Goal: Information Seeking & Learning: Compare options

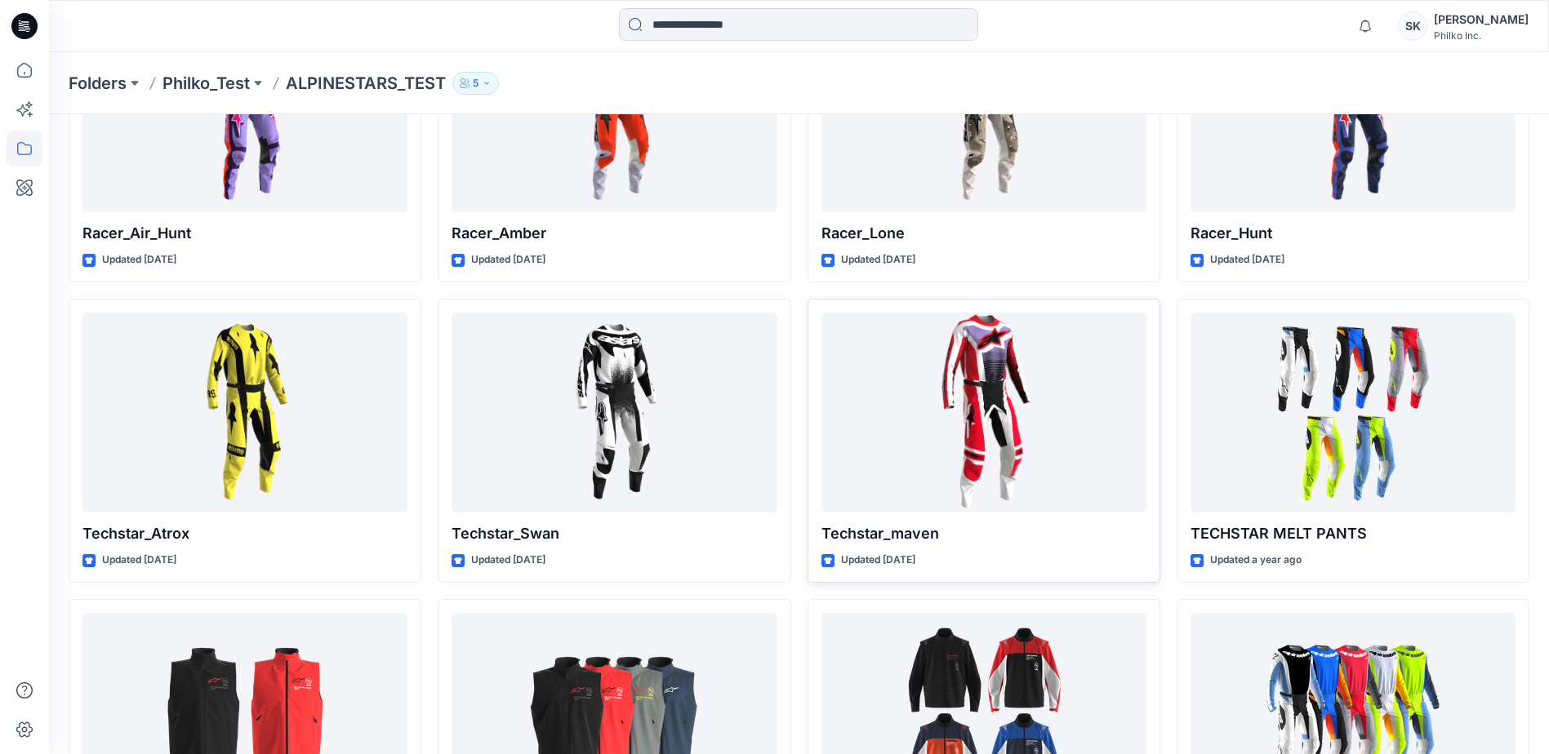
scroll to position [496, 0]
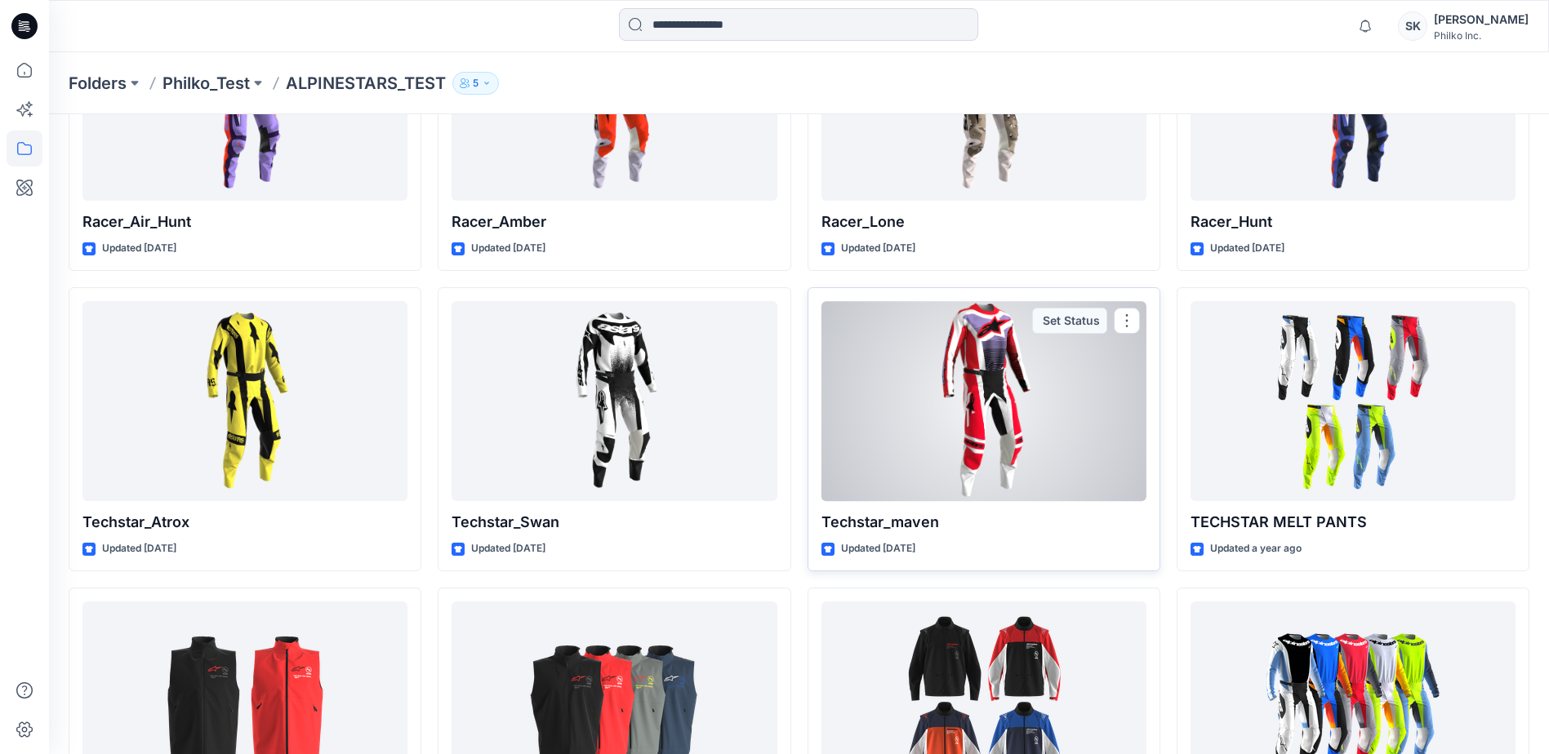
click at [863, 465] on div at bounding box center [983, 401] width 325 height 200
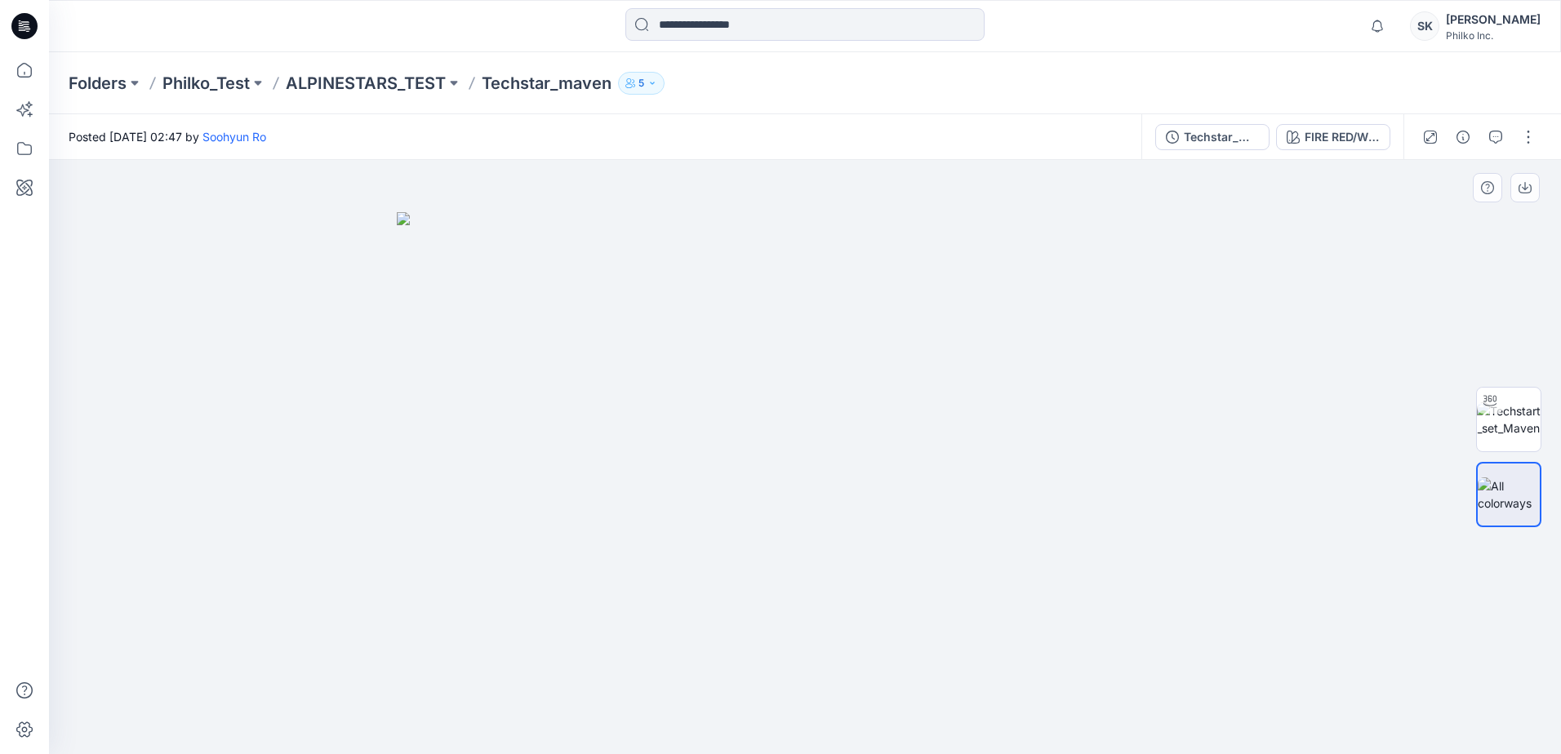
click at [752, 447] on img at bounding box center [805, 483] width 816 height 542
click at [1245, 437] on img at bounding box center [1509, 419] width 64 height 34
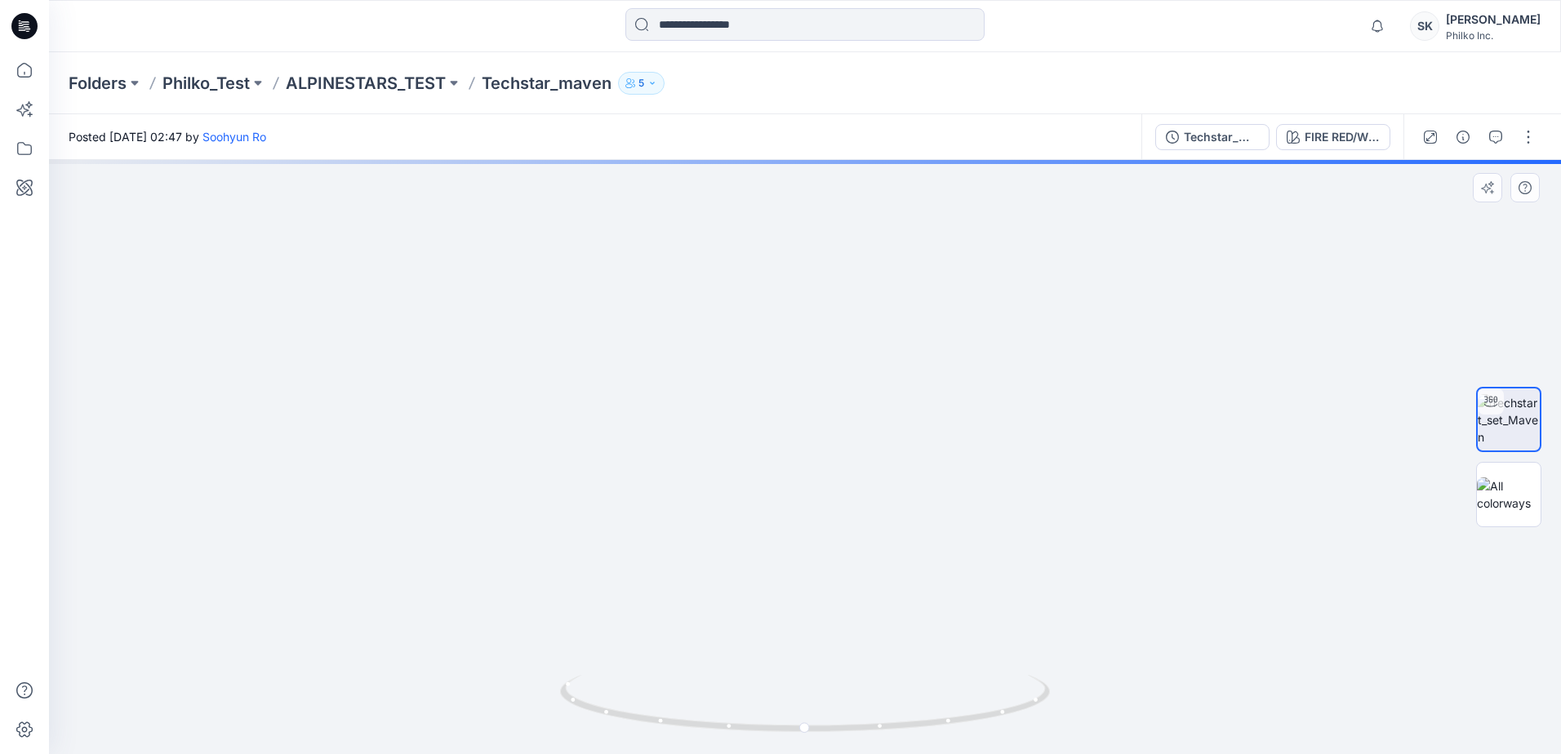
drag, startPoint x: 724, startPoint y: 312, endPoint x: 737, endPoint y: 358, distance: 47.5
click at [737, 358] on img at bounding box center [815, 230] width 1592 height 1048
click at [546, 467] on img at bounding box center [820, 237] width 1592 height 1033
click at [589, 500] on img at bounding box center [820, 237] width 1592 height 1033
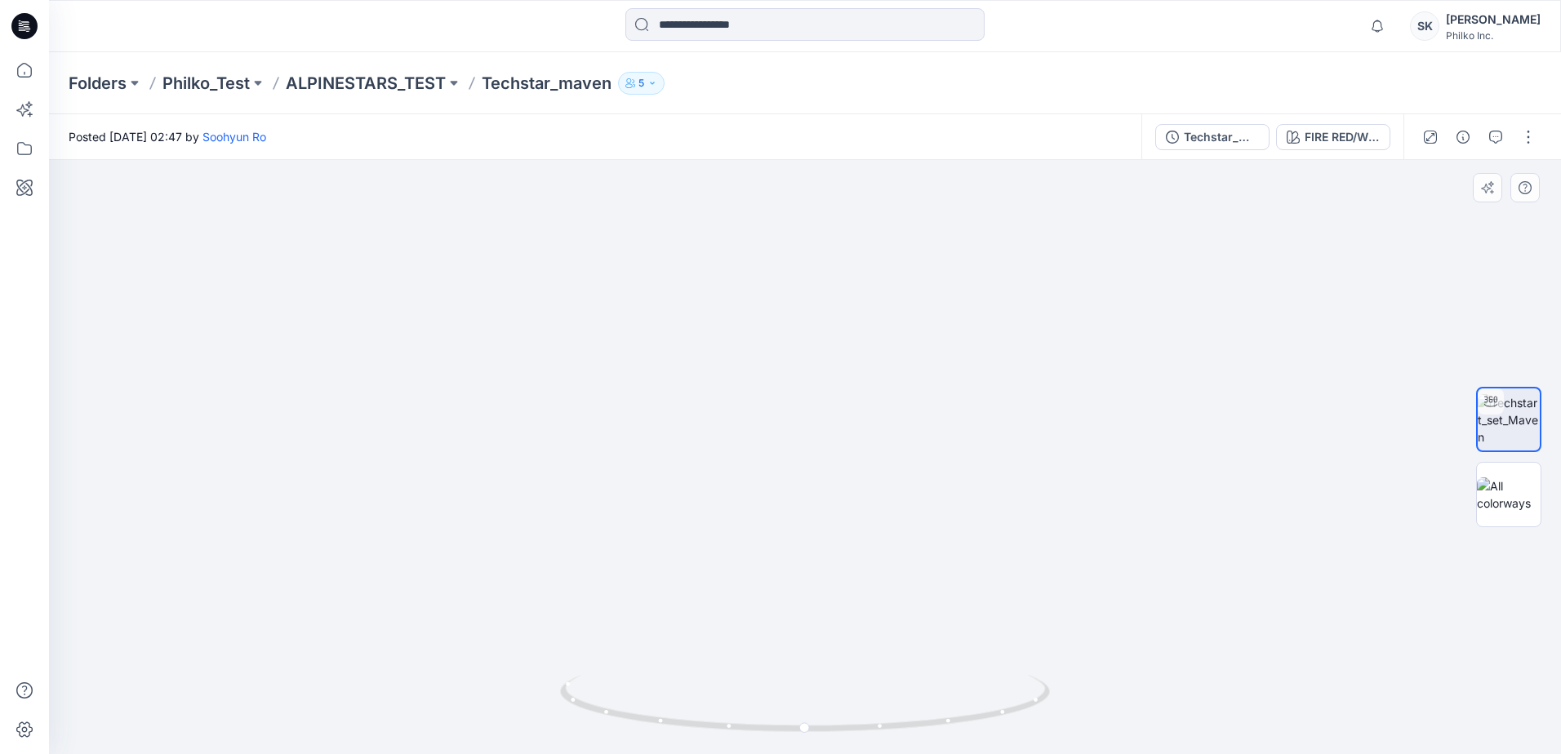
click at [562, 472] on img at bounding box center [820, 237] width 1592 height 1033
drag, startPoint x: 804, startPoint y: 733, endPoint x: 948, endPoint y: 753, distance: 145.1
click at [948, 753] on div at bounding box center [805, 714] width 490 height 82
click at [814, 483] on img at bounding box center [820, 237] width 1592 height 1033
drag, startPoint x: 868, startPoint y: 720, endPoint x: 970, endPoint y: 734, distance: 103.0
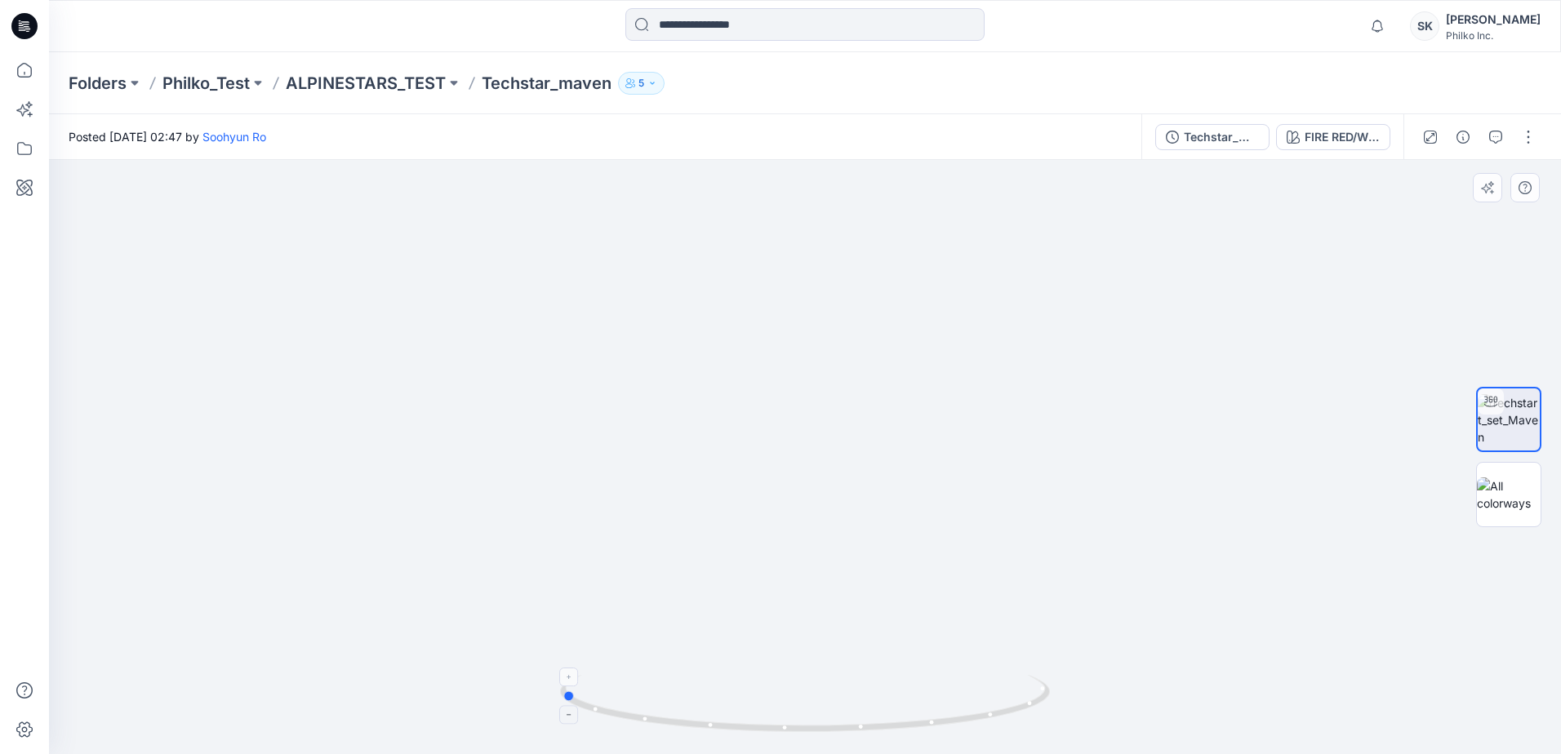
click at [970, 734] on icon at bounding box center [807, 705] width 494 height 61
click at [1245, 500] on img at bounding box center [1509, 495] width 64 height 34
click at [1245, 429] on img at bounding box center [1509, 419] width 64 height 34
click at [1245, 499] on img at bounding box center [1509, 495] width 64 height 34
click at [1245, 437] on img at bounding box center [1509, 419] width 64 height 34
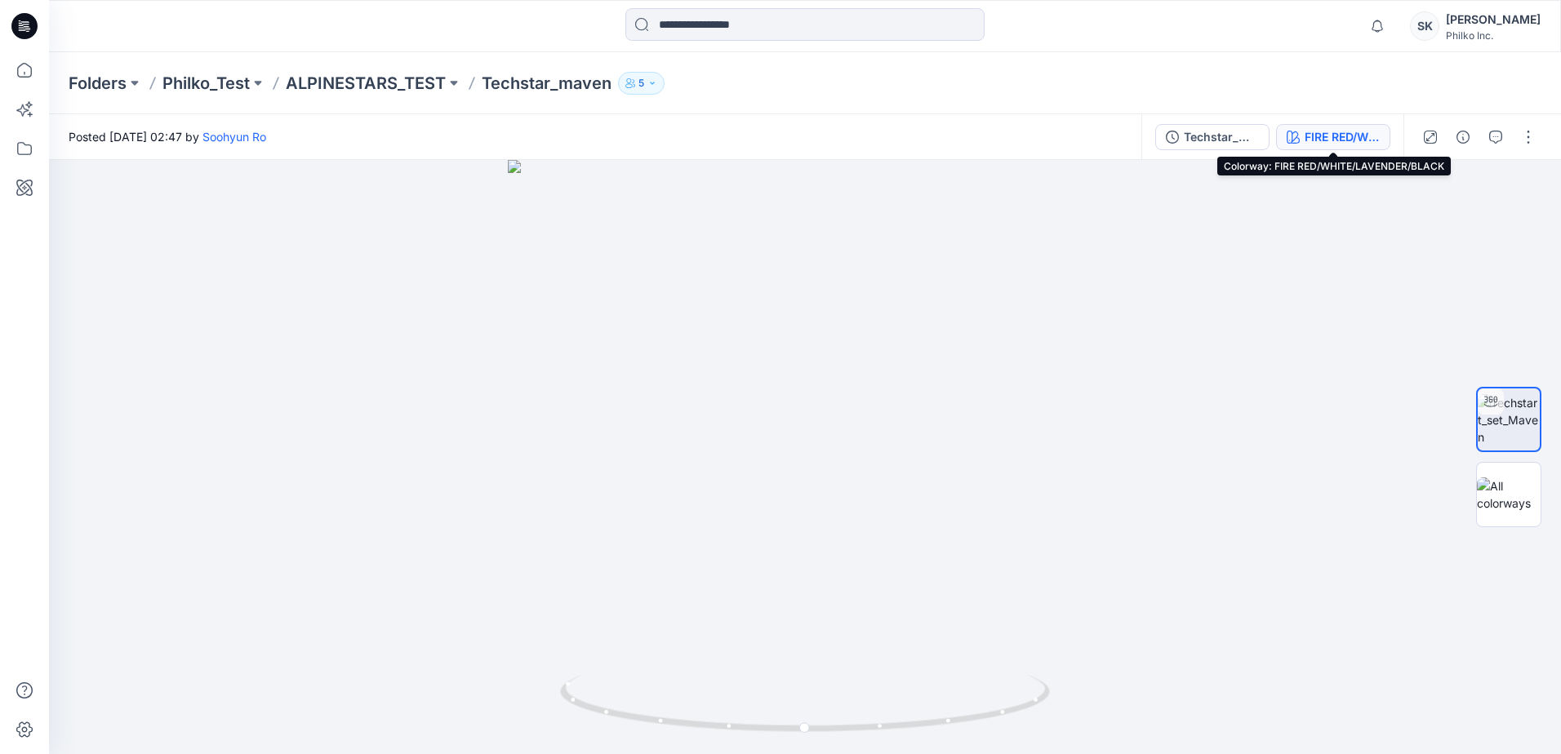
click at [1245, 136] on div "FIRE RED/WHITE/LAVENDER/BLACK" at bounding box center [1341, 137] width 75 height 18
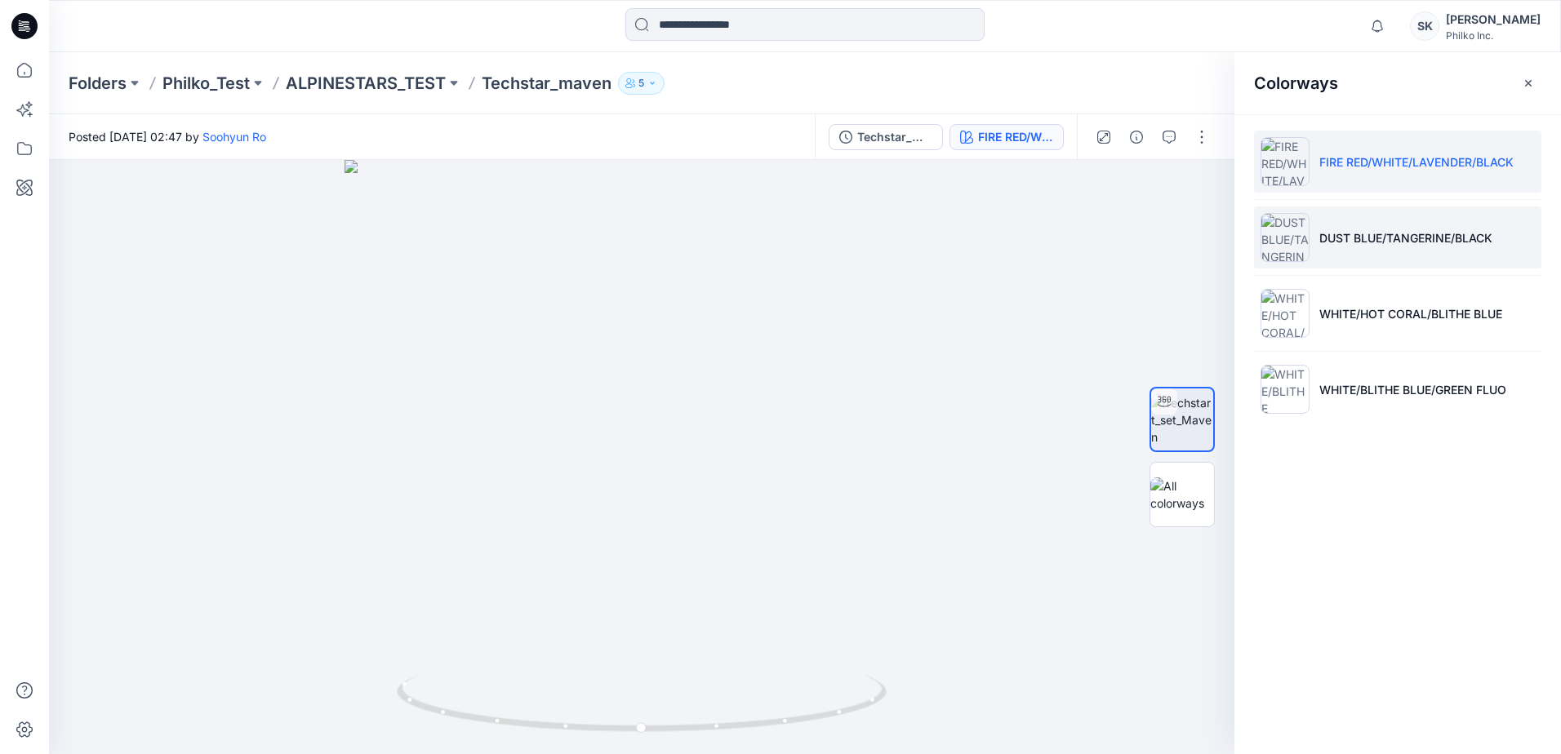
click at [1245, 248] on li "DUST BLUE/TANGERINE/BLACK" at bounding box center [1397, 238] width 287 height 62
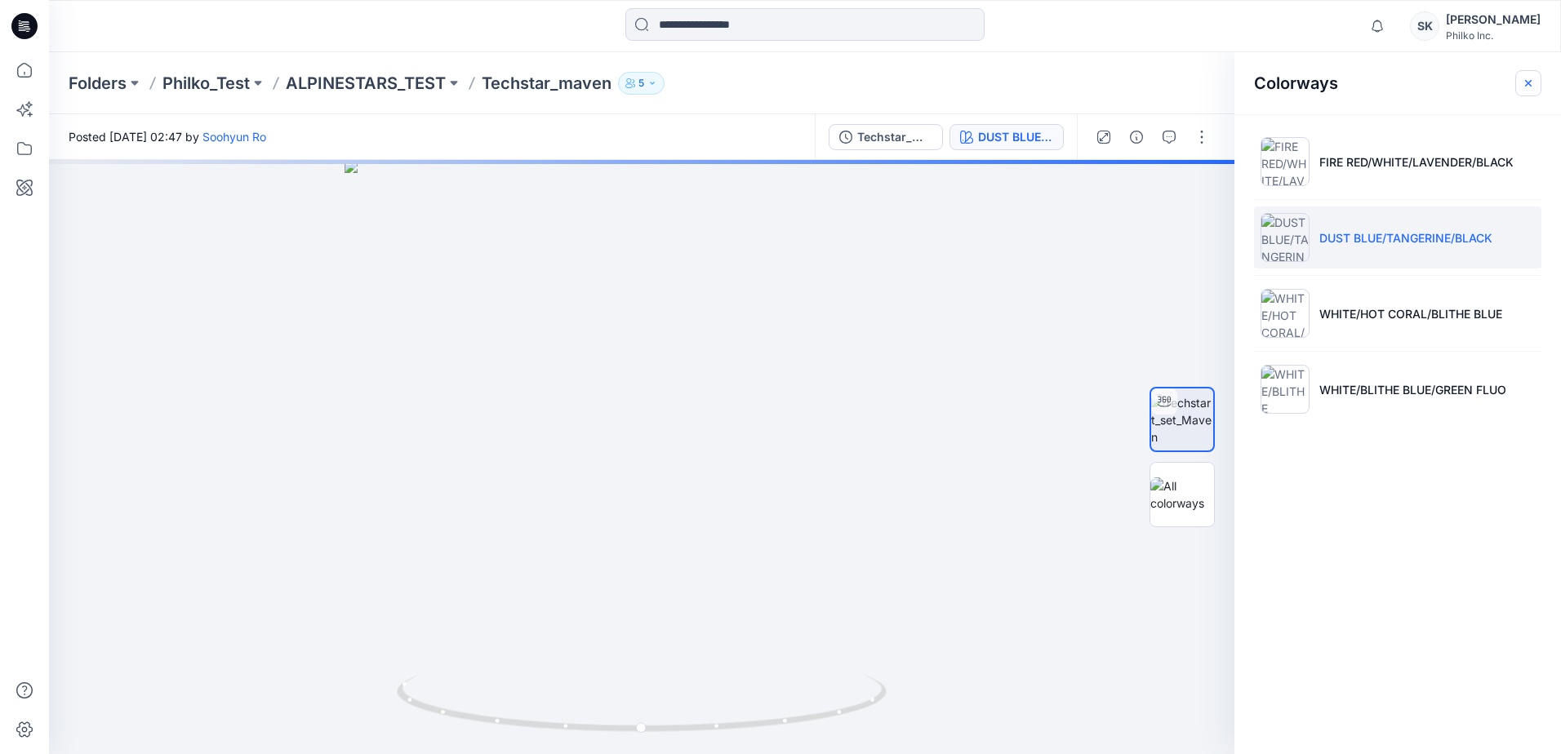
click at [1245, 84] on icon "button" at bounding box center [1528, 83] width 13 height 13
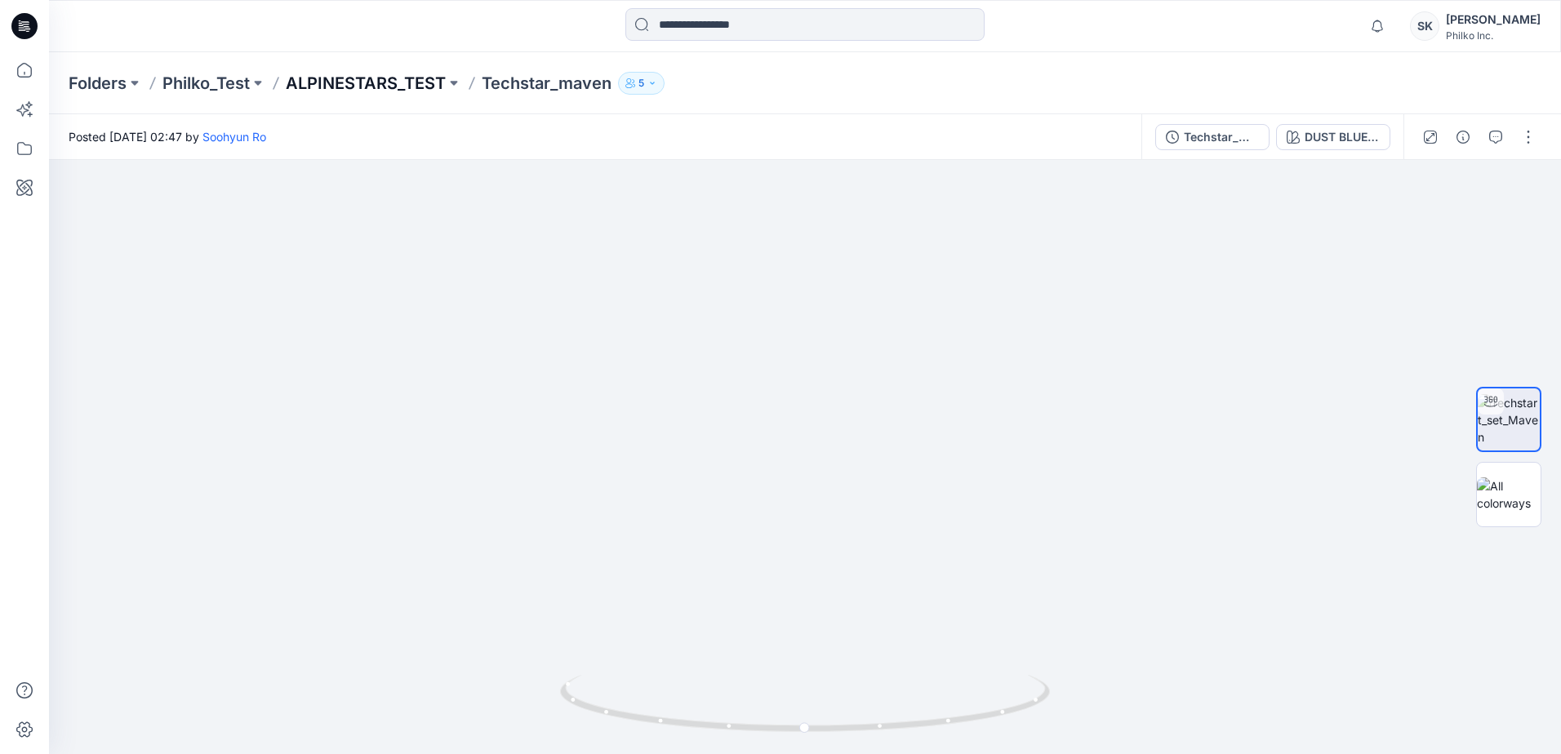
click at [430, 77] on p "ALPINESTARS_TEST" at bounding box center [366, 83] width 160 height 23
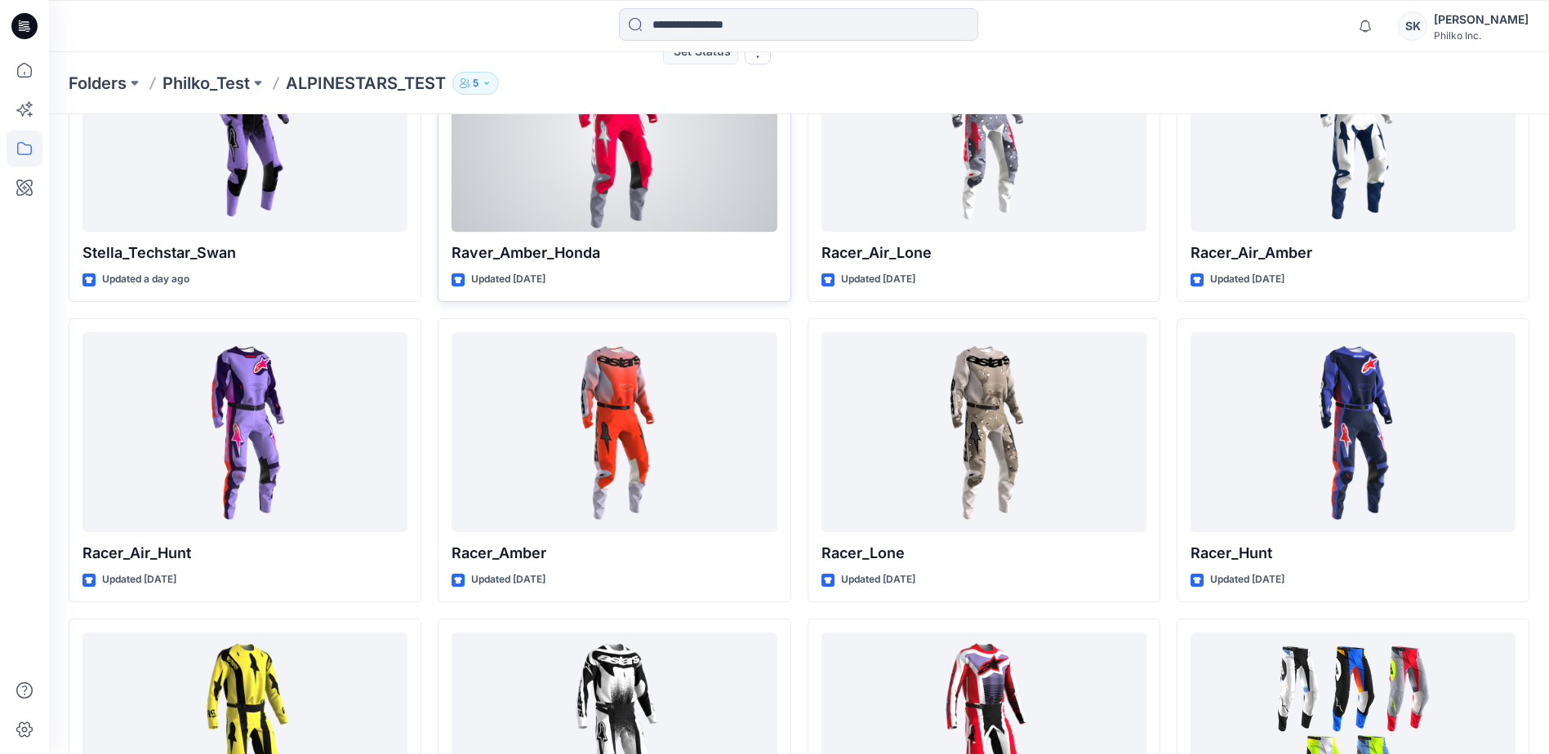
scroll to position [490, 0]
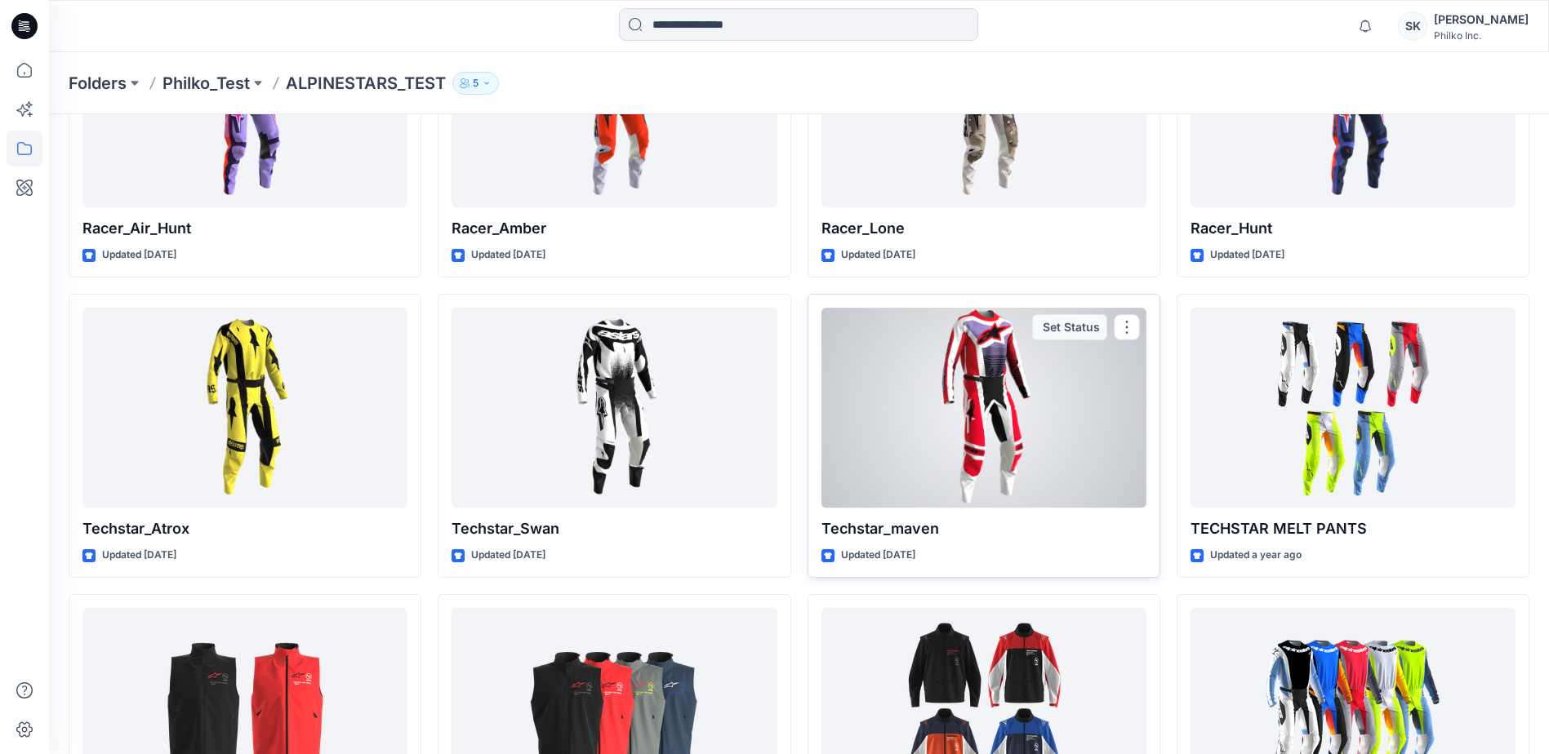
click at [963, 456] on div at bounding box center [983, 408] width 325 height 200
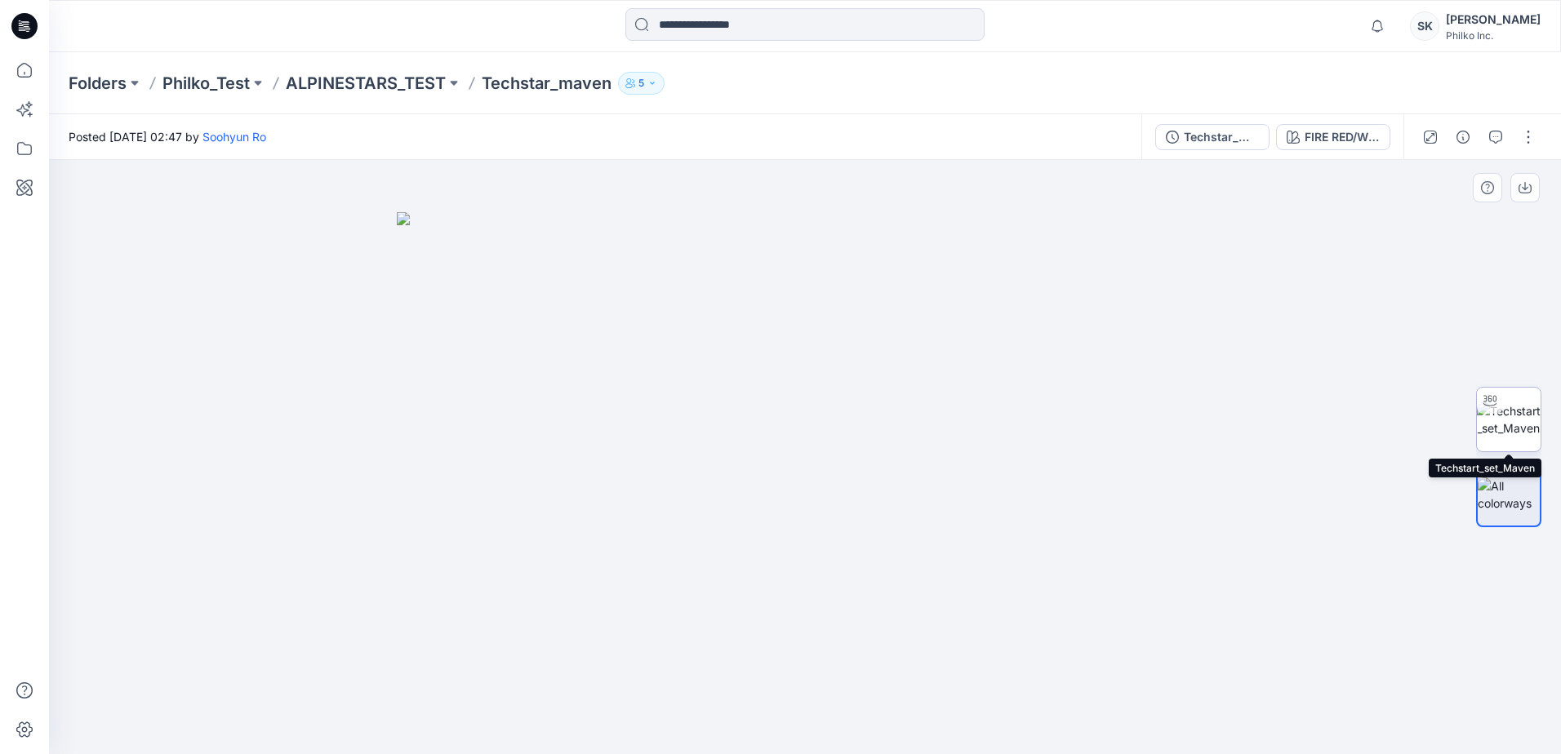
click at [1245, 436] on img at bounding box center [1509, 419] width 64 height 34
drag, startPoint x: 1001, startPoint y: 726, endPoint x: 1219, endPoint y: 713, distance: 218.3
click at [1219, 713] on div at bounding box center [805, 457] width 1512 height 594
drag, startPoint x: 829, startPoint y: 575, endPoint x: 910, endPoint y: 512, distance: 103.0
click at [910, 512] on img at bounding box center [805, 196] width 1510 height 1115
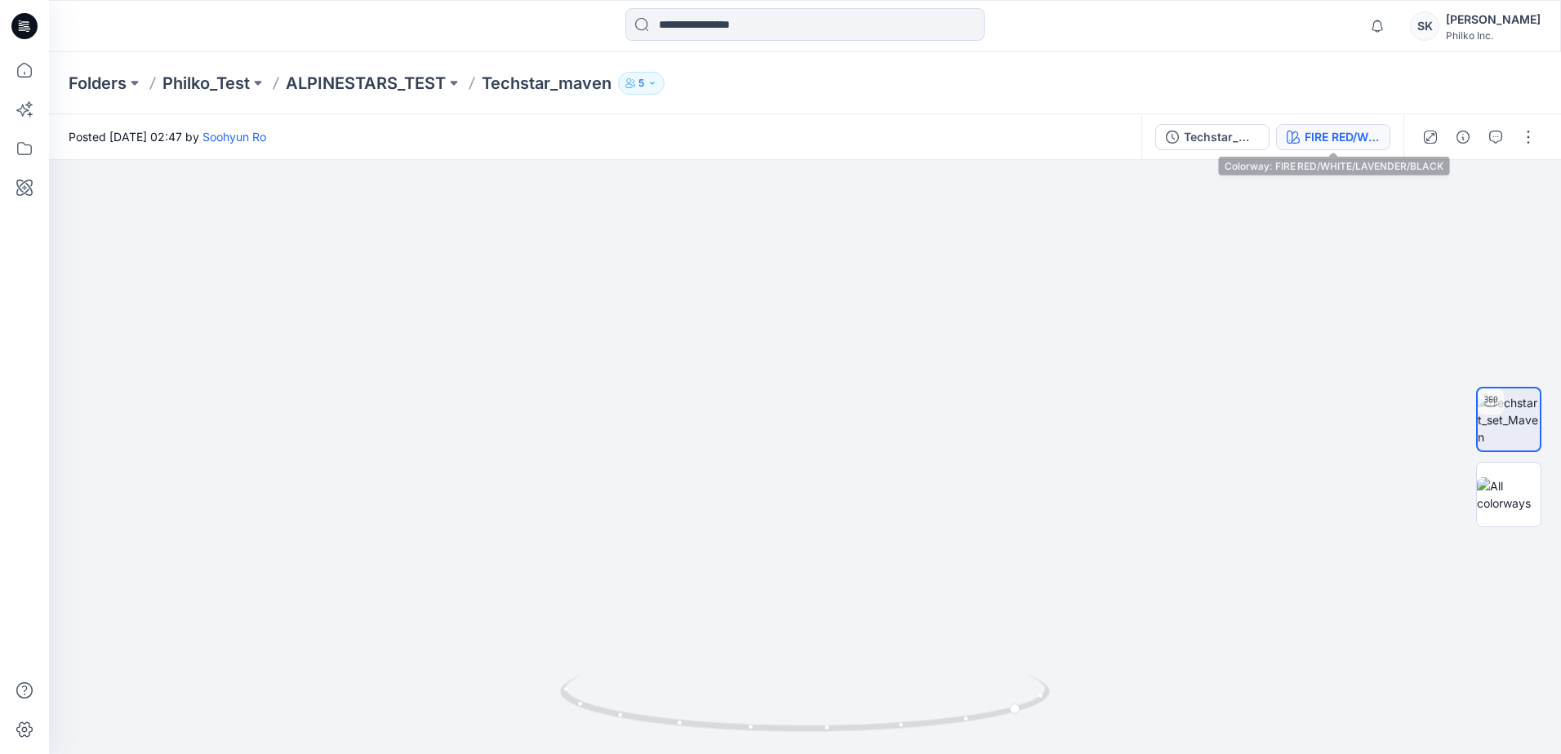
click at [1245, 142] on div "FIRE RED/WHITE/LAVENDER/BLACK" at bounding box center [1341, 137] width 75 height 18
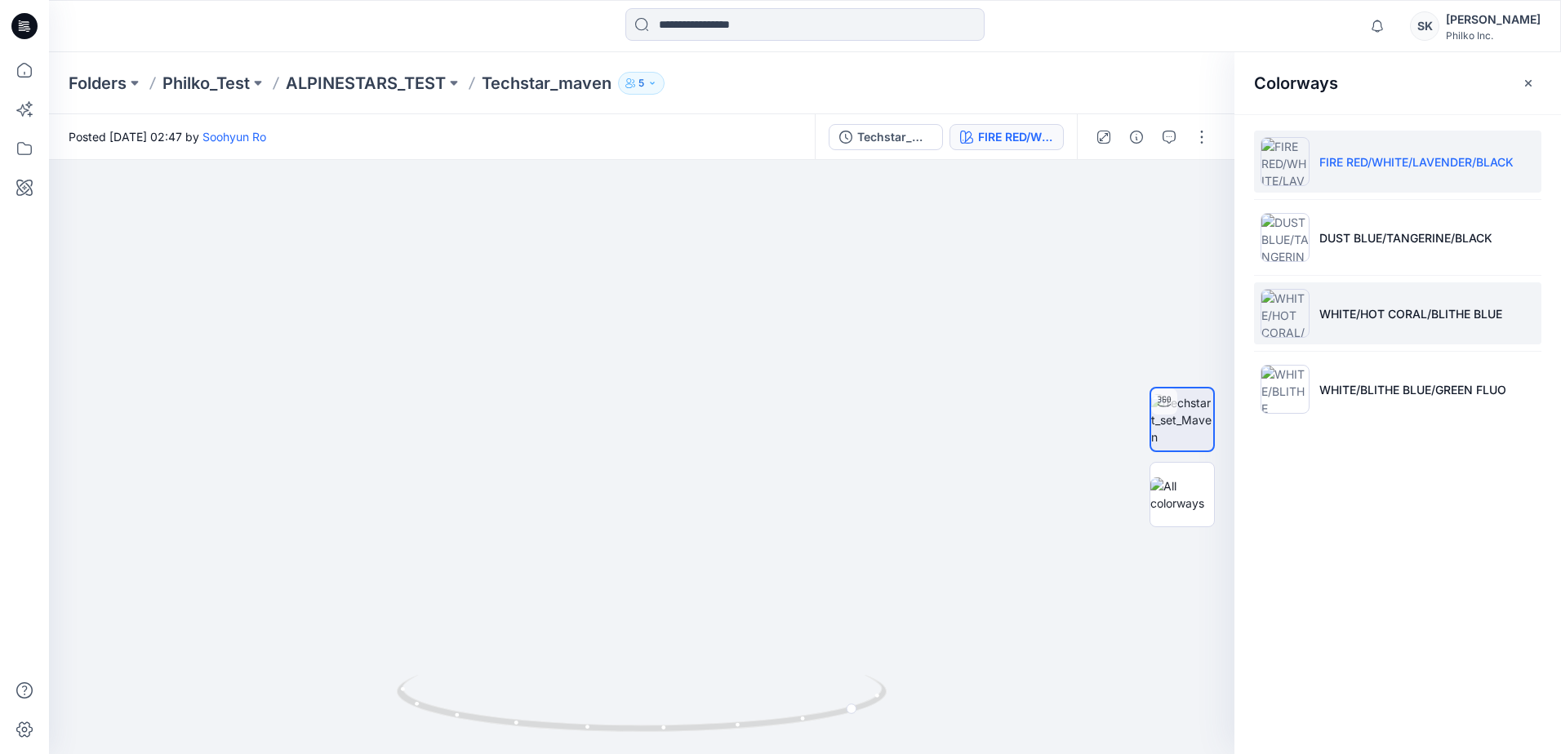
click at [1245, 300] on li "WHITE/HOT CORAL/BLITHE BLUE" at bounding box center [1397, 313] width 287 height 62
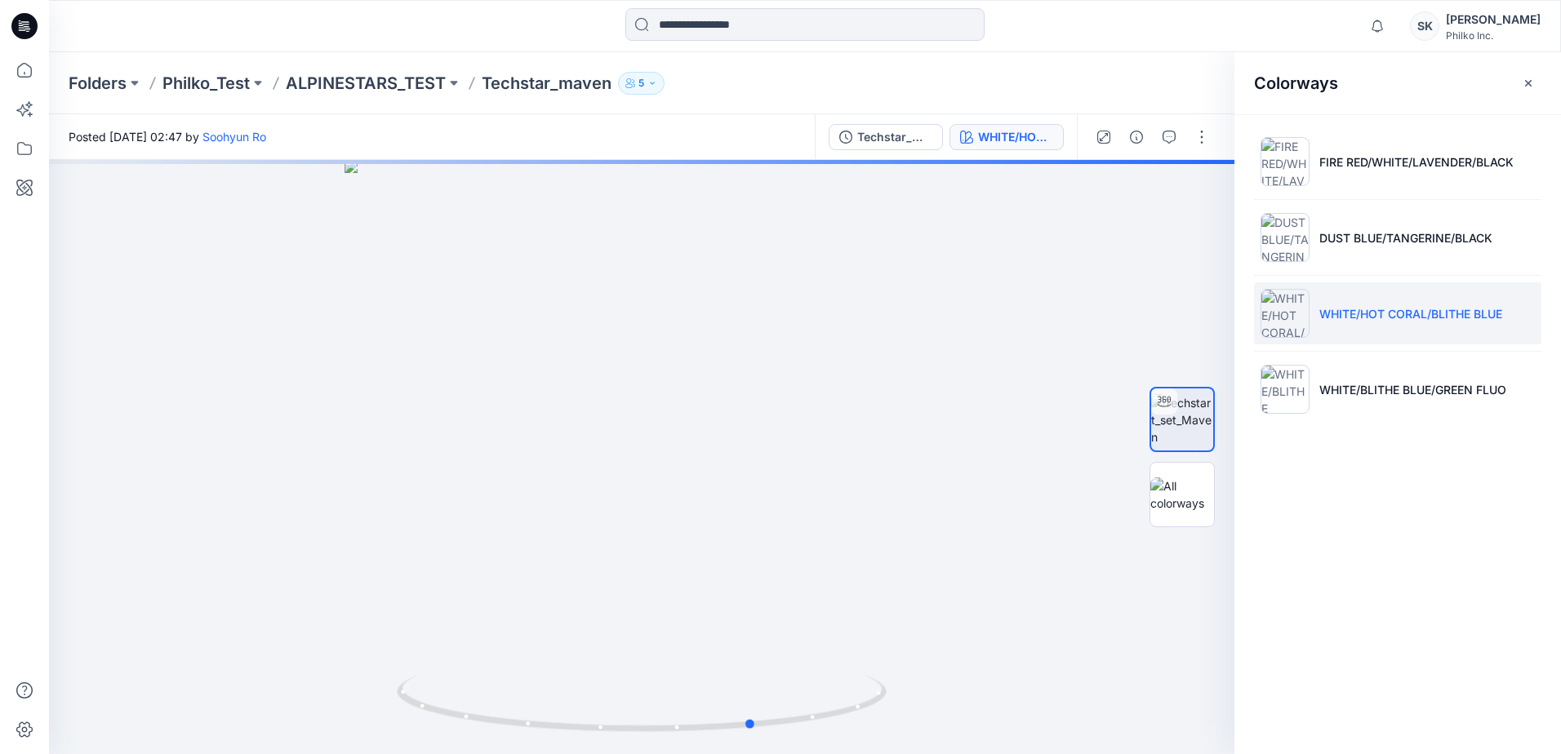
drag, startPoint x: 710, startPoint y: 736, endPoint x: 824, endPoint y: 762, distance: 117.1
click at [824, 753] on html "Notifications [PERSON_NAME] all as read View all notifications SK [PERSON_NAME]…" at bounding box center [780, 377] width 1561 height 754
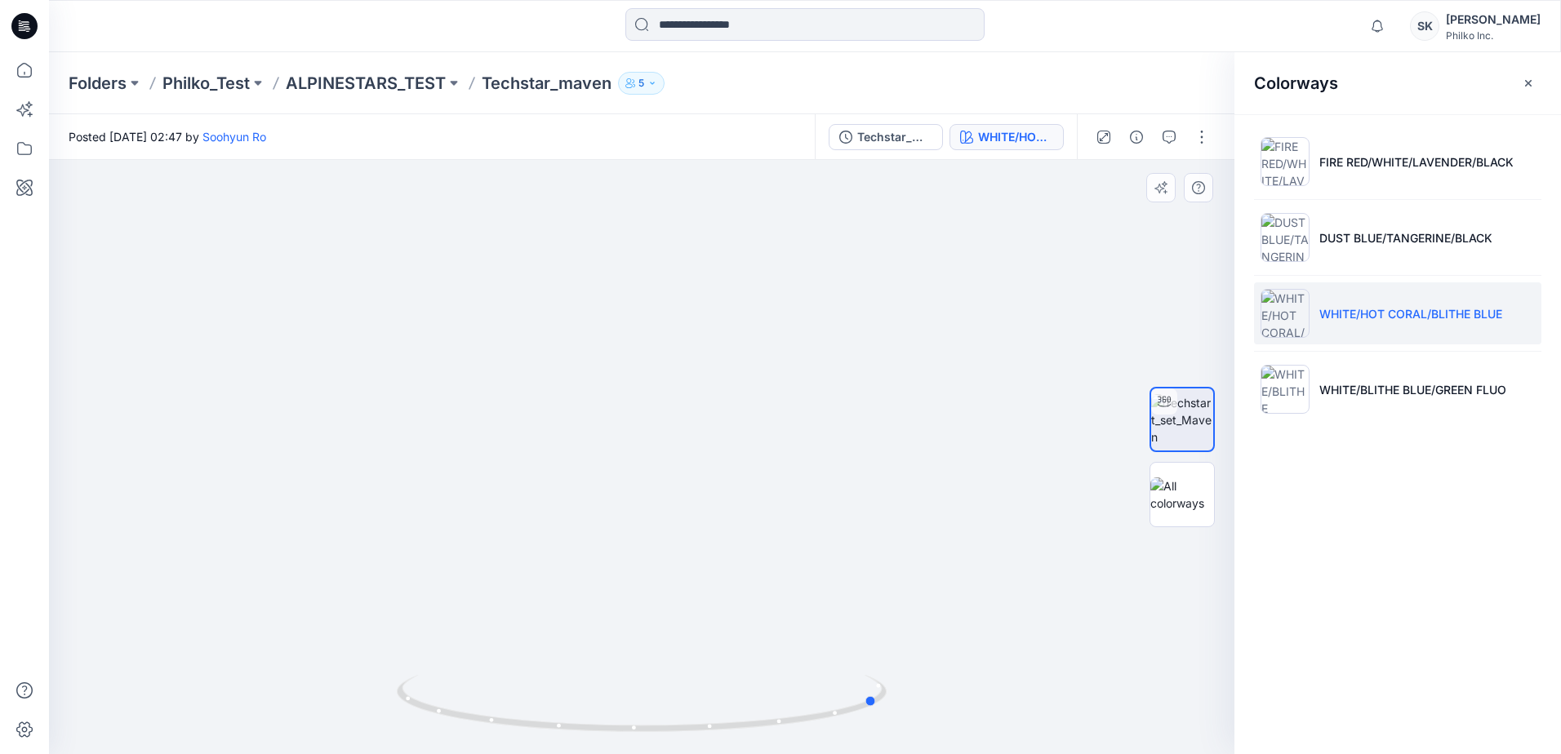
drag, startPoint x: 727, startPoint y: 730, endPoint x: 850, endPoint y: 742, distance: 123.9
click at [850, 742] on div at bounding box center [642, 714] width 490 height 82
drag, startPoint x: 797, startPoint y: 714, endPoint x: 657, endPoint y: 738, distance: 141.6
click at [657, 738] on div at bounding box center [642, 714] width 490 height 82
drag, startPoint x: 619, startPoint y: 744, endPoint x: 717, endPoint y: 736, distance: 98.3
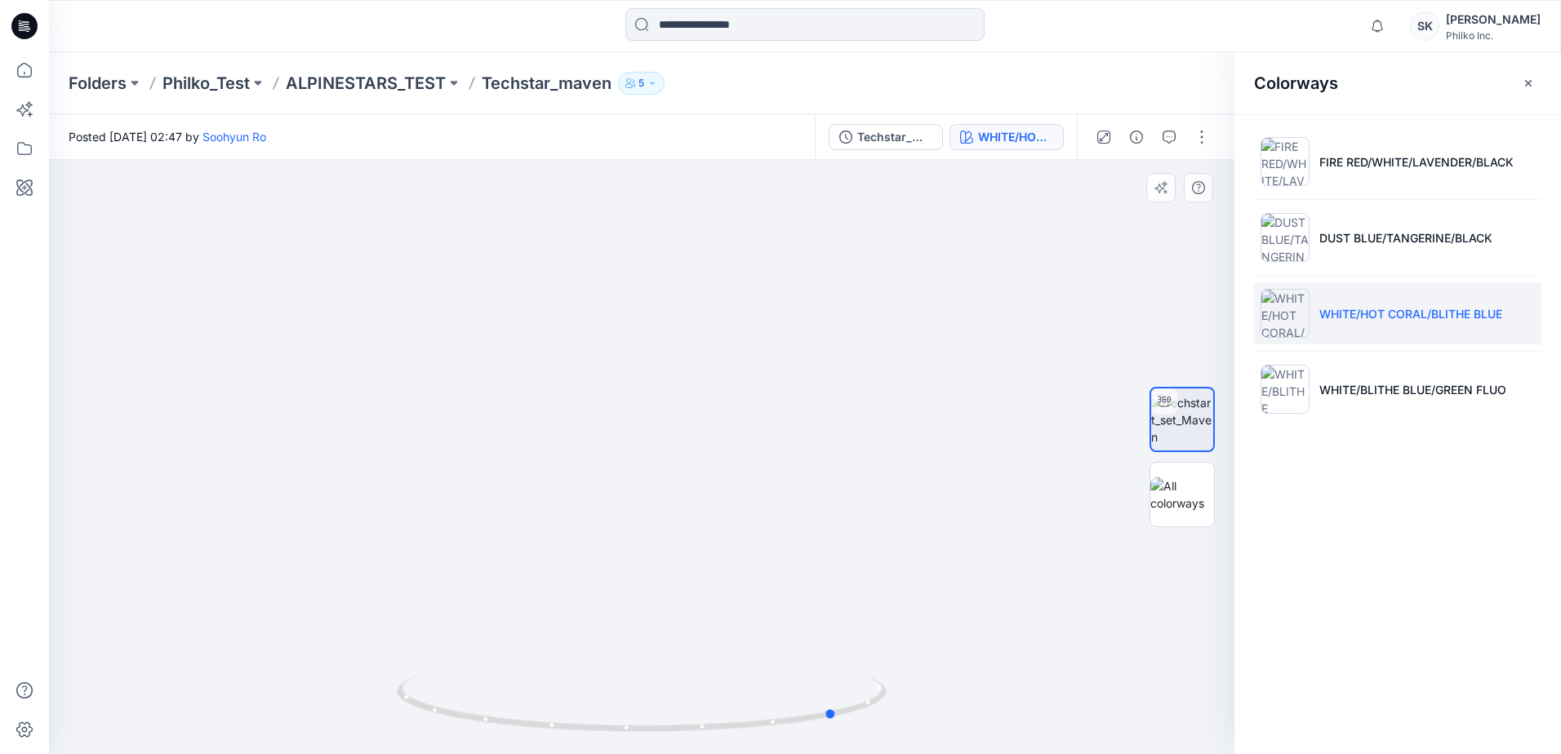
click at [717, 736] on img at bounding box center [642, 714] width 490 height 79
drag, startPoint x: 656, startPoint y: 616, endPoint x: 678, endPoint y: 585, distance: 37.6
click at [678, 585] on img at bounding box center [663, 192] width 1592 height 1124
drag, startPoint x: 758, startPoint y: 561, endPoint x: 753, endPoint y: 470, distance: 90.8
click at [753, 470] on img at bounding box center [657, 158] width 1592 height 1193
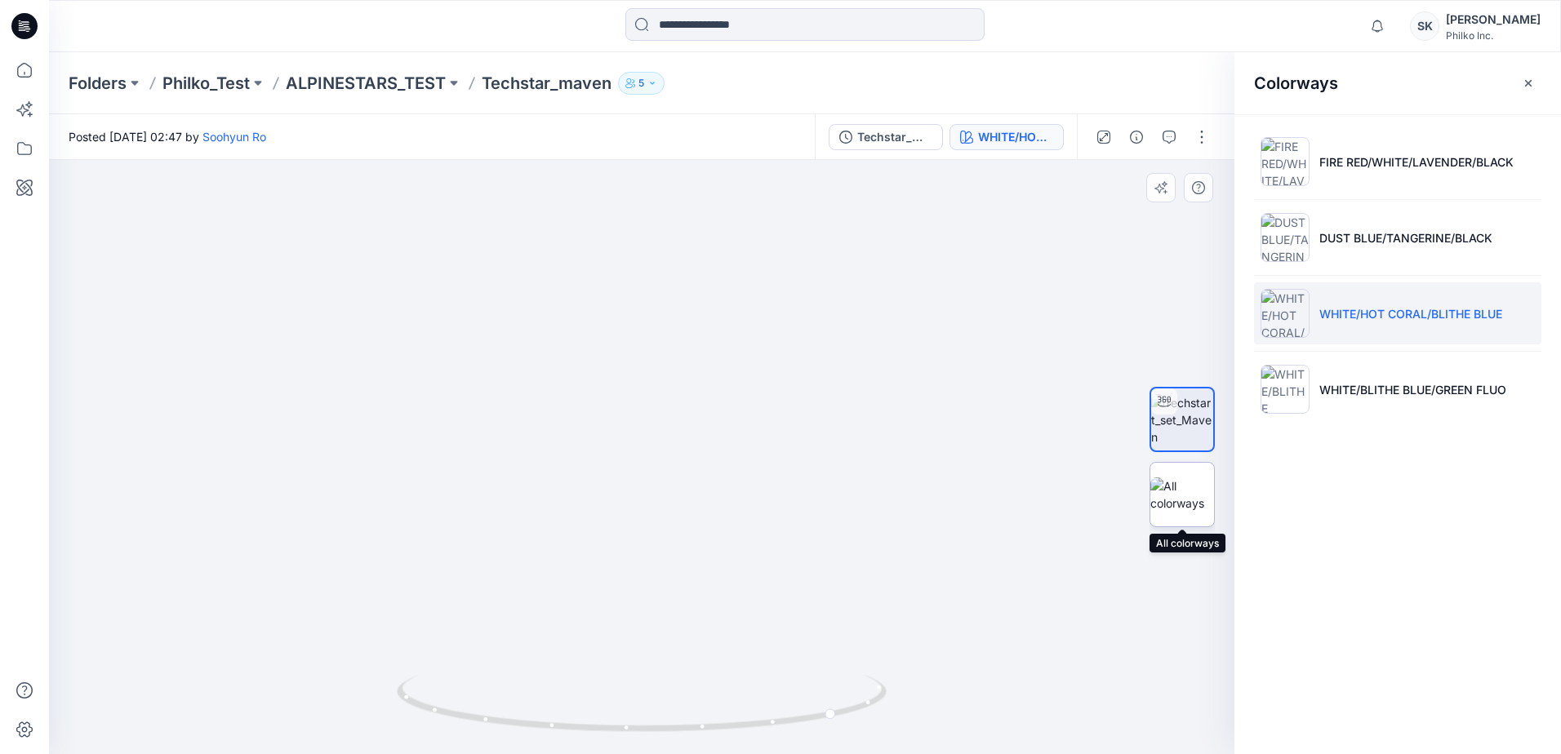
click at [1167, 512] on img at bounding box center [1182, 495] width 64 height 34
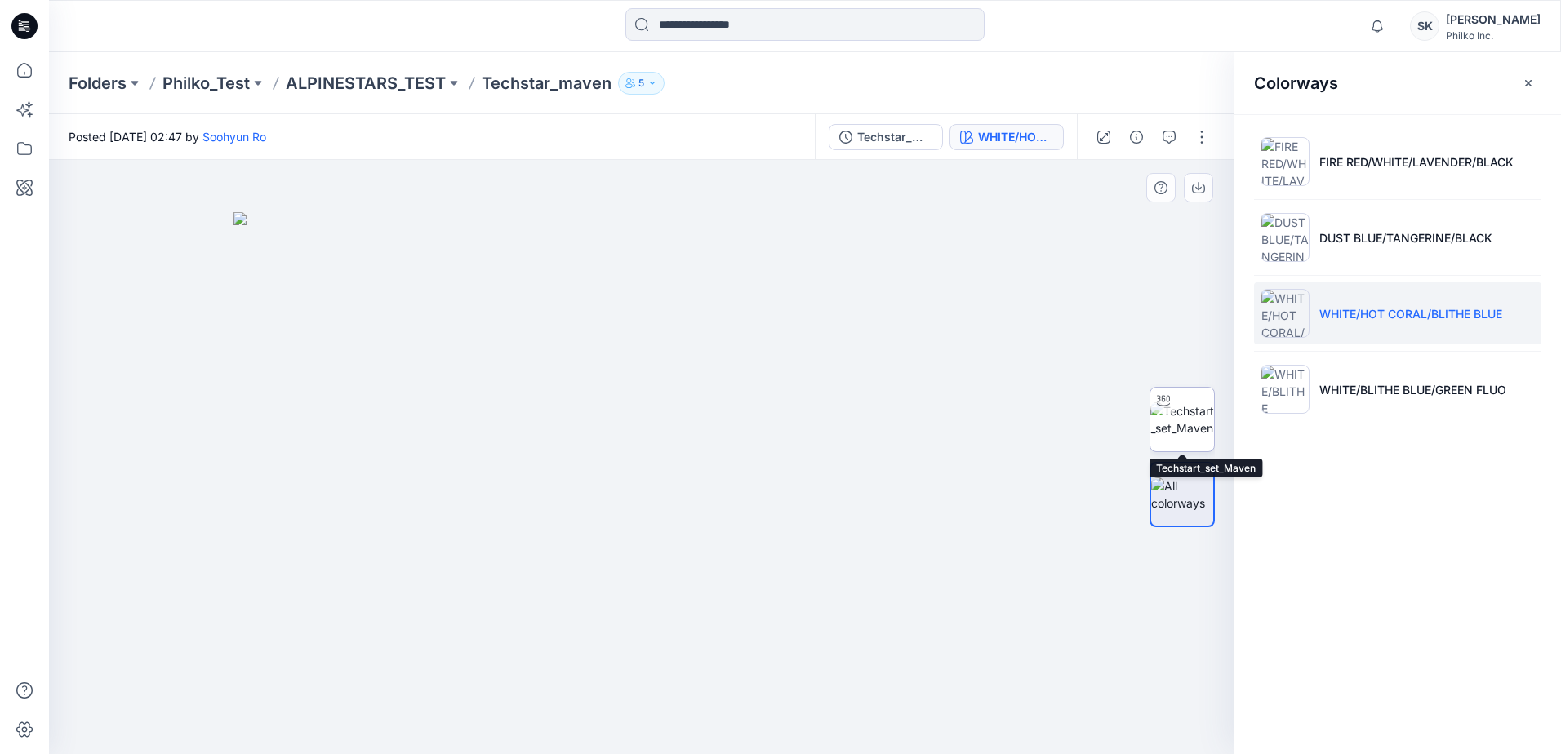
click at [1171, 432] on img at bounding box center [1182, 419] width 64 height 34
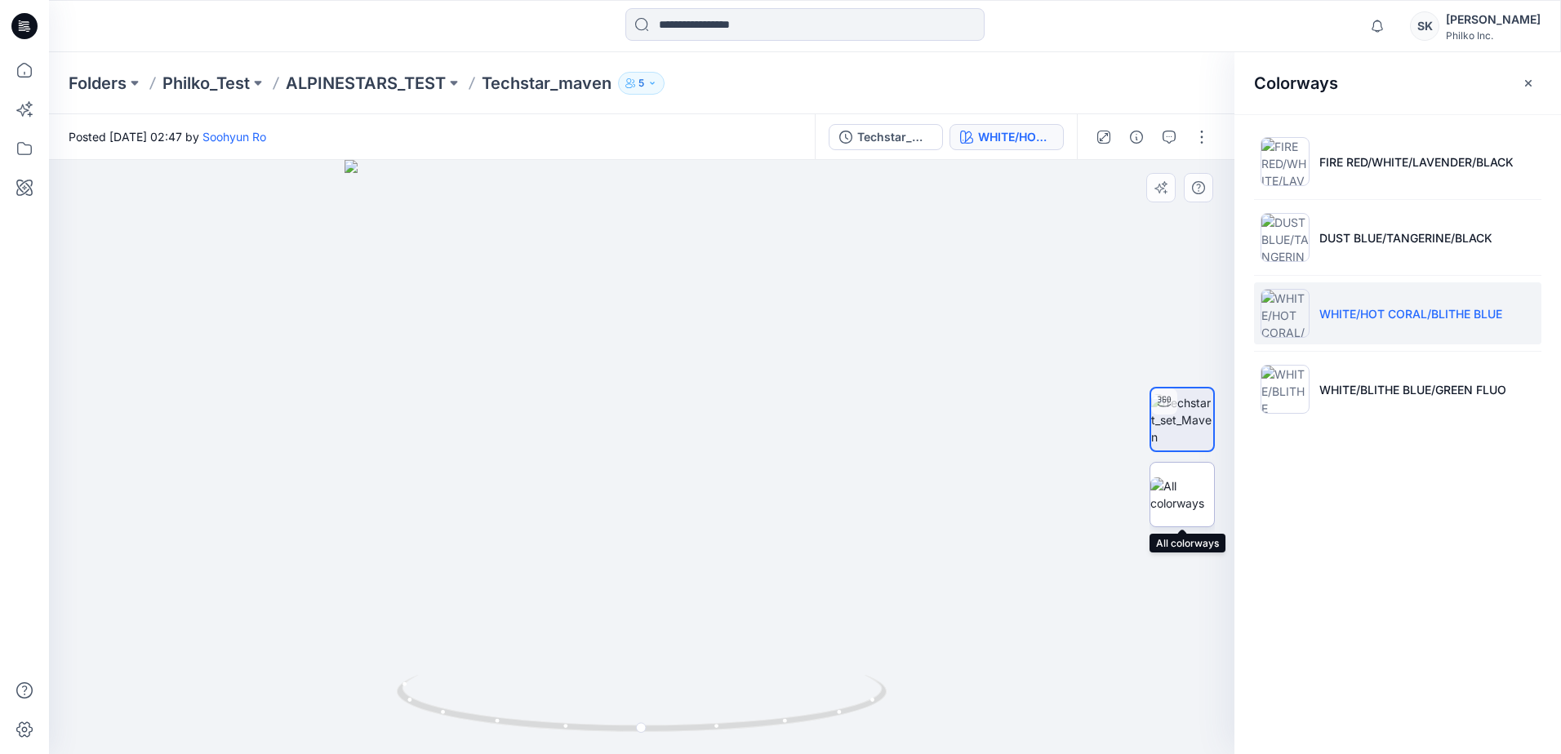
click at [1172, 498] on img at bounding box center [1182, 495] width 64 height 34
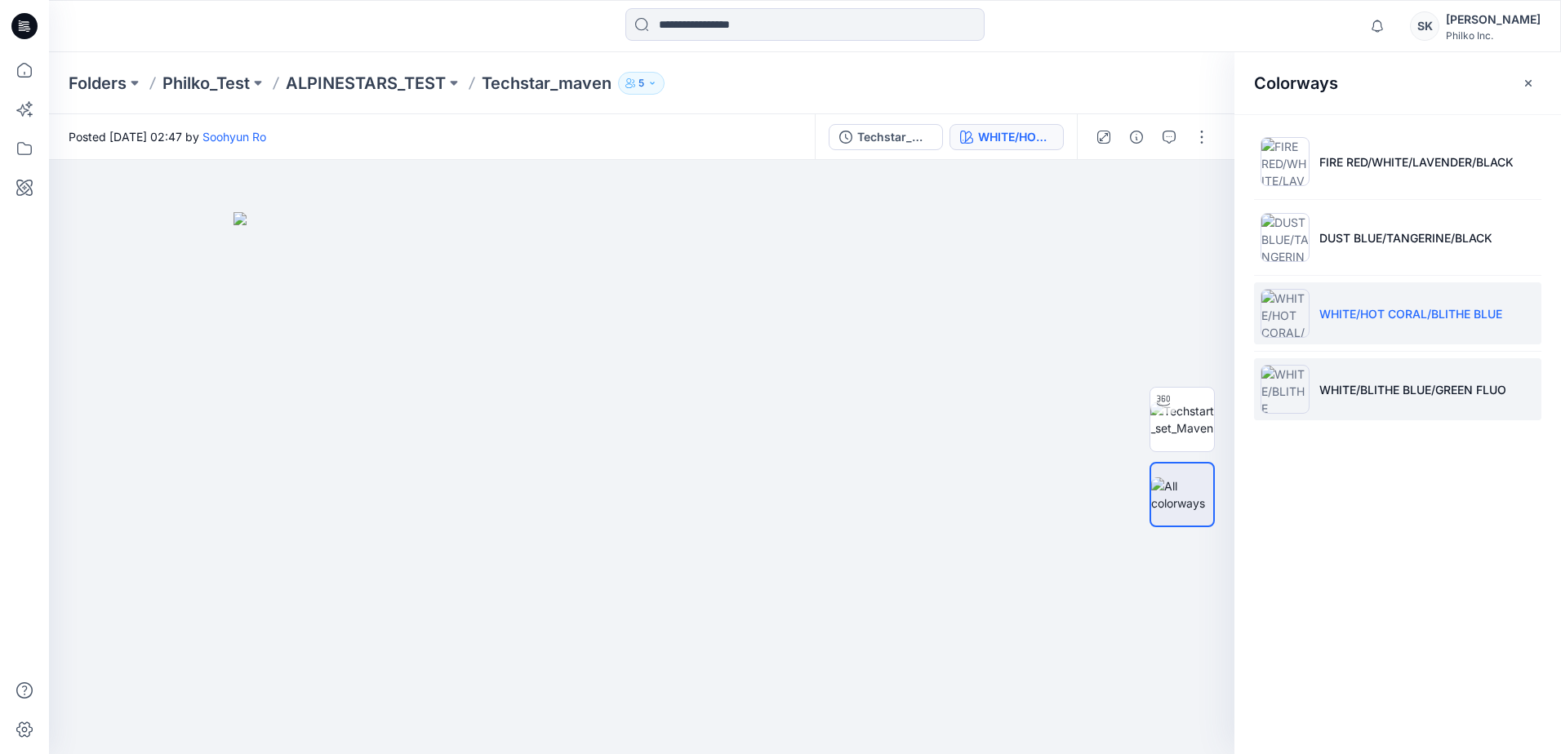
click at [1245, 371] on li "WHITE/BLITHE BLUE/GREEN FLUO" at bounding box center [1397, 389] width 287 height 62
click at [1245, 383] on p "WHITE/BLITHE BLUE/GREEN FLUO" at bounding box center [1412, 389] width 187 height 17
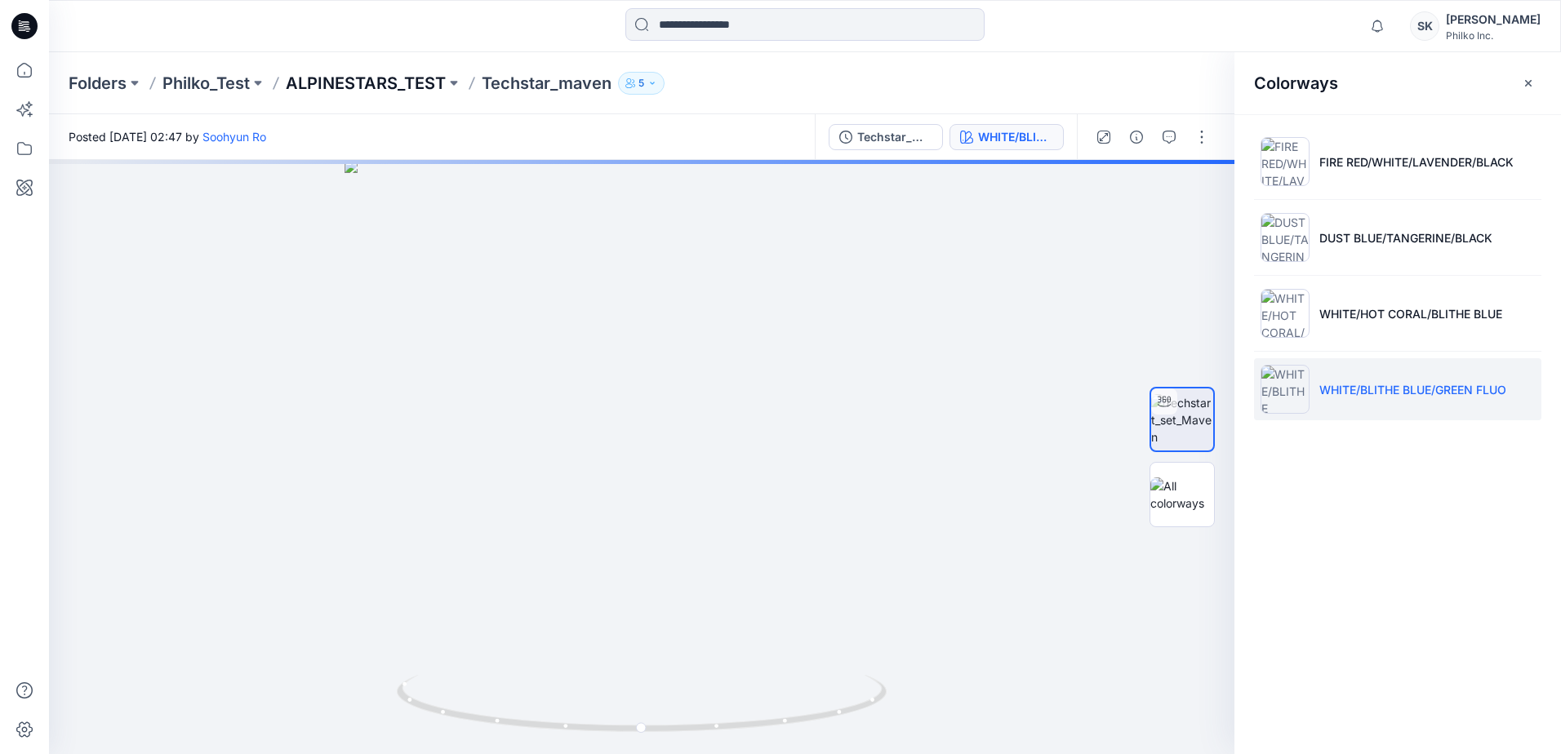
click at [409, 77] on p "ALPINESTARS_TEST" at bounding box center [366, 83] width 160 height 23
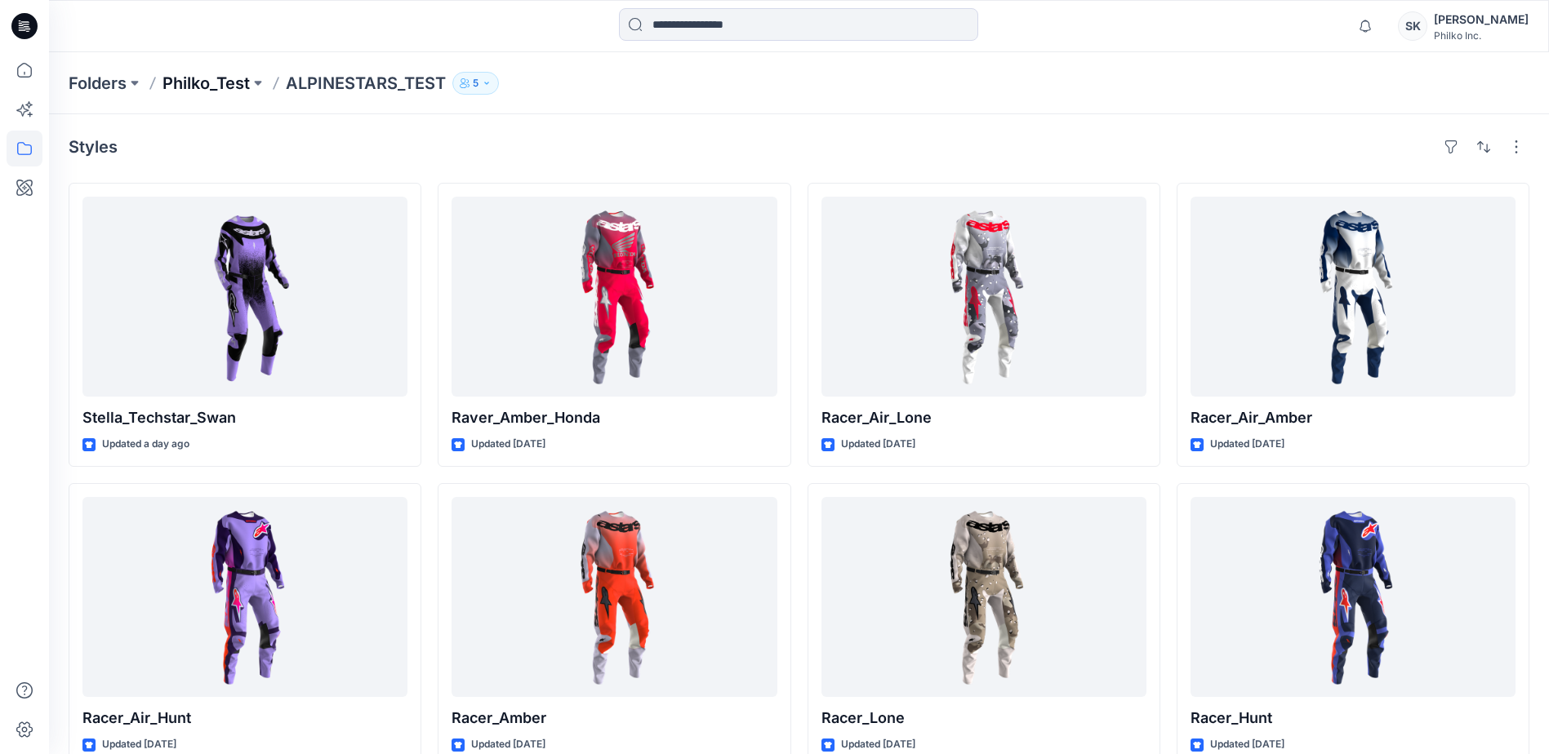
click at [229, 87] on p "Philko_Test" at bounding box center [205, 83] width 87 height 23
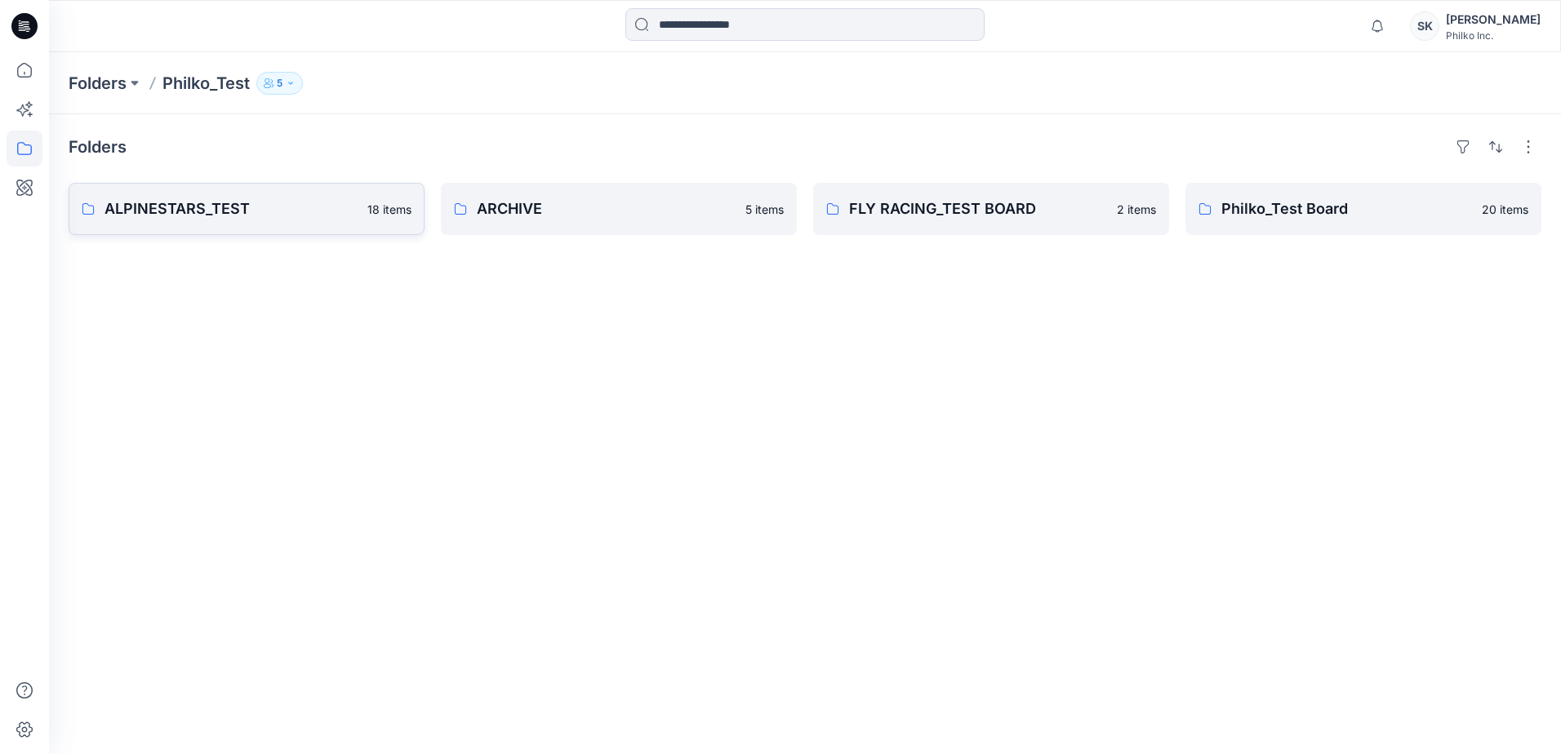
click at [291, 226] on link "ALPINESTARS_TEST 18 items" at bounding box center [247, 209] width 356 height 52
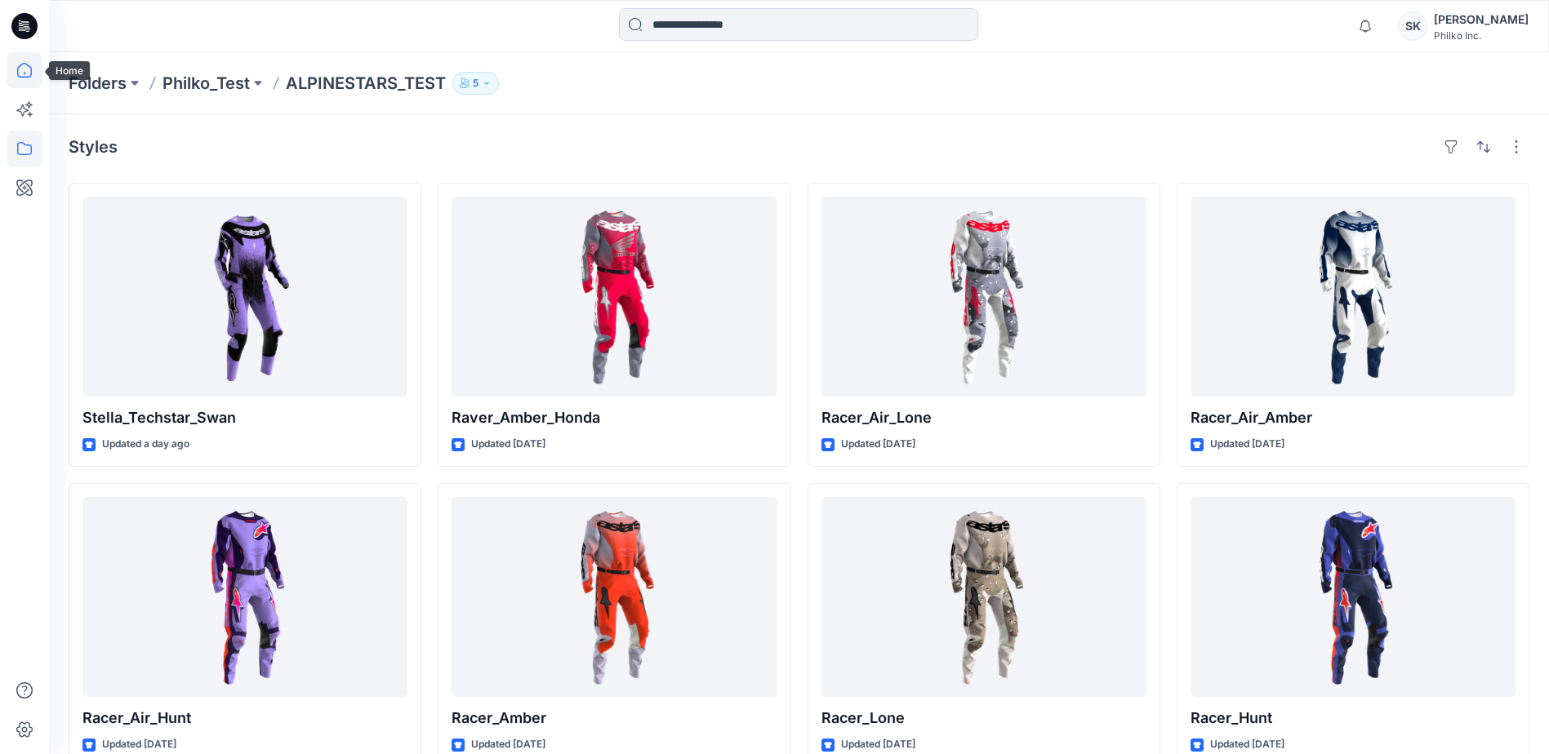
click at [20, 62] on icon at bounding box center [25, 70] width 36 height 36
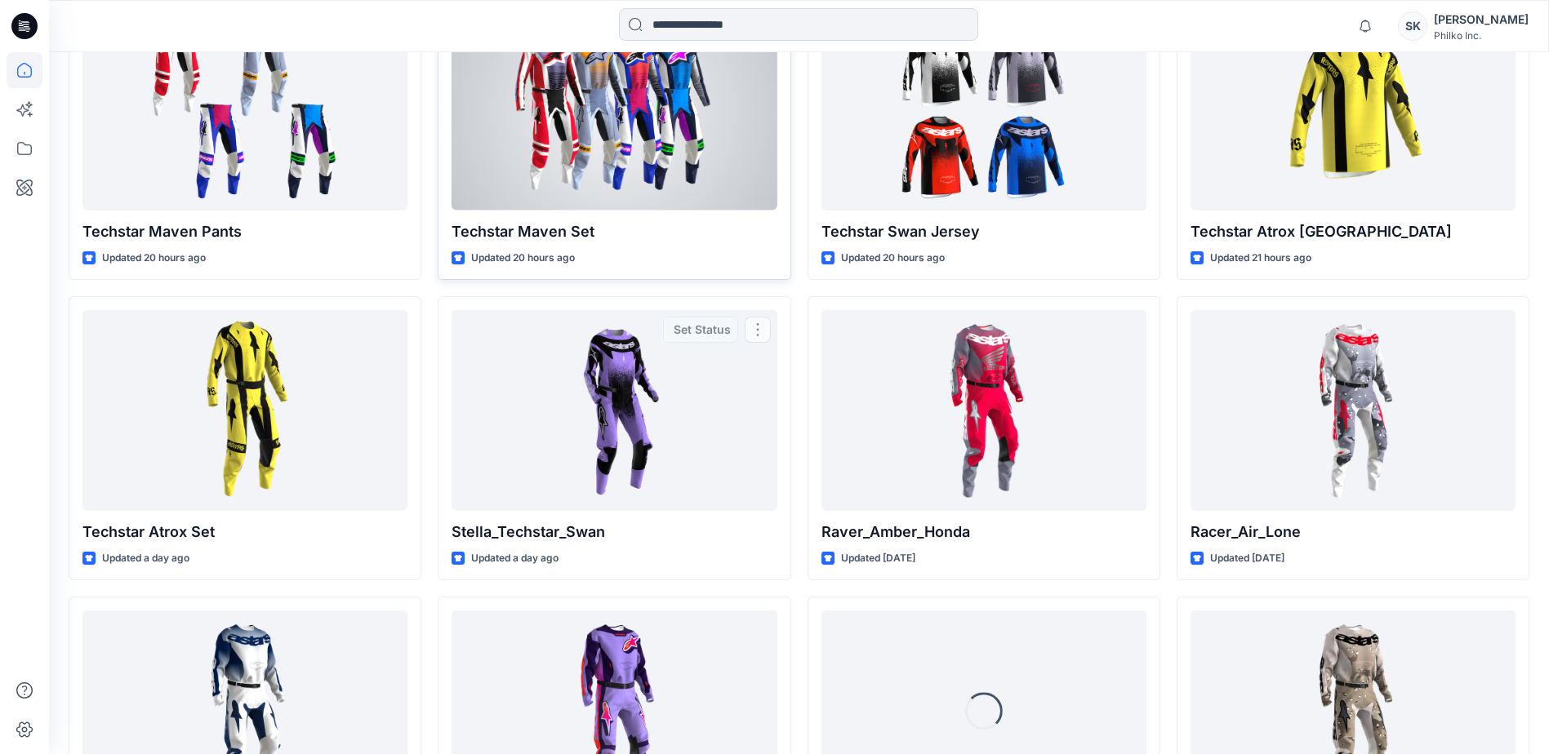
scroll to position [645, 0]
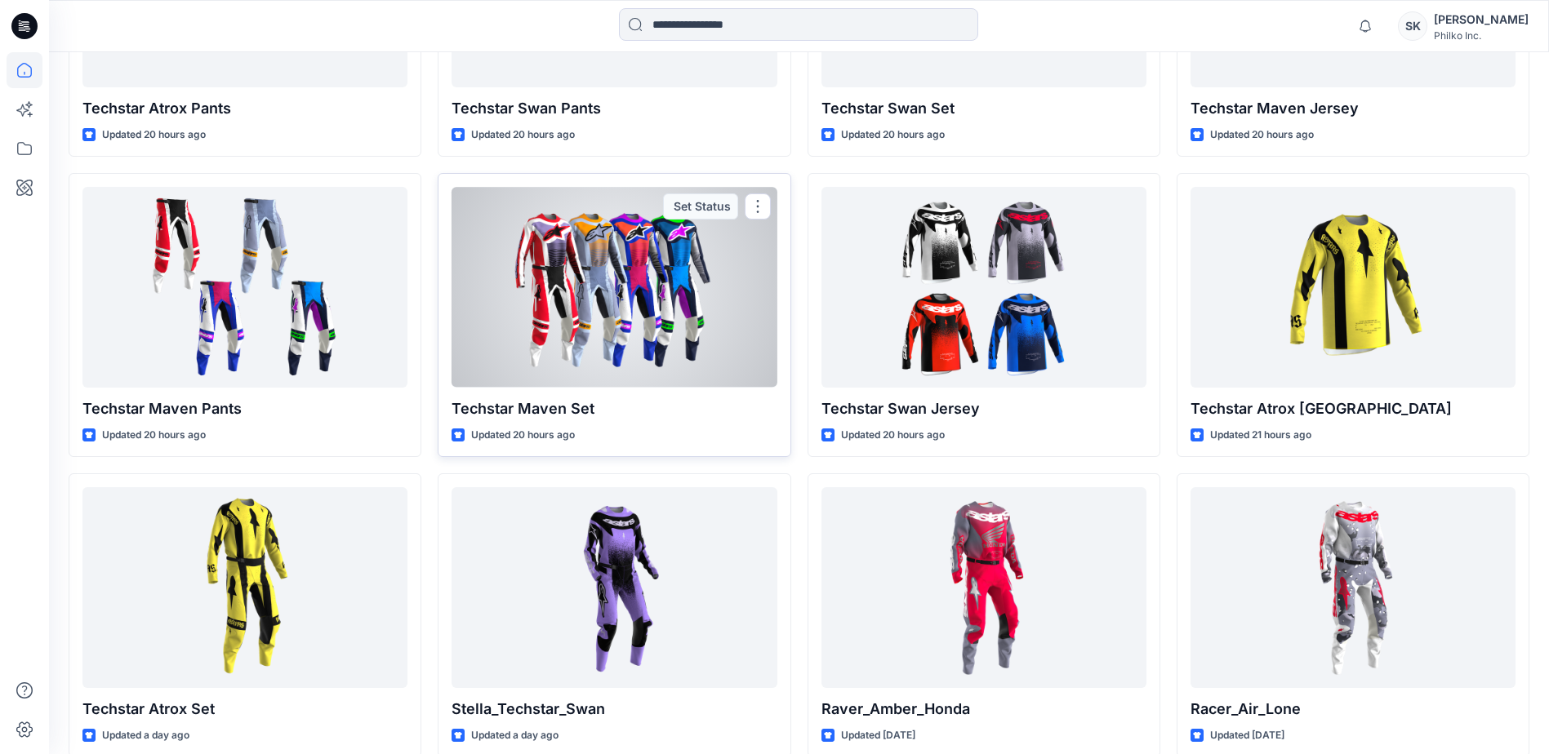
click at [678, 328] on div at bounding box center [613, 287] width 325 height 200
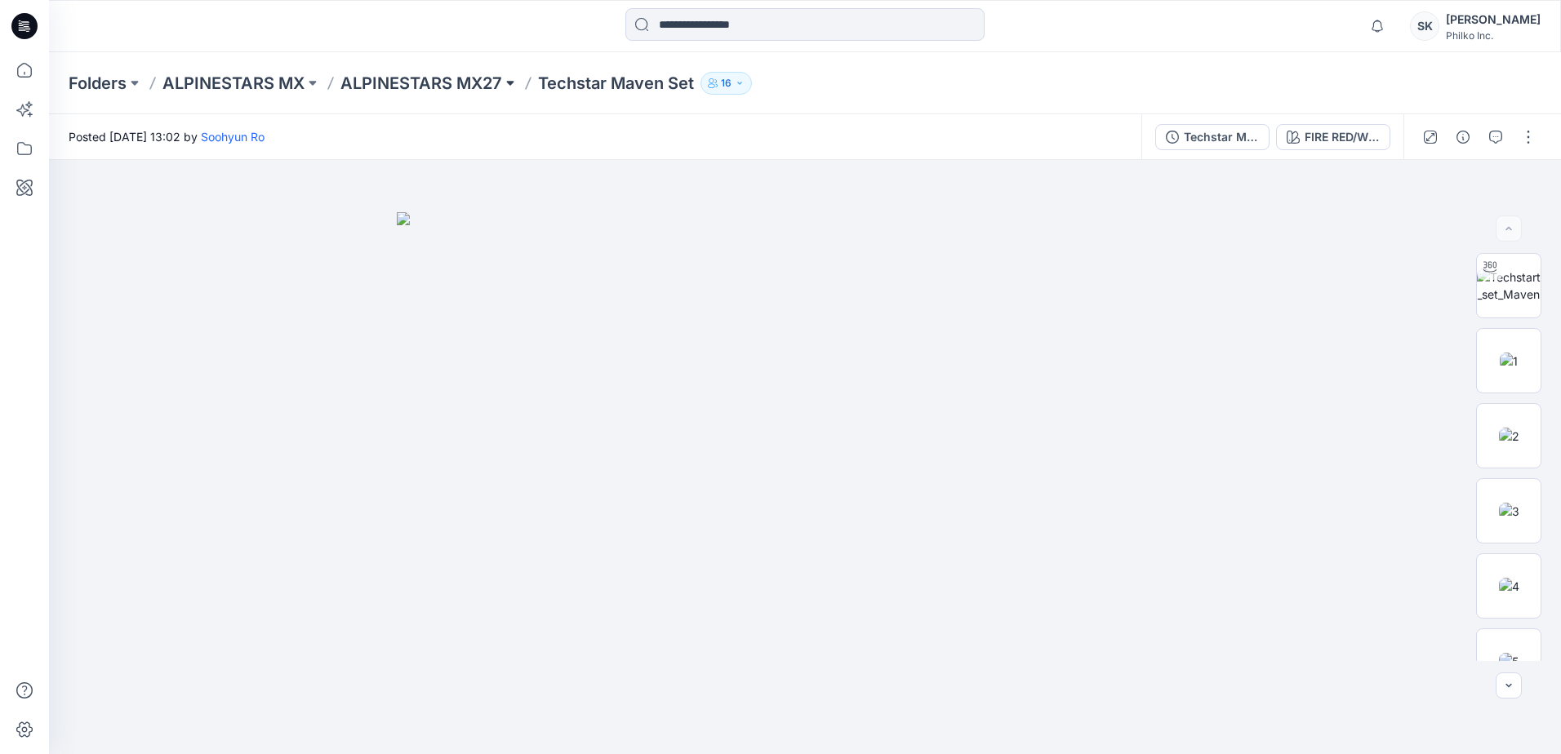
click at [515, 84] on button at bounding box center [510, 83] width 16 height 23
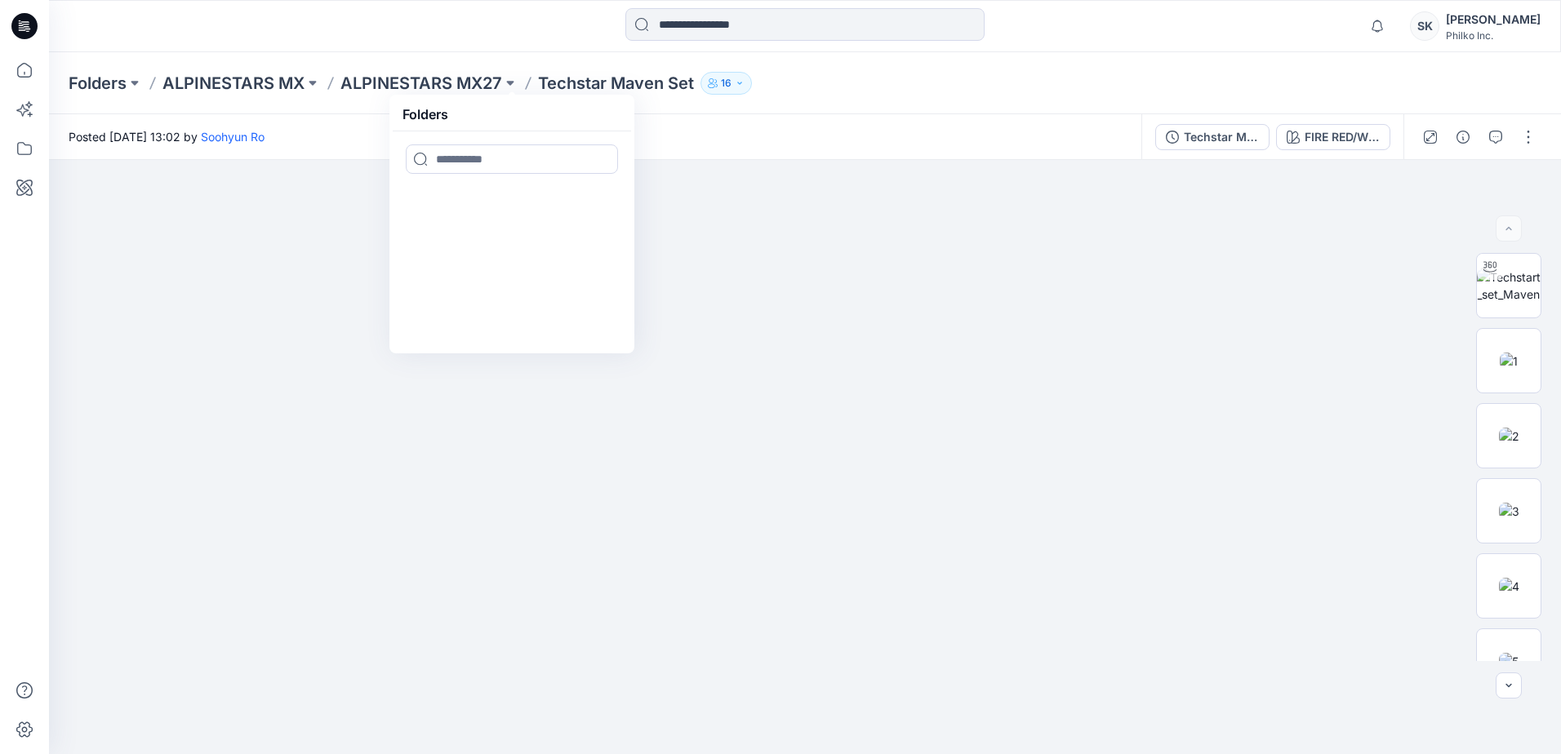
click at [765, 93] on div "Folders ALPINESTARS MX ALPINESTARS MX27 Folders Techstar Maven Set 16" at bounding box center [741, 83] width 1345 height 23
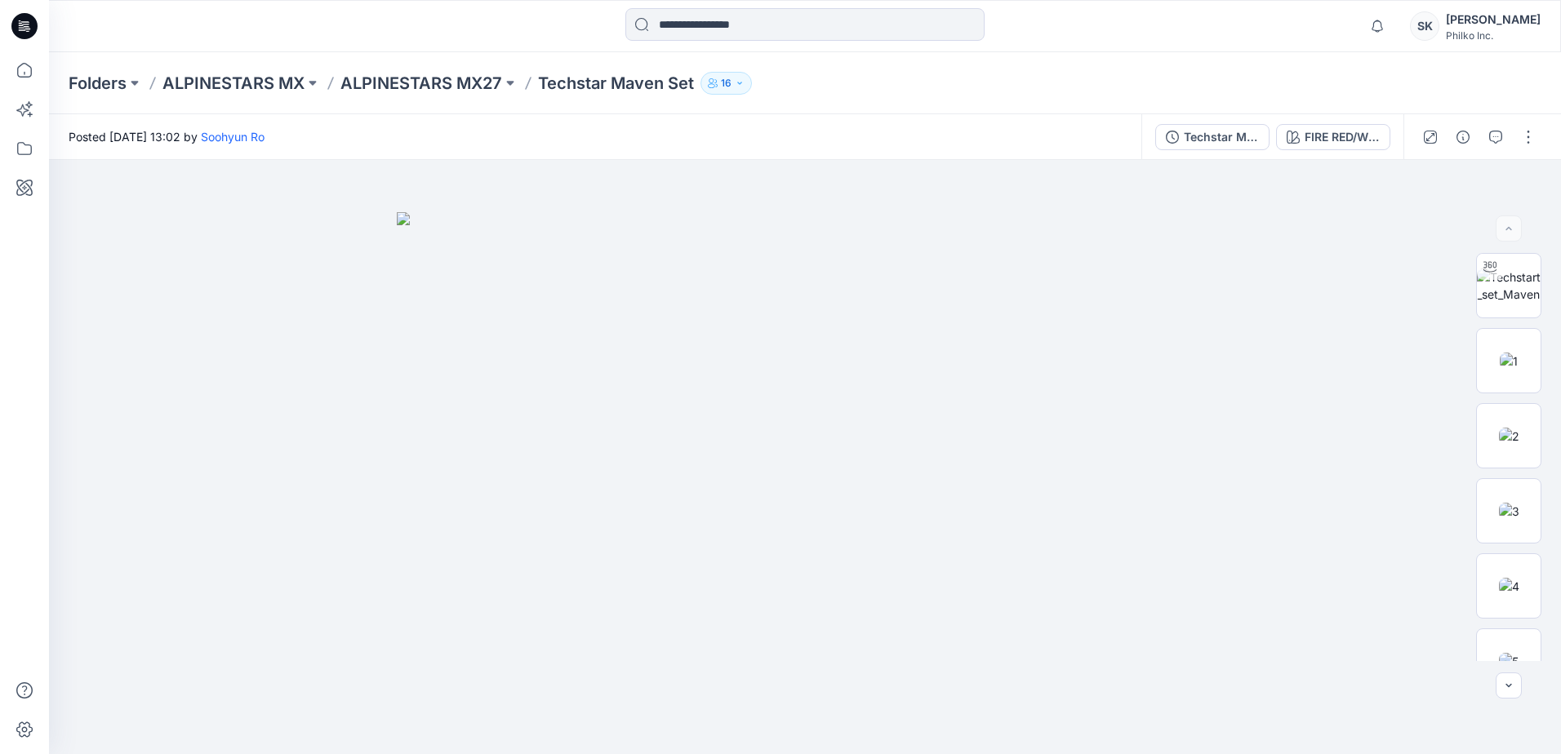
click at [740, 81] on icon "button" at bounding box center [740, 83] width 10 height 10
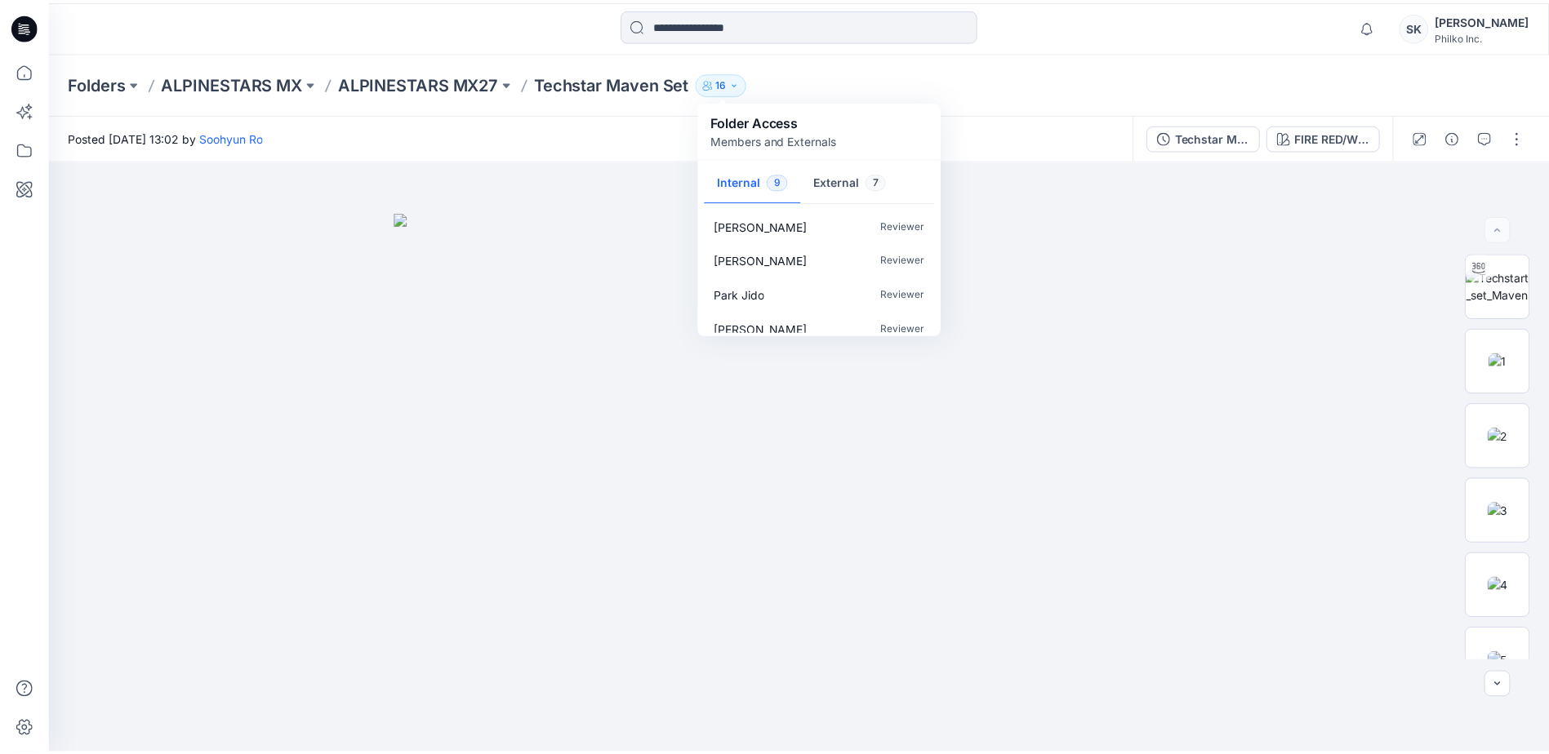
scroll to position [186, 0]
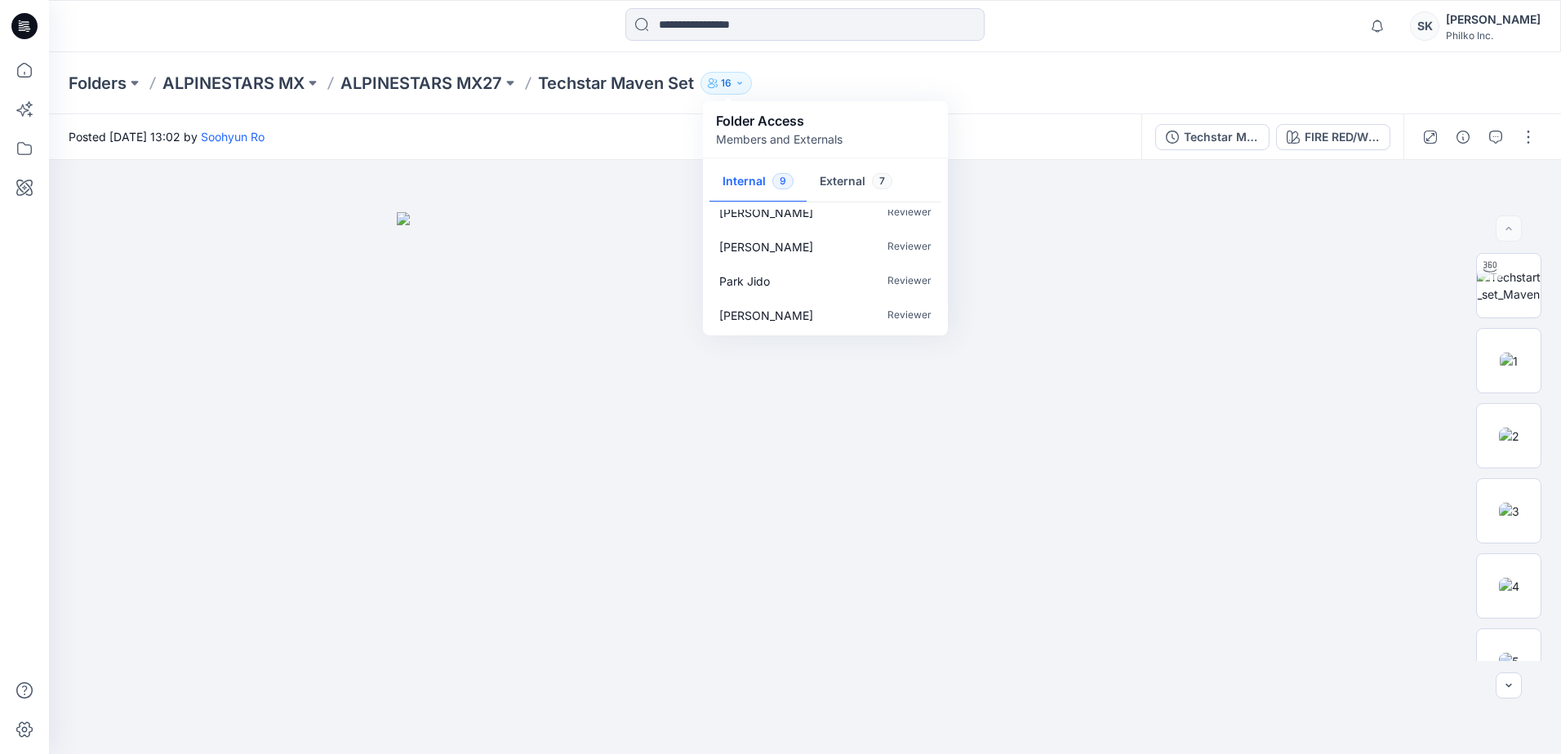
click at [1053, 102] on div "Folders ALPINESTARS MX ALPINESTARS MX27 Techstar Maven Set 16 Folder Access Mem…" at bounding box center [805, 83] width 1512 height 62
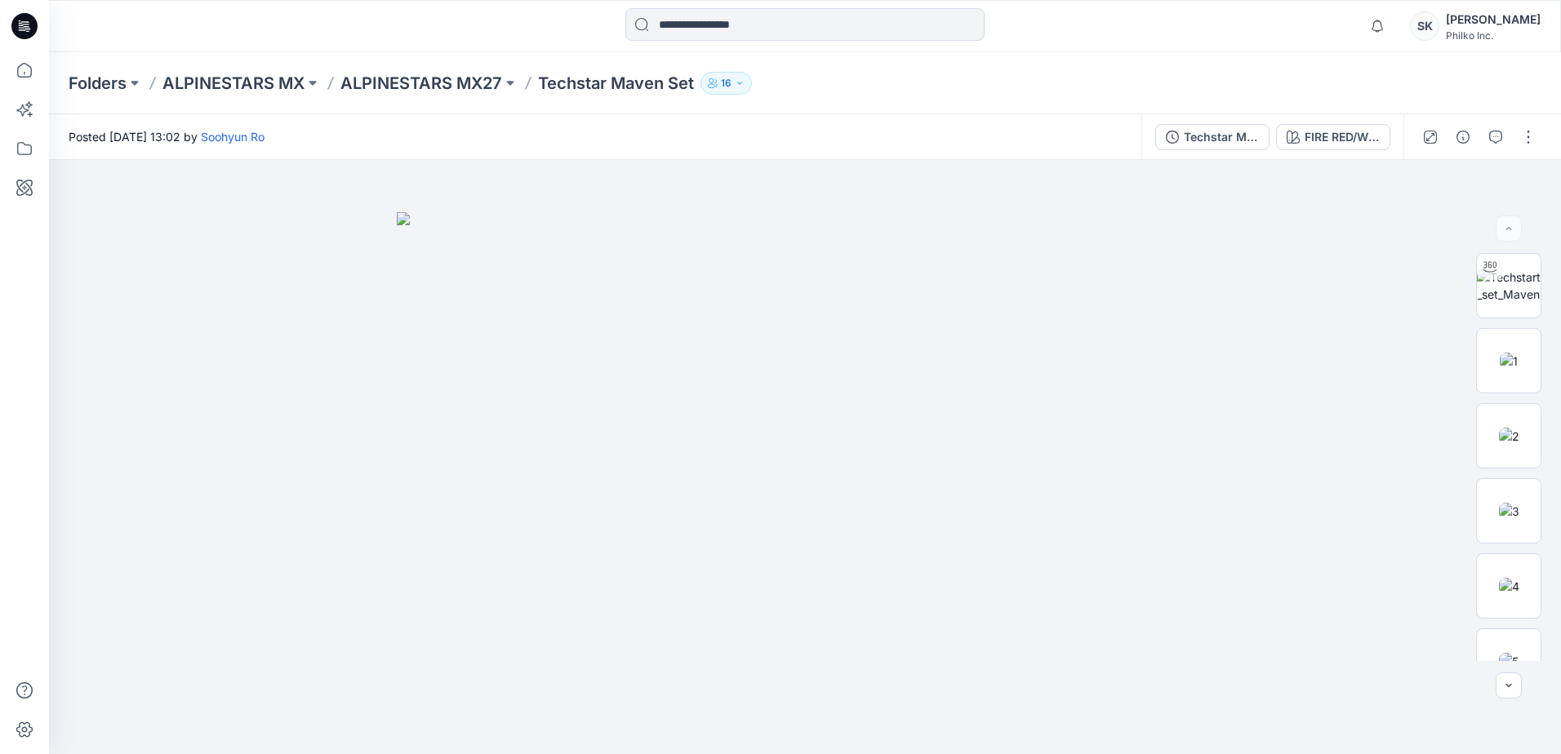
click at [1053, 102] on div "Folders ALPINESTARS MX ALPINESTARS MX27 Techstar Maven Set 16 Folder Access Mem…" at bounding box center [805, 83] width 1512 height 62
click at [731, 473] on img at bounding box center [805, 483] width 816 height 542
click at [1245, 283] on img at bounding box center [1509, 286] width 64 height 34
drag, startPoint x: 887, startPoint y: 733, endPoint x: 1102, endPoint y: 727, distance: 215.6
click at [1102, 727] on div at bounding box center [805, 457] width 1512 height 594
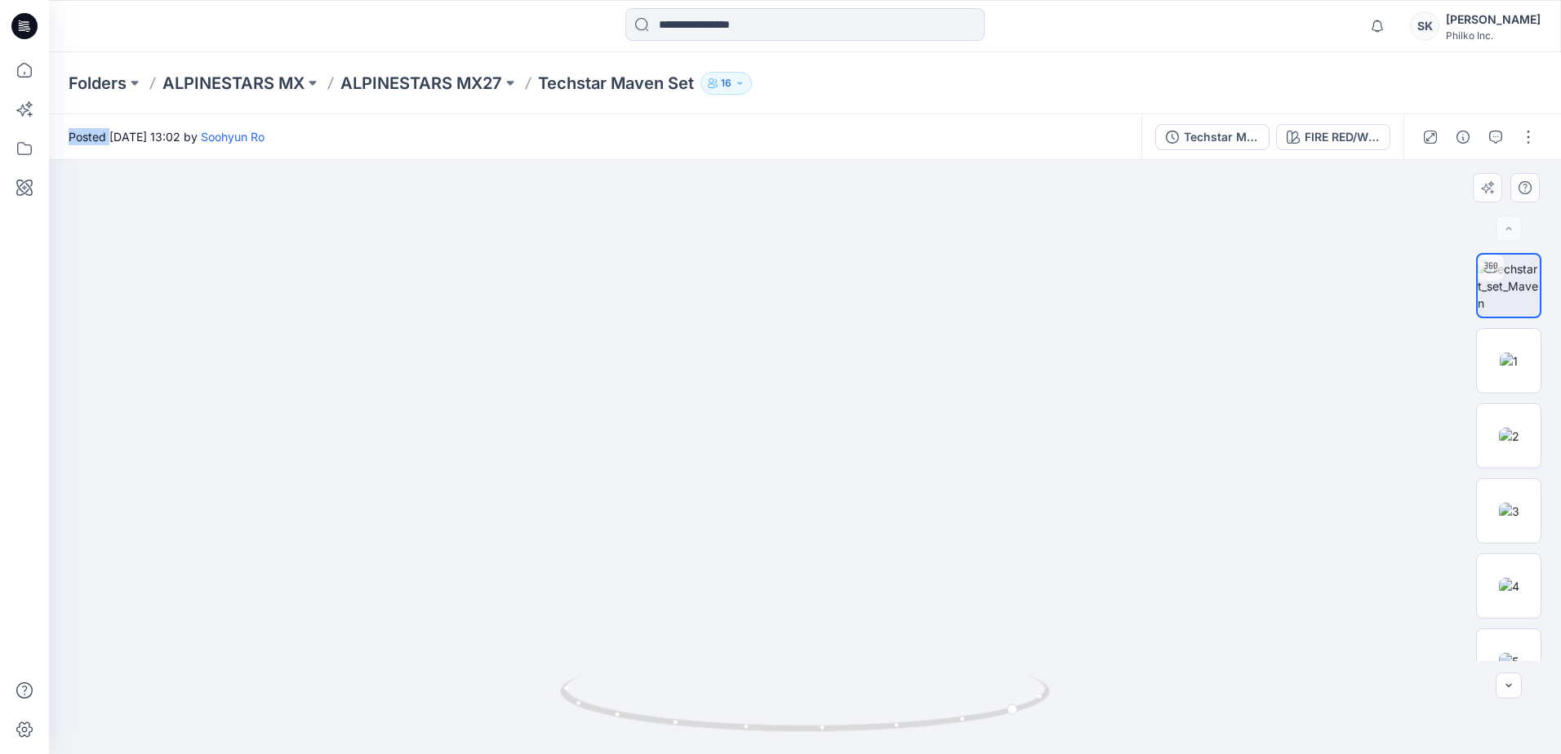
drag, startPoint x: 763, startPoint y: 638, endPoint x: 728, endPoint y: 314, distance: 325.2
click at [728, 314] on img at bounding box center [805, 301] width 1002 height 908
drag, startPoint x: 802, startPoint y: 540, endPoint x: 793, endPoint y: 492, distance: 48.0
click at [793, 492] on img at bounding box center [805, 254] width 1002 height 1002
click at [1245, 370] on img at bounding box center [1509, 361] width 18 height 17
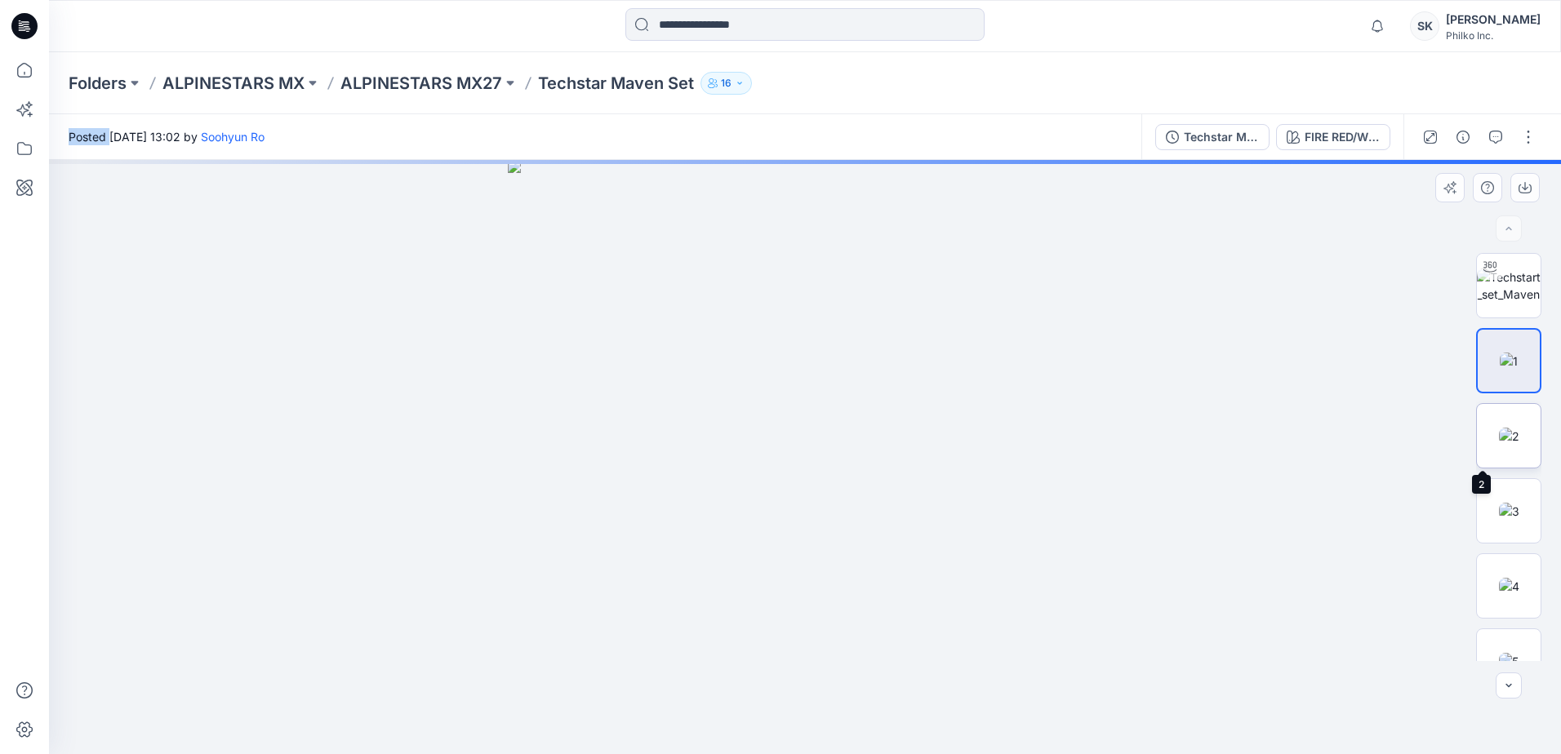
click at [1245, 428] on img at bounding box center [1509, 436] width 20 height 17
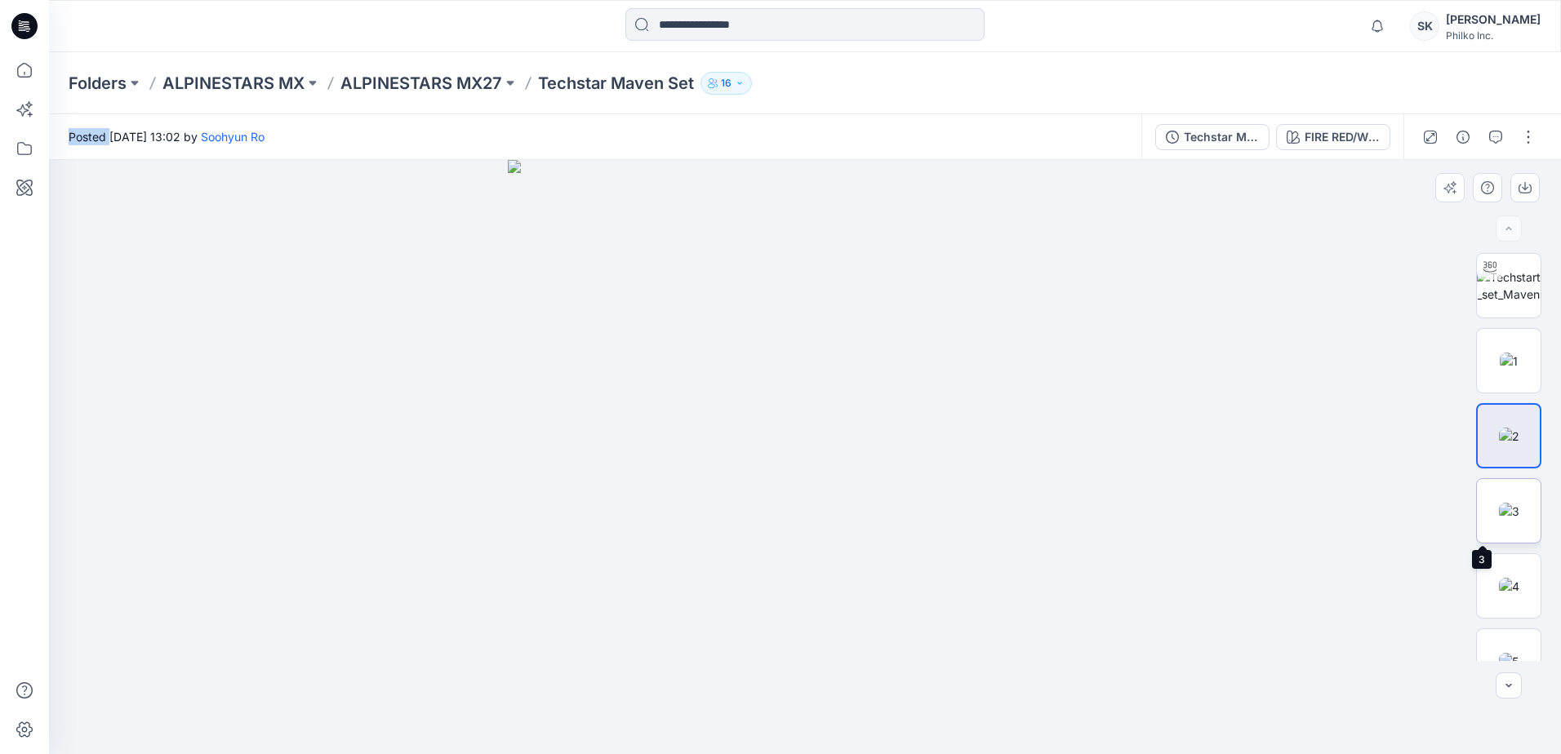
click at [1245, 503] on img at bounding box center [1509, 511] width 20 height 17
click at [569, 84] on p "Techstar Maven Set" at bounding box center [616, 83] width 156 height 23
click at [487, 79] on p "ALPINESTARS MX27" at bounding box center [421, 83] width 162 height 23
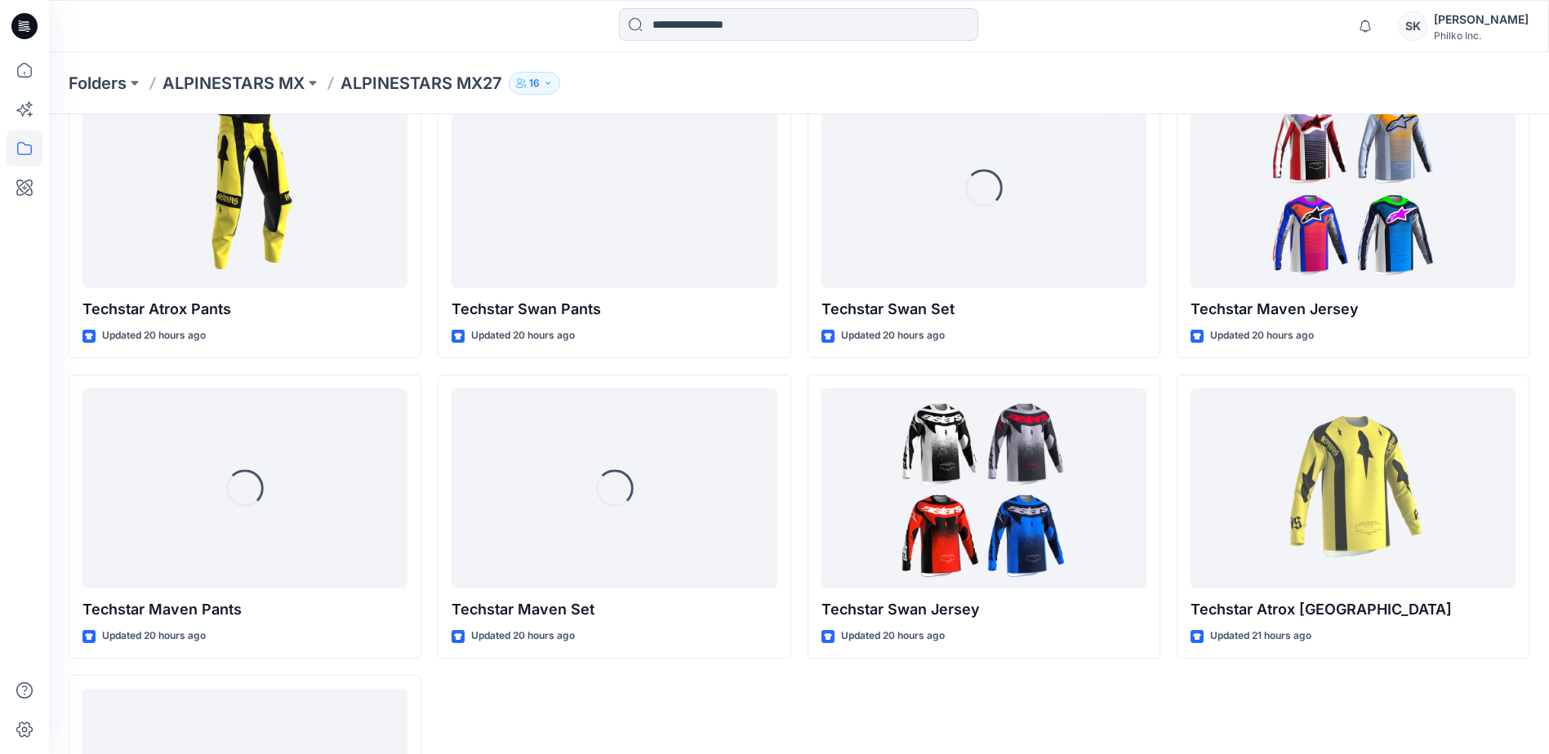
scroll to position [327, 0]
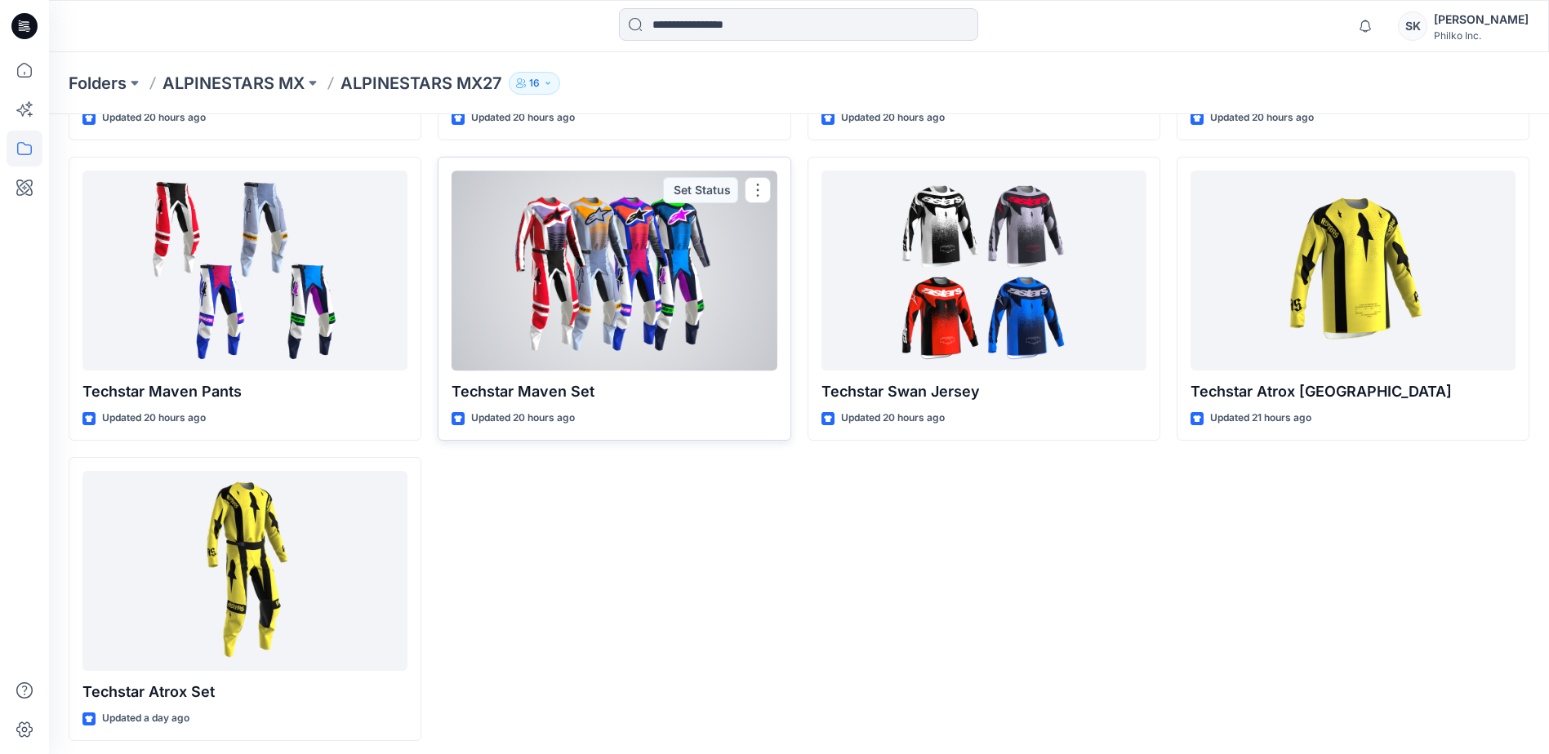
click at [611, 301] on div at bounding box center [613, 271] width 325 height 200
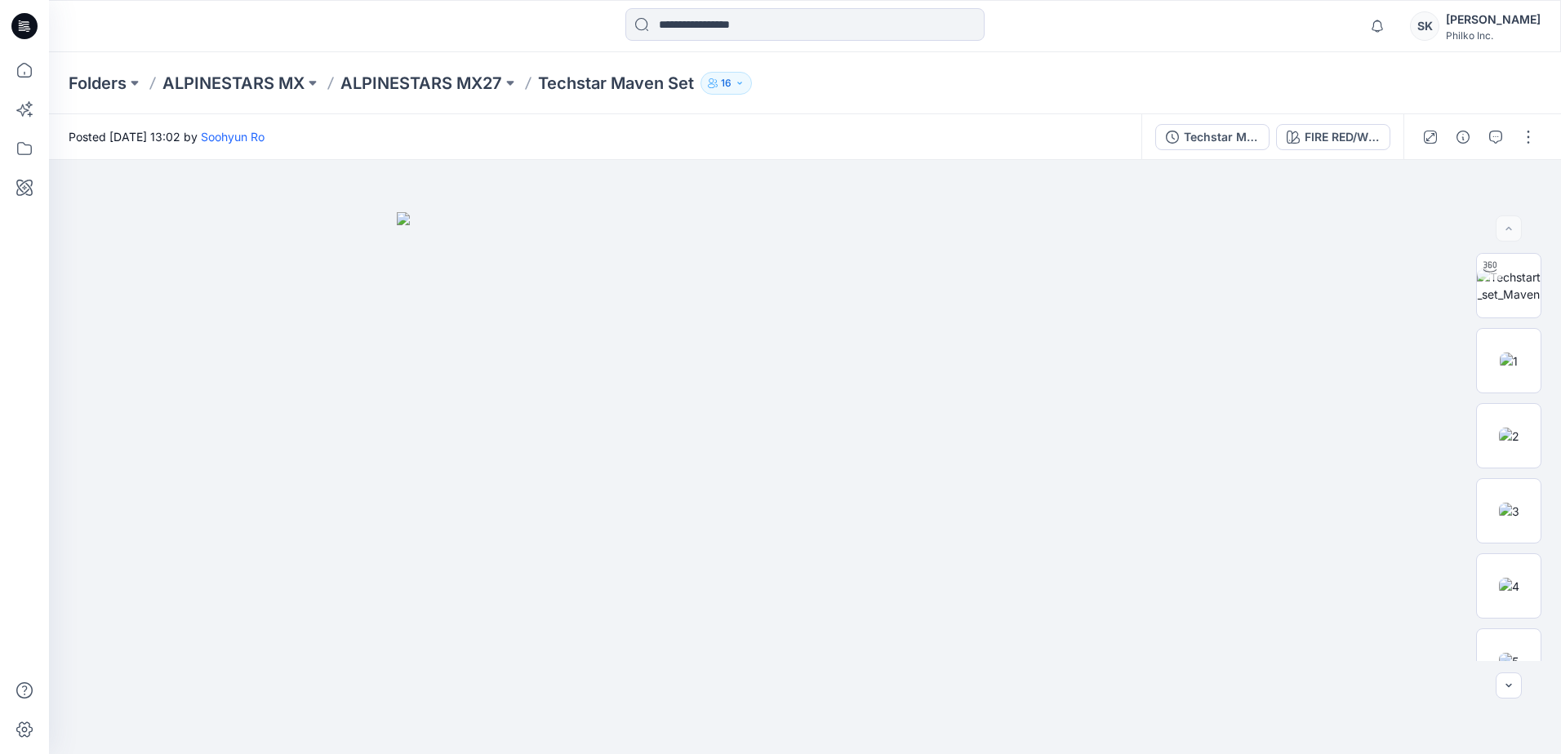
click at [610, 82] on p "Techstar Maven Set" at bounding box center [616, 83] width 156 height 23
click at [481, 96] on div "Folders ALPINESTARS MX ALPINESTARS MX27 Techstar Maven Set 16" at bounding box center [805, 83] width 1512 height 62
click at [472, 81] on p "ALPINESTARS MX27" at bounding box center [421, 83] width 162 height 23
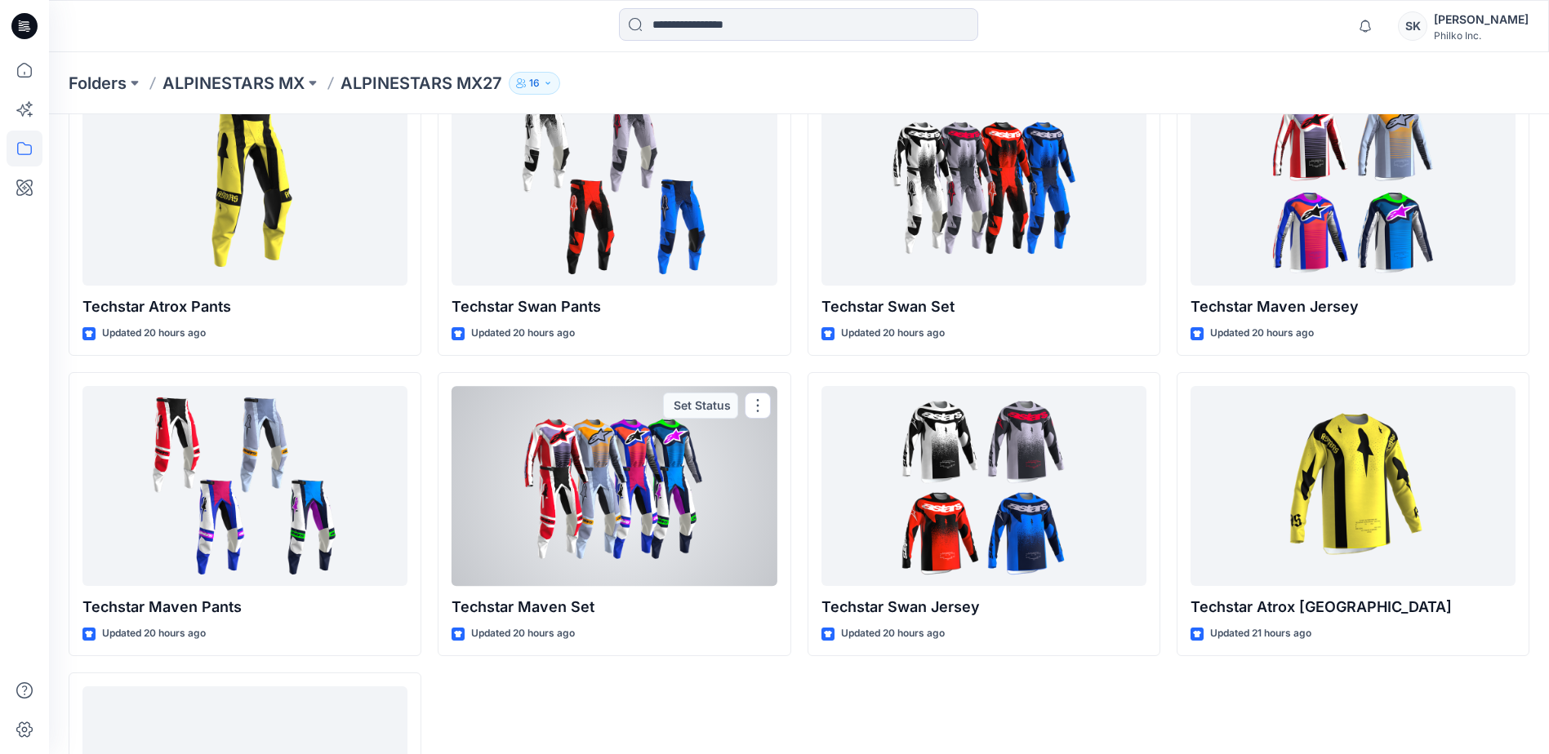
scroll to position [82, 0]
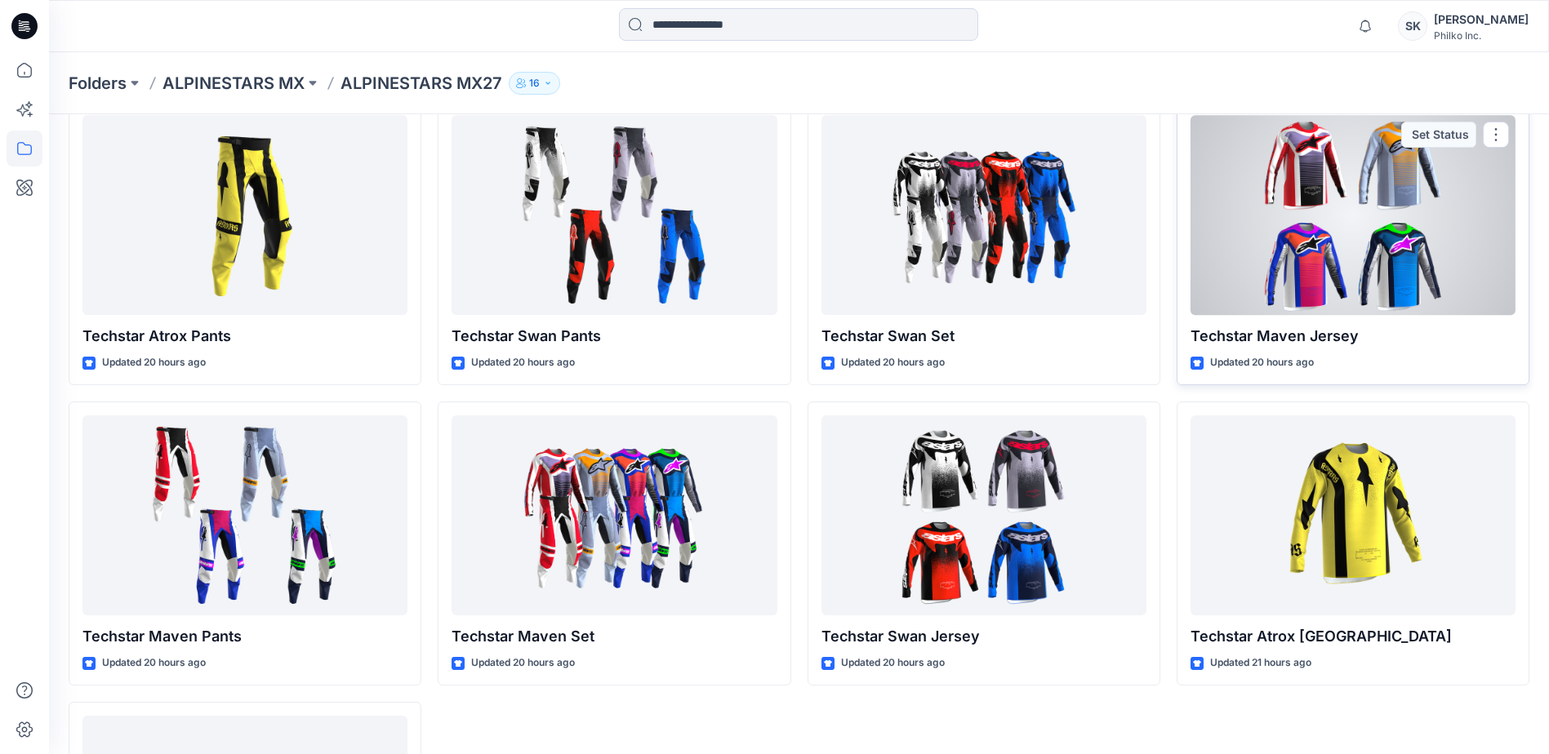
click at [1245, 260] on div at bounding box center [1352, 215] width 325 height 200
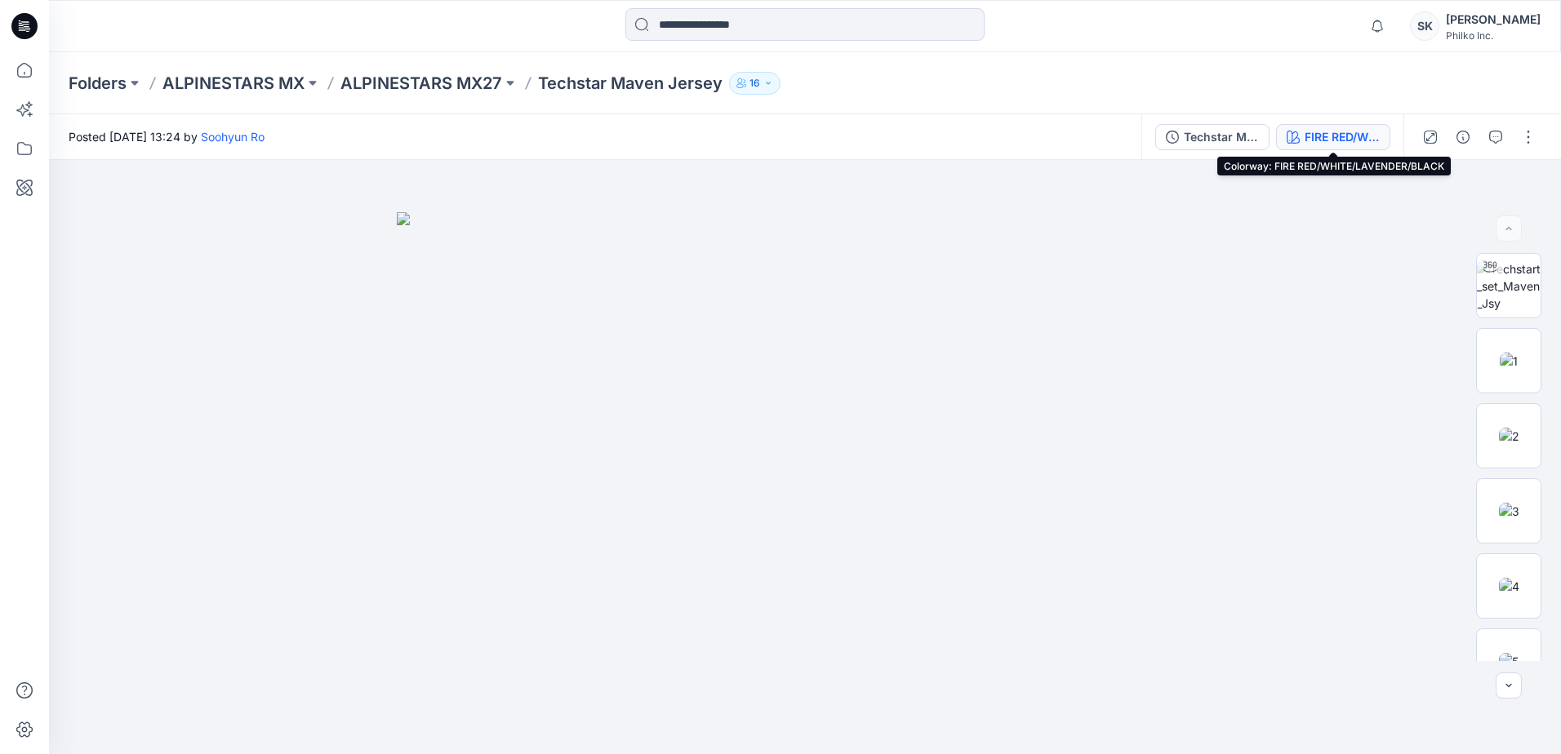
click at [1245, 138] on div "FIRE RED/WHITE/LAVENDER/BLACK" at bounding box center [1341, 137] width 75 height 18
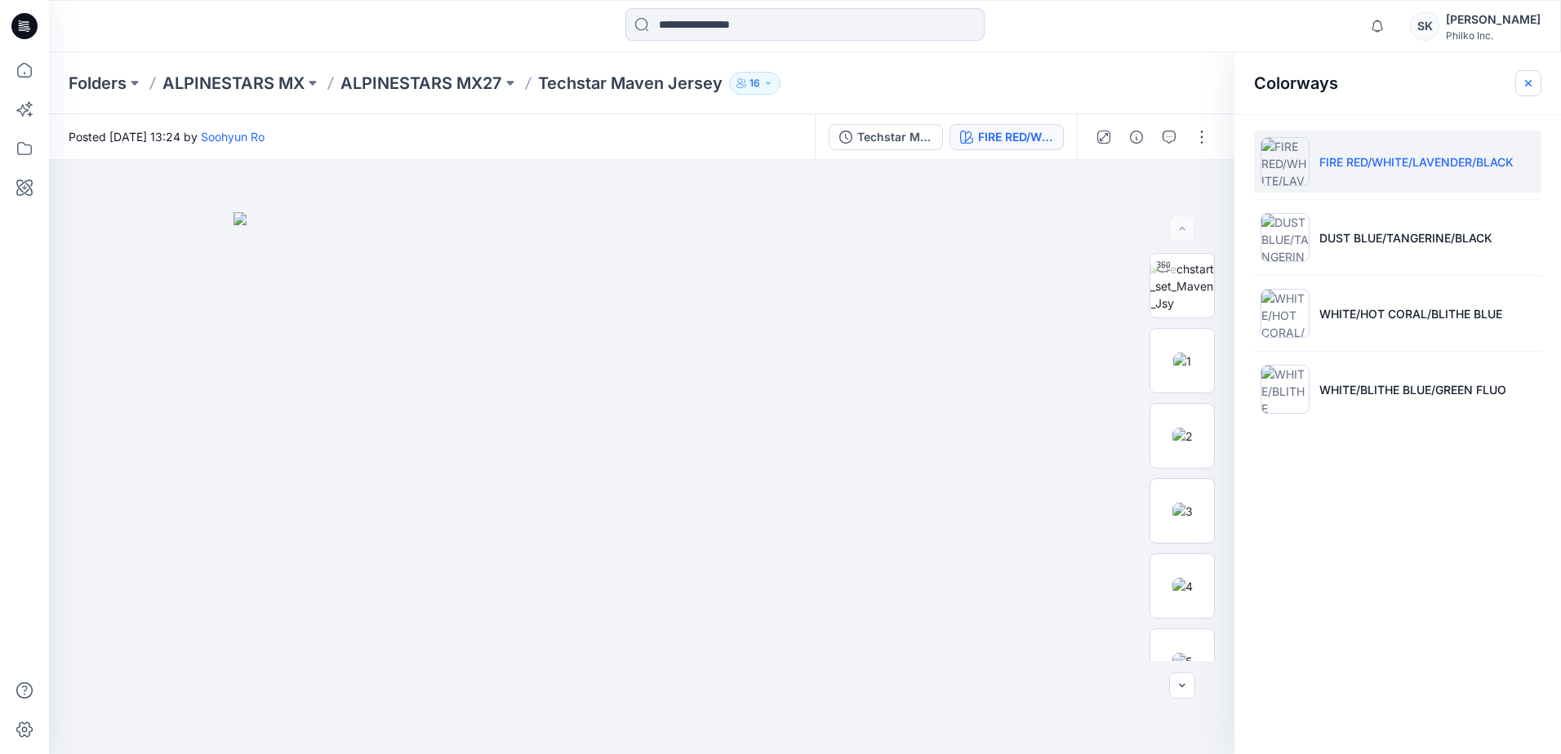
click at [1245, 78] on icon "button" at bounding box center [1528, 83] width 13 height 13
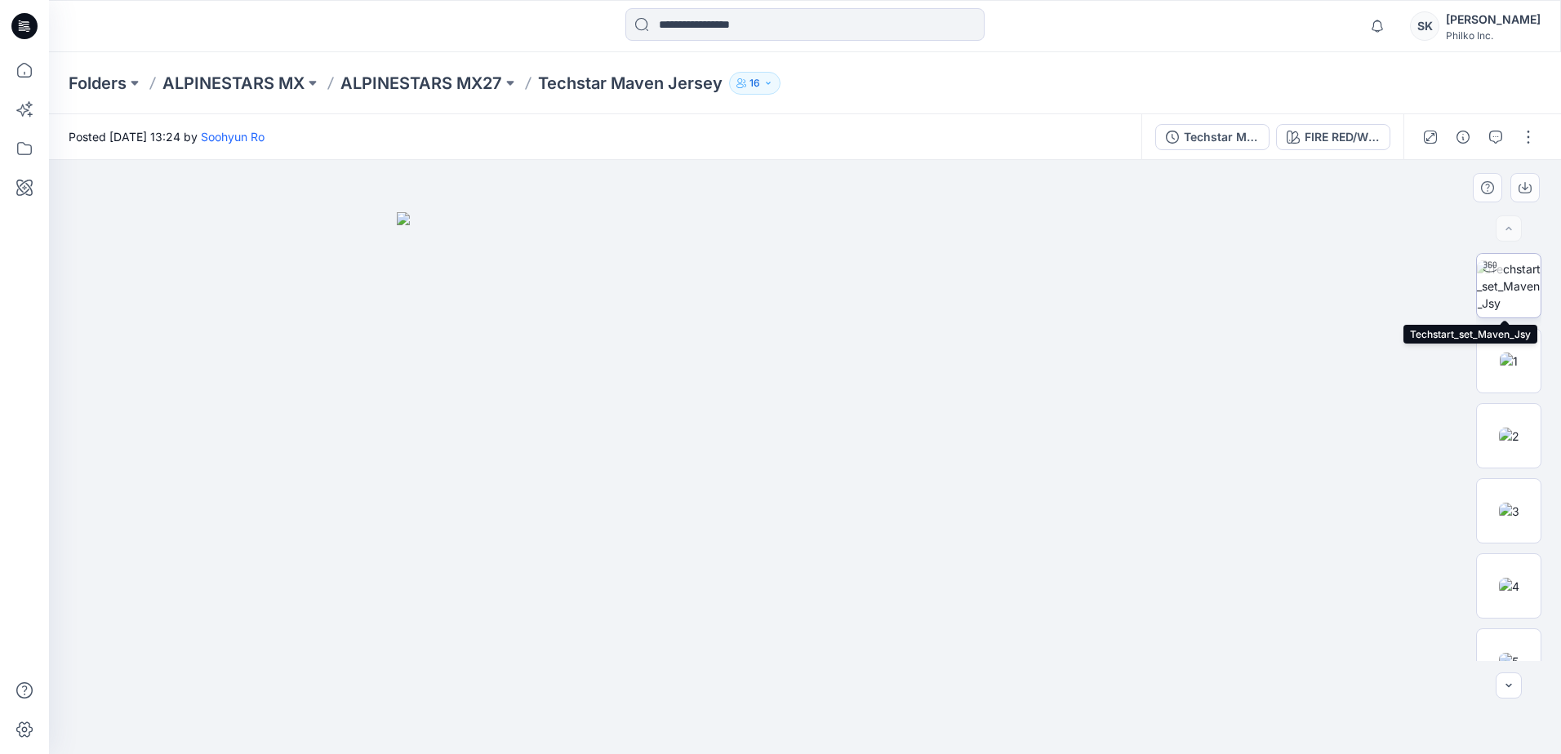
click at [1245, 296] on img at bounding box center [1509, 285] width 64 height 51
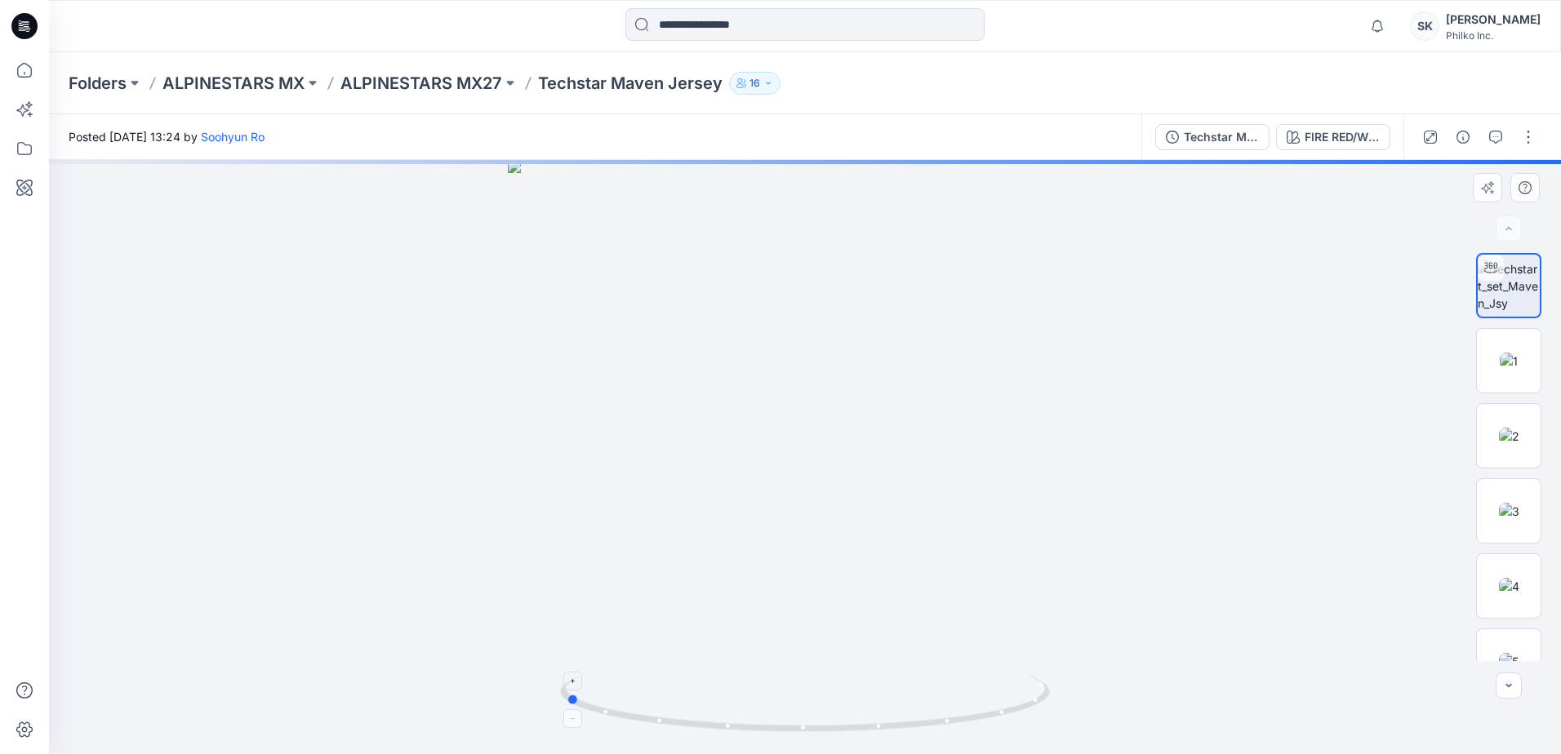
drag, startPoint x: 789, startPoint y: 724, endPoint x: 1031, endPoint y: 676, distance: 247.2
click at [1044, 716] on icon at bounding box center [807, 705] width 494 height 61
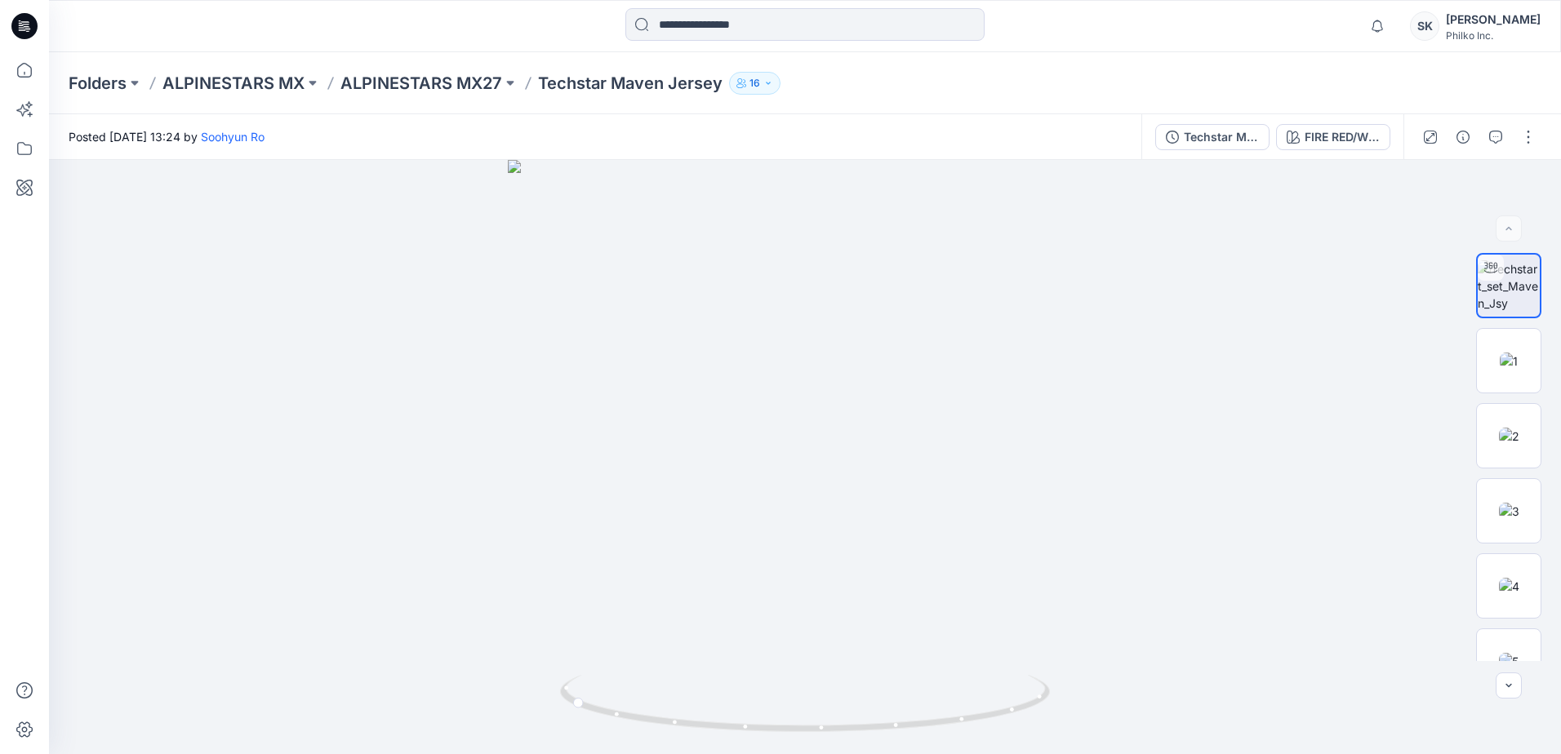
click at [1245, 150] on div "Techstar Maven Jersey FIRE RED/WHITE/LAVENDER/BLACK" at bounding box center [1272, 137] width 262 height 46
click at [1245, 141] on div "FIRE RED/WHITE/LAVENDER/BLACK" at bounding box center [1341, 137] width 75 height 18
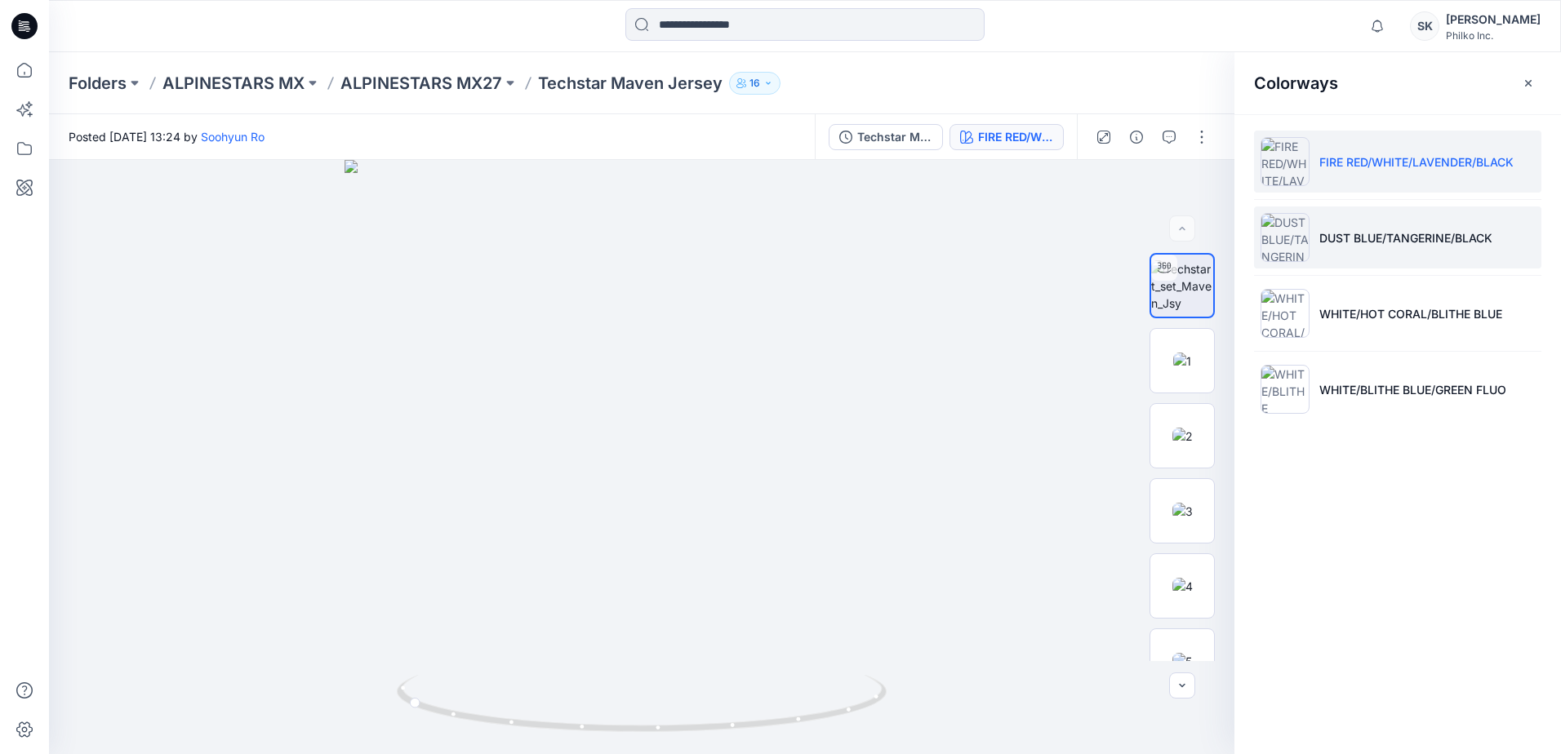
click at [1245, 229] on p "DUST BLUE/TANGERINE/BLACK" at bounding box center [1405, 237] width 173 height 17
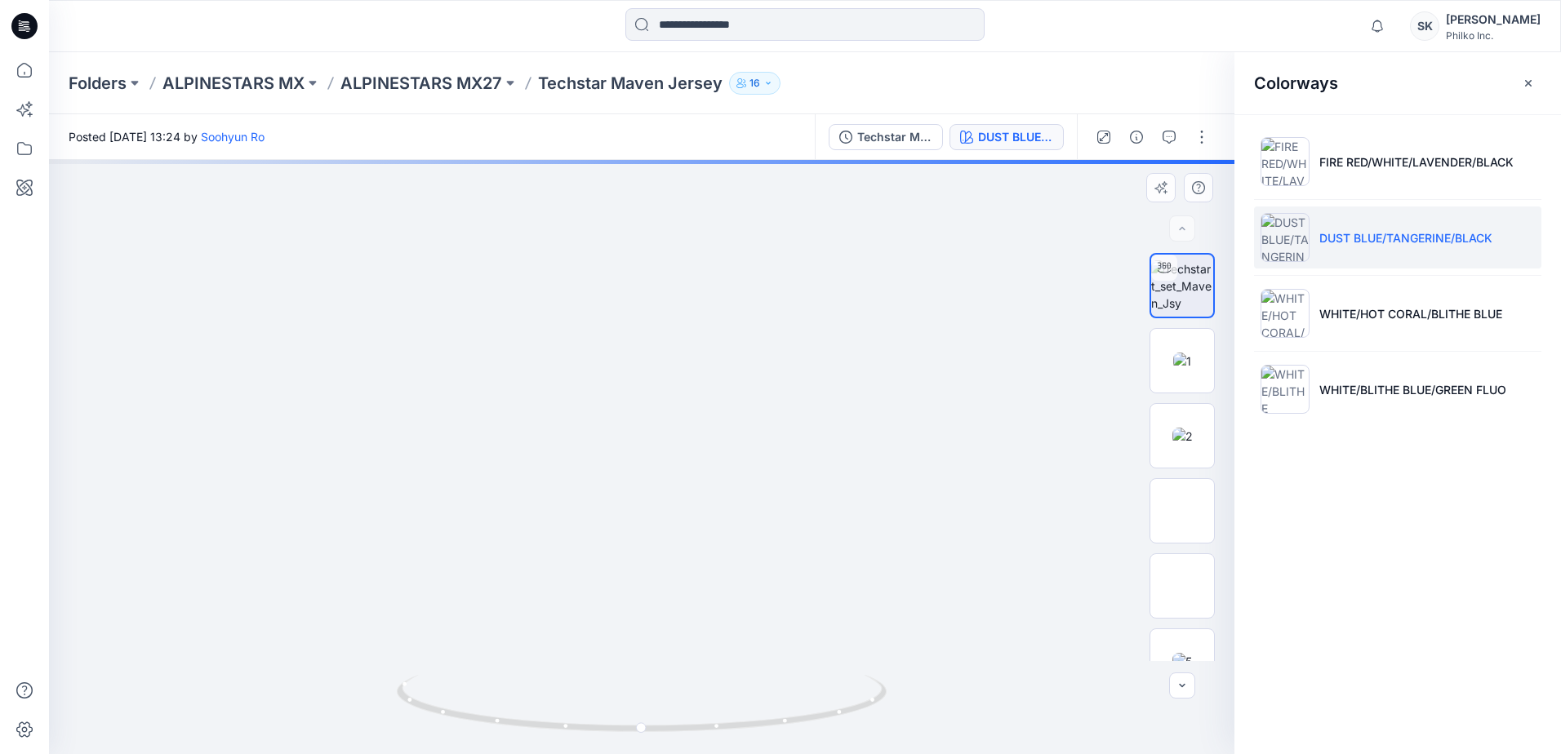
drag, startPoint x: 607, startPoint y: 482, endPoint x: 658, endPoint y: 341, distance: 150.0
click at [658, 341] on img at bounding box center [642, 245] width 1164 height 1019
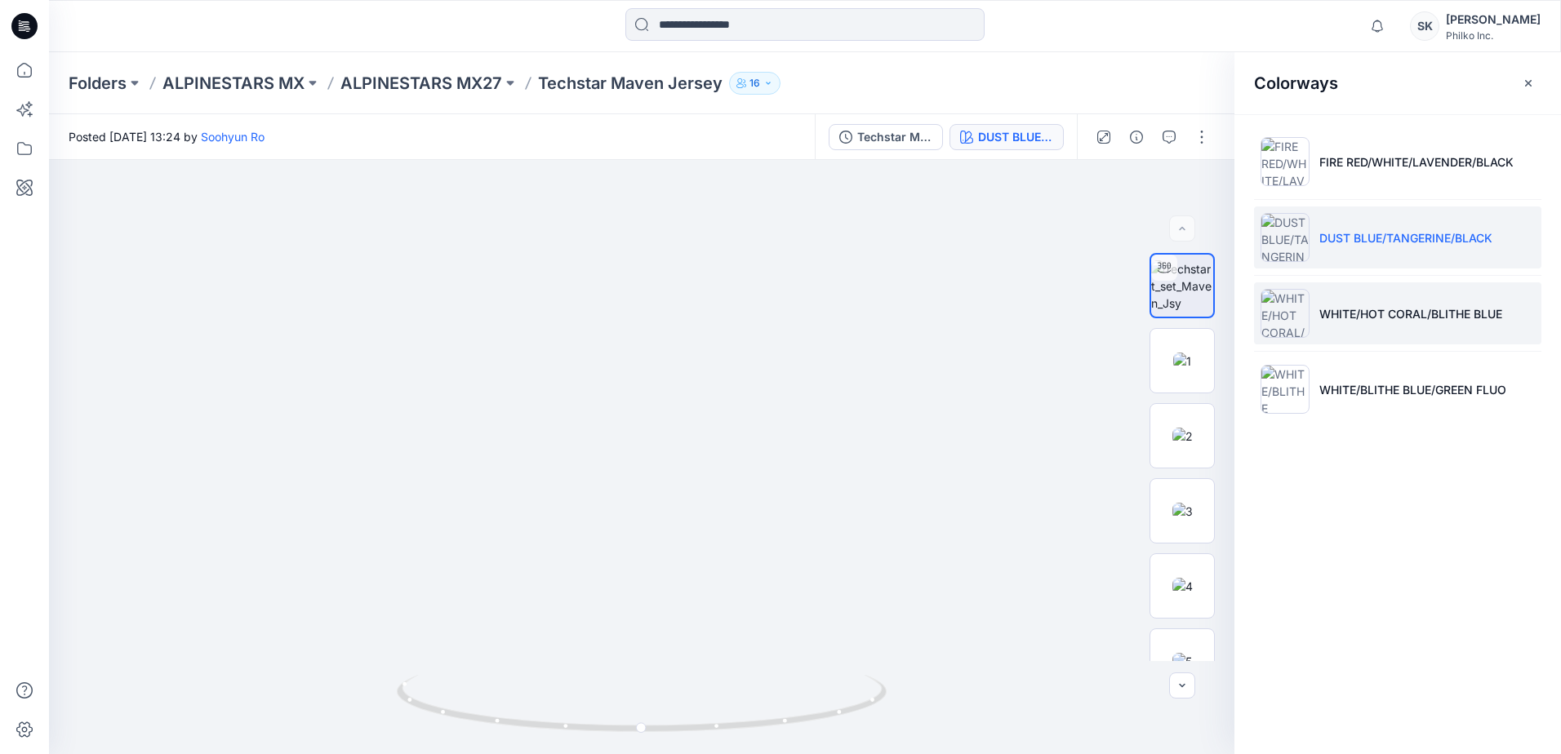
click at [1245, 295] on li "WHITE/HOT CORAL/BLITHE BLUE" at bounding box center [1397, 313] width 287 height 62
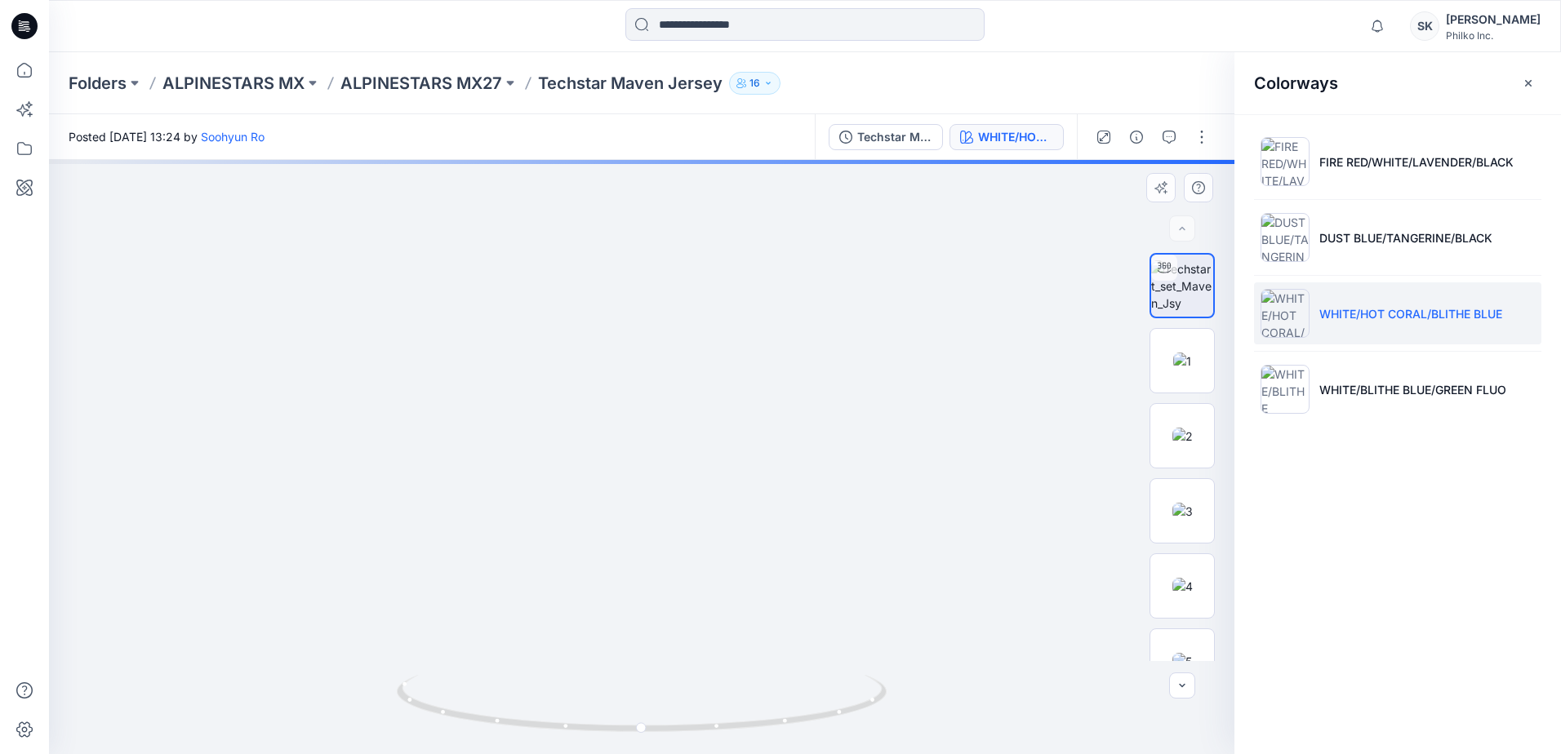
drag, startPoint x: 488, startPoint y: 666, endPoint x: 784, endPoint y: 390, distance: 404.3
click at [784, 390] on img at bounding box center [794, 95] width 1490 height 1318
drag, startPoint x: 609, startPoint y: 530, endPoint x: 669, endPoint y: 407, distance: 137.3
click at [669, 407] on img at bounding box center [794, 34] width 1490 height 1442
drag, startPoint x: 656, startPoint y: 736, endPoint x: 441, endPoint y: 717, distance: 215.5
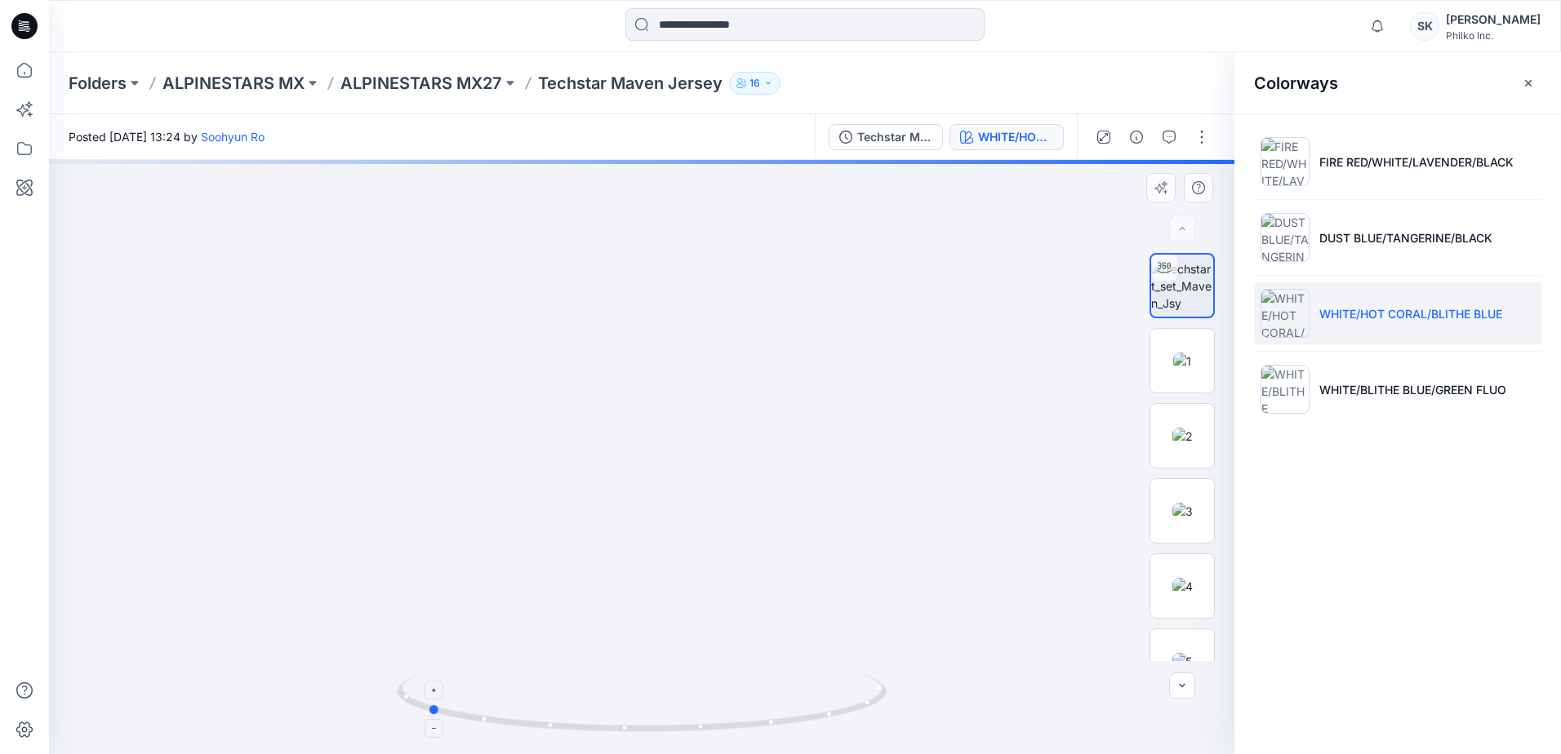
click at [441, 717] on icon at bounding box center [644, 705] width 494 height 61
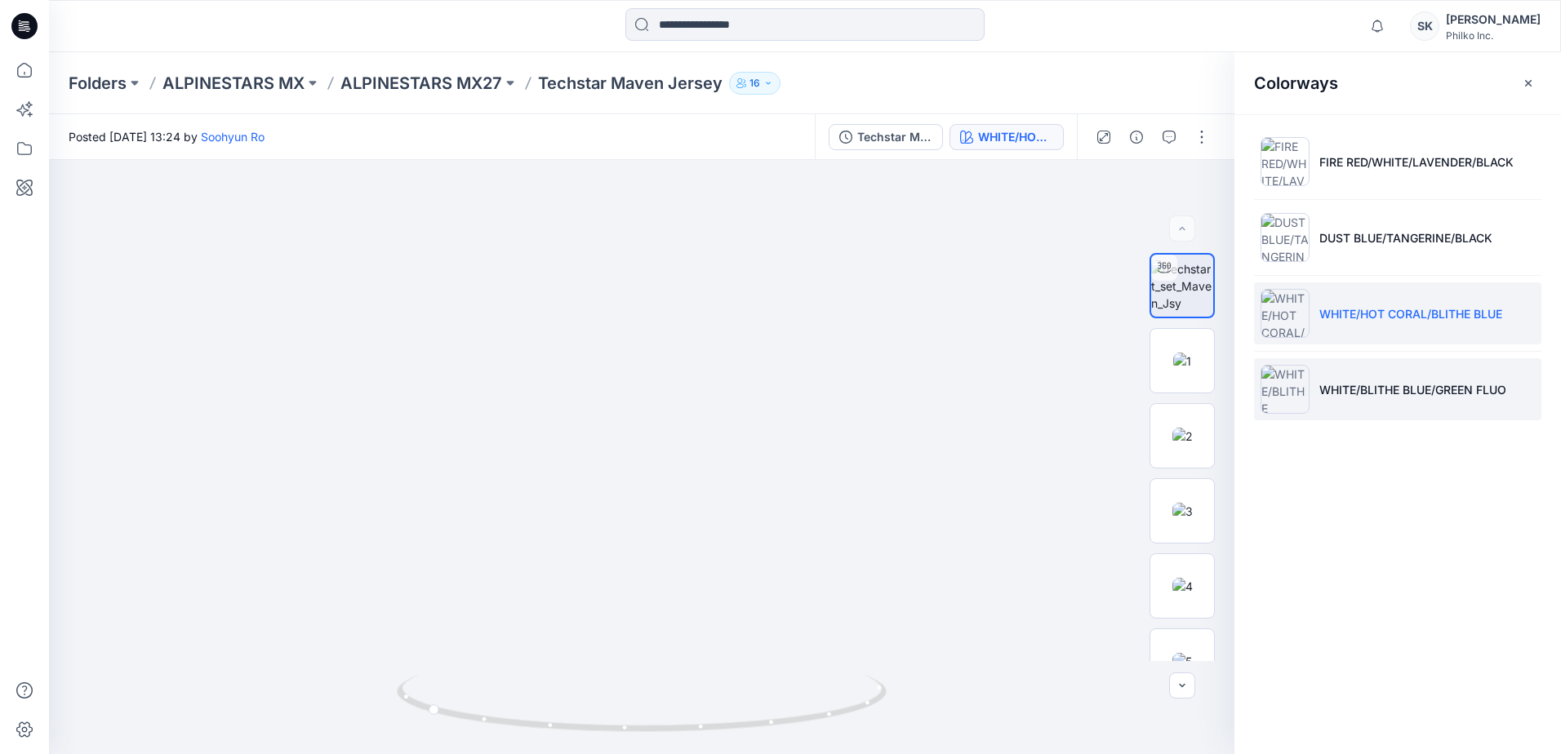
click at [1245, 381] on p "WHITE/BLITHE BLUE/GREEN FLUO" at bounding box center [1412, 389] width 187 height 17
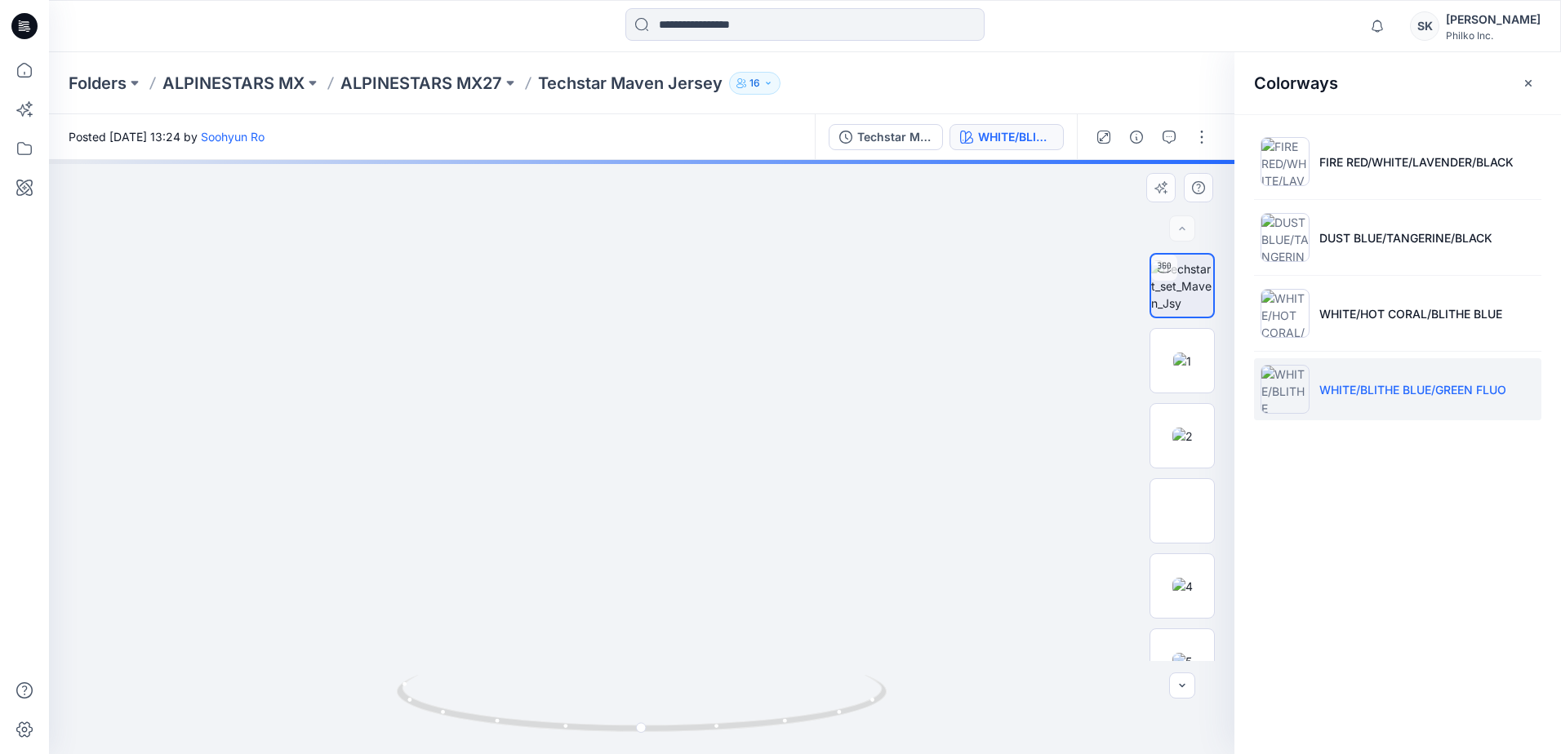
drag, startPoint x: 544, startPoint y: 377, endPoint x: 553, endPoint y: 366, distance: 15.1
click at [553, 366] on img at bounding box center [642, 294] width 1246 height 920
drag, startPoint x: 540, startPoint y: 588, endPoint x: 549, endPoint y: 562, distance: 27.4
click at [549, 562] on img at bounding box center [672, 218] width 1246 height 1071
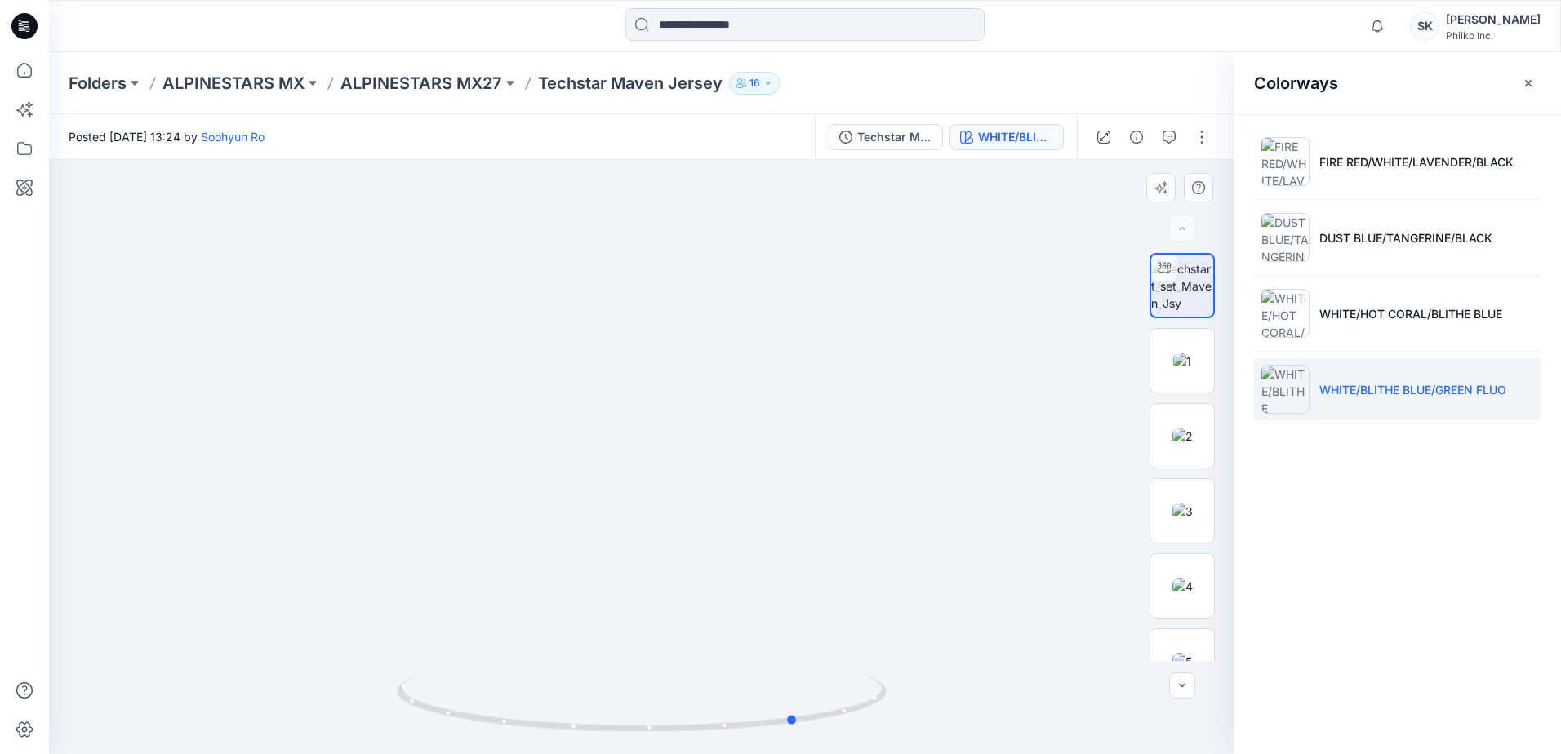
drag, startPoint x: 689, startPoint y: 744, endPoint x: 340, endPoint y: 742, distance: 348.6
click at [349, 753] on div at bounding box center [641, 457] width 1185 height 594
drag, startPoint x: 989, startPoint y: 625, endPoint x: 873, endPoint y: 395, distance: 257.7
click at [873, 395] on img at bounding box center [642, 73] width 1592 height 1362
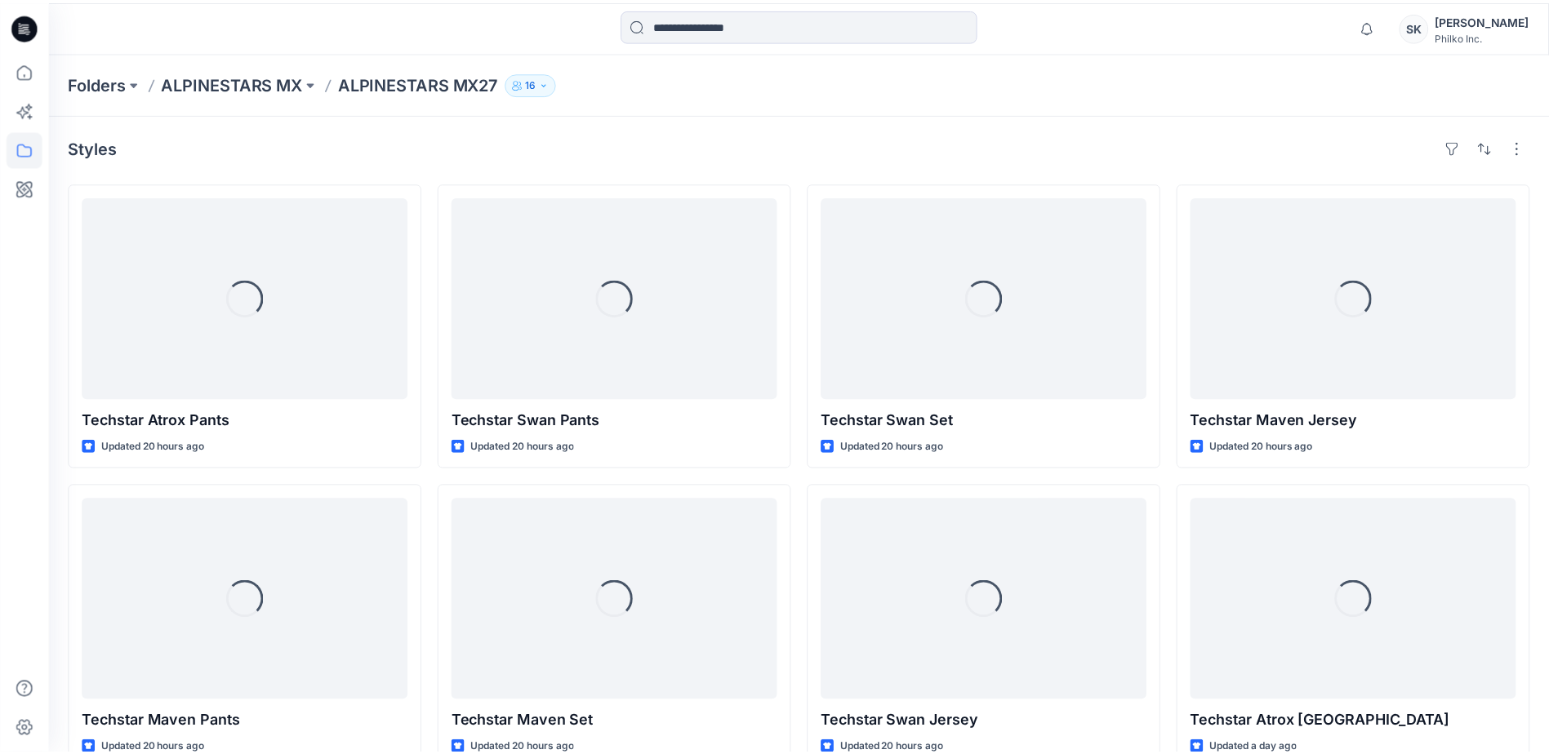
scroll to position [82, 0]
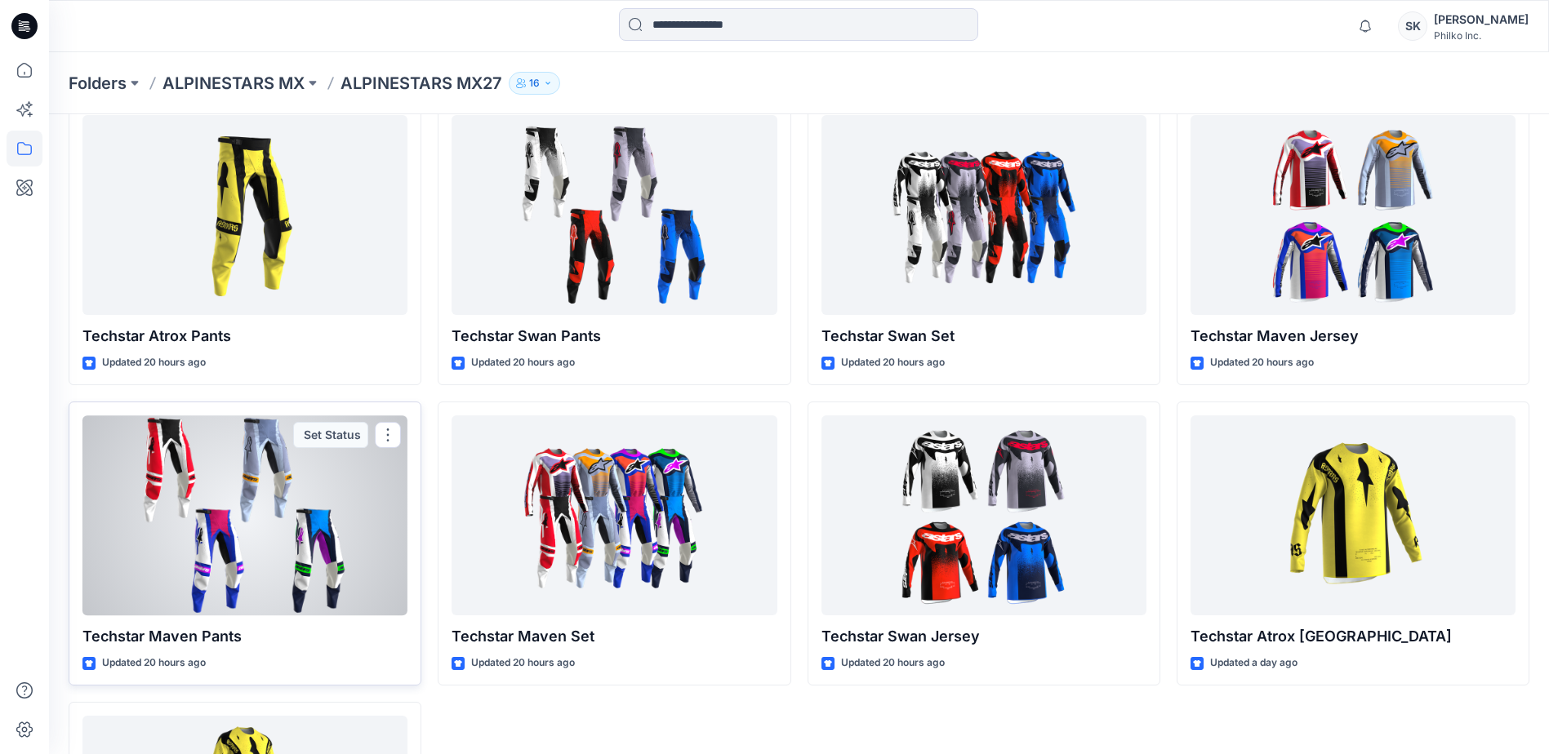
click at [260, 578] on div at bounding box center [244, 516] width 325 height 200
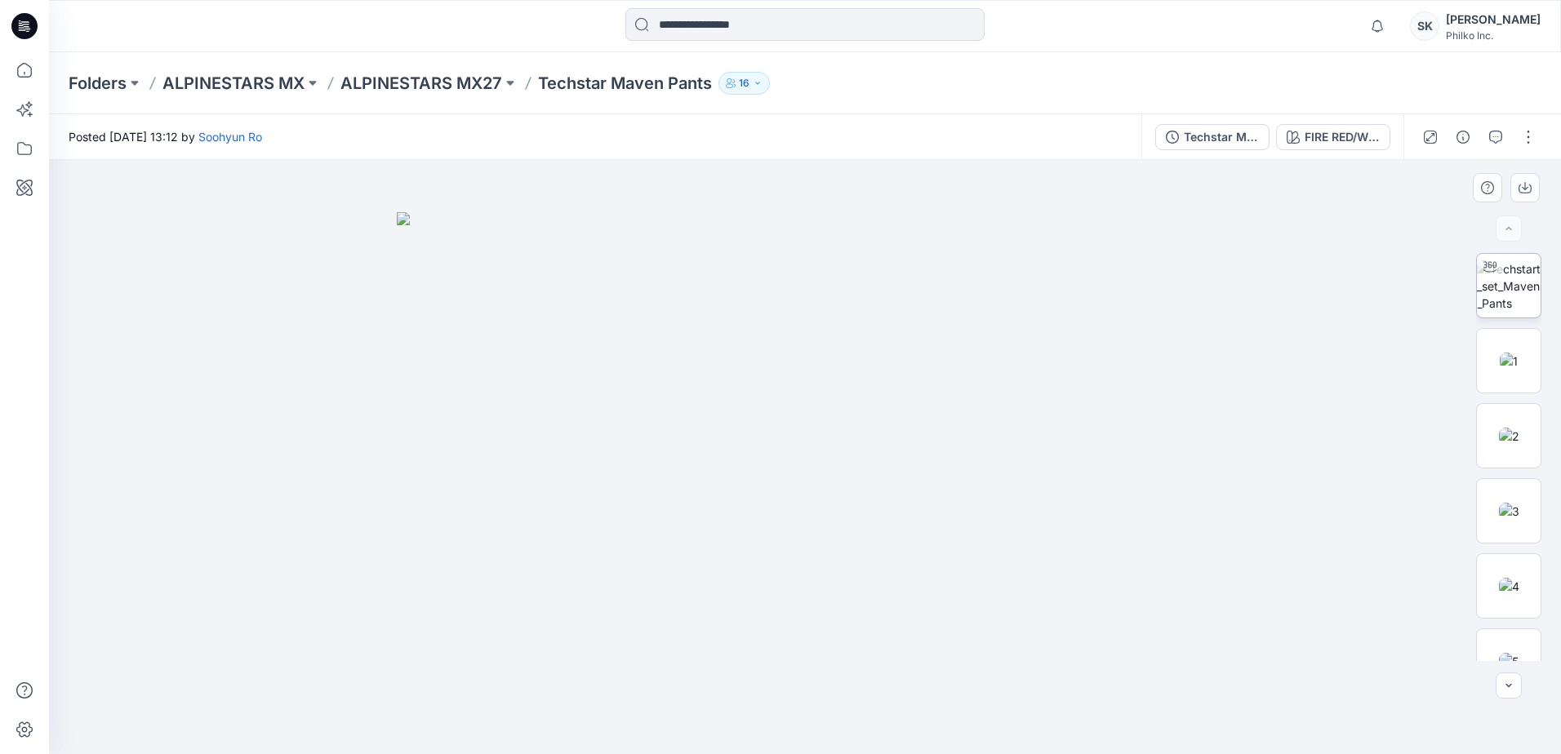
click at [1245, 306] on img at bounding box center [1509, 285] width 64 height 51
drag, startPoint x: 896, startPoint y: 731, endPoint x: 977, endPoint y: 715, distance: 82.4
click at [977, 715] on icon at bounding box center [807, 705] width 494 height 61
drag, startPoint x: 774, startPoint y: 374, endPoint x: 803, endPoint y: 681, distance: 308.3
click at [806, 688] on div at bounding box center [805, 457] width 1512 height 594
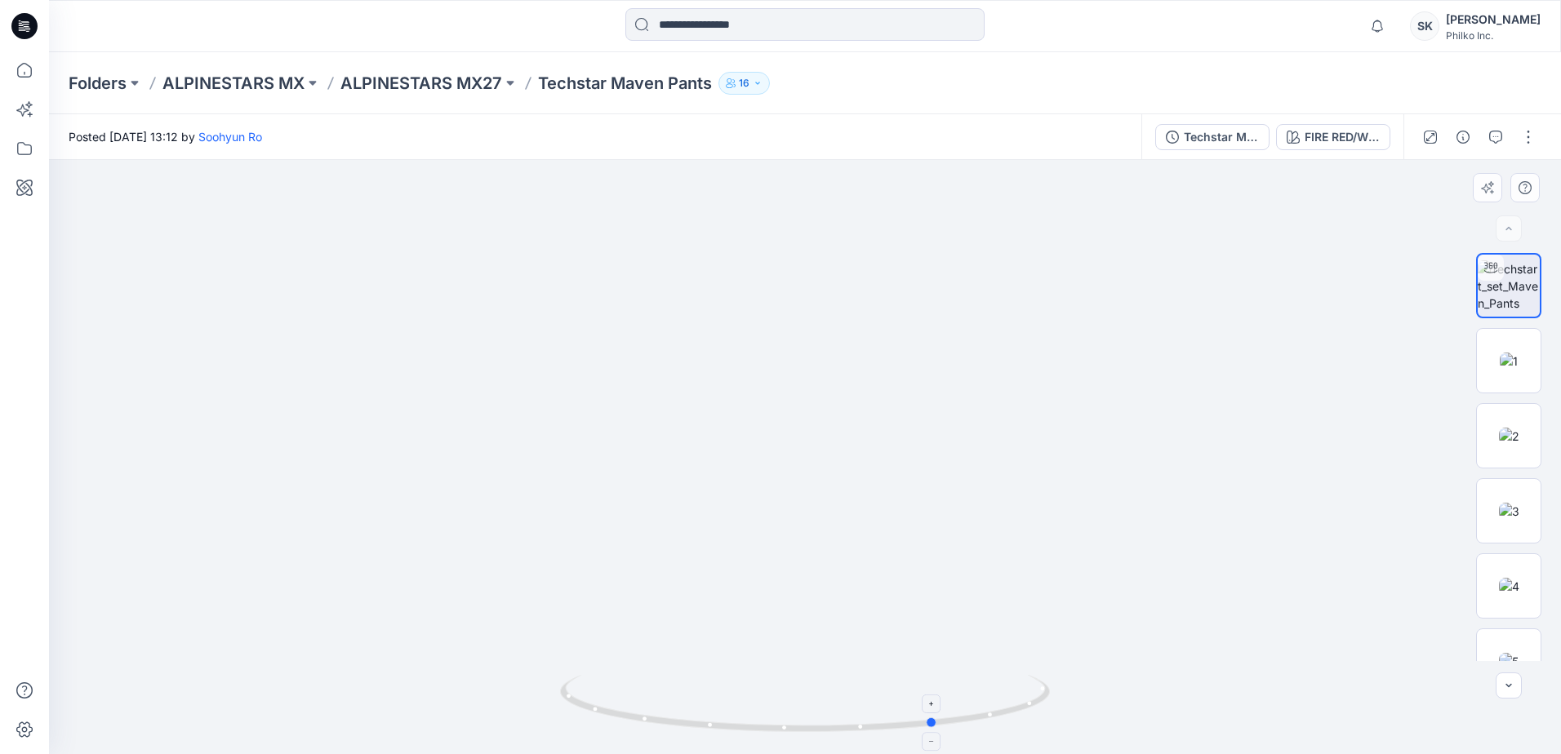
drag, startPoint x: 866, startPoint y: 728, endPoint x: 937, endPoint y: 719, distance: 71.6
click at [937, 719] on icon at bounding box center [807, 705] width 494 height 61
drag, startPoint x: 823, startPoint y: 738, endPoint x: 879, endPoint y: 735, distance: 56.4
click at [879, 735] on div at bounding box center [805, 714] width 490 height 82
drag, startPoint x: 984, startPoint y: 715, endPoint x: 1033, endPoint y: 711, distance: 50.0
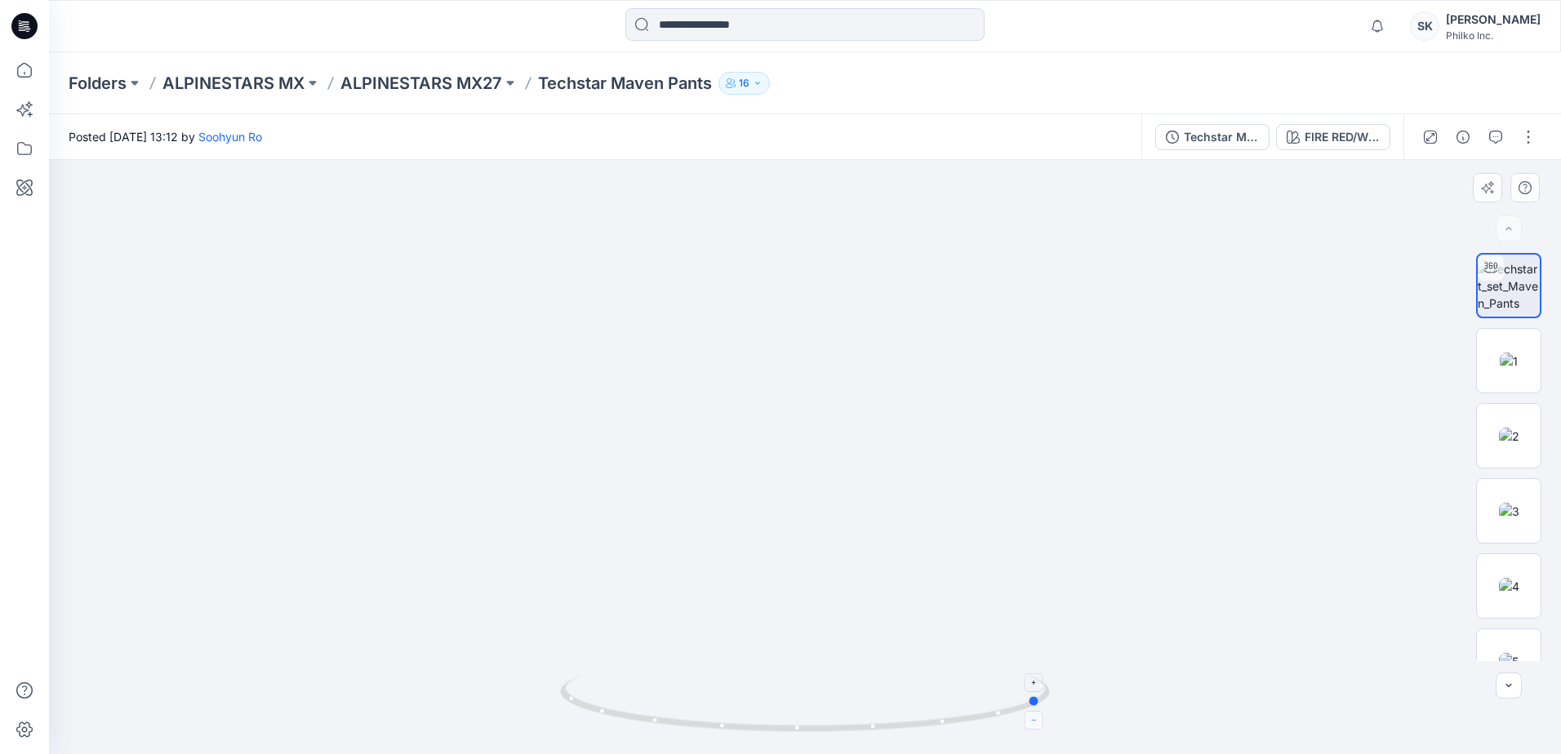
click at [1033, 711] on icon at bounding box center [807, 705] width 494 height 61
drag, startPoint x: 976, startPoint y: 725, endPoint x: 877, endPoint y: 728, distance: 99.6
click at [877, 728] on icon at bounding box center [807, 705] width 494 height 61
click at [632, 521] on img at bounding box center [805, 382] width 1592 height 743
drag, startPoint x: 820, startPoint y: 725, endPoint x: 967, endPoint y: 757, distance: 149.5
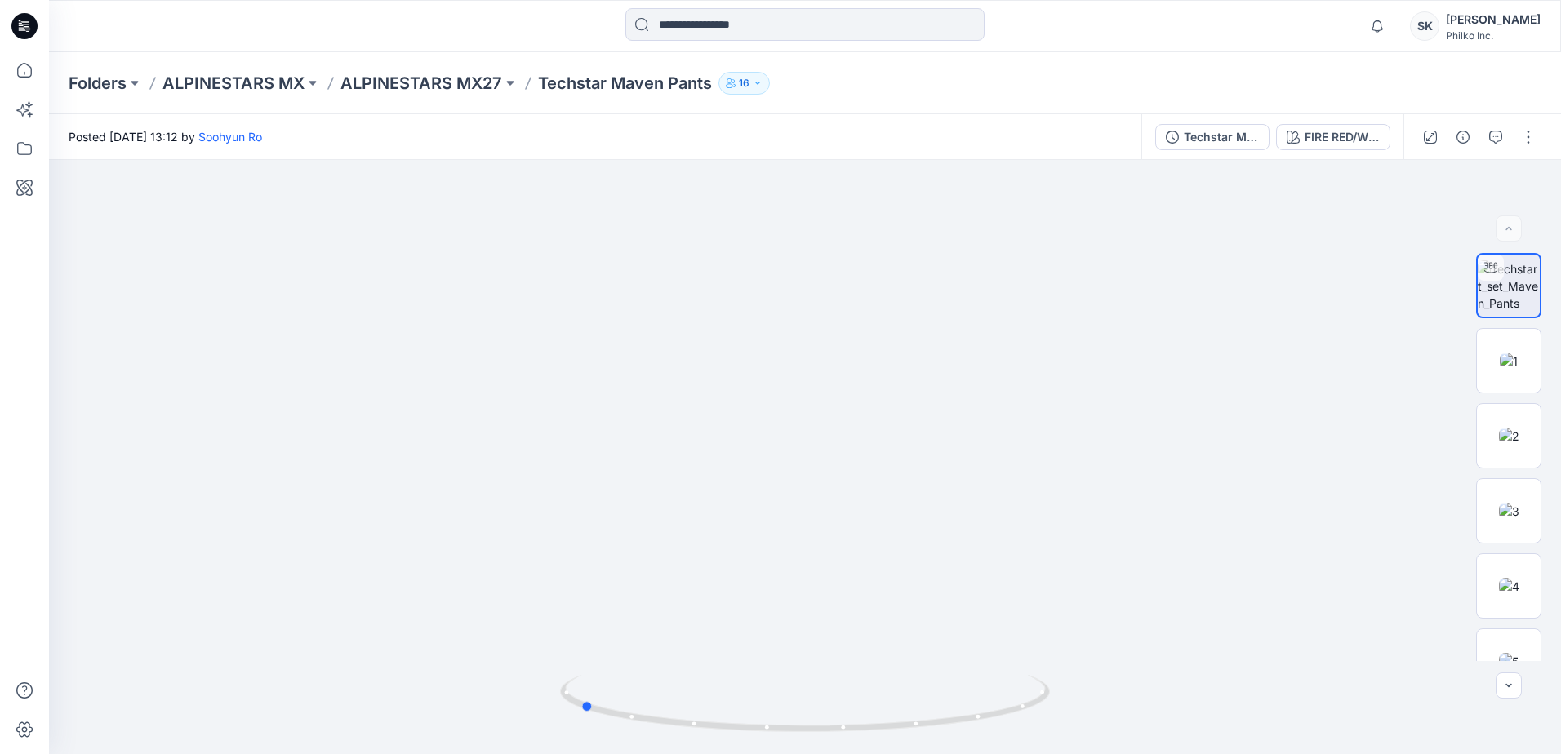
click at [967, 753] on html "Notifications [PERSON_NAME] all as read View all notifications SK [PERSON_NAME]…" at bounding box center [780, 377] width 1561 height 754
drag, startPoint x: 696, startPoint y: 652, endPoint x: 723, endPoint y: 275, distance: 378.2
click at [723, 275] on img at bounding box center [805, 407] width 1266 height 695
drag, startPoint x: 772, startPoint y: 549, endPoint x: 749, endPoint y: 242, distance: 308.6
click at [749, 242] on img at bounding box center [805, 192] width 1266 height 1123
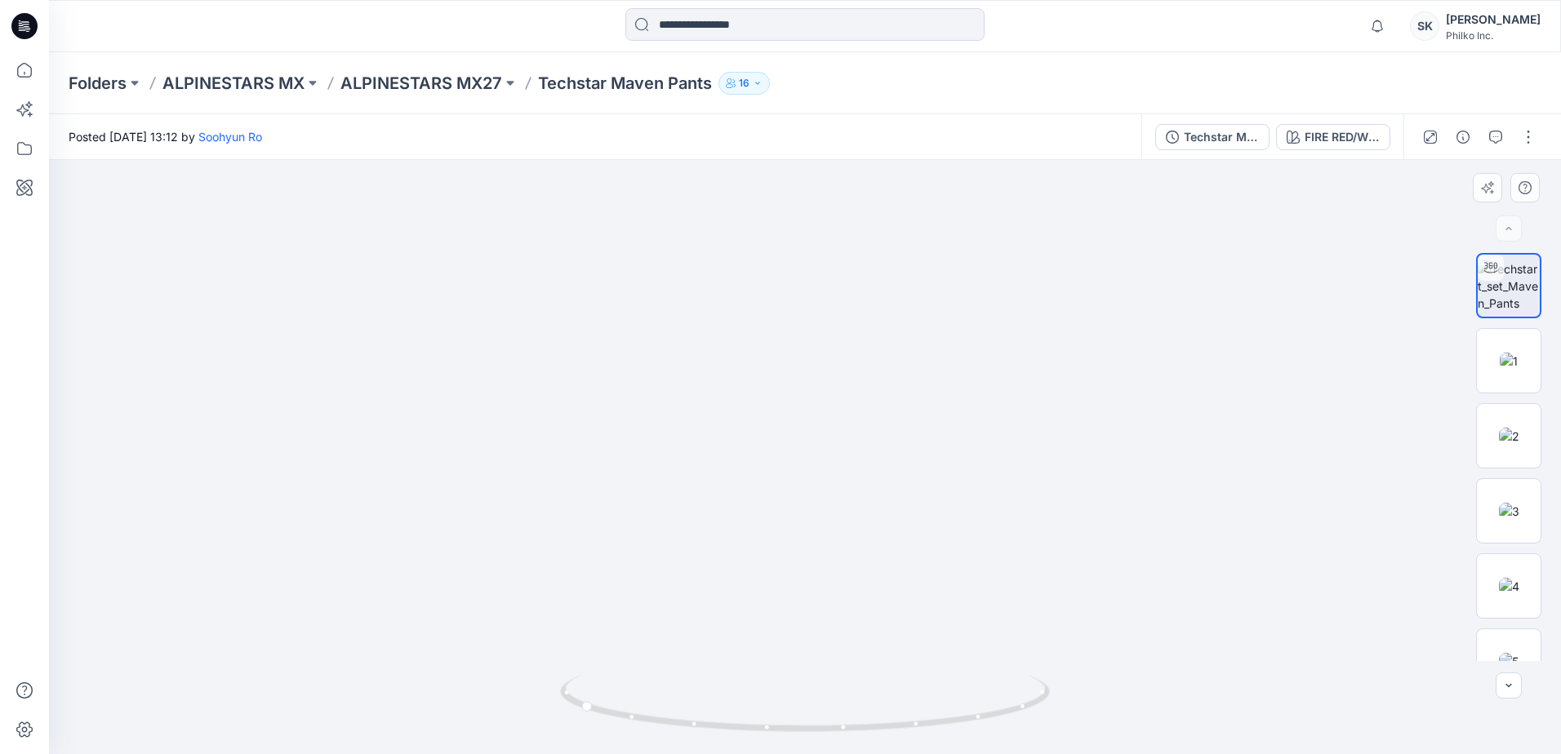
drag, startPoint x: 750, startPoint y: 518, endPoint x: 746, endPoint y: 504, distance: 14.5
click at [746, 504] on img at bounding box center [805, 121] width 1266 height 1266
click at [1245, 143] on div "FIRE RED/WHITE/LAVENDER/BLACK" at bounding box center [1341, 137] width 75 height 18
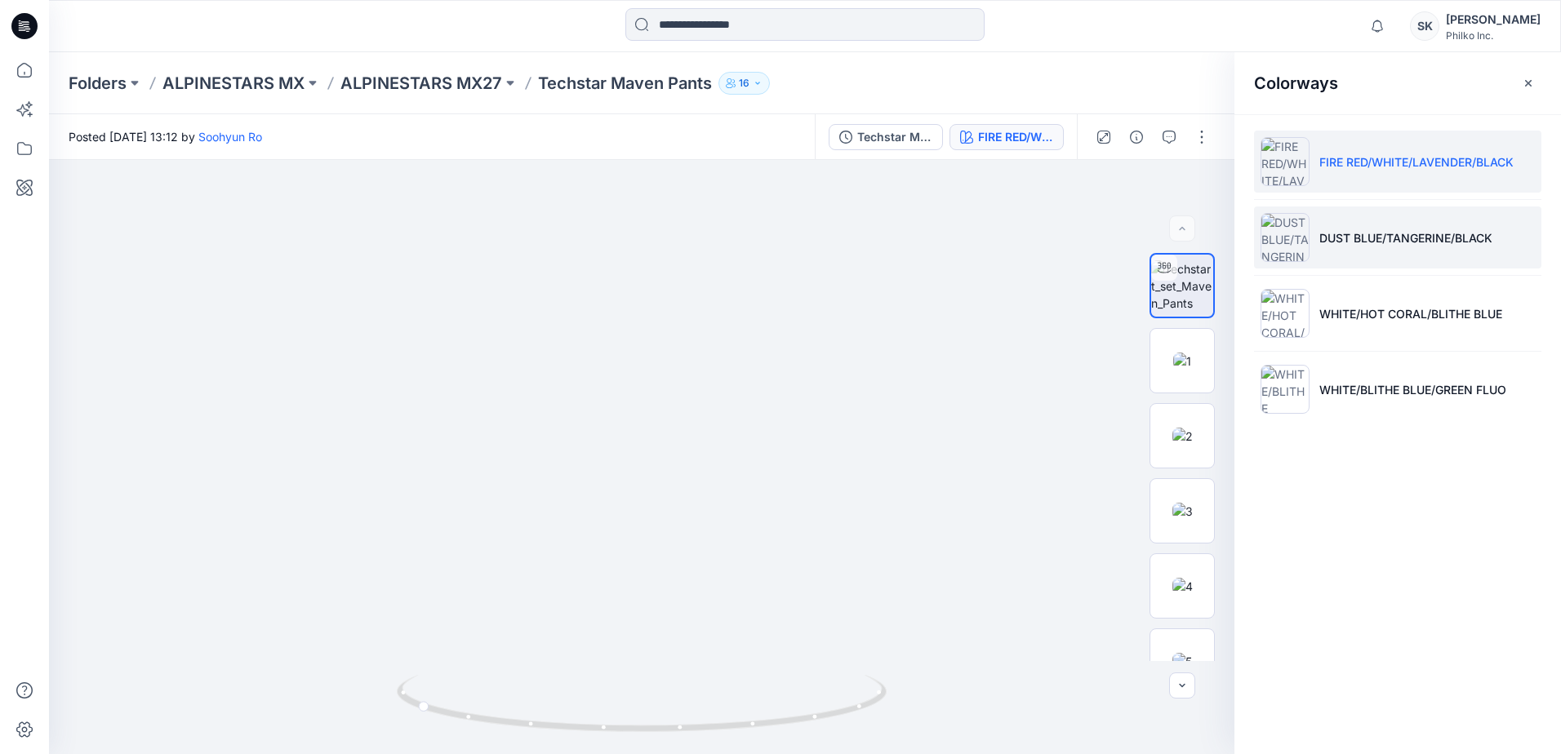
click at [1245, 241] on p "DUST BLUE/TANGERINE/BLACK" at bounding box center [1405, 237] width 173 height 17
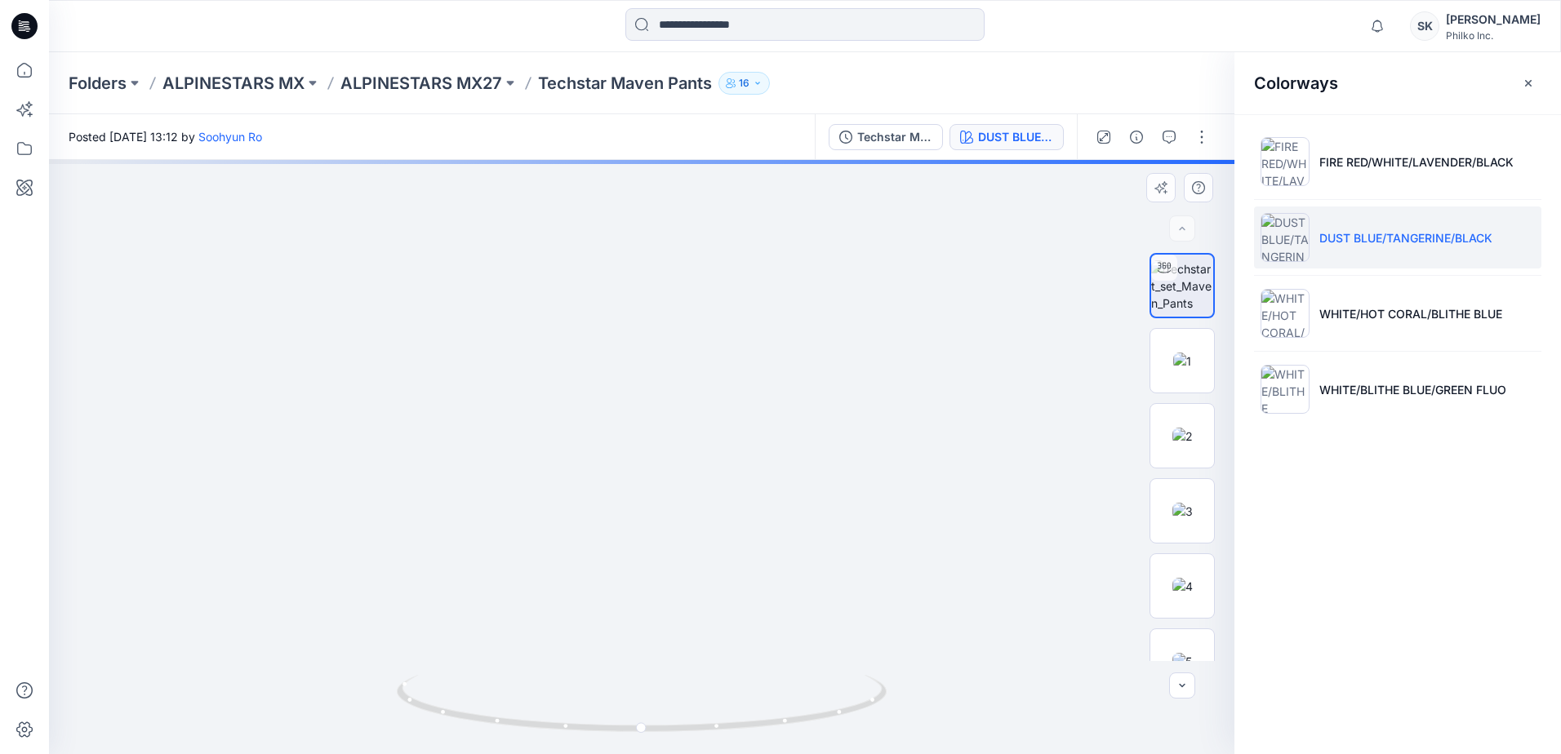
drag, startPoint x: 576, startPoint y: 645, endPoint x: 602, endPoint y: 449, distance: 197.5
click at [602, 449] on img at bounding box center [665, 136] width 1490 height 1236
drag, startPoint x: 622, startPoint y: 518, endPoint x: 622, endPoint y: 444, distance: 74.3
click at [622, 444] on img at bounding box center [667, 133] width 1490 height 1242
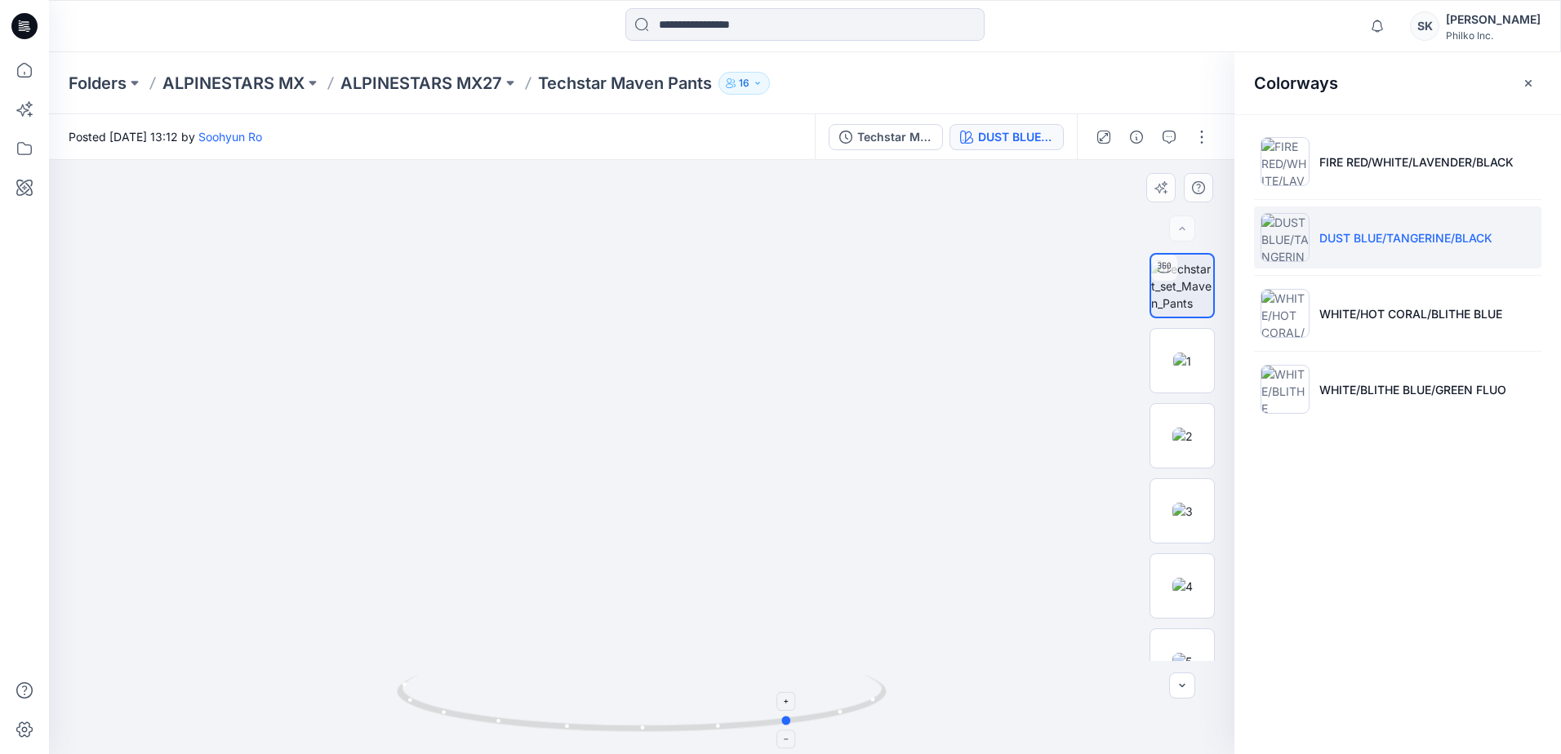
drag, startPoint x: 624, startPoint y: 732, endPoint x: 775, endPoint y: 727, distance: 150.3
click at [775, 727] on icon at bounding box center [644, 705] width 494 height 61
drag, startPoint x: 709, startPoint y: 367, endPoint x: 693, endPoint y: 672, distance: 305.7
click at [693, 672] on img at bounding box center [641, 298] width 1103 height 912
drag, startPoint x: 651, startPoint y: 732, endPoint x: 820, endPoint y: 724, distance: 169.2
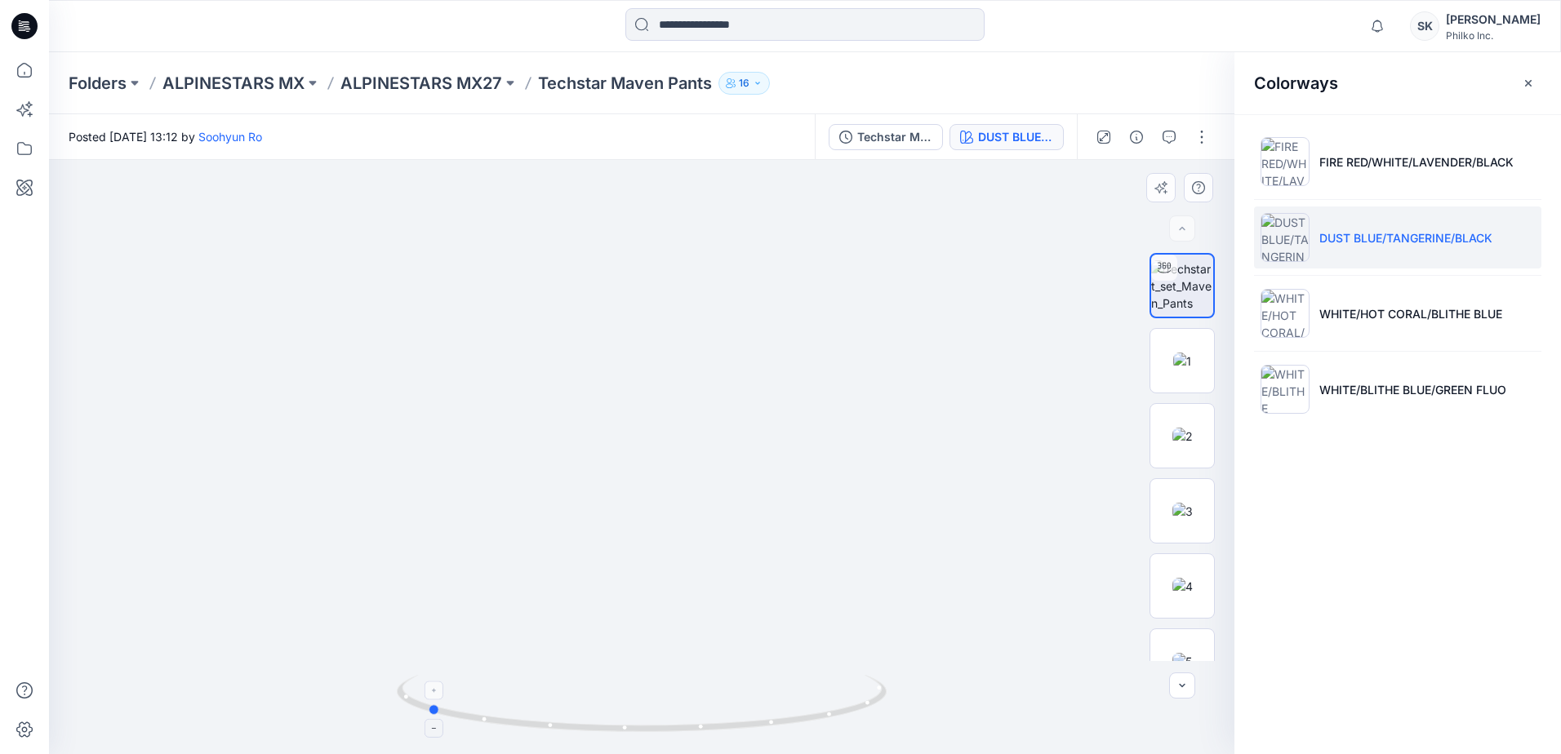
click at [820, 724] on div at bounding box center [642, 714] width 490 height 82
drag, startPoint x: 523, startPoint y: 660, endPoint x: 581, endPoint y: 441, distance: 226.3
click at [582, 403] on img at bounding box center [697, 339] width 1510 height 830
drag, startPoint x: 553, startPoint y: 580, endPoint x: 553, endPoint y: 540, distance: 40.0
click at [553, 540] on img at bounding box center [700, 299] width 1510 height 909
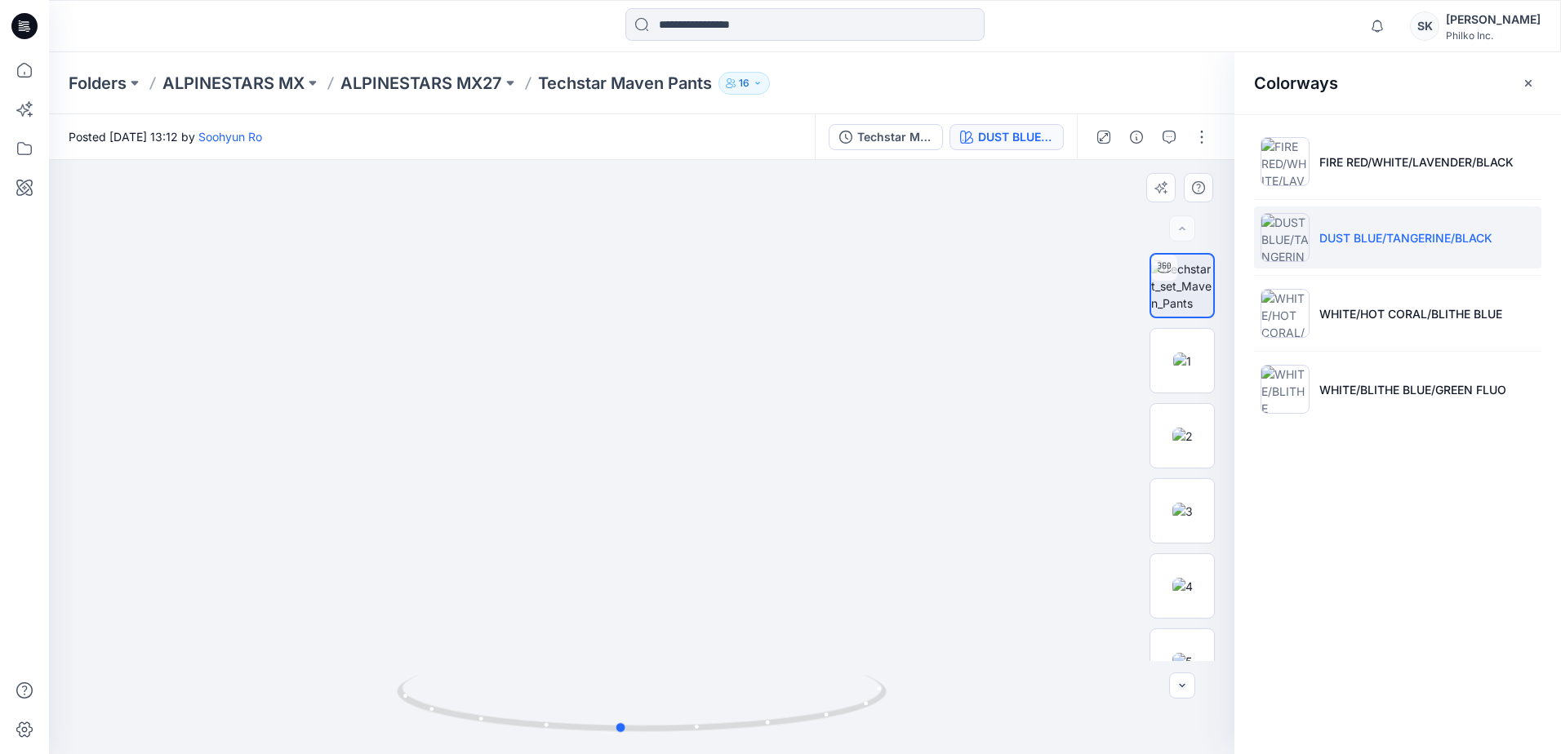
drag, startPoint x: 740, startPoint y: 724, endPoint x: 934, endPoint y: 748, distance: 194.9
click at [934, 748] on div at bounding box center [641, 457] width 1185 height 594
drag, startPoint x: 808, startPoint y: 354, endPoint x: 793, endPoint y: 579, distance: 225.0
click at [793, 579] on img at bounding box center [689, 396] width 1510 height 715
click at [651, 715] on icon at bounding box center [644, 705] width 494 height 61
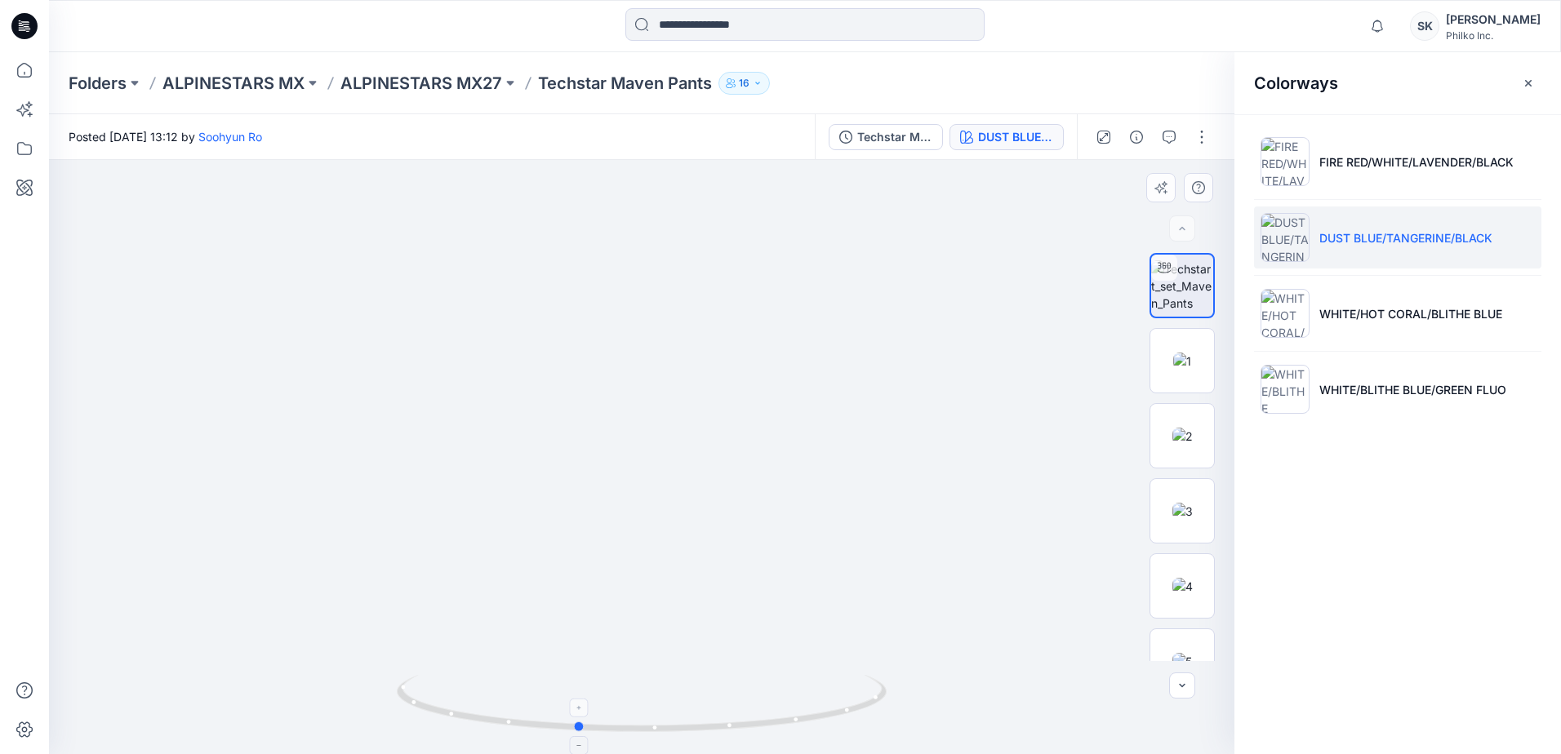
drag, startPoint x: 662, startPoint y: 728, endPoint x: 616, endPoint y: 732, distance: 45.9
click at [616, 732] on icon at bounding box center [644, 705] width 494 height 61
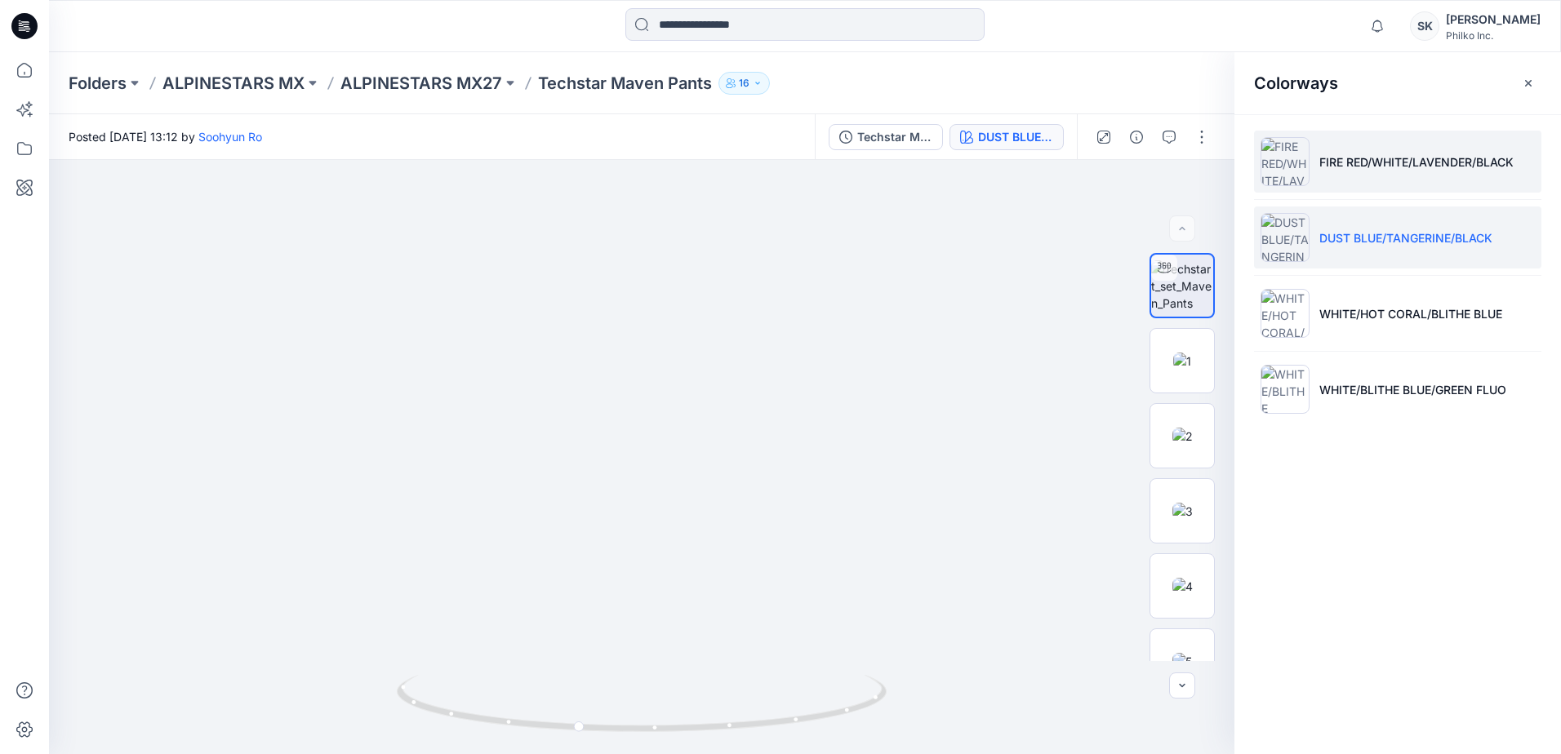
click at [1245, 180] on li "FIRE RED/WHITE/LAVENDER/BLACK" at bounding box center [1397, 162] width 287 height 62
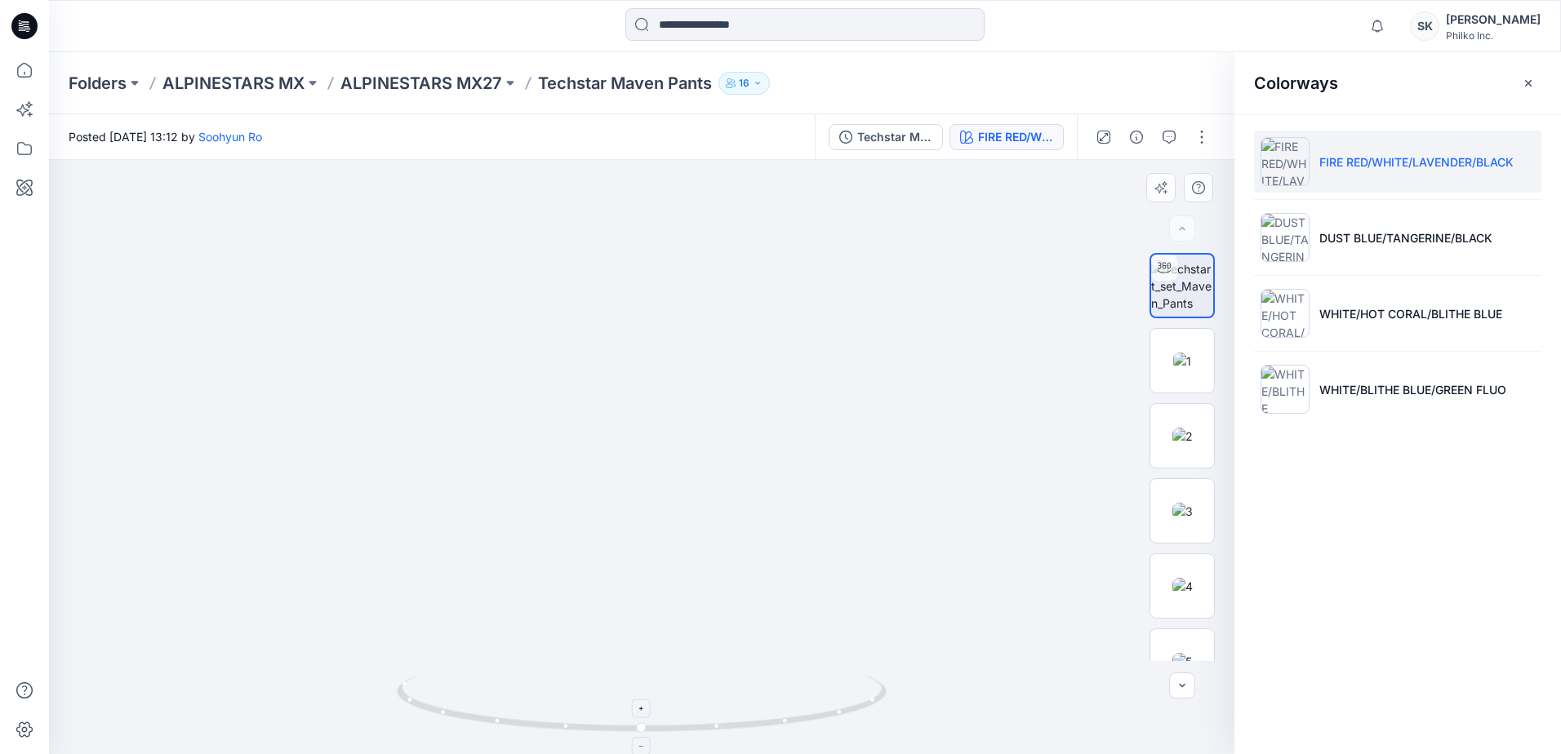
drag, startPoint x: 697, startPoint y: 312, endPoint x: 592, endPoint y: 685, distance: 387.6
click at [592, 685] on div at bounding box center [641, 457] width 1185 height 594
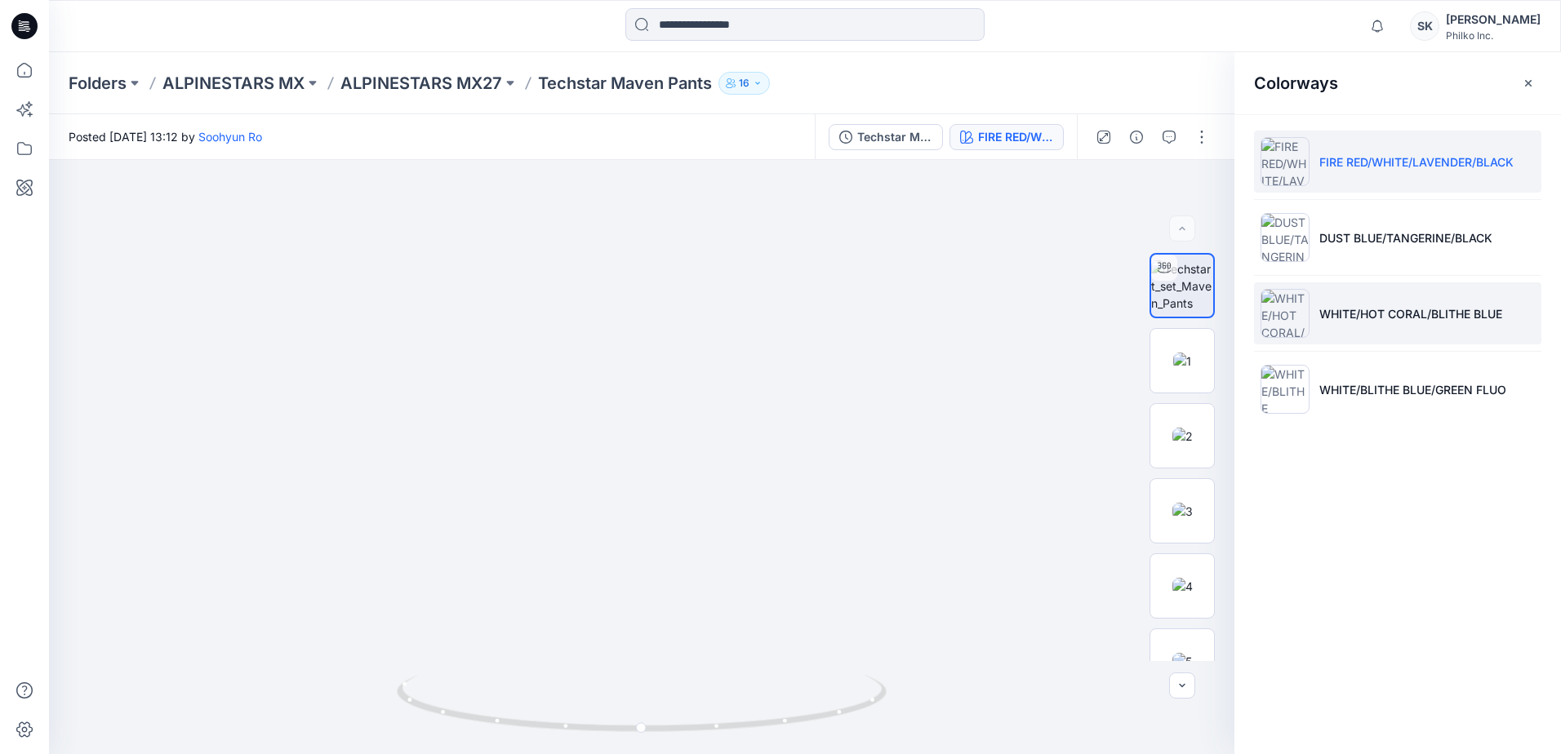
click at [1245, 301] on li "WHITE/HOT CORAL/BLITHE BLUE" at bounding box center [1397, 313] width 287 height 62
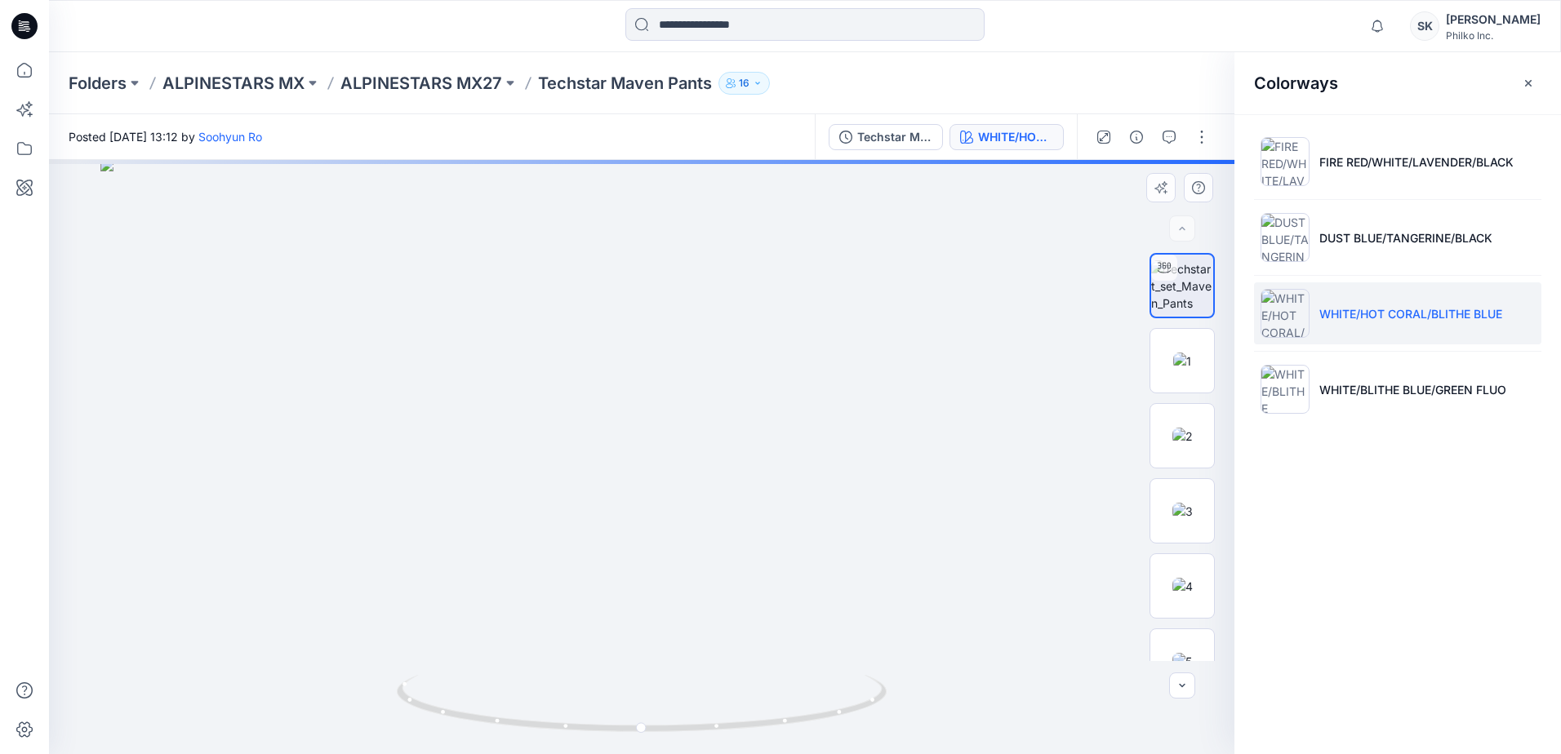
drag, startPoint x: 700, startPoint y: 304, endPoint x: 693, endPoint y: 450, distance: 146.3
click at [693, 450] on img at bounding box center [641, 456] width 1083 height 596
drag, startPoint x: 739, startPoint y: 615, endPoint x: 723, endPoint y: 446, distance: 169.7
click at [723, 446] on img at bounding box center [641, 455] width 1571 height 598
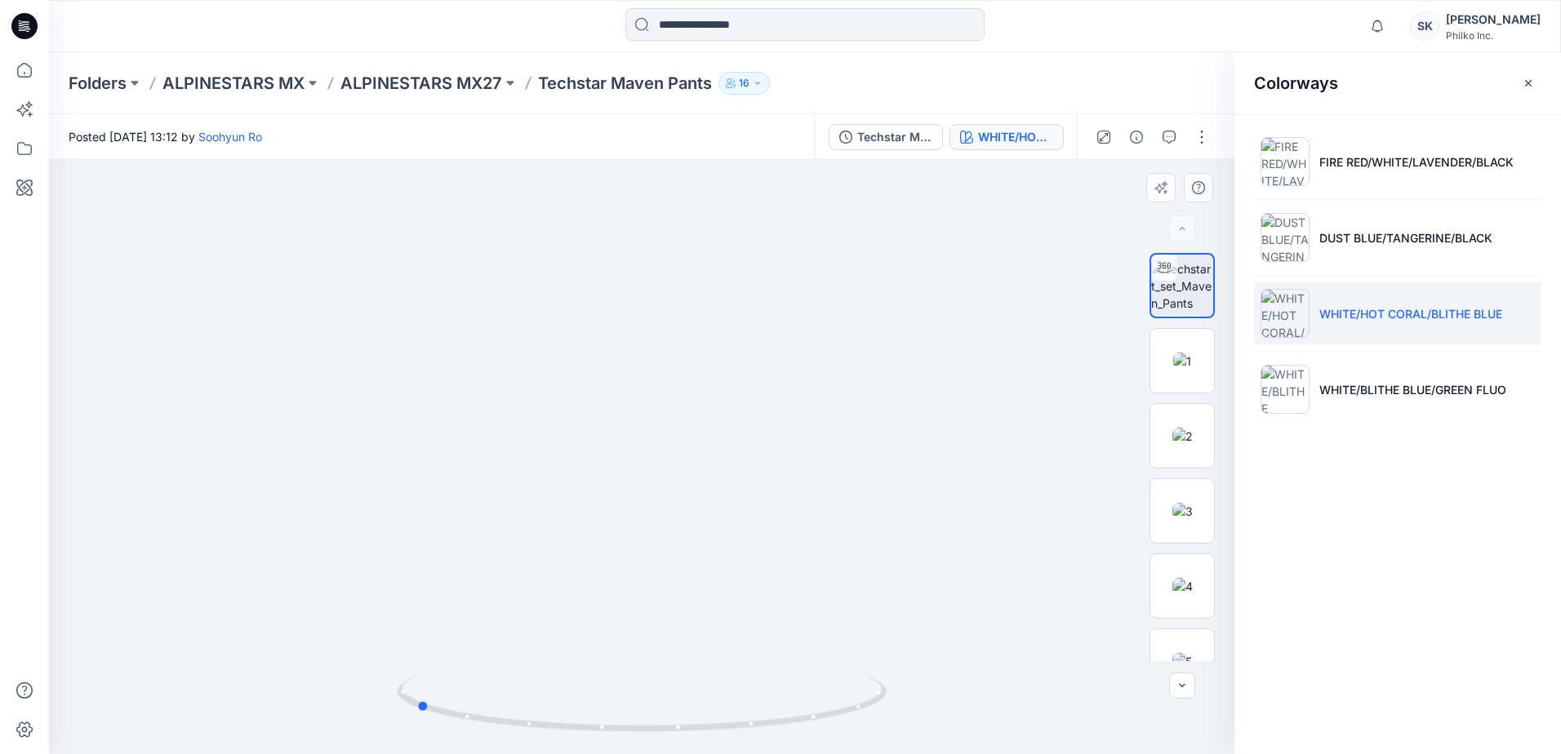
drag, startPoint x: 664, startPoint y: 732, endPoint x: 927, endPoint y: 749, distance: 264.2
click at [927, 749] on div at bounding box center [641, 457] width 1185 height 594
click at [1245, 370] on li "WHITE/BLITHE BLUE/GREEN FLUO" at bounding box center [1397, 389] width 287 height 62
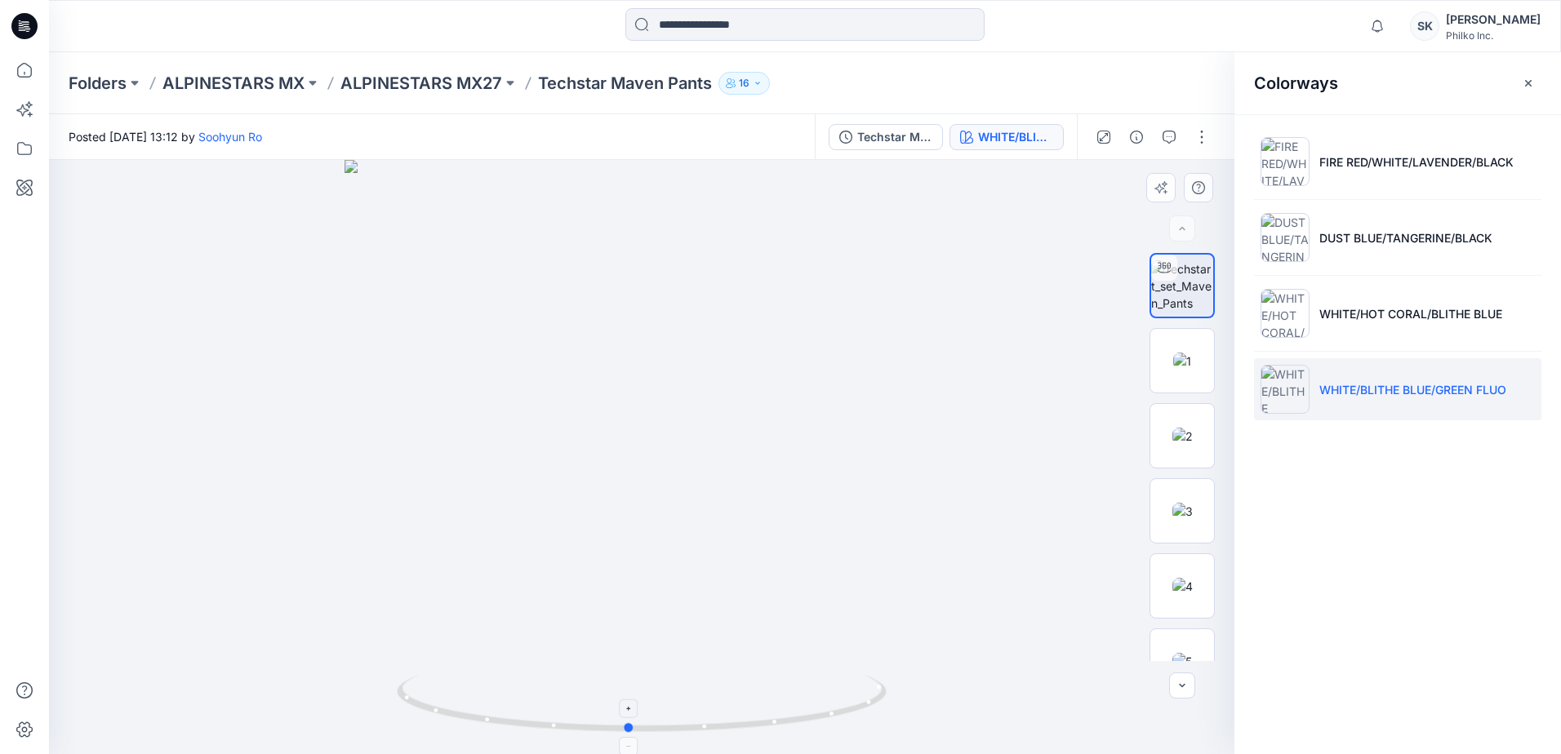
drag, startPoint x: 784, startPoint y: 730, endPoint x: 771, endPoint y: 728, distance: 13.2
click at [771, 728] on icon at bounding box center [644, 705] width 494 height 61
drag, startPoint x: 713, startPoint y: 274, endPoint x: 664, endPoint y: 536, distance: 266.7
click at [664, 536] on img at bounding box center [641, 237] width 1571 height 1034
drag, startPoint x: 656, startPoint y: 740, endPoint x: 430, endPoint y: 736, distance: 226.2
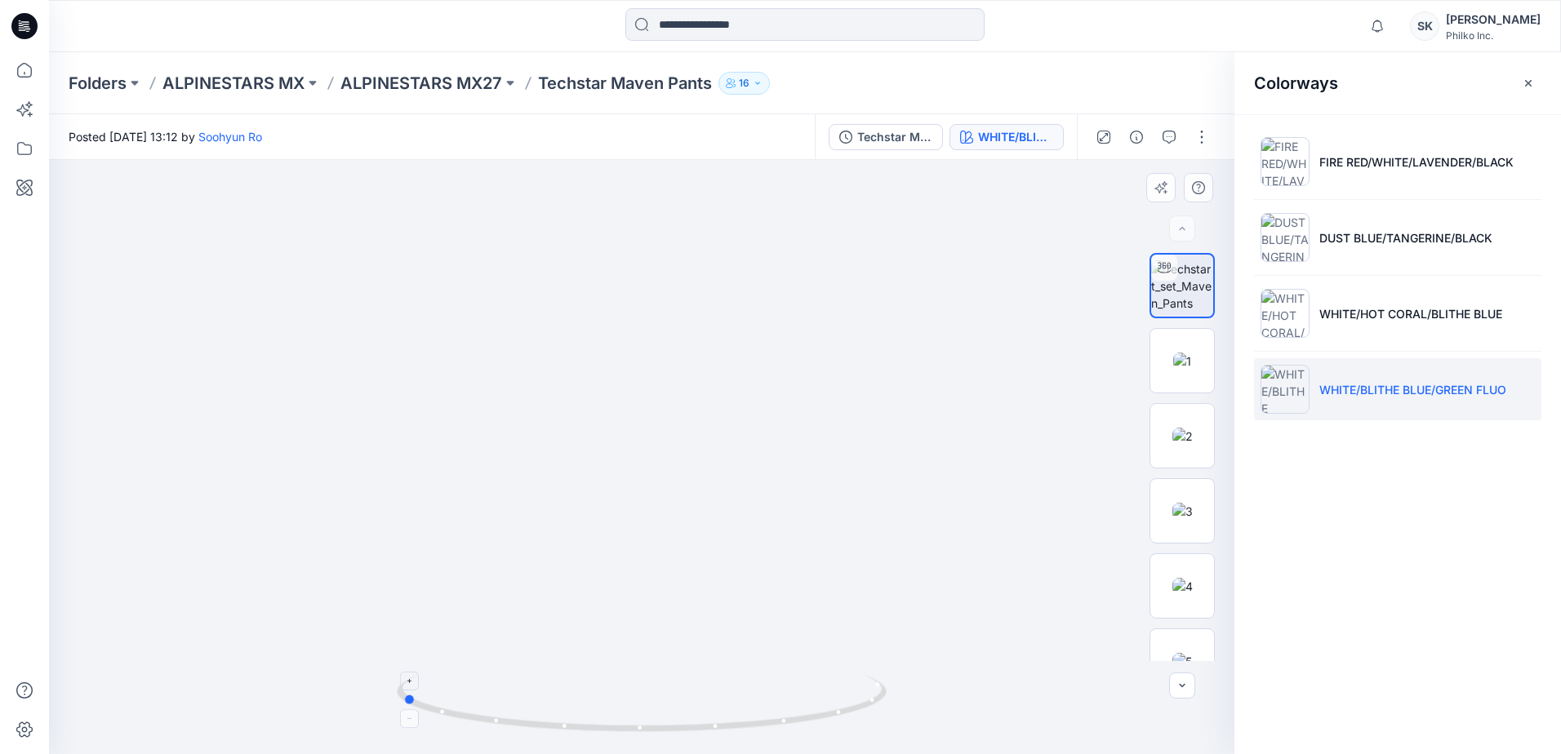
click at [430, 736] on div at bounding box center [642, 714] width 490 height 82
drag, startPoint x: 775, startPoint y: 428, endPoint x: 753, endPoint y: 266, distance: 163.1
click at [753, 266] on img at bounding box center [569, 265] width 1571 height 979
drag, startPoint x: 553, startPoint y: 597, endPoint x: 727, endPoint y: 307, distance: 338.4
click at [722, 297] on img at bounding box center [583, 231] width 1571 height 1045
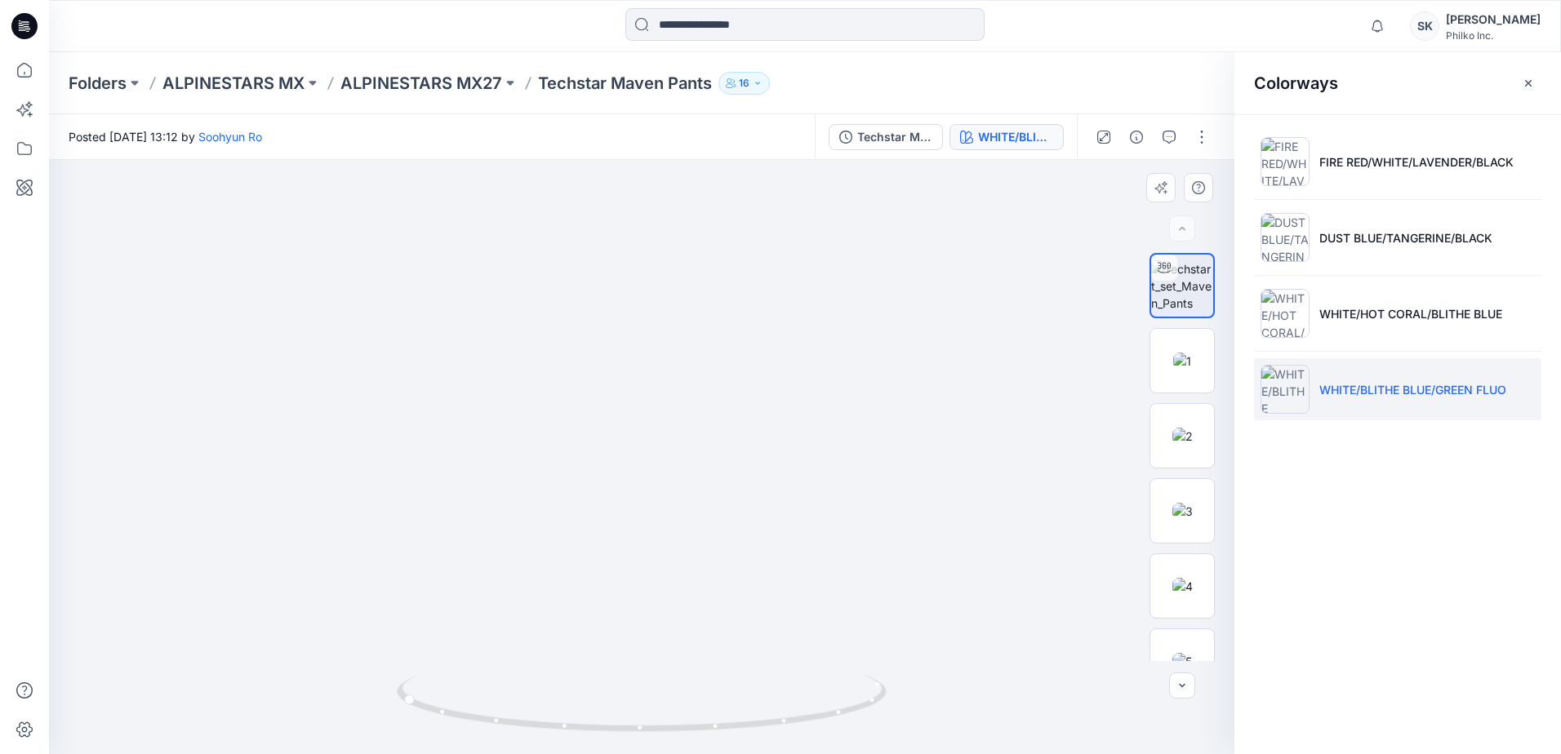
drag, startPoint x: 651, startPoint y: 537, endPoint x: 638, endPoint y: 252, distance: 285.2
click at [638, 252] on img at bounding box center [753, 82] width 1571 height 1344
drag, startPoint x: 609, startPoint y: 544, endPoint x: 605, endPoint y: 511, distance: 32.9
click at [889, 132] on div "Techstar Maven Pants" at bounding box center [894, 137] width 75 height 18
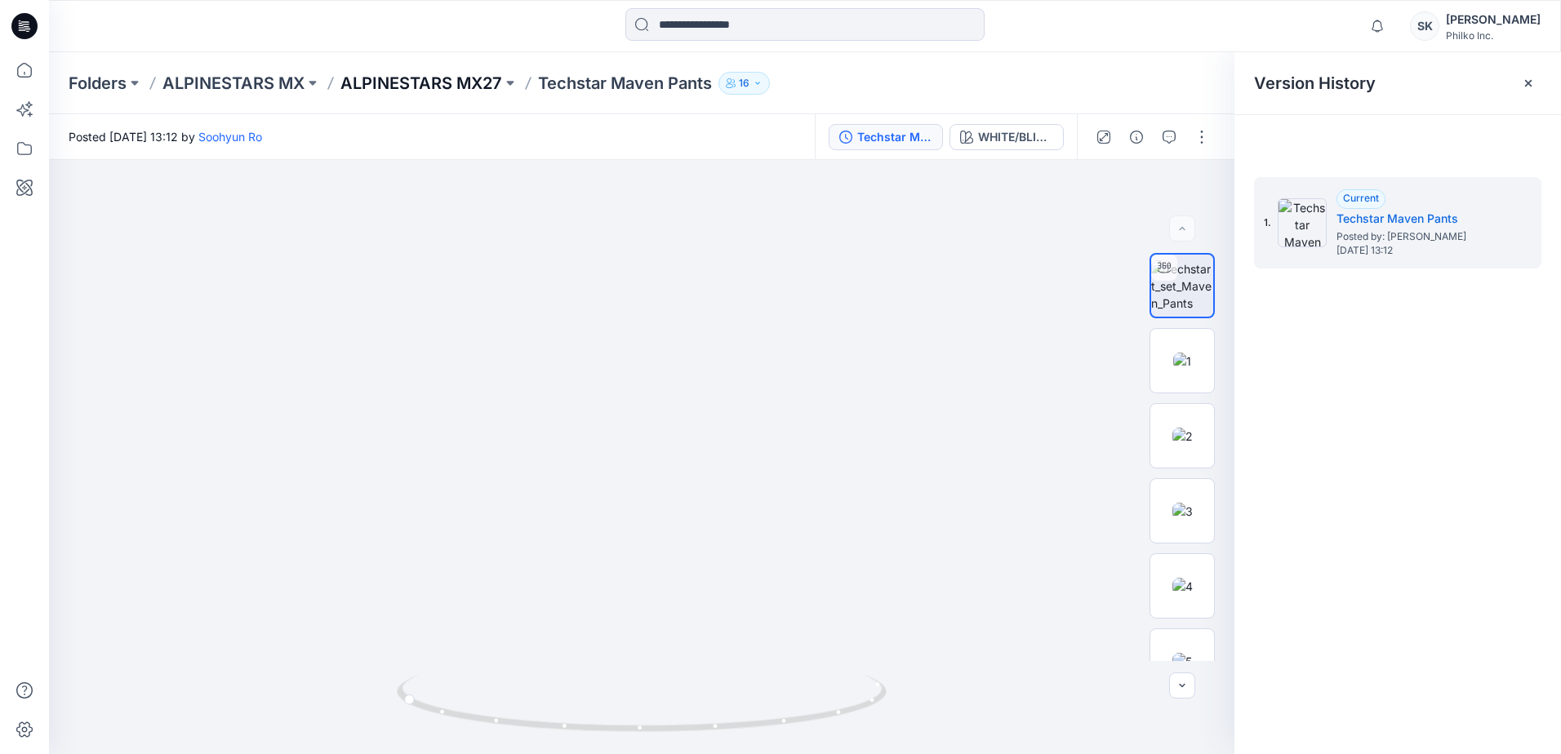
click at [486, 78] on p "ALPINESTARS MX27" at bounding box center [421, 83] width 162 height 23
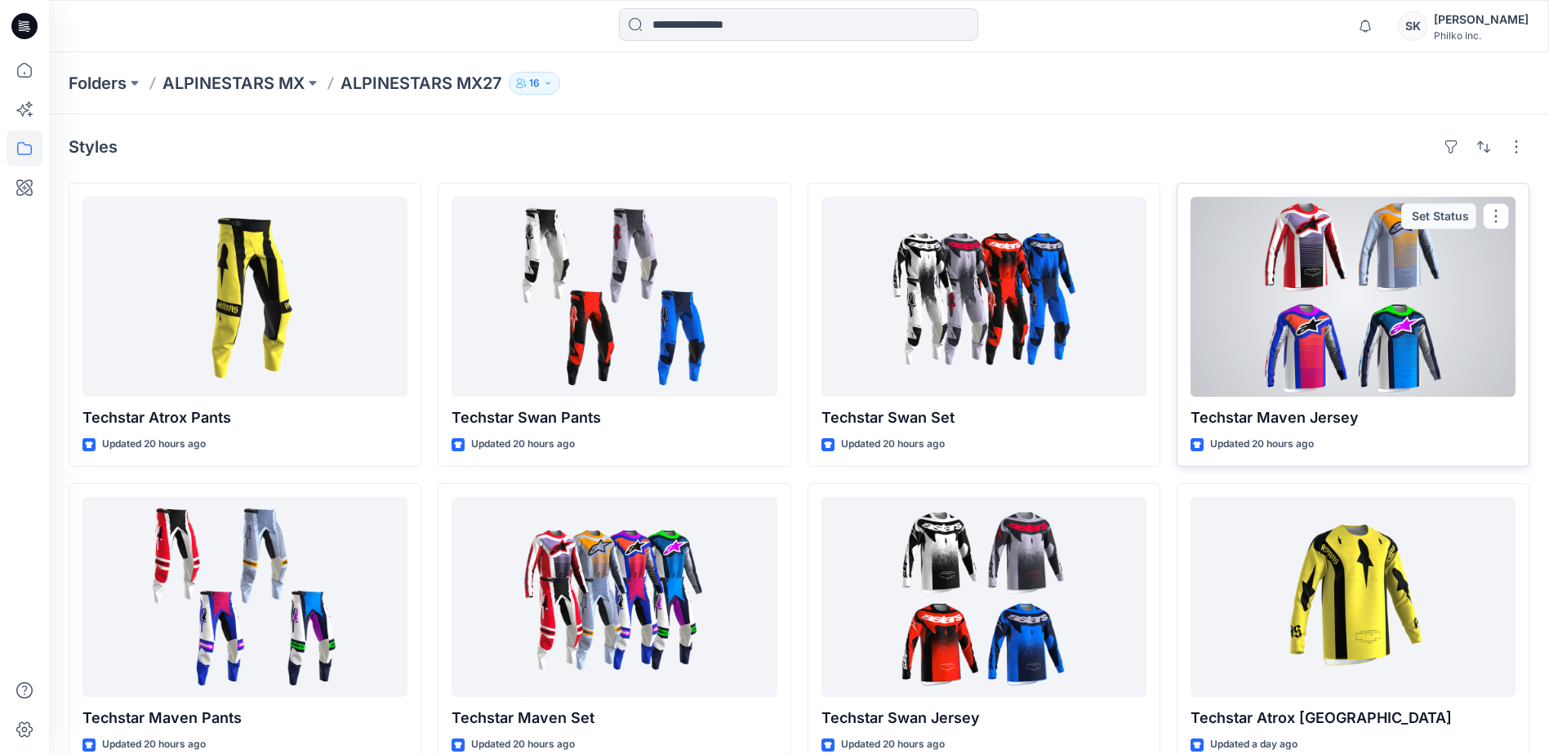
click at [1245, 312] on div at bounding box center [1352, 297] width 325 height 200
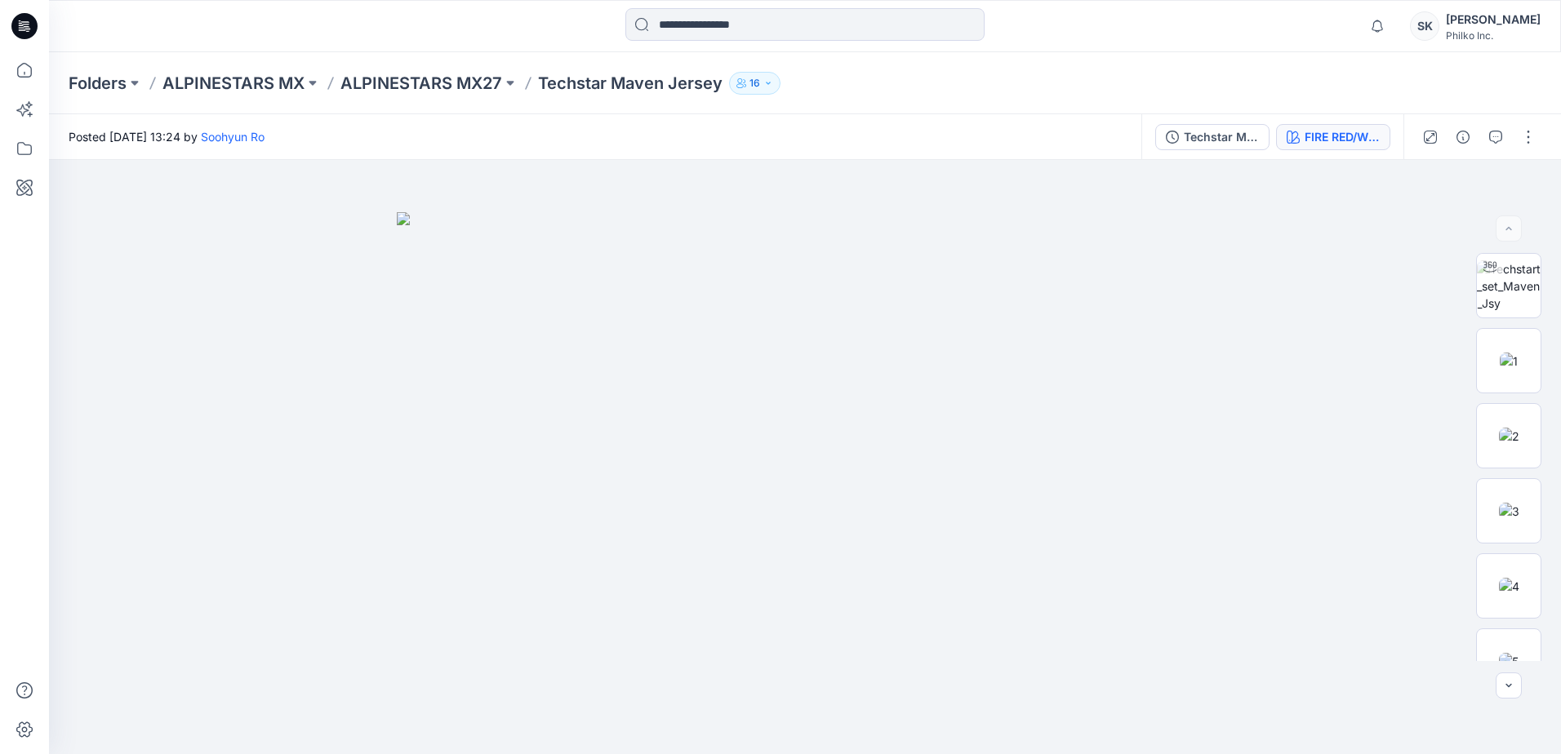
click at [1245, 146] on button "FIRE RED/WHITE/LAVENDER/BLACK" at bounding box center [1333, 137] width 114 height 26
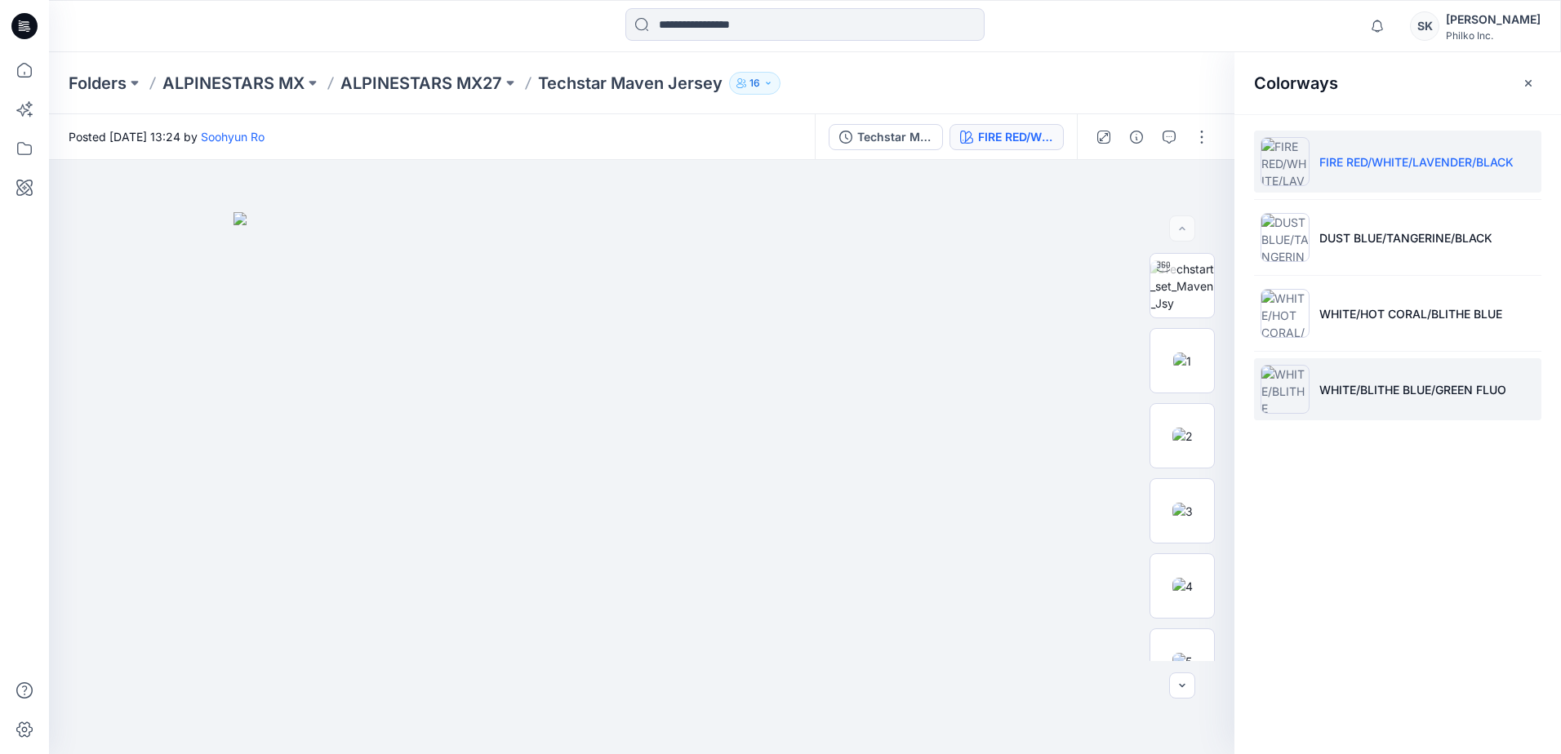
click at [1245, 402] on li "WHITE/BLITHE BLUE/GREEN FLUO" at bounding box center [1397, 389] width 287 height 62
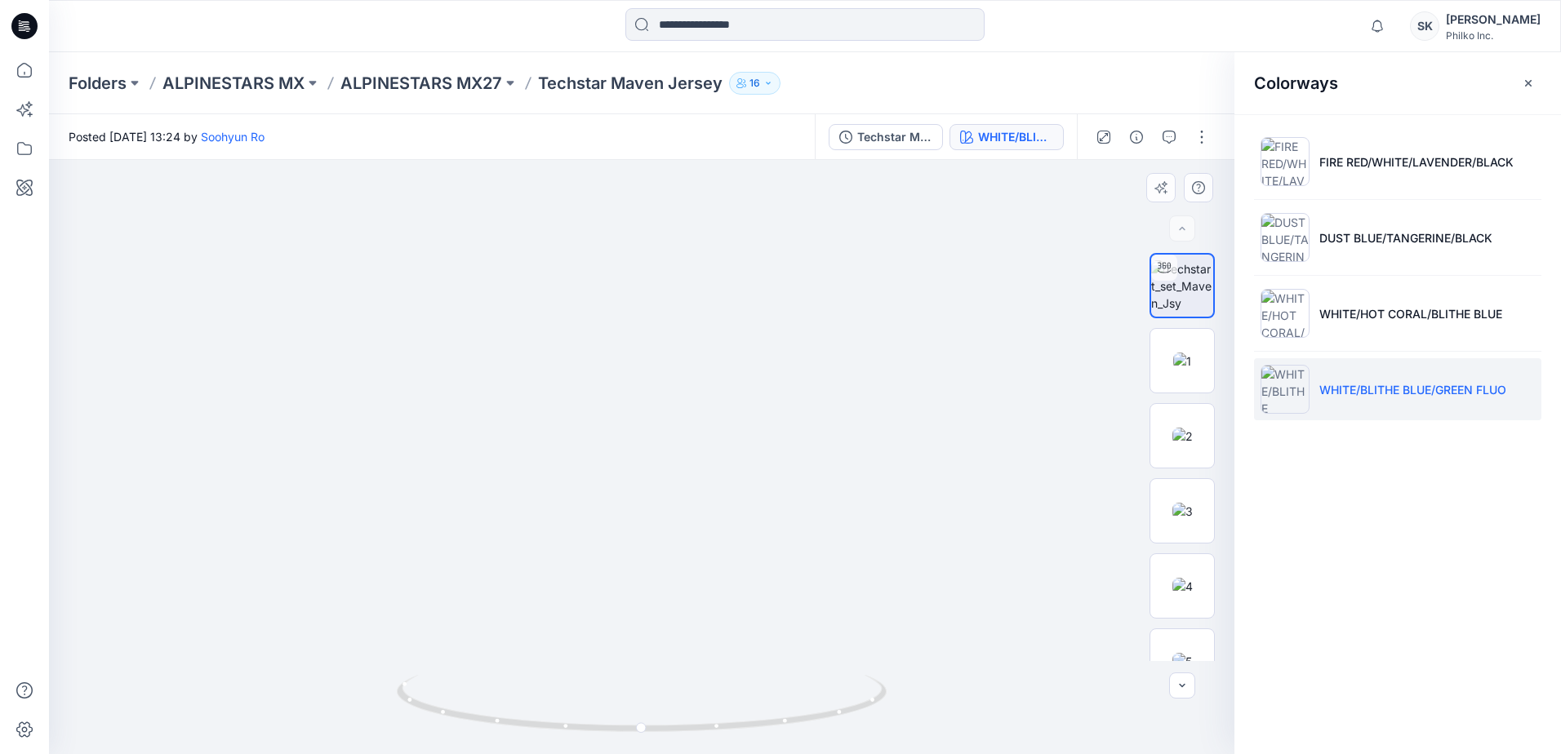
drag, startPoint x: 491, startPoint y: 659, endPoint x: 607, endPoint y: 422, distance: 264.0
click at [607, 422] on img at bounding box center [642, 196] width 1164 height 1116
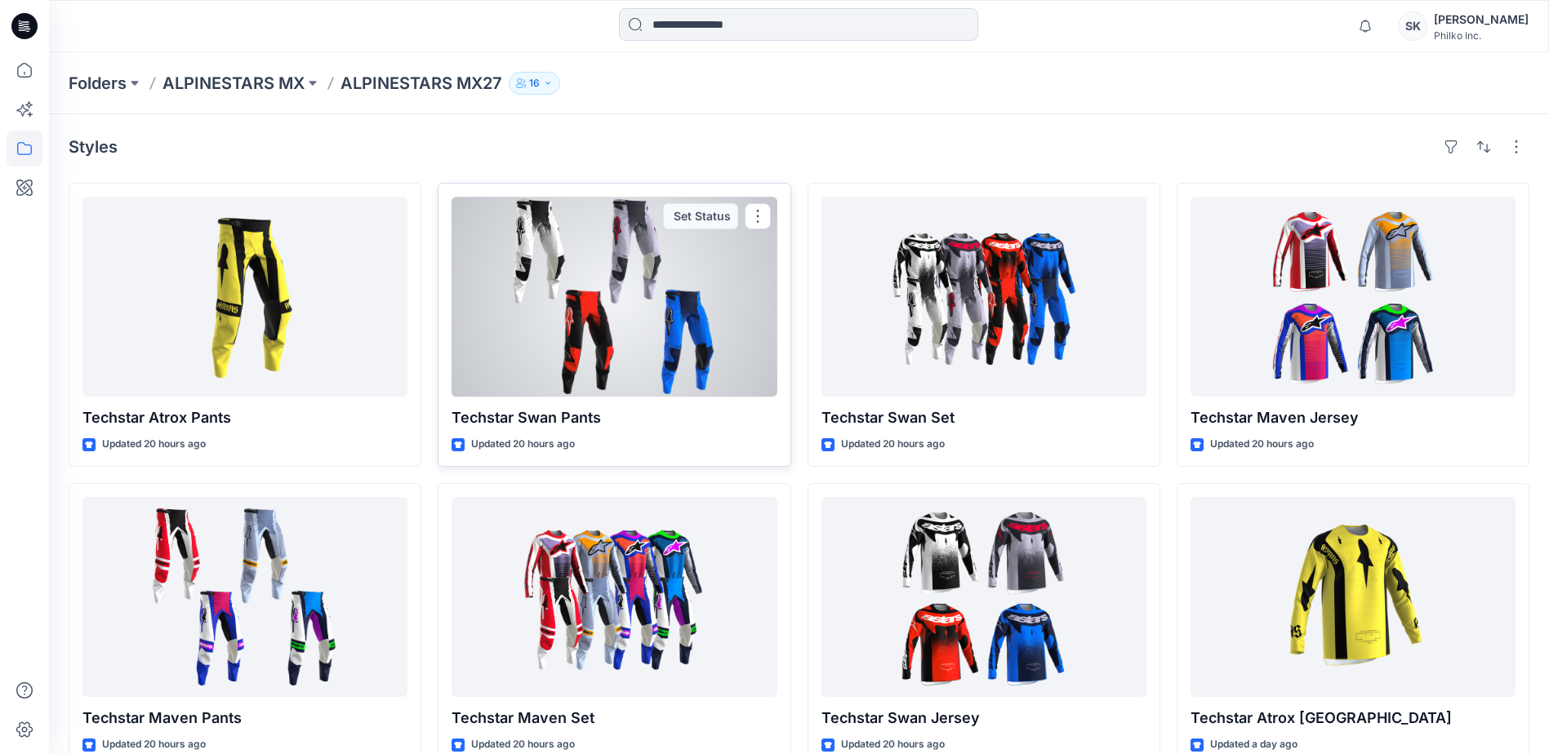
click at [711, 329] on div at bounding box center [613, 297] width 325 height 200
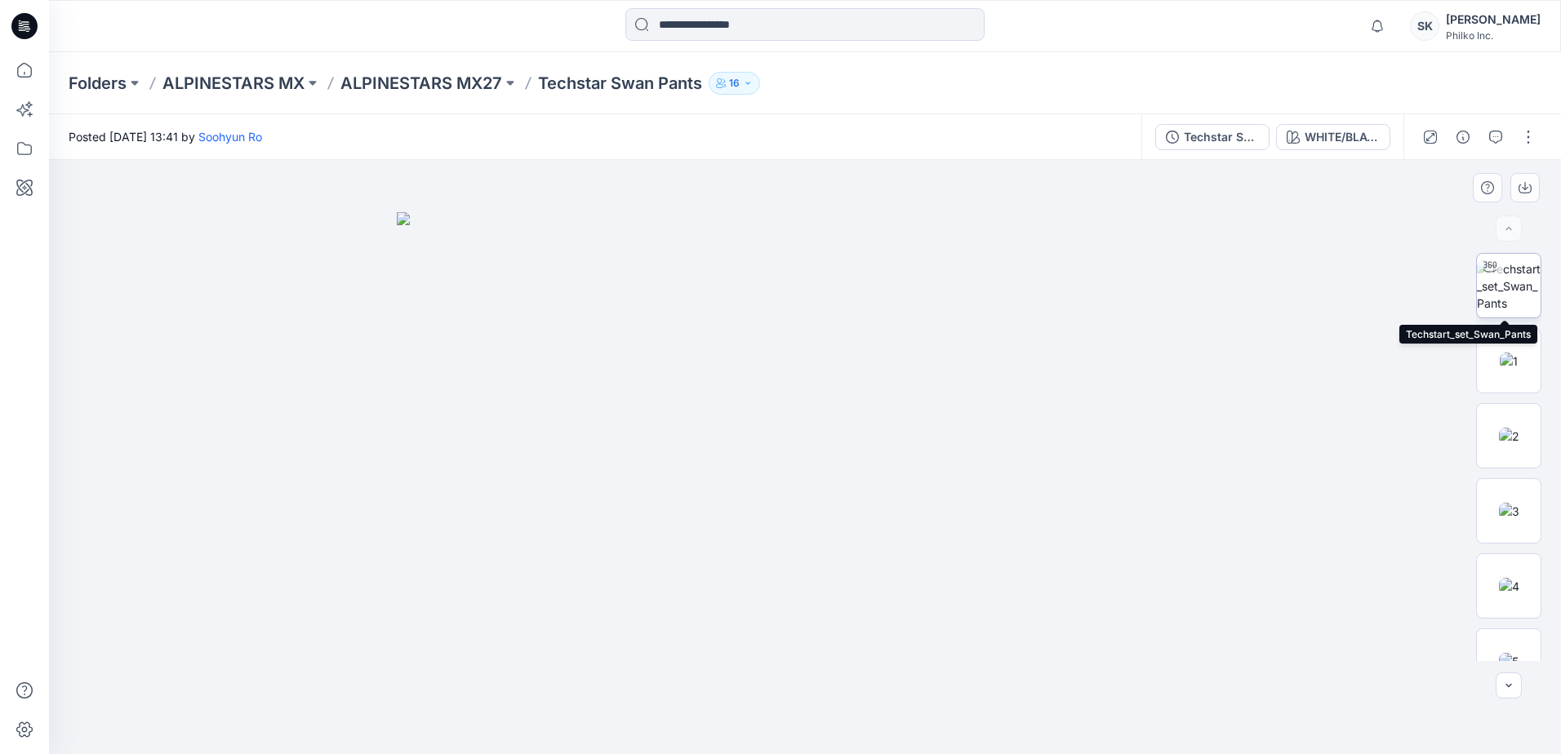
click at [1245, 278] on img at bounding box center [1509, 285] width 64 height 51
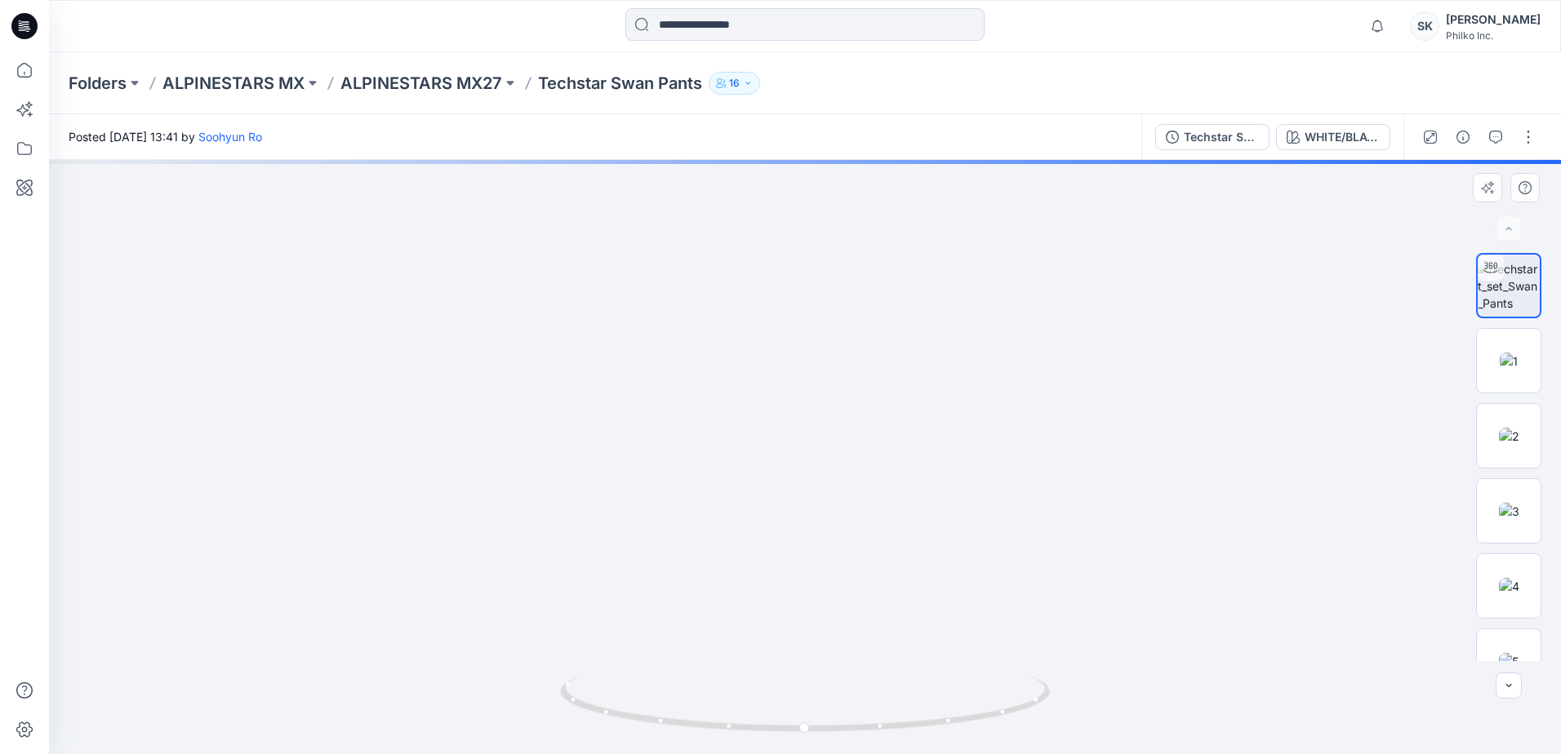
click at [853, 447] on img at bounding box center [804, 343] width 1409 height 824
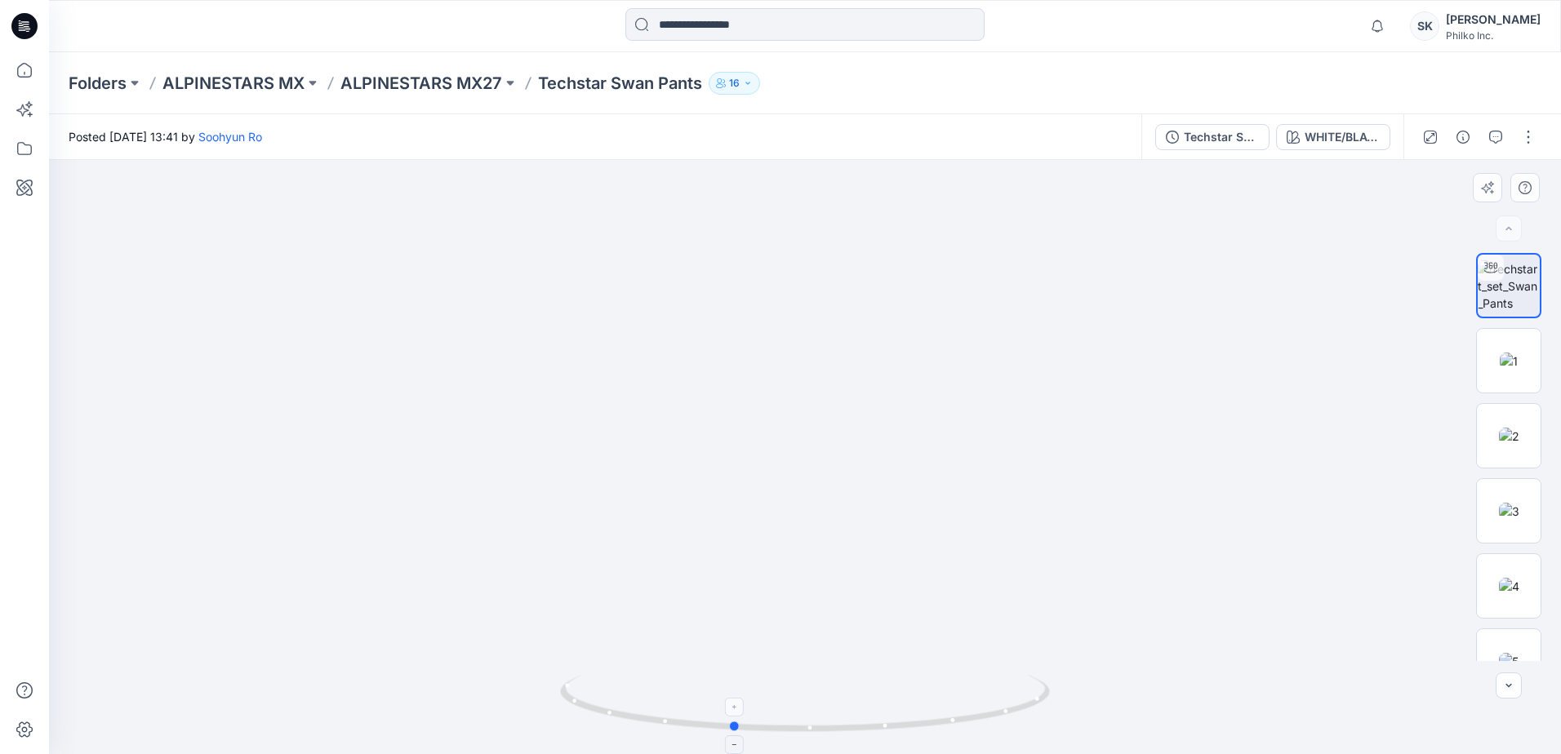
drag, startPoint x: 824, startPoint y: 727, endPoint x: 751, endPoint y: 720, distance: 72.9
click at [751, 720] on icon at bounding box center [807, 705] width 494 height 61
drag, startPoint x: 847, startPoint y: 370, endPoint x: 815, endPoint y: 362, distance: 32.7
click at [815, 362] on img at bounding box center [773, 313] width 1592 height 882
drag, startPoint x: 750, startPoint y: 350, endPoint x: 751, endPoint y: 477, distance: 126.5
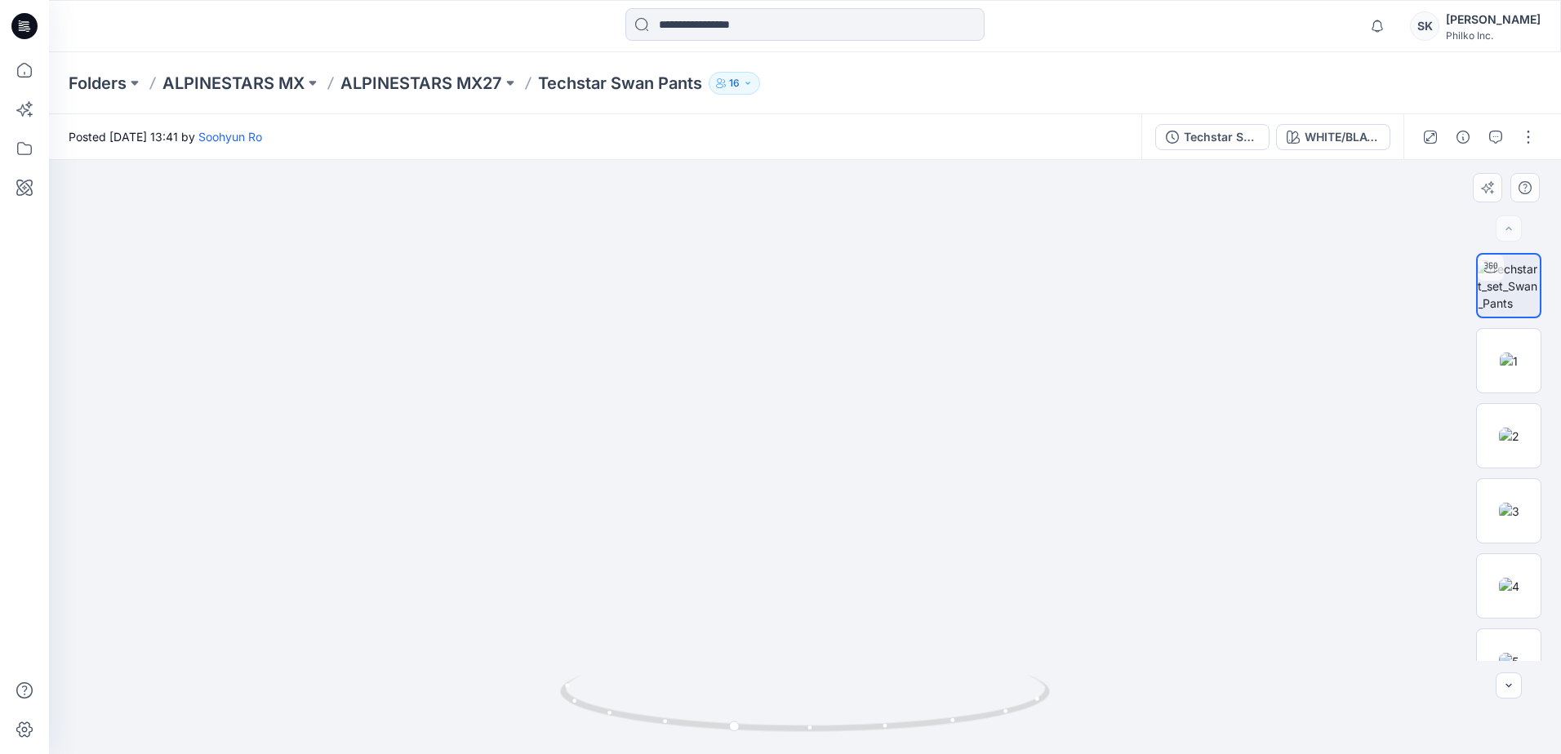
click at [751, 477] on img at bounding box center [774, 376] width 1592 height 757
drag, startPoint x: 847, startPoint y: 752, endPoint x: 932, endPoint y: 739, distance: 86.7
click at [932, 739] on img at bounding box center [805, 714] width 490 height 79
drag, startPoint x: 852, startPoint y: 527, endPoint x: 841, endPoint y: 454, distance: 73.5
click at [841, 454] on div at bounding box center [805, 457] width 1512 height 594
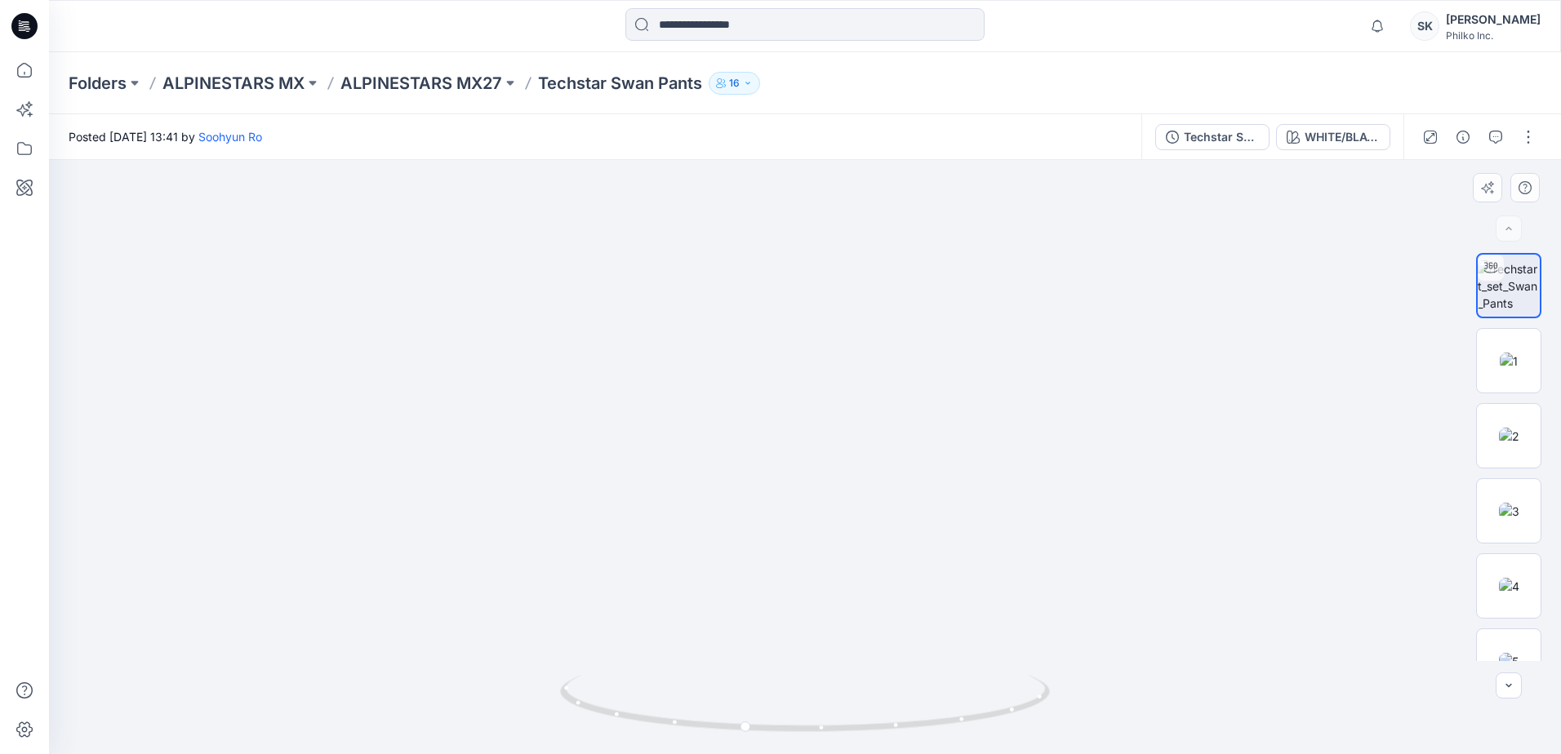
drag, startPoint x: 789, startPoint y: 545, endPoint x: 799, endPoint y: 556, distance: 15.0
click at [798, 546] on img at bounding box center [804, 409] width 1184 height 690
drag, startPoint x: 763, startPoint y: 739, endPoint x: 884, endPoint y: 728, distance: 121.3
click at [884, 728] on div at bounding box center [805, 714] width 490 height 82
drag, startPoint x: 836, startPoint y: 613, endPoint x: 825, endPoint y: 377, distance: 236.2
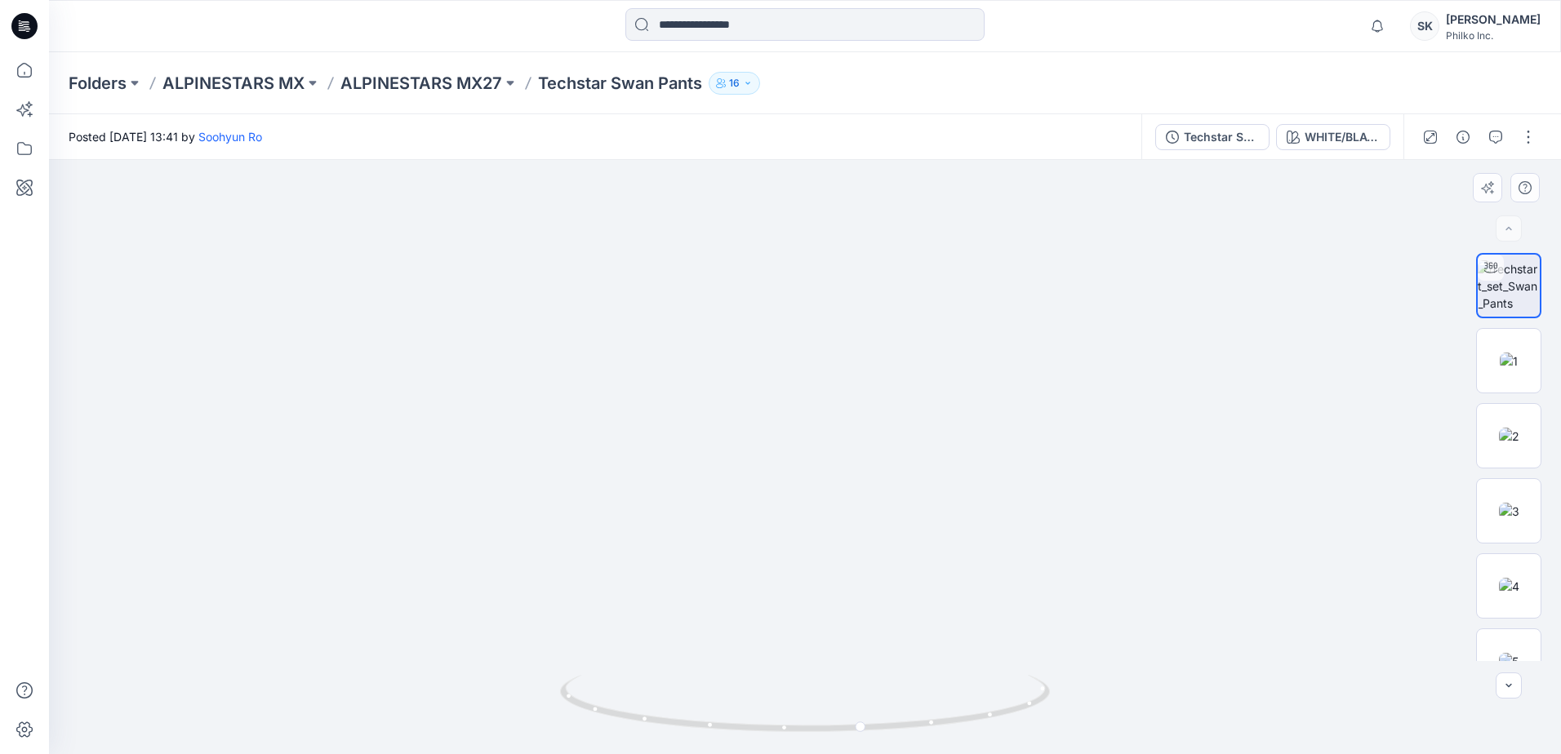
click at [825, 377] on img at bounding box center [804, 291] width 1184 height 925
drag, startPoint x: 823, startPoint y: 567, endPoint x: 821, endPoint y: 469, distance: 98.0
click at [821, 469] on img at bounding box center [804, 291] width 1184 height 925
drag, startPoint x: 872, startPoint y: 731, endPoint x: 552, endPoint y: 734, distance: 320.0
click at [552, 734] on div at bounding box center [805, 457] width 1512 height 594
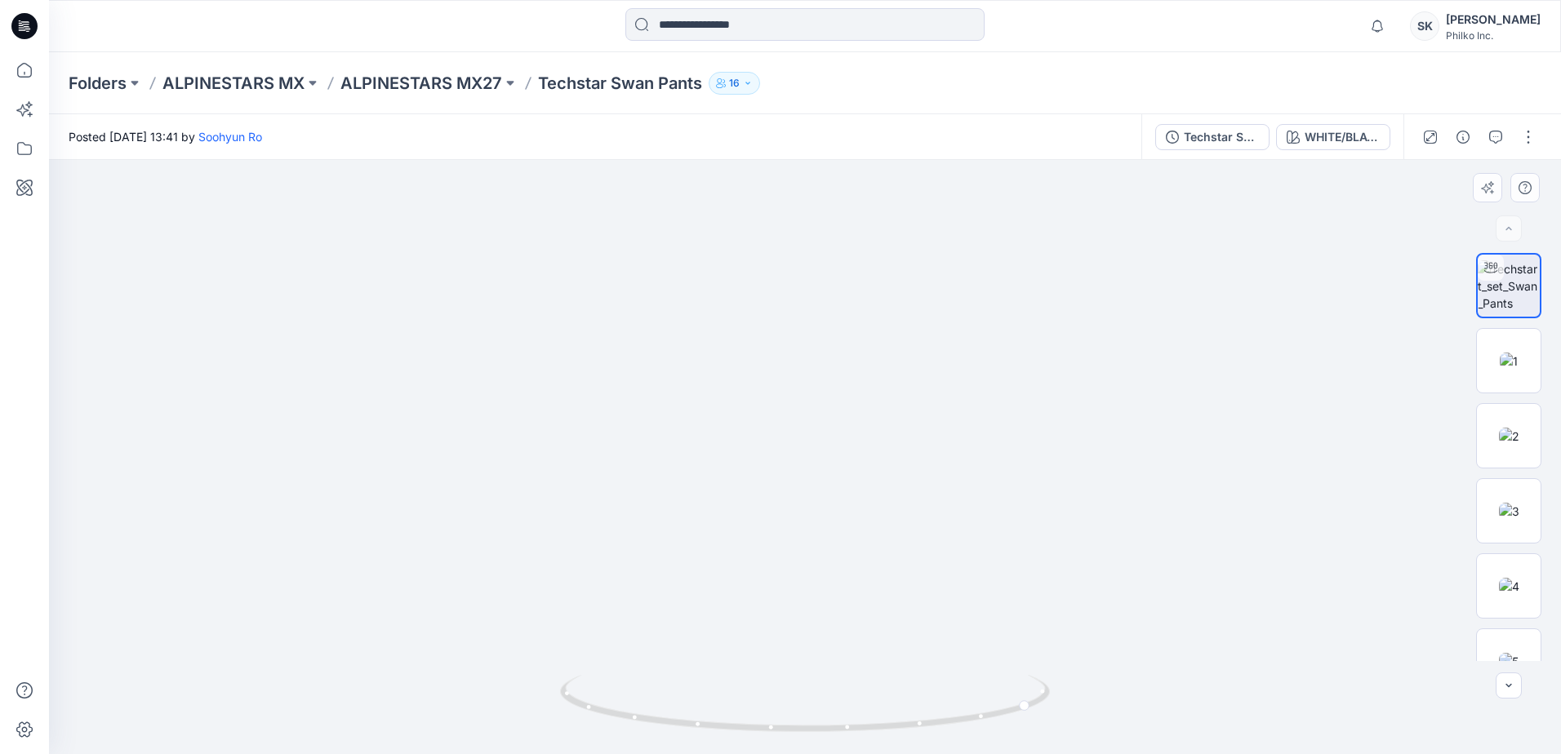
drag, startPoint x: 832, startPoint y: 260, endPoint x: 831, endPoint y: 638, distance: 378.8
click at [831, 638] on img at bounding box center [804, 432] width 1184 height 644
drag, startPoint x: 745, startPoint y: 651, endPoint x: 758, endPoint y: 464, distance: 187.3
click at [758, 464] on img at bounding box center [805, 352] width 859 height 803
drag, startPoint x: 904, startPoint y: 376, endPoint x: 925, endPoint y: 576, distance: 200.2
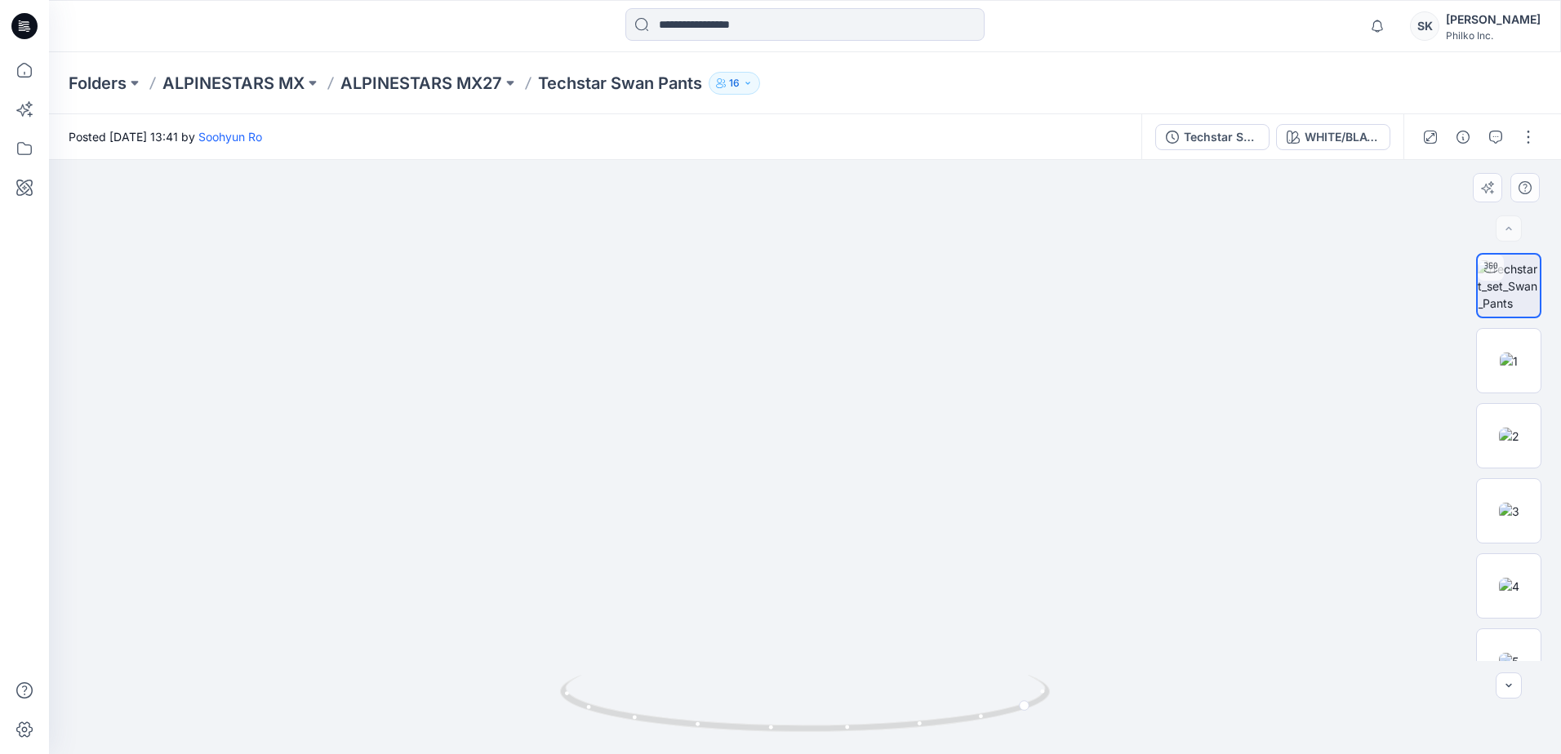
click at [925, 576] on img at bounding box center [805, 450] width 859 height 607
drag, startPoint x: 889, startPoint y: 366, endPoint x: 889, endPoint y: 440, distance: 74.3
click at [889, 440] on img at bounding box center [805, 457] width 859 height 594
click at [1245, 128] on div "WHITE/BLACK" at bounding box center [1341, 137] width 75 height 18
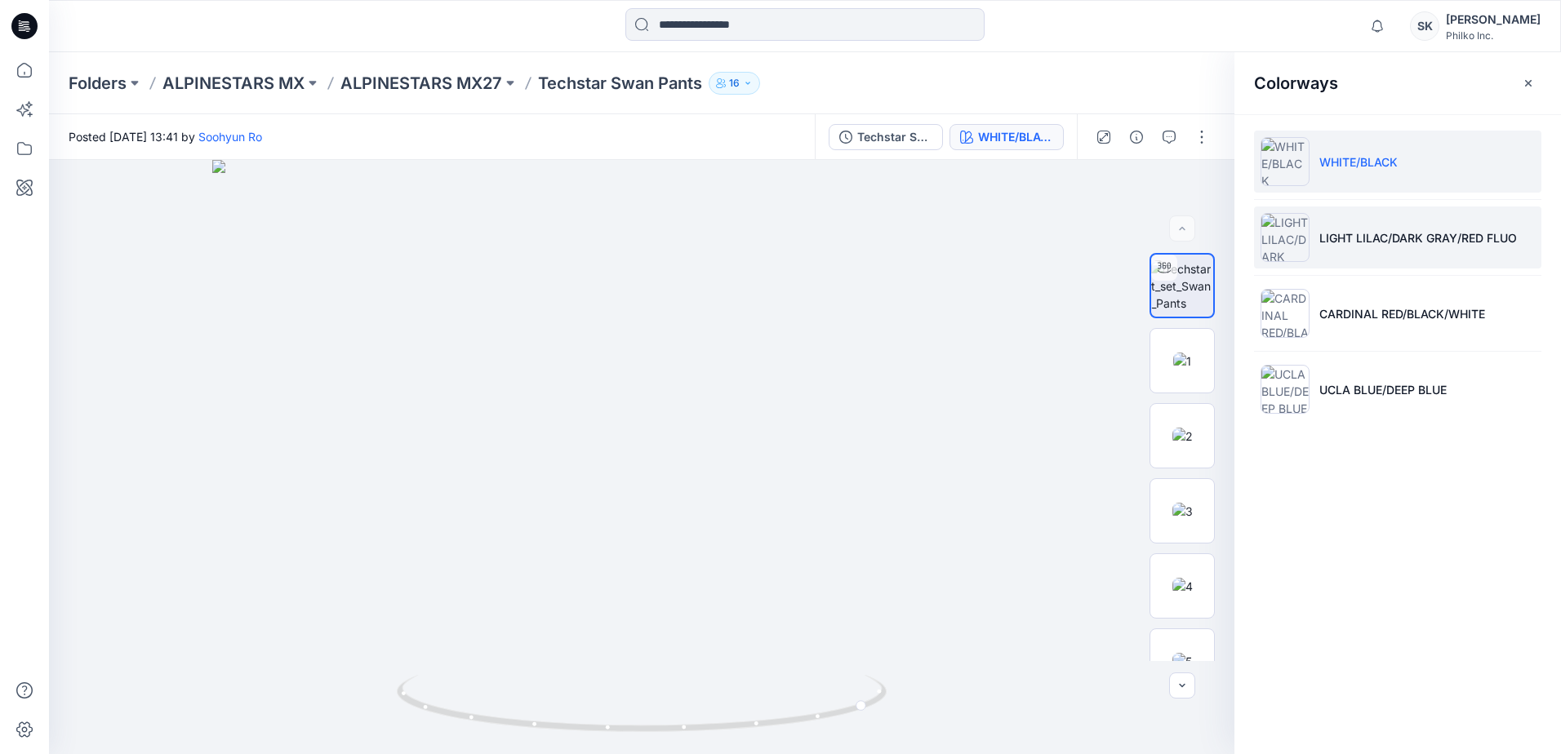
click at [1245, 232] on p "LIGHT LILAC/DARK GRAY/RED FLUO" at bounding box center [1418, 237] width 198 height 17
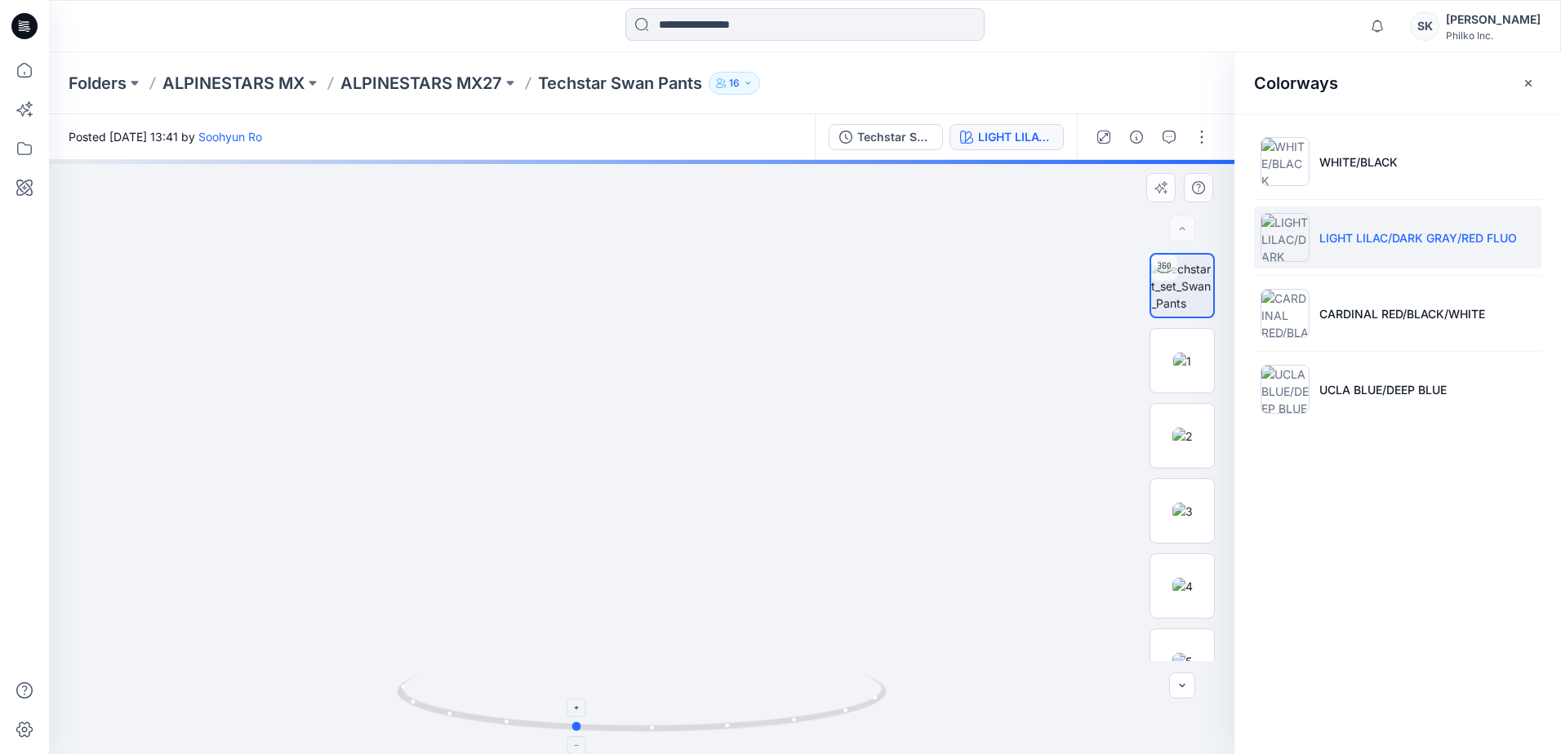
drag, startPoint x: 661, startPoint y: 736, endPoint x: 594, endPoint y: 731, distance: 67.1
click at [594, 731] on div at bounding box center [642, 714] width 490 height 82
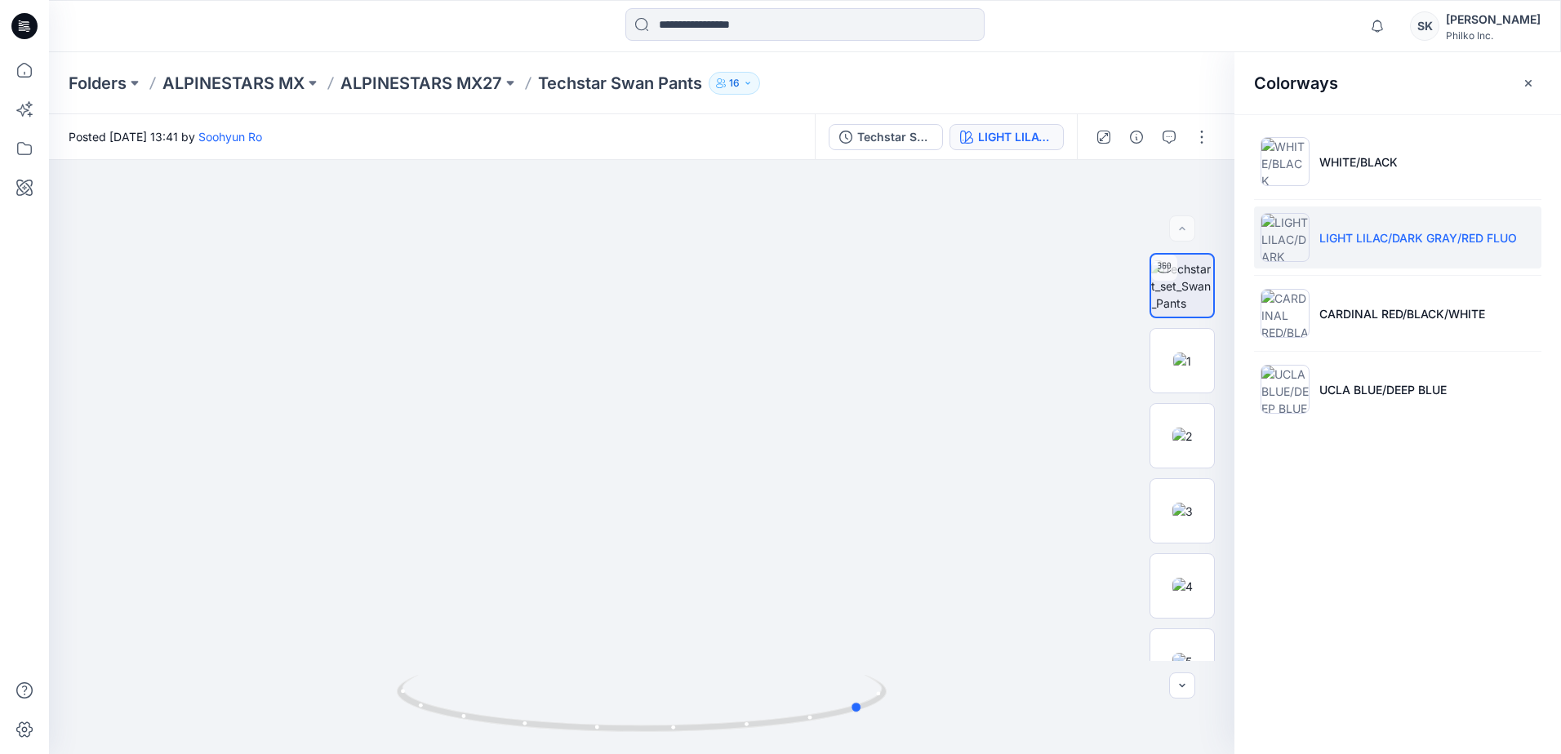
drag, startPoint x: 700, startPoint y: 736, endPoint x: 500, endPoint y: 771, distance: 203.2
click at [500, 753] on html "Notifications [PERSON_NAME] all as read View all notifications SK [PERSON_NAME]…" at bounding box center [780, 377] width 1561 height 754
drag, startPoint x: 779, startPoint y: 326, endPoint x: 762, endPoint y: 494, distance: 169.0
click at [762, 494] on img at bounding box center [642, 356] width 1002 height 798
click at [992, 148] on button "LIGHT LILAC/DARK GRAY/RED FLUO" at bounding box center [1006, 137] width 114 height 26
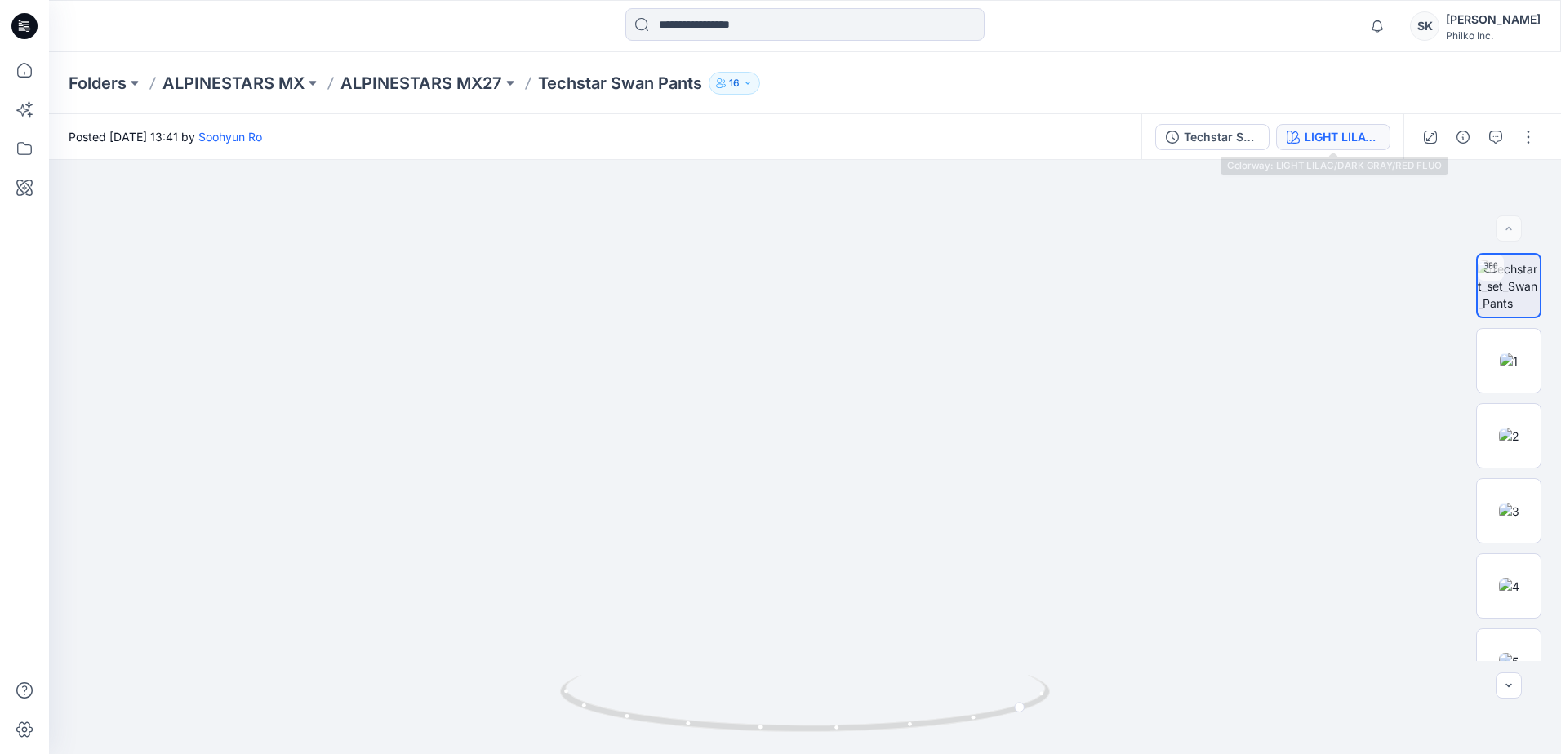
click at [1245, 132] on div "LIGHT LILAC/DARK GRAY/RED FLUO" at bounding box center [1341, 137] width 75 height 18
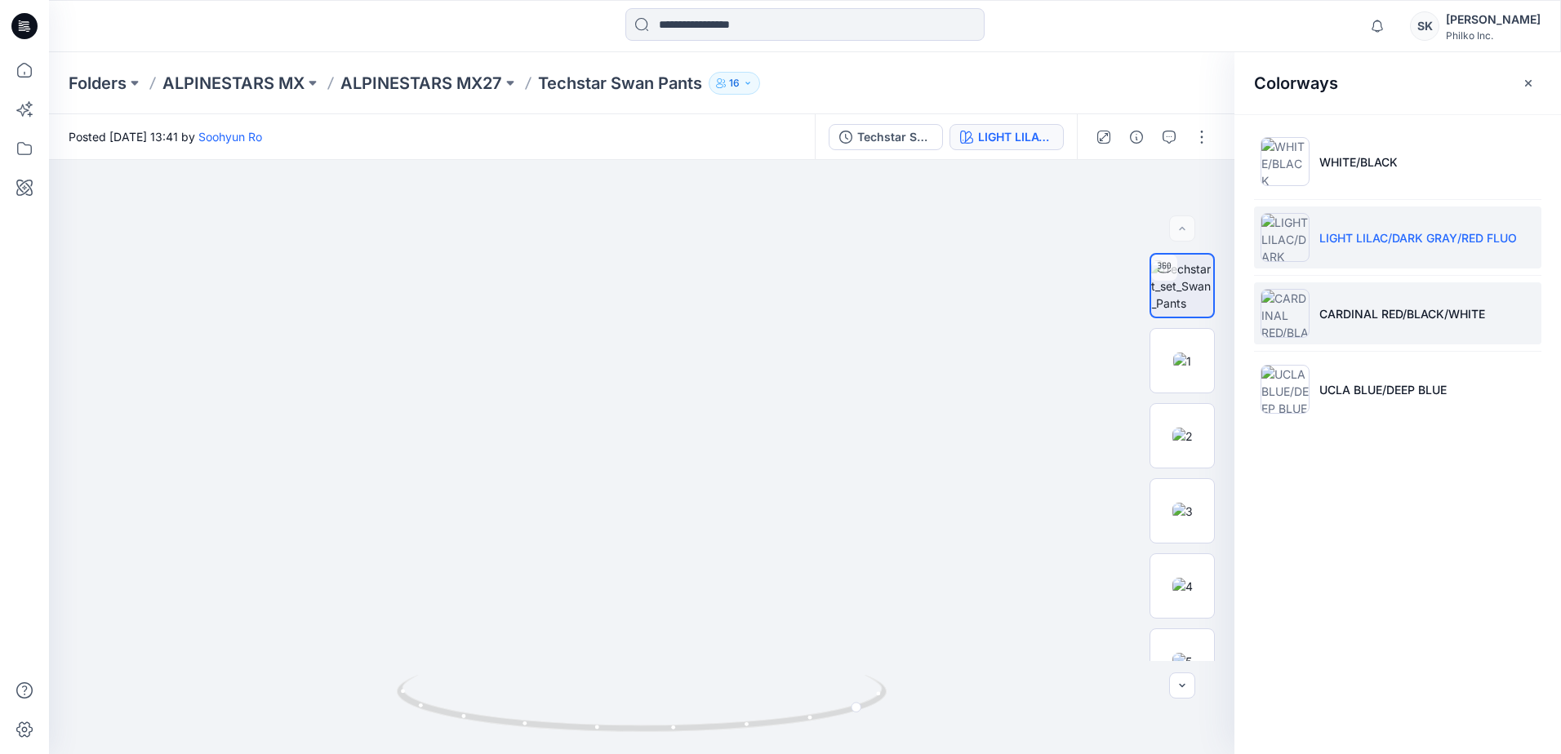
click at [1245, 300] on li "CARDINAL RED/BLACK/WHITE" at bounding box center [1397, 313] width 287 height 62
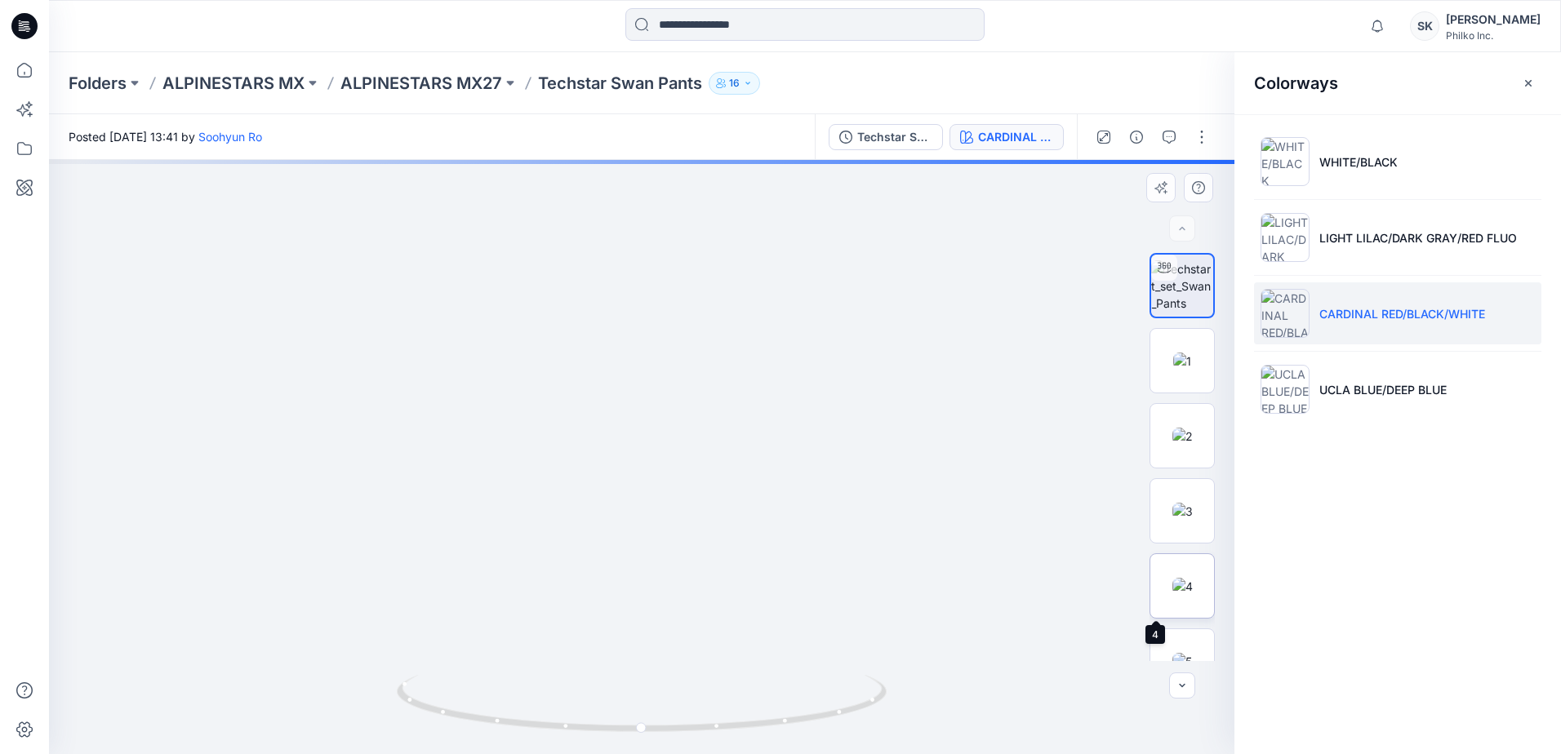
click at [1178, 580] on img at bounding box center [1182, 586] width 20 height 17
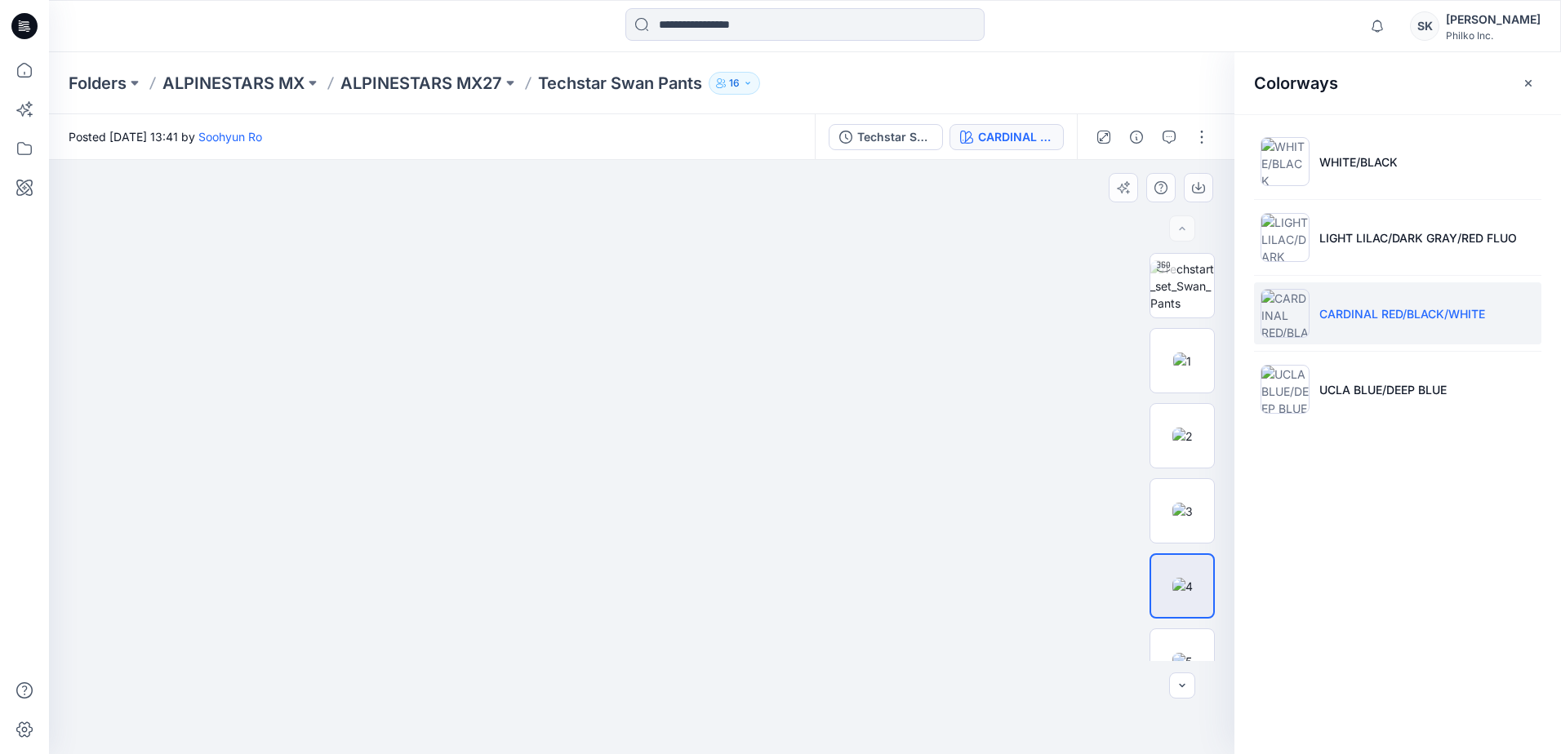
drag, startPoint x: 676, startPoint y: 424, endPoint x: 684, endPoint y: 589, distance: 165.9
click at [685, 591] on img at bounding box center [641, 405] width 1083 height 698
click at [1245, 393] on p "UCLA BLUE/DEEP BLUE" at bounding box center [1382, 389] width 127 height 17
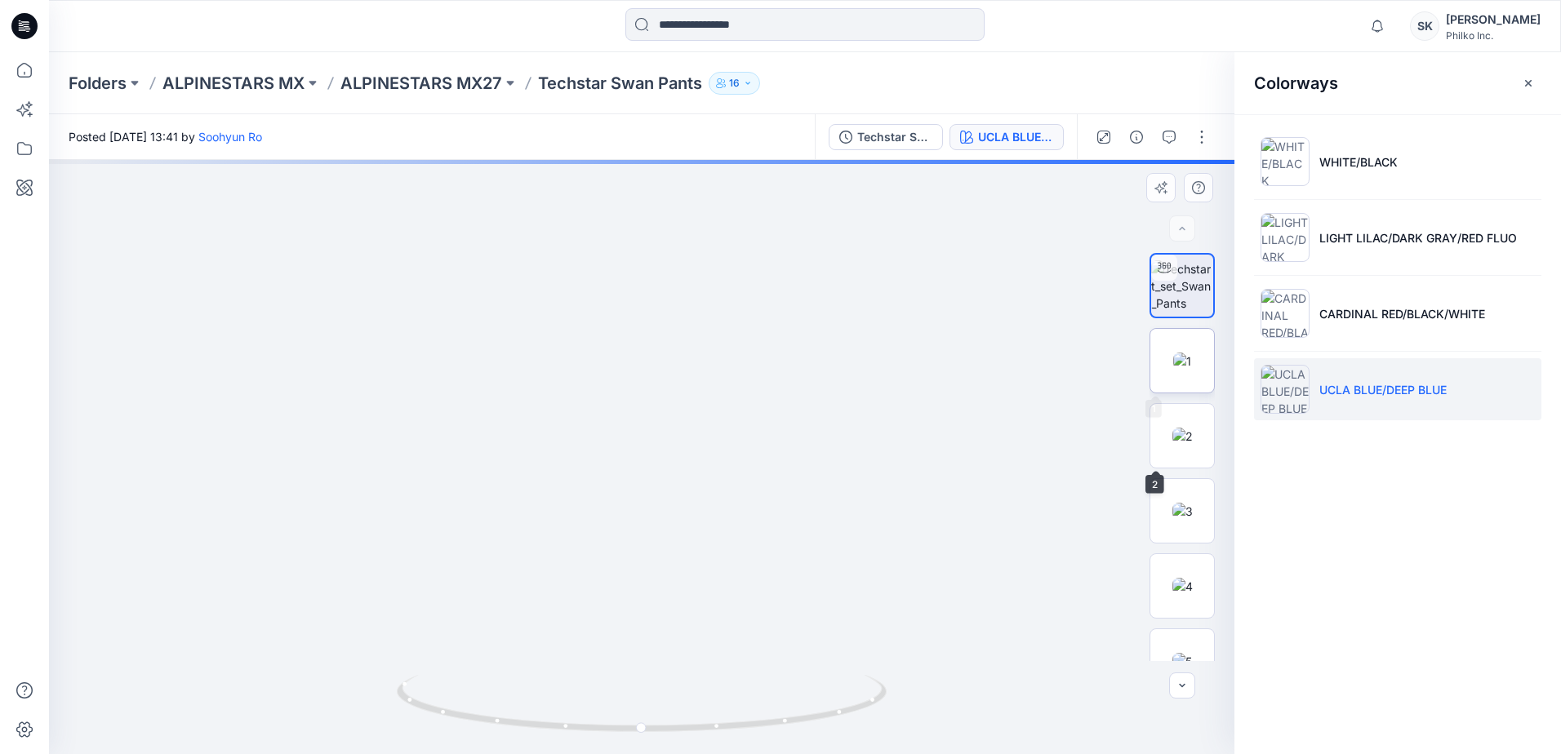
click at [1174, 353] on img at bounding box center [1182, 361] width 18 height 17
click at [1182, 282] on img at bounding box center [1182, 285] width 64 height 51
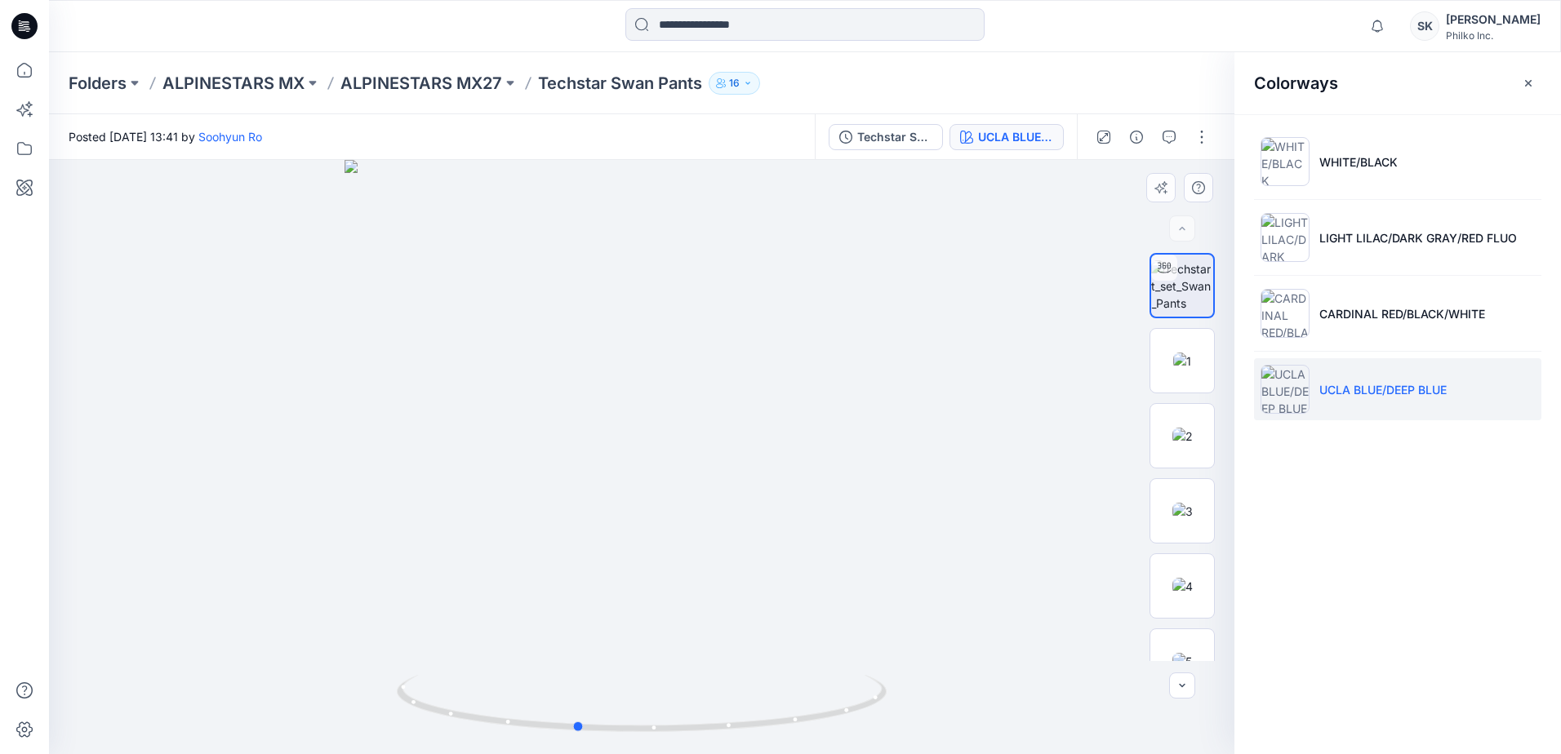
drag, startPoint x: 711, startPoint y: 733, endPoint x: 646, endPoint y: 740, distance: 65.7
click at [646, 740] on div at bounding box center [641, 457] width 1185 height 594
drag, startPoint x: 714, startPoint y: 275, endPoint x: 696, endPoint y: 447, distance: 172.4
click at [696, 447] on img at bounding box center [623, 339] width 1409 height 830
drag, startPoint x: 709, startPoint y: 380, endPoint x: 704, endPoint y: 456, distance: 76.1
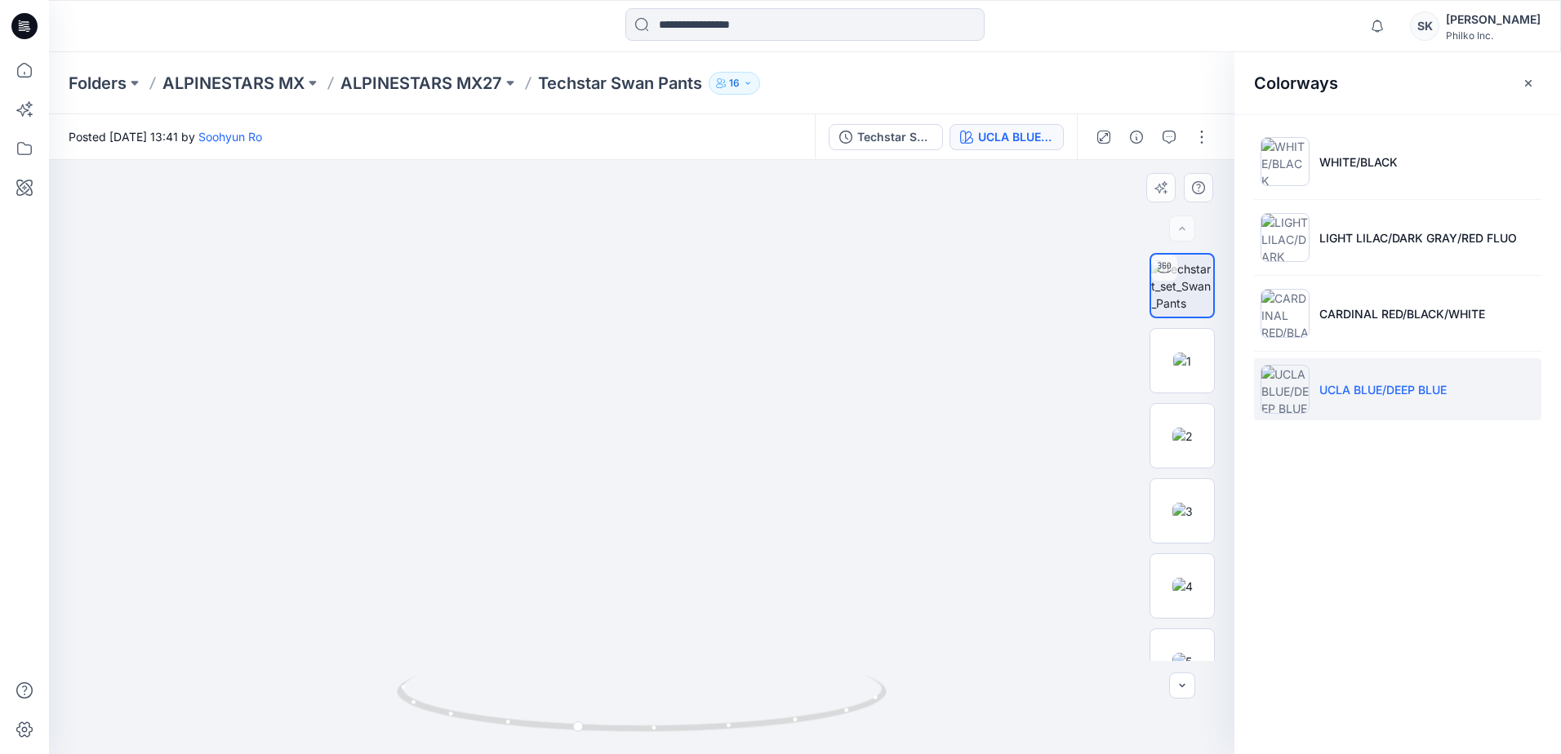
click at [704, 456] on img at bounding box center [631, 398] width 1266 height 713
drag, startPoint x: 680, startPoint y: 723, endPoint x: 744, endPoint y: 730, distance: 64.8
click at [744, 730] on icon at bounding box center [644, 705] width 494 height 61
drag, startPoint x: 613, startPoint y: 665, endPoint x: 644, endPoint y: 456, distance: 211.3
click at [644, 456] on img at bounding box center [641, 431] width 859 height 647
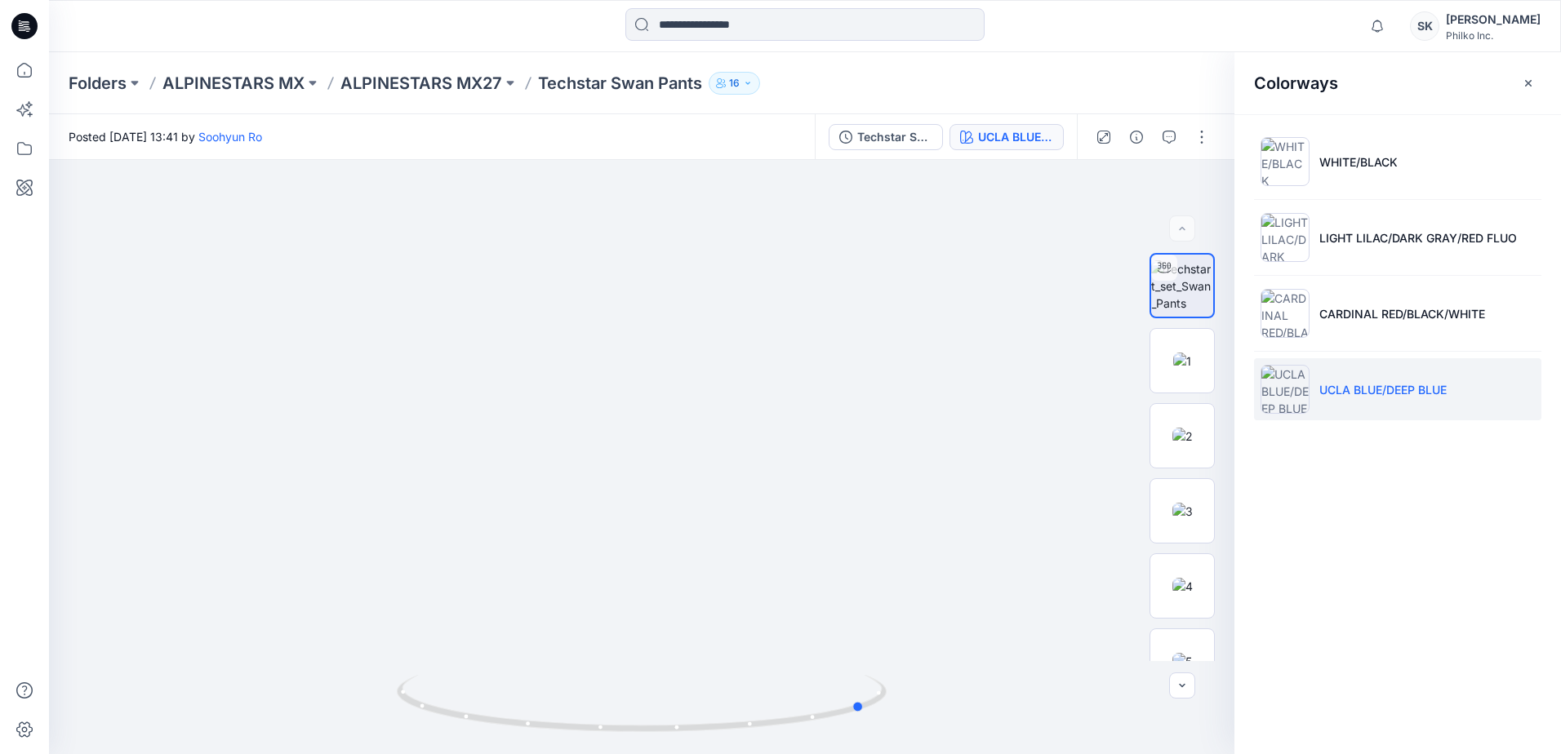
drag, startPoint x: 678, startPoint y: 738, endPoint x: 905, endPoint y: 758, distance: 227.8
click at [905, 753] on html "Notifications [PERSON_NAME] all as read View all notifications SK [PERSON_NAME]…" at bounding box center [780, 377] width 1561 height 754
drag, startPoint x: 782, startPoint y: 516, endPoint x: 764, endPoint y: 610, distance: 95.6
click at [764, 610] on img at bounding box center [641, 322] width 1184 height 863
click at [490, 74] on p "ALPINESTARS MX27" at bounding box center [421, 83] width 162 height 23
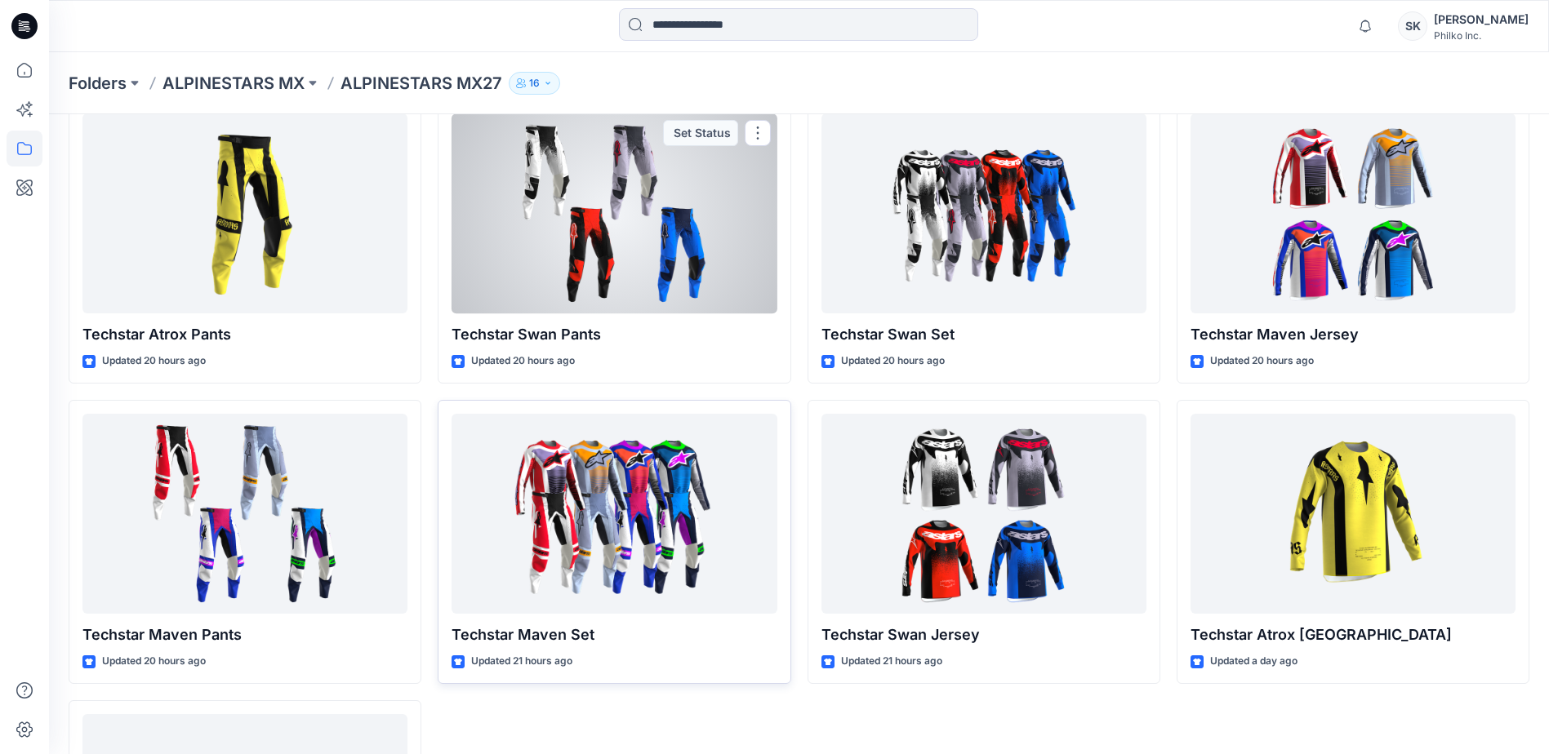
scroll to position [163, 0]
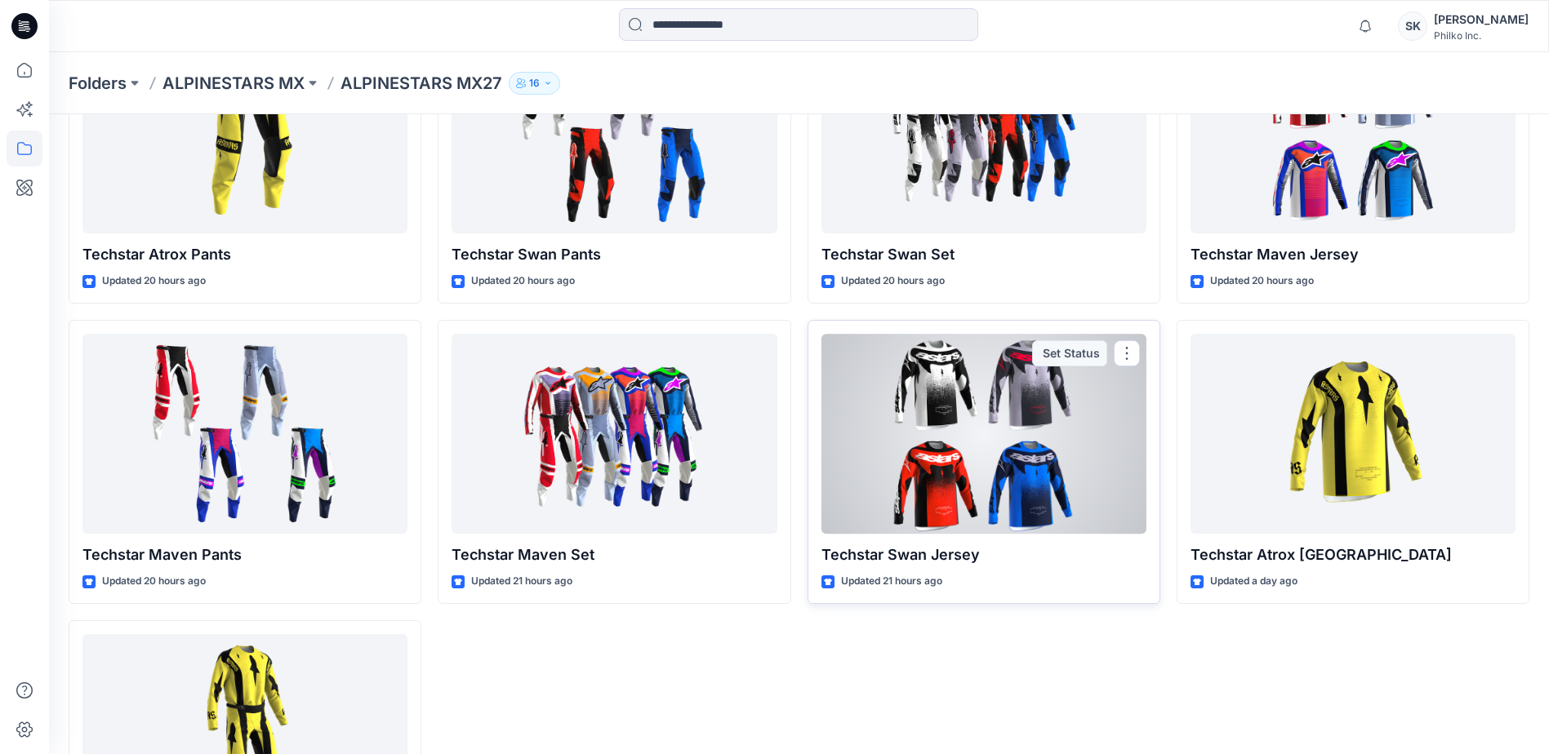
click at [943, 461] on div at bounding box center [983, 434] width 325 height 200
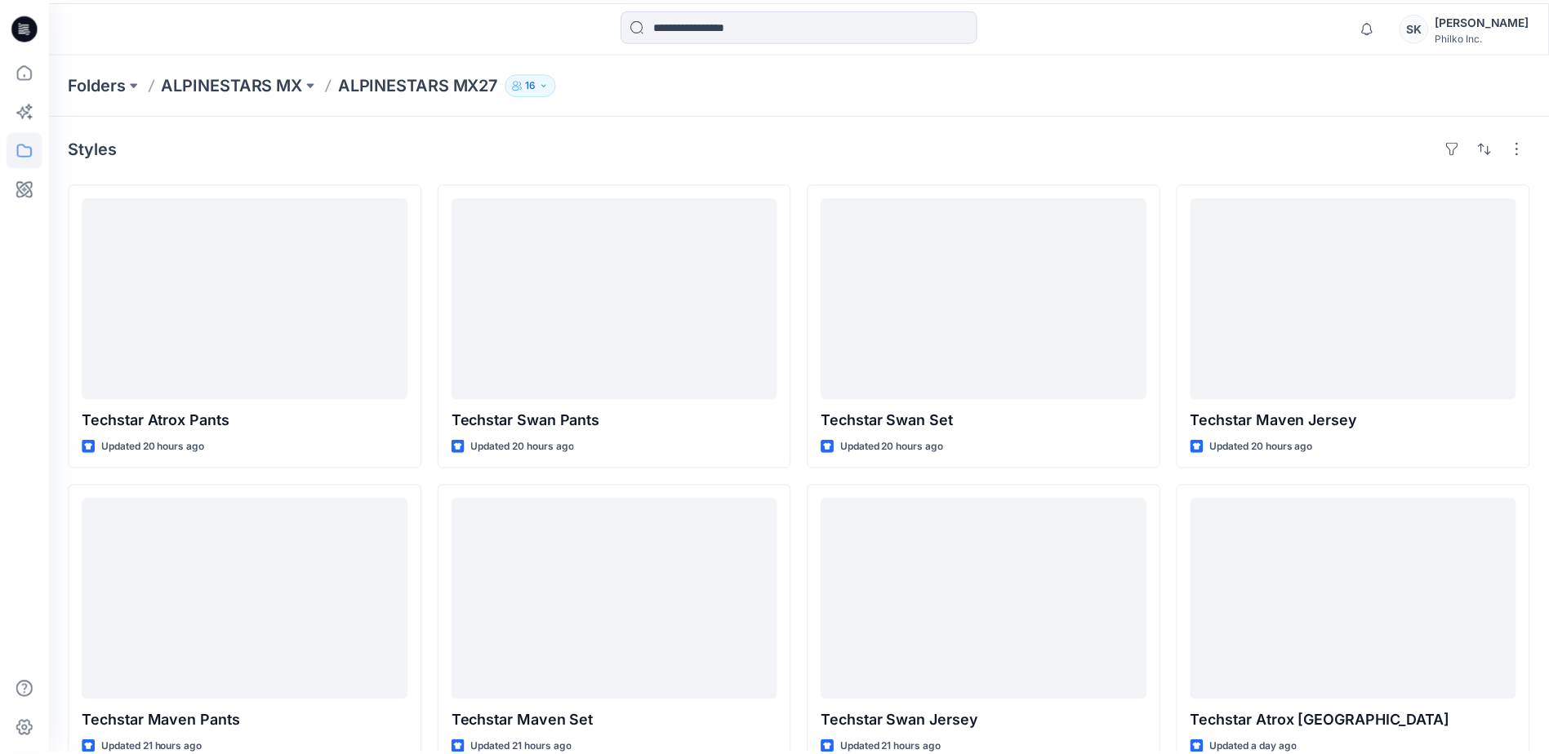
scroll to position [163, 0]
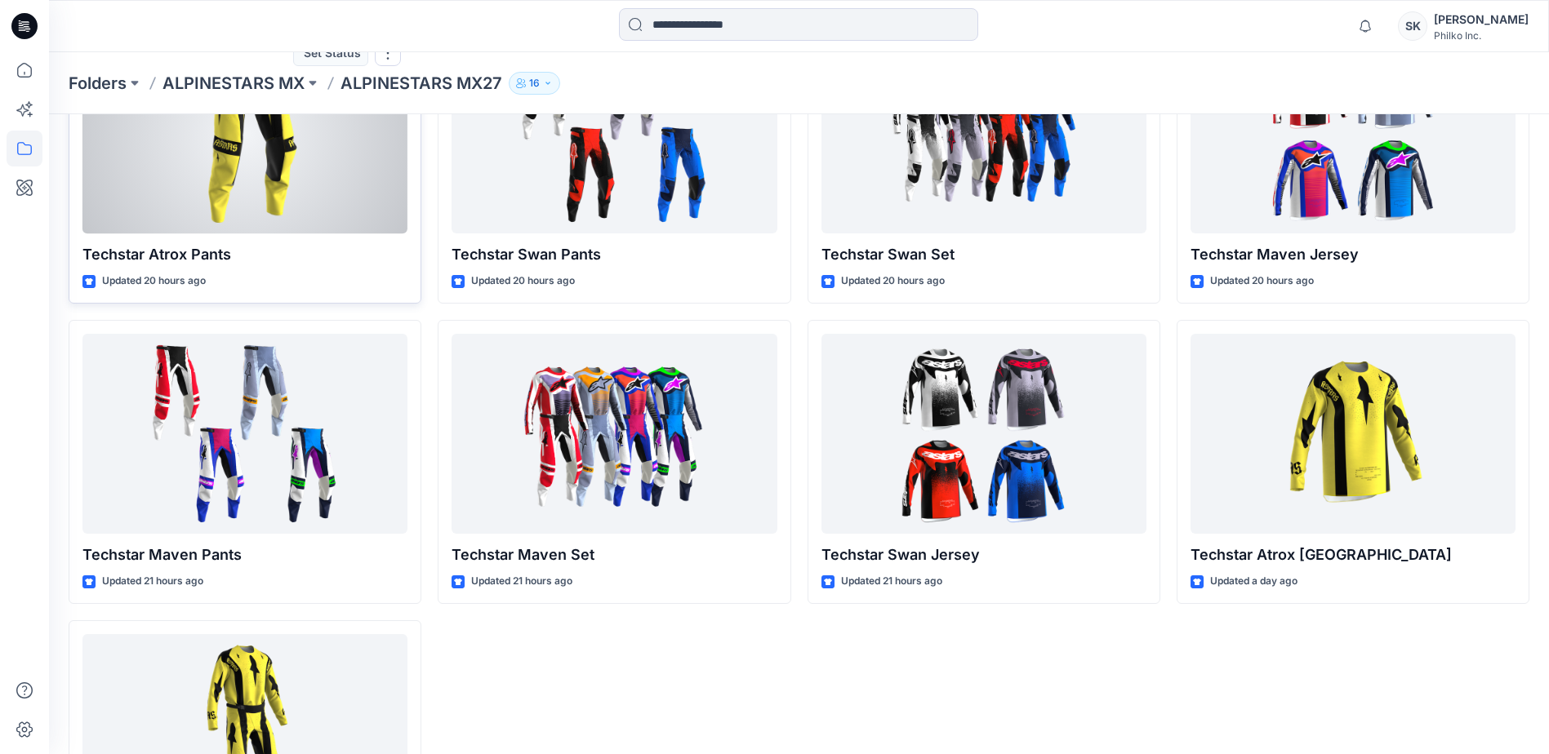
click at [299, 203] on div at bounding box center [244, 133] width 325 height 200
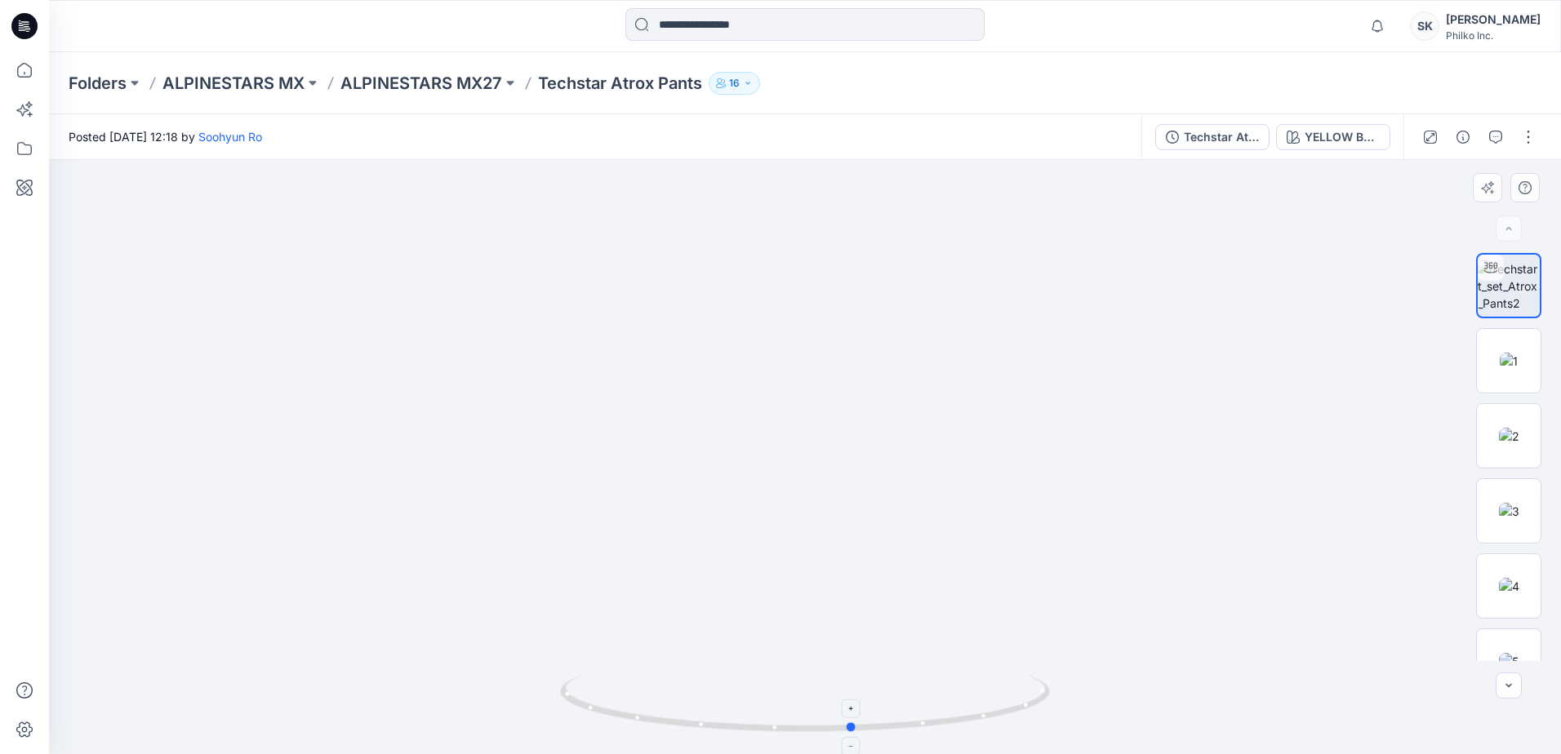
drag, startPoint x: 857, startPoint y: 730, endPoint x: 913, endPoint y: 726, distance: 55.7
click at [916, 726] on icon at bounding box center [807, 705] width 494 height 61
drag, startPoint x: 884, startPoint y: 732, endPoint x: 761, endPoint y: 728, distance: 123.3
click at [761, 728] on icon at bounding box center [807, 705] width 494 height 61
drag, startPoint x: 875, startPoint y: 513, endPoint x: 854, endPoint y: 638, distance: 127.5
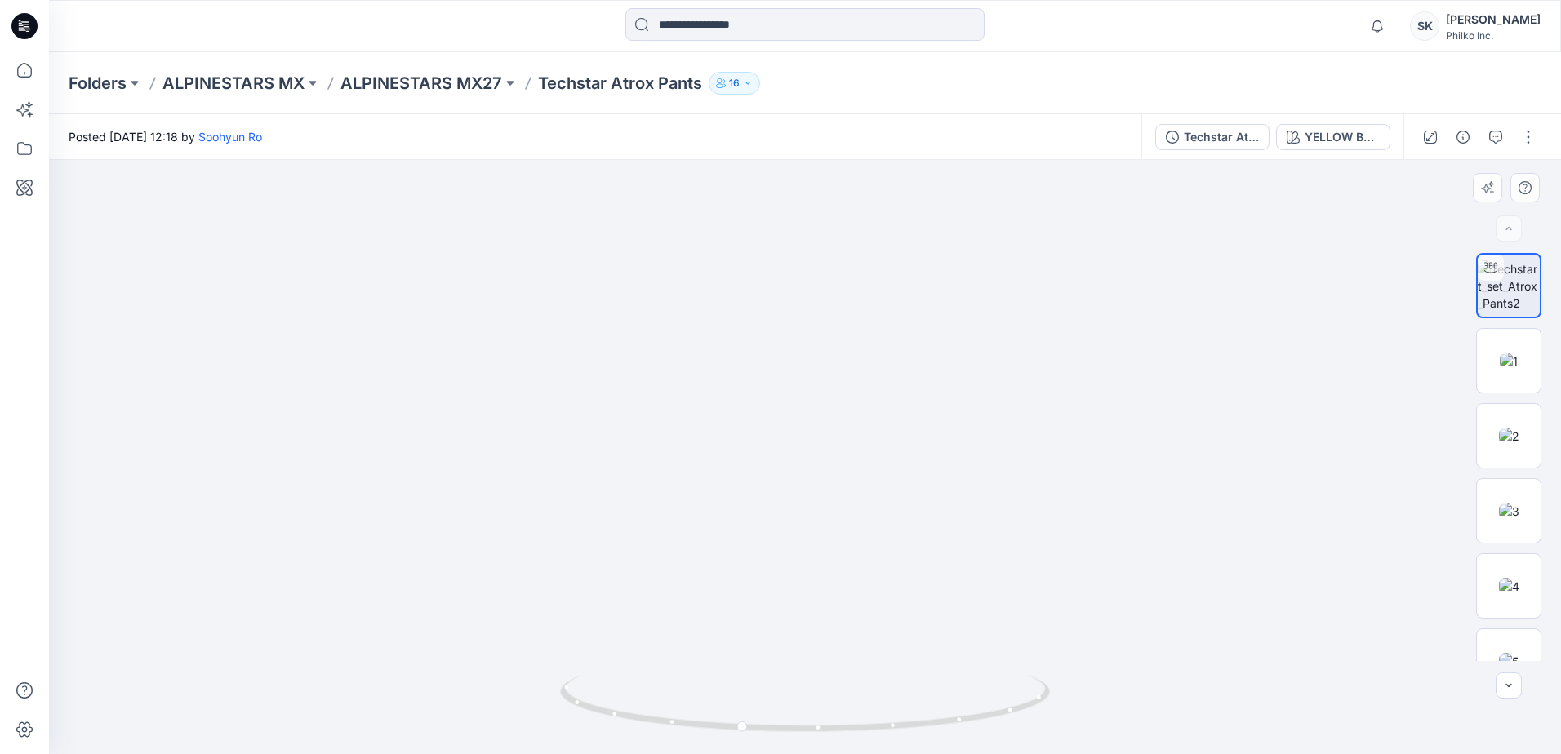
click at [854, 638] on img at bounding box center [805, 352] width 1164 height 804
drag, startPoint x: 731, startPoint y: 722, endPoint x: 1025, endPoint y: 695, distance: 295.2
click at [1025, 695] on icon at bounding box center [807, 705] width 494 height 61
drag, startPoint x: 913, startPoint y: 729, endPoint x: 904, endPoint y: 723, distance: 10.6
click at [904, 723] on icon at bounding box center [807, 705] width 494 height 61
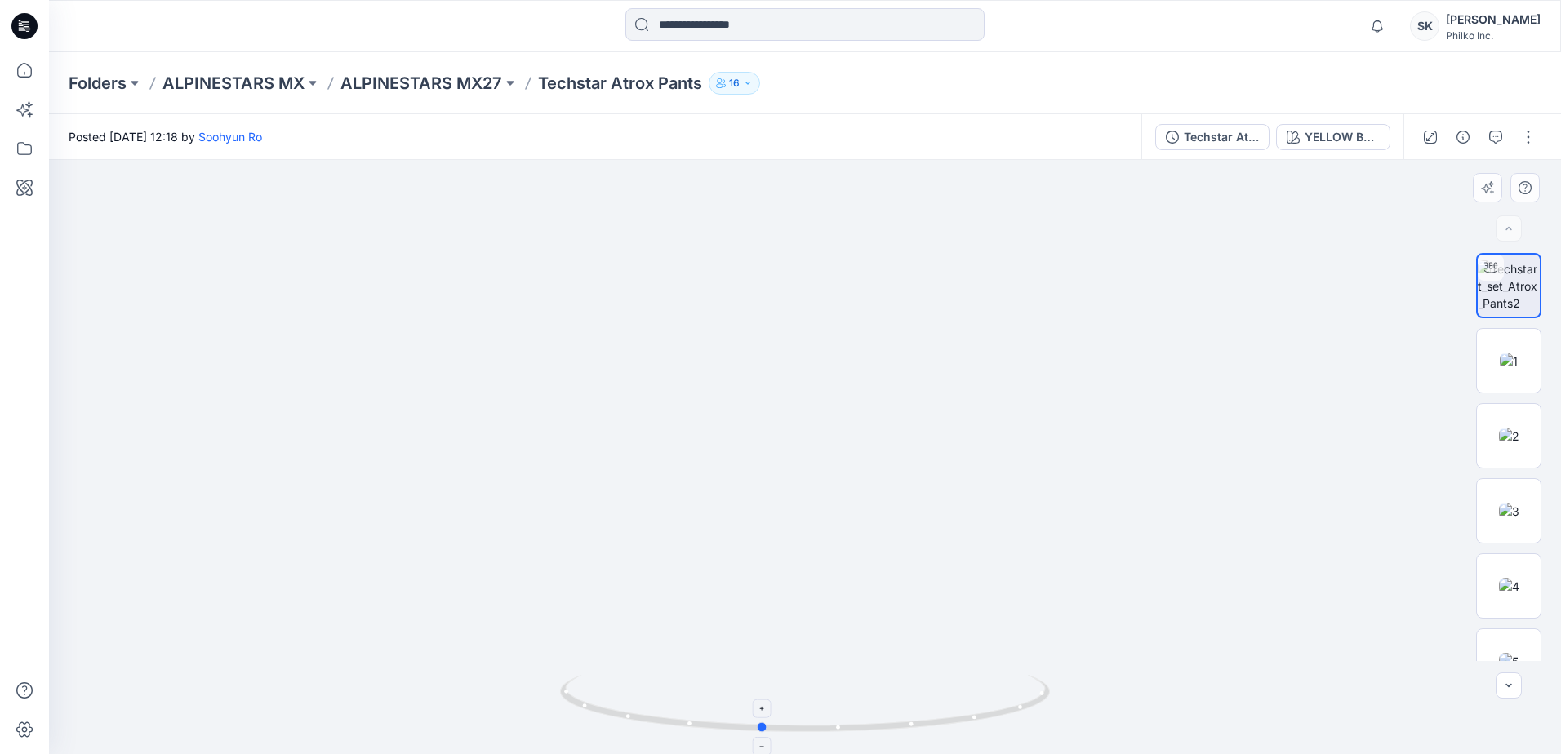
drag, startPoint x: 847, startPoint y: 734, endPoint x: 583, endPoint y: 724, distance: 264.7
click at [583, 724] on icon at bounding box center [807, 705] width 494 height 61
drag, startPoint x: 769, startPoint y: 733, endPoint x: 1094, endPoint y: 786, distance: 329.2
click at [1094, 753] on html "Notifications [PERSON_NAME] all as read View all notifications SK [PERSON_NAME]…" at bounding box center [780, 377] width 1561 height 754
click at [340, 316] on img at bounding box center [805, 409] width 1246 height 691
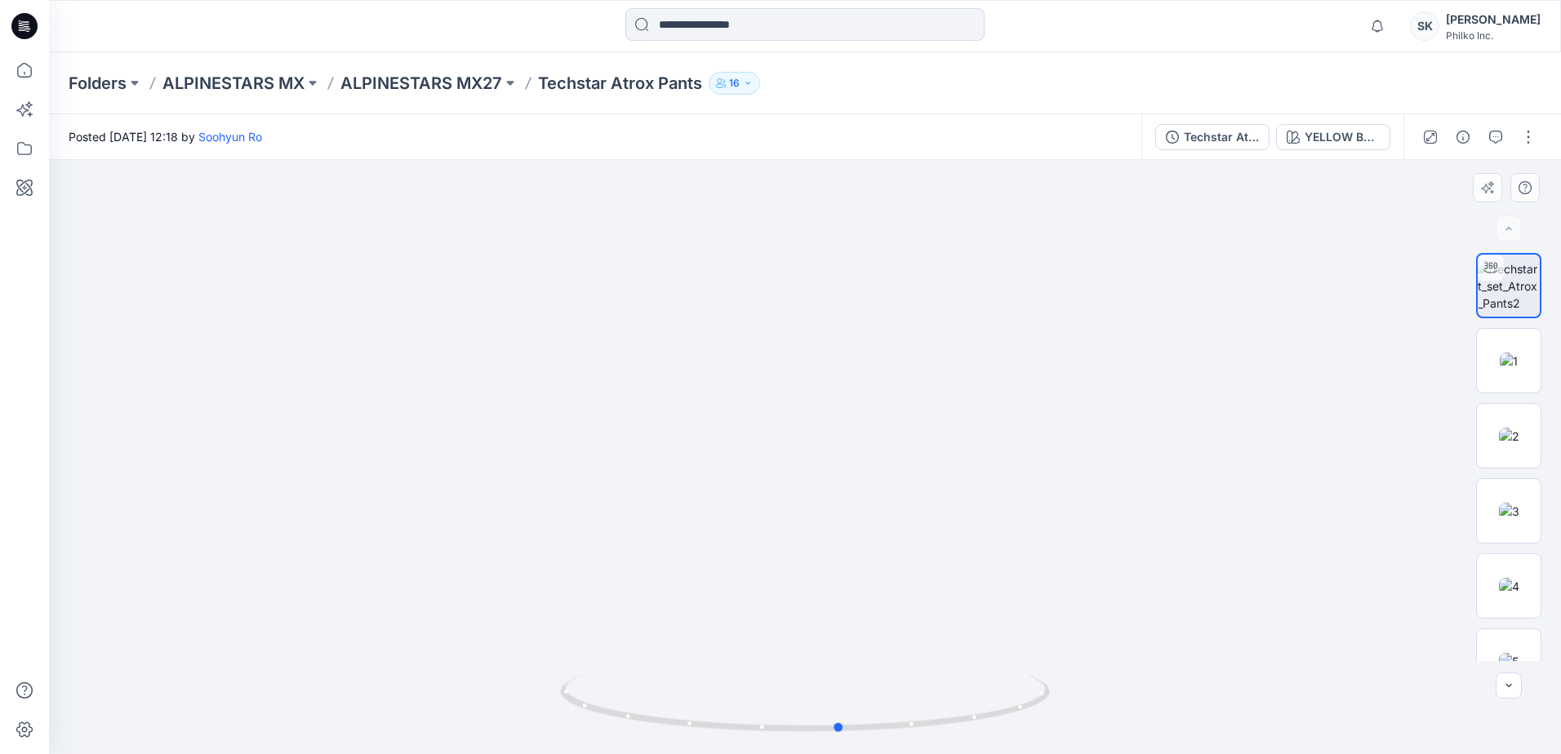
drag, startPoint x: 818, startPoint y: 731, endPoint x: 1062, endPoint y: 738, distance: 244.2
click at [1062, 738] on div at bounding box center [805, 457] width 1512 height 594
click at [75, 81] on p "Folders" at bounding box center [98, 83] width 58 height 23
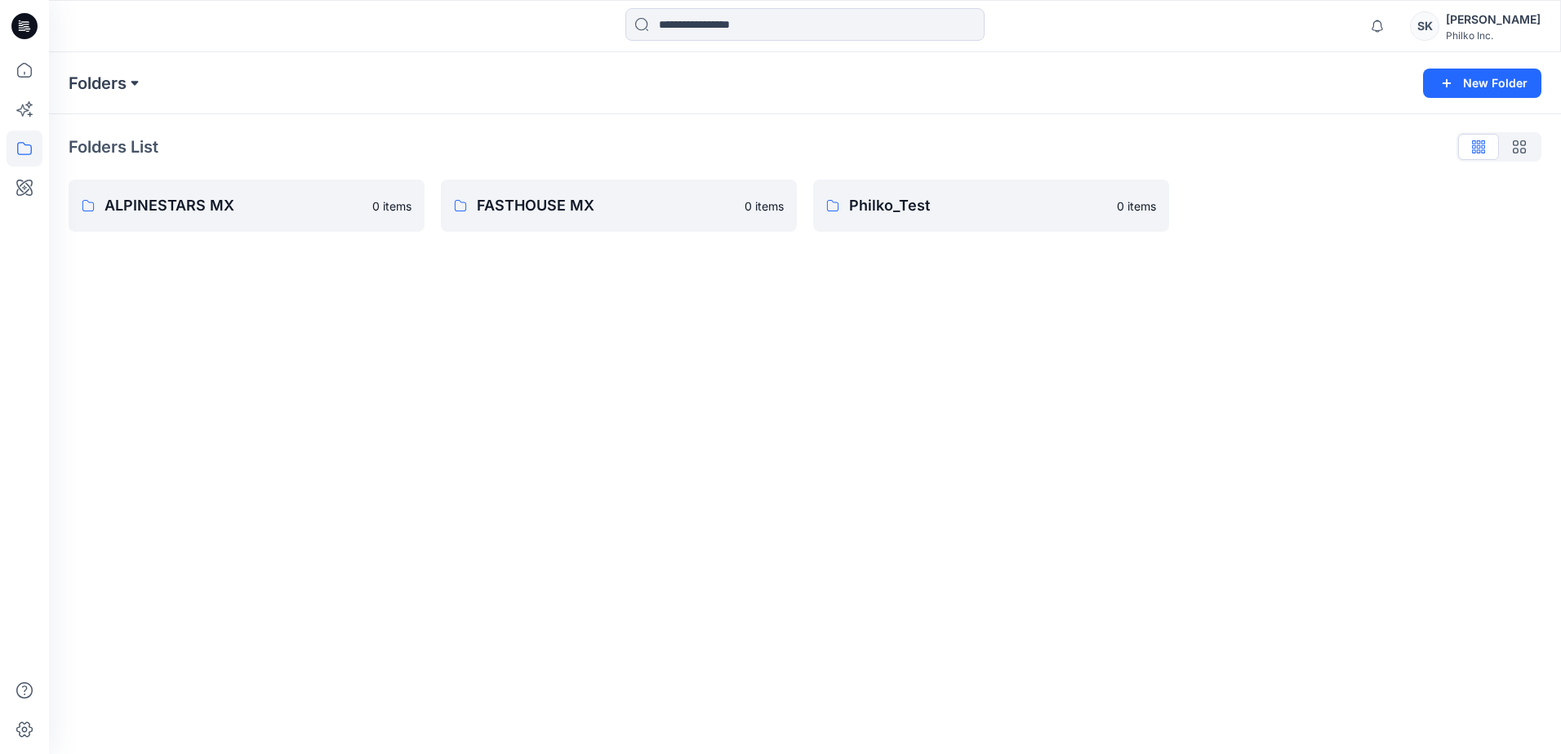
click at [127, 84] on button at bounding box center [135, 83] width 16 height 23
click at [155, 191] on p "ALPINESTARS MX" at bounding box center [132, 200] width 100 height 20
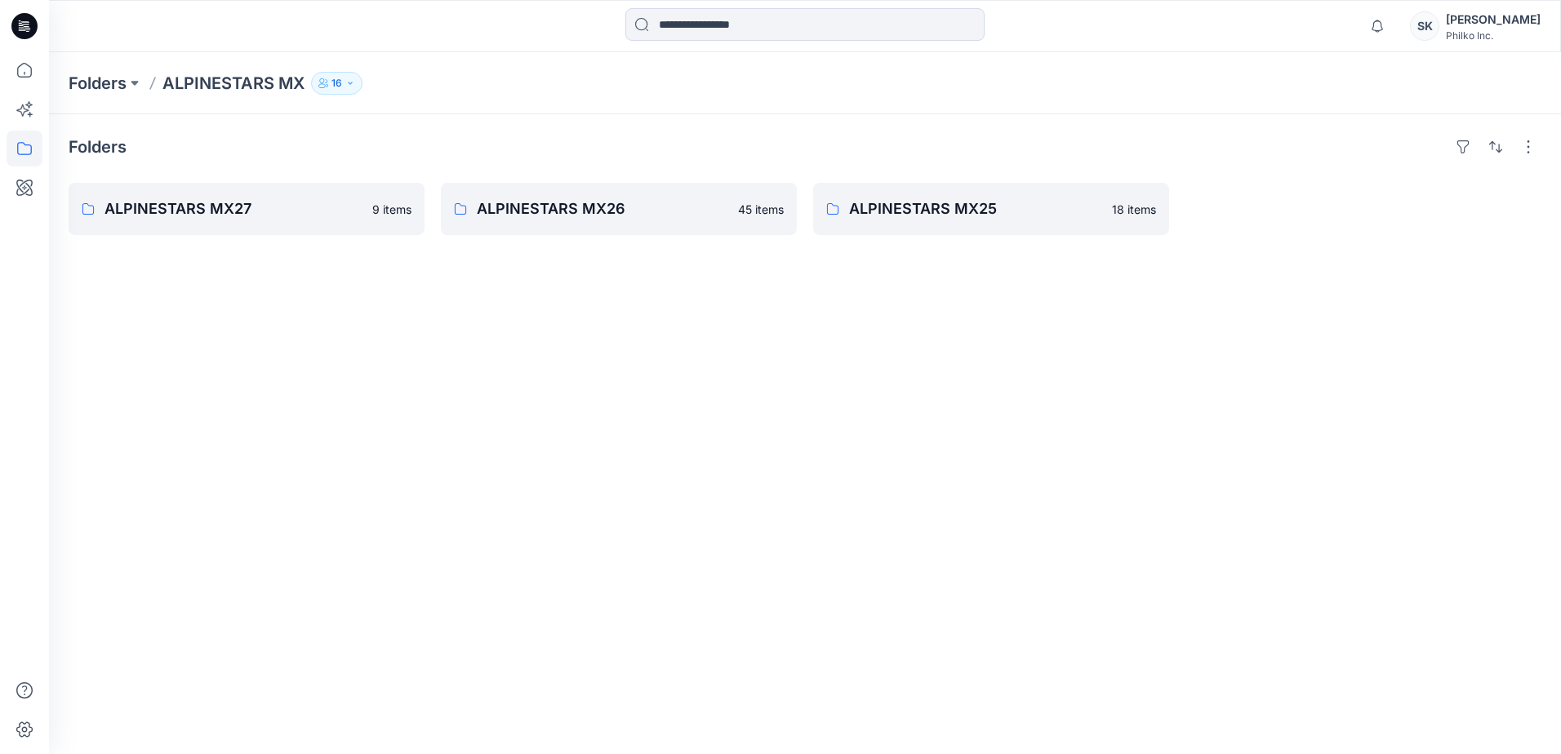
drag, startPoint x: 681, startPoint y: 502, endPoint x: 730, endPoint y: 463, distance: 62.7
click at [682, 502] on div "Folders ALPINESTARS MX27 9 items ALPINESTARS MX26 45 items ALPINESTARS MX25 18 …" at bounding box center [805, 434] width 1512 height 640
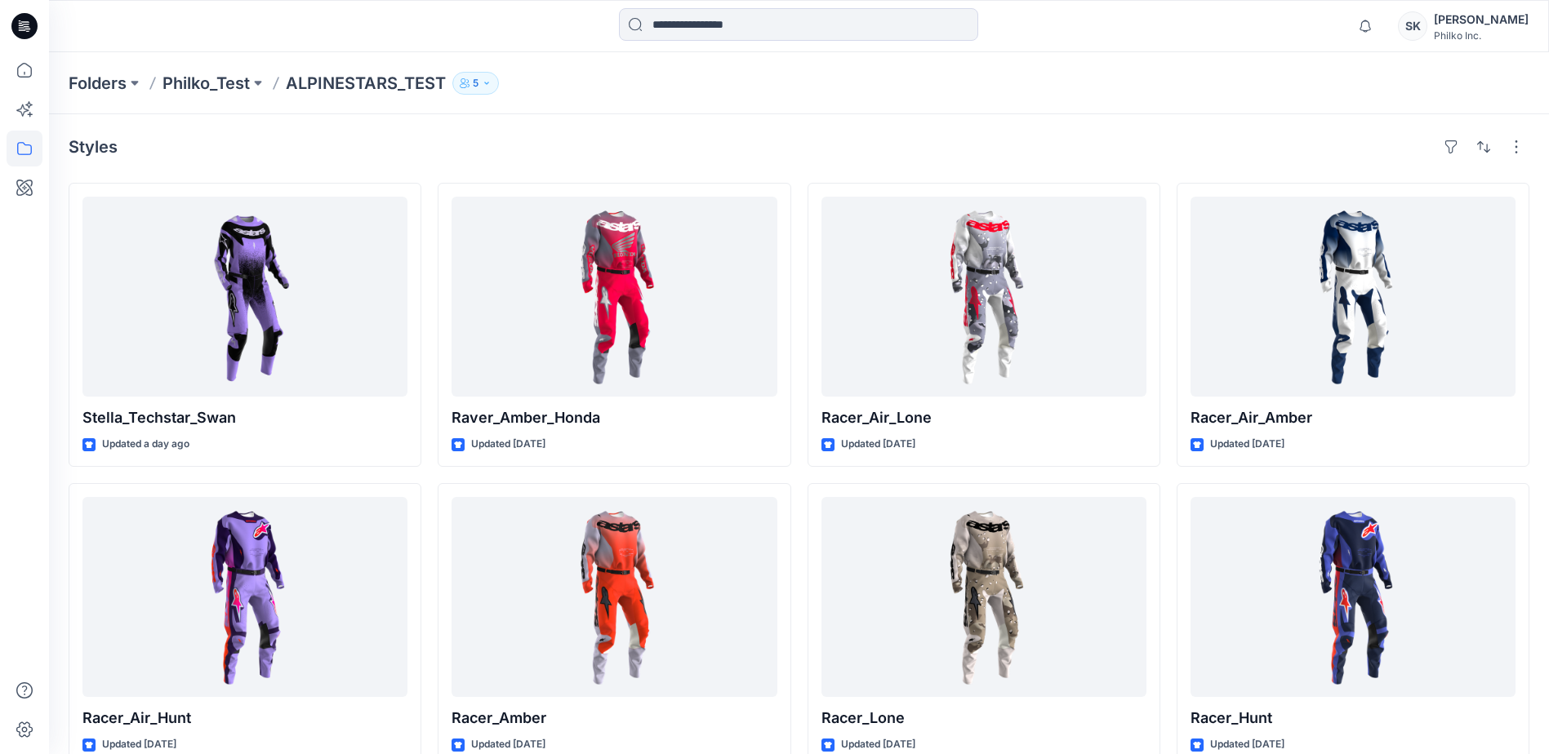
click at [714, 125] on div "Styles Stella_Techstar_Swan Updated a day ago Racer_Air_Hunt Updated 3 days ago…" at bounding box center [799, 630] width 1500 height 1032
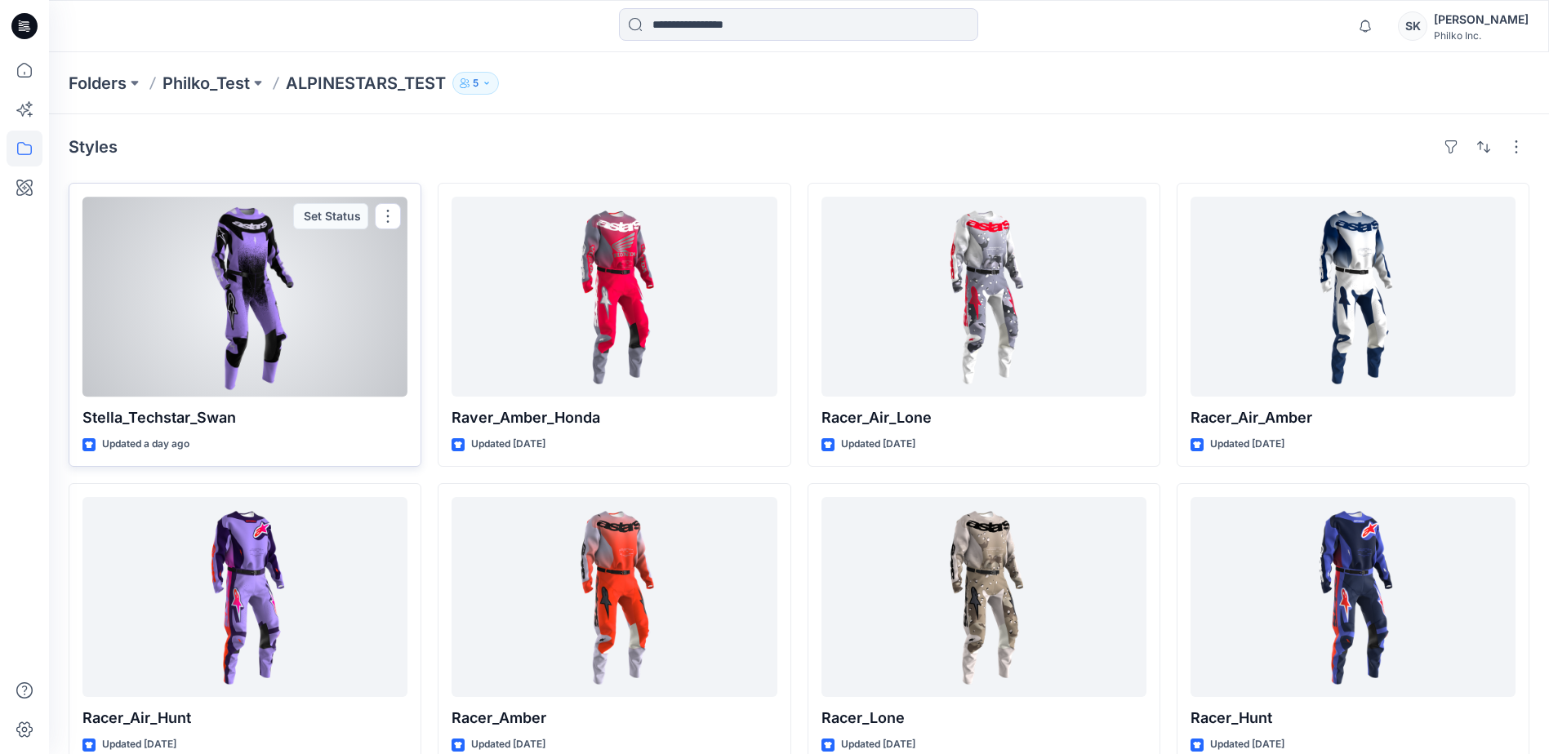
click at [211, 330] on div at bounding box center [244, 297] width 325 height 200
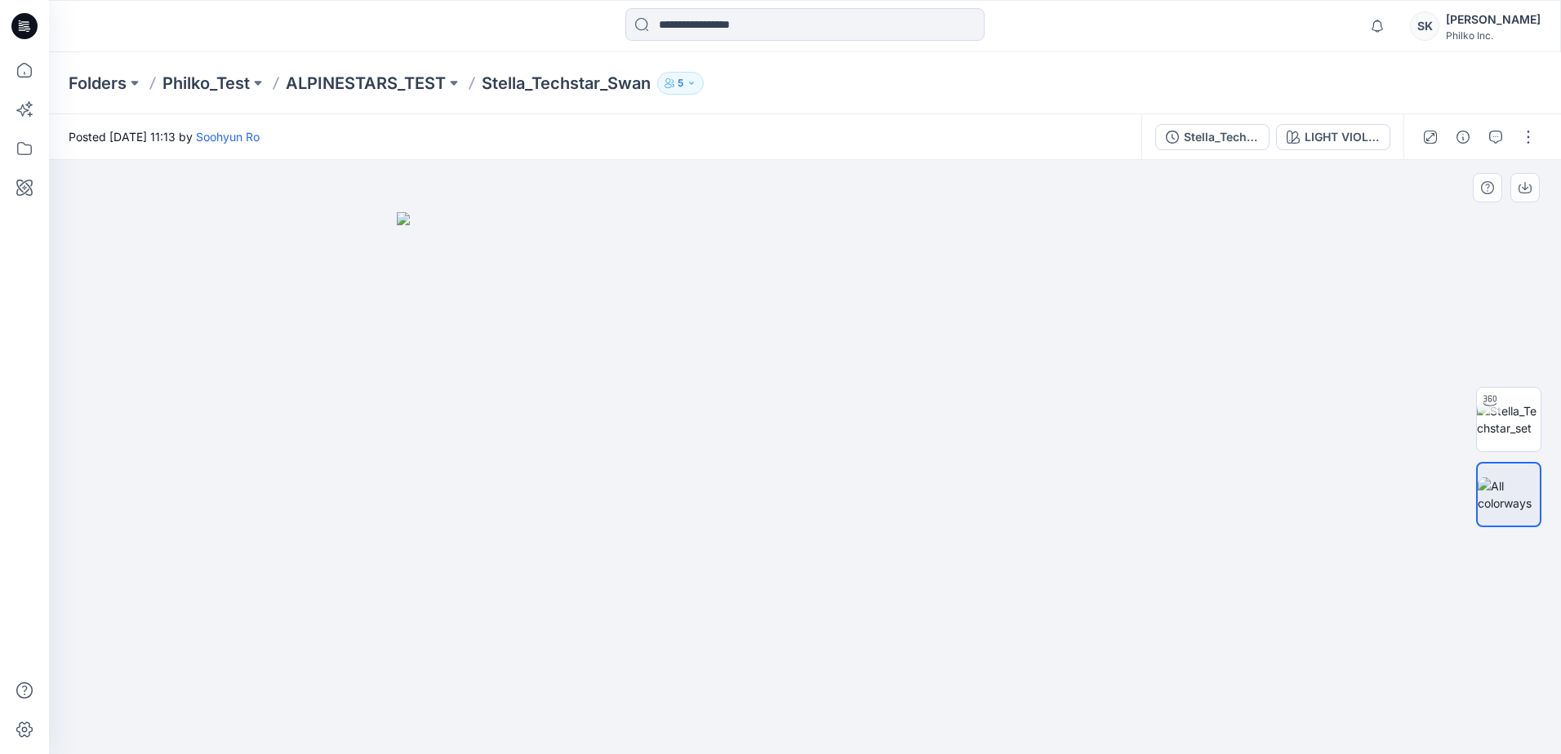
click at [837, 423] on img at bounding box center [805, 483] width 816 height 542
click at [1512, 427] on img at bounding box center [1509, 419] width 64 height 34
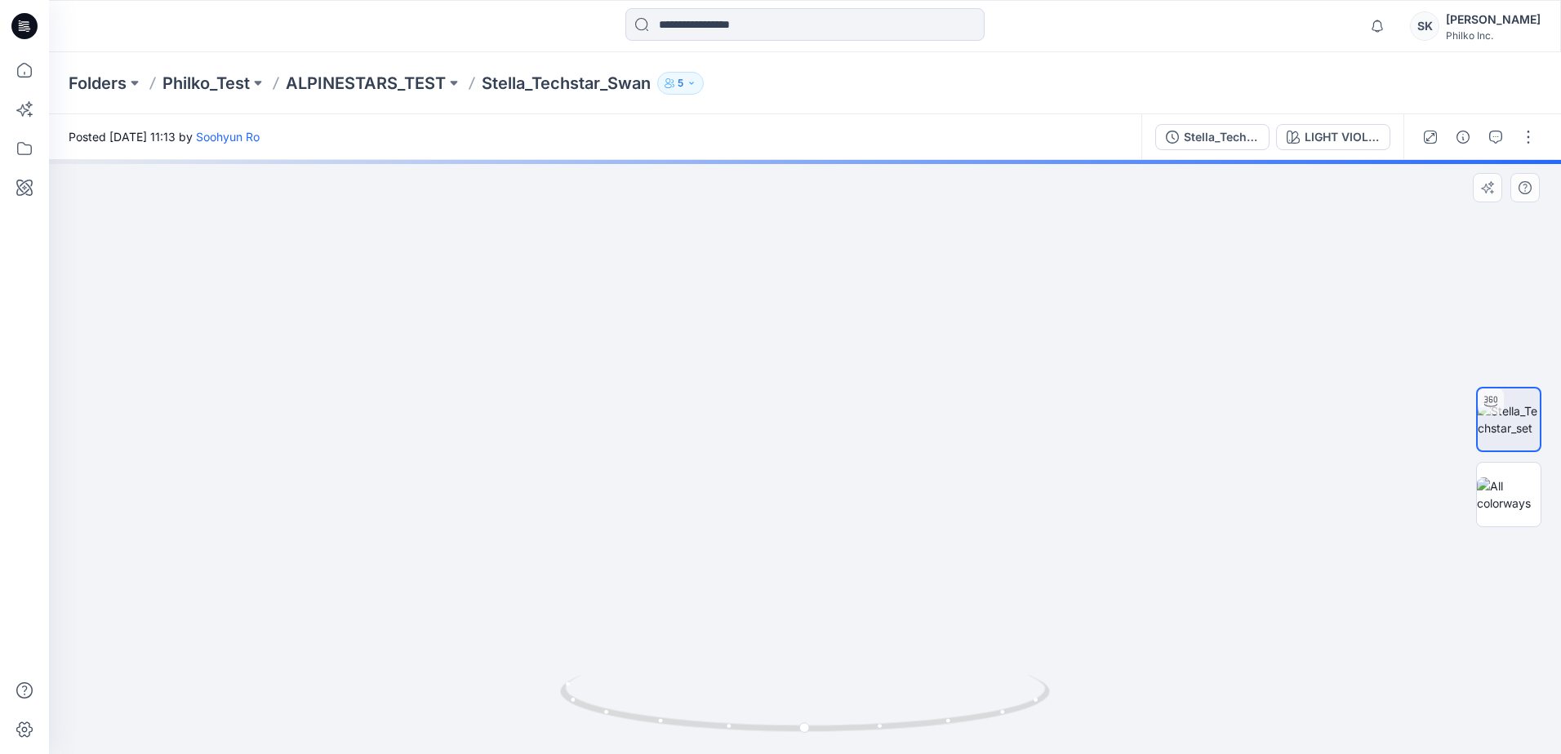
drag, startPoint x: 802, startPoint y: 324, endPoint x: 803, endPoint y: 564, distance: 240.0
click at [803, 564] on img at bounding box center [805, 207] width 1592 height 1093
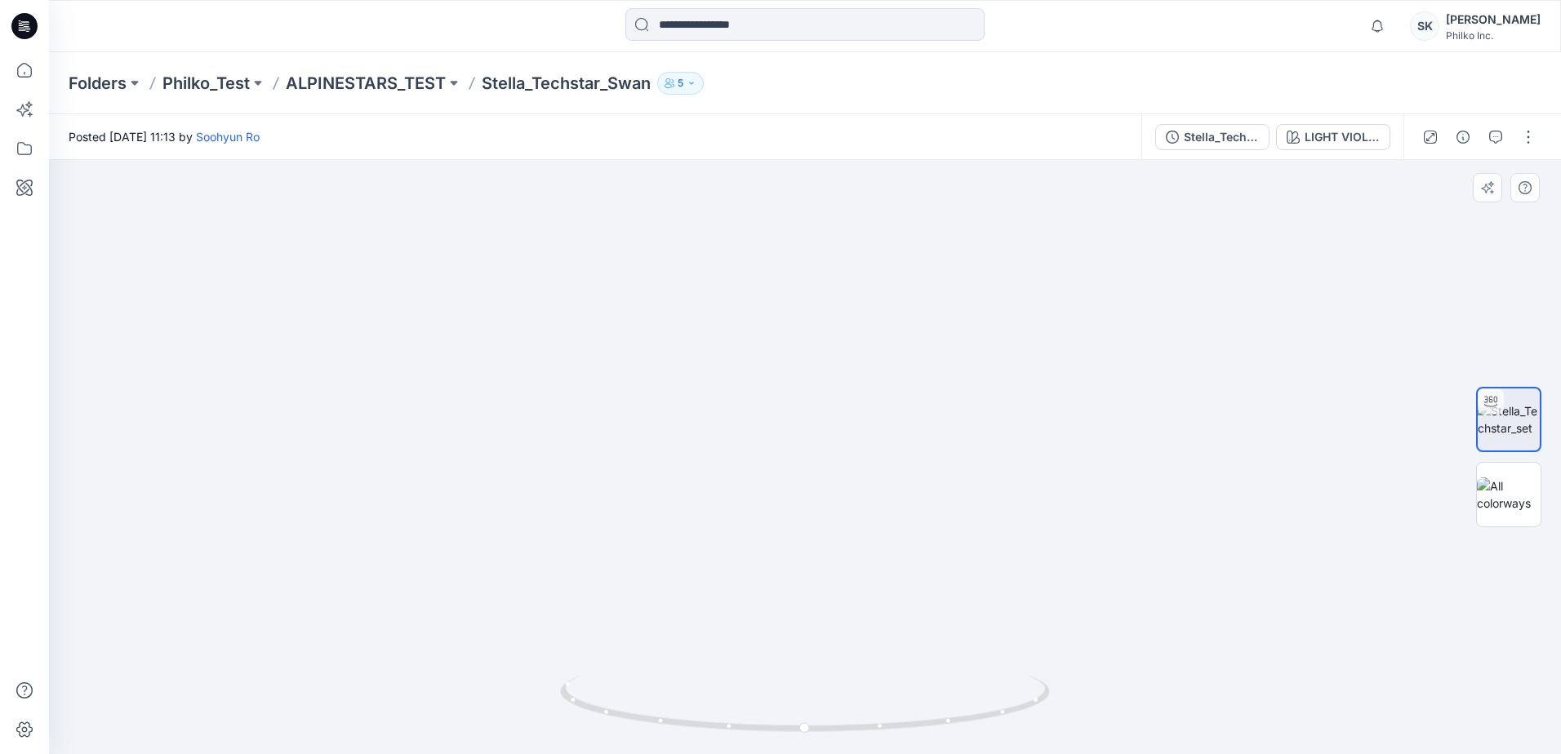
drag, startPoint x: 760, startPoint y: 570, endPoint x: 758, endPoint y: 588, distance: 18.0
click at [758, 588] on img at bounding box center [807, 359] width 1592 height 790
drag, startPoint x: 769, startPoint y: 463, endPoint x: 771, endPoint y: 492, distance: 29.5
click at [771, 492] on img at bounding box center [807, 359] width 1592 height 790
drag, startPoint x: 845, startPoint y: 722, endPoint x: 872, endPoint y: 726, distance: 27.1
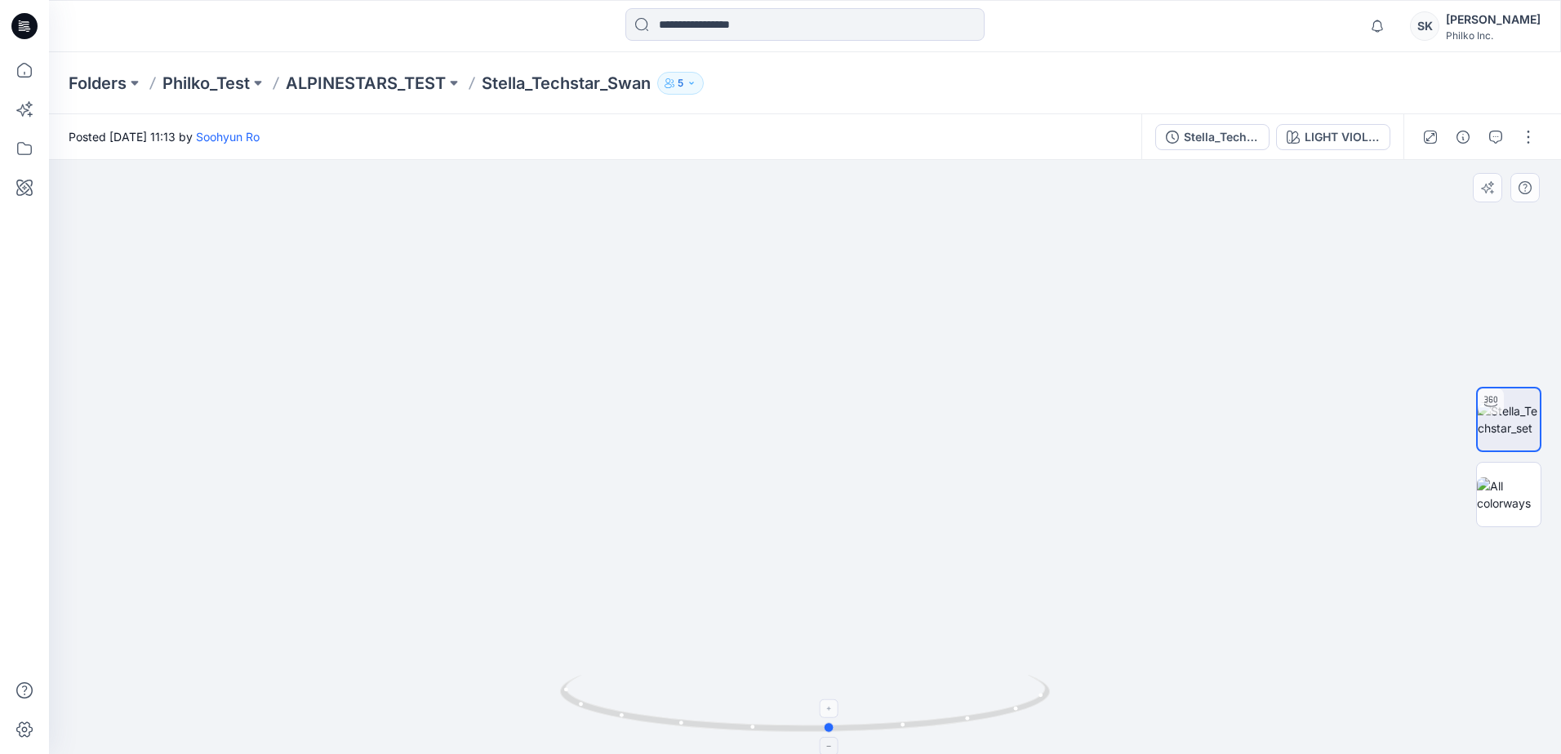
click at [872, 726] on icon at bounding box center [807, 705] width 494 height 61
drag, startPoint x: 879, startPoint y: 727, endPoint x: 1102, endPoint y: 725, distance: 222.9
click at [1102, 725] on div at bounding box center [805, 457] width 1512 height 594
drag, startPoint x: 918, startPoint y: 716, endPoint x: 759, endPoint y: 724, distance: 159.4
click at [759, 724] on icon at bounding box center [807, 705] width 494 height 61
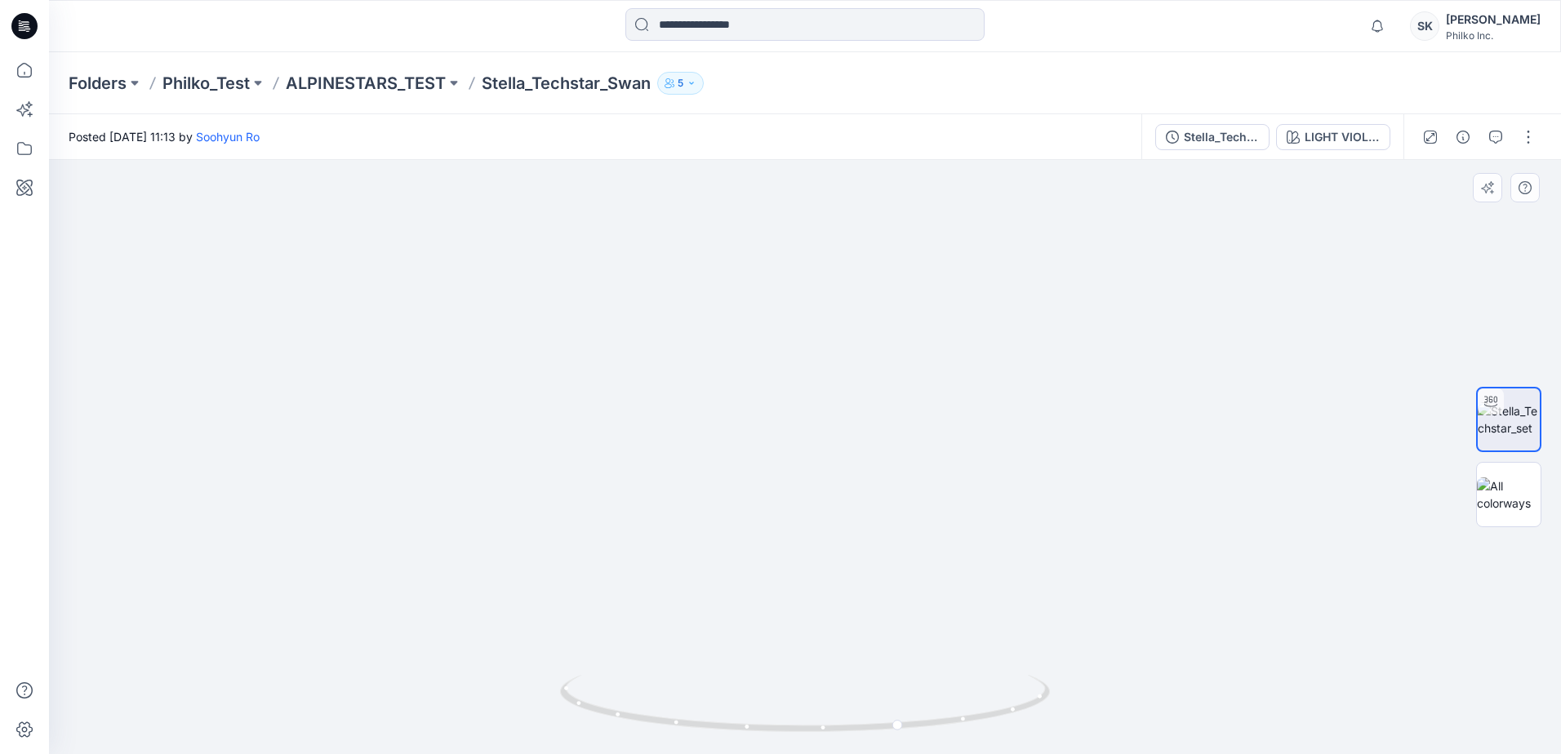
drag, startPoint x: 782, startPoint y: 588, endPoint x: 750, endPoint y: 500, distance: 93.0
click at [750, 500] on img at bounding box center [805, 373] width 1592 height 761
drag, startPoint x: 892, startPoint y: 740, endPoint x: 801, endPoint y: 731, distance: 92.0
click at [801, 731] on icon at bounding box center [807, 705] width 494 height 61
drag, startPoint x: 798, startPoint y: 723, endPoint x: 665, endPoint y: 725, distance: 133.1
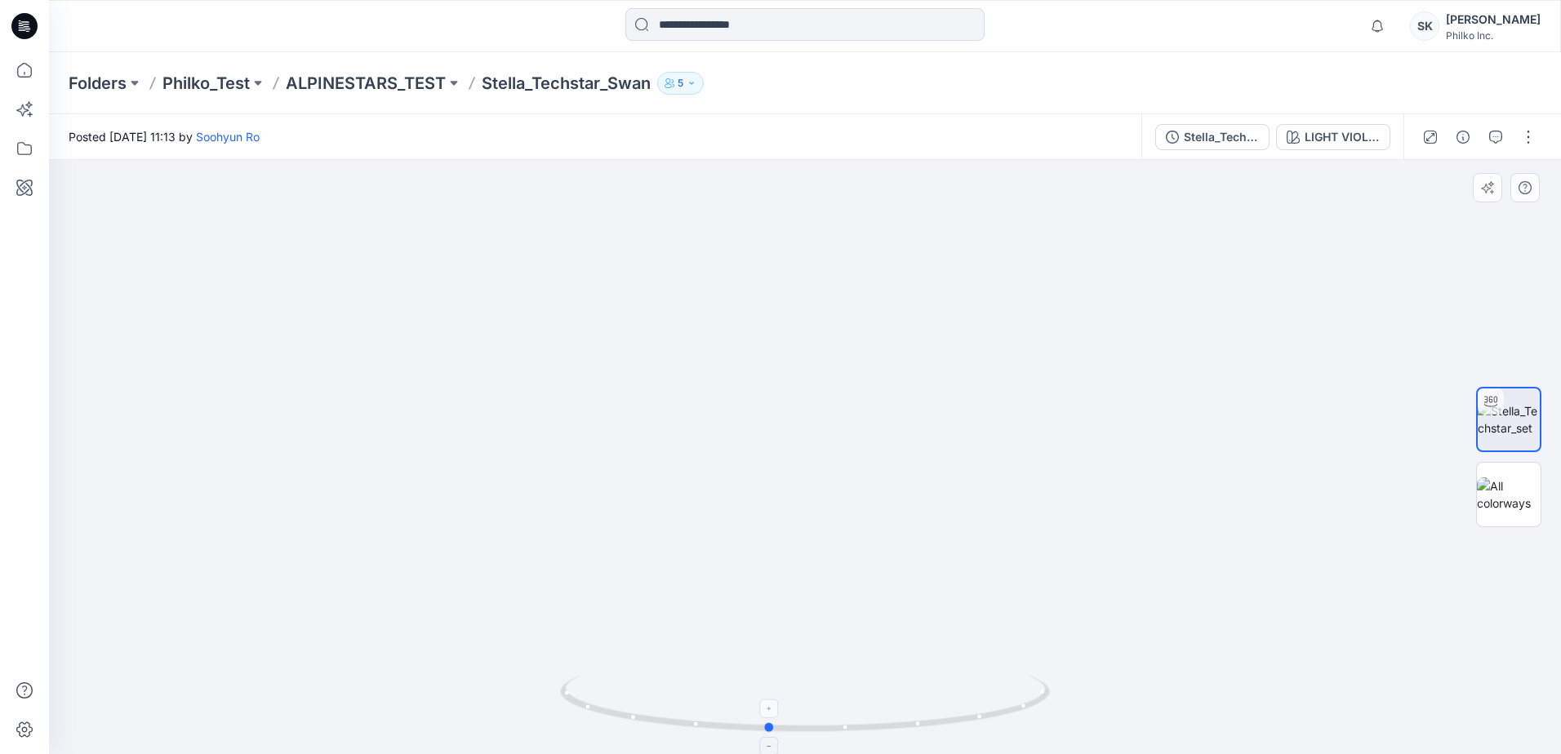
click at [665, 725] on icon at bounding box center [807, 705] width 494 height 61
click at [1333, 145] on div "LIGHT VIOLET/BLACK" at bounding box center [1341, 137] width 75 height 18
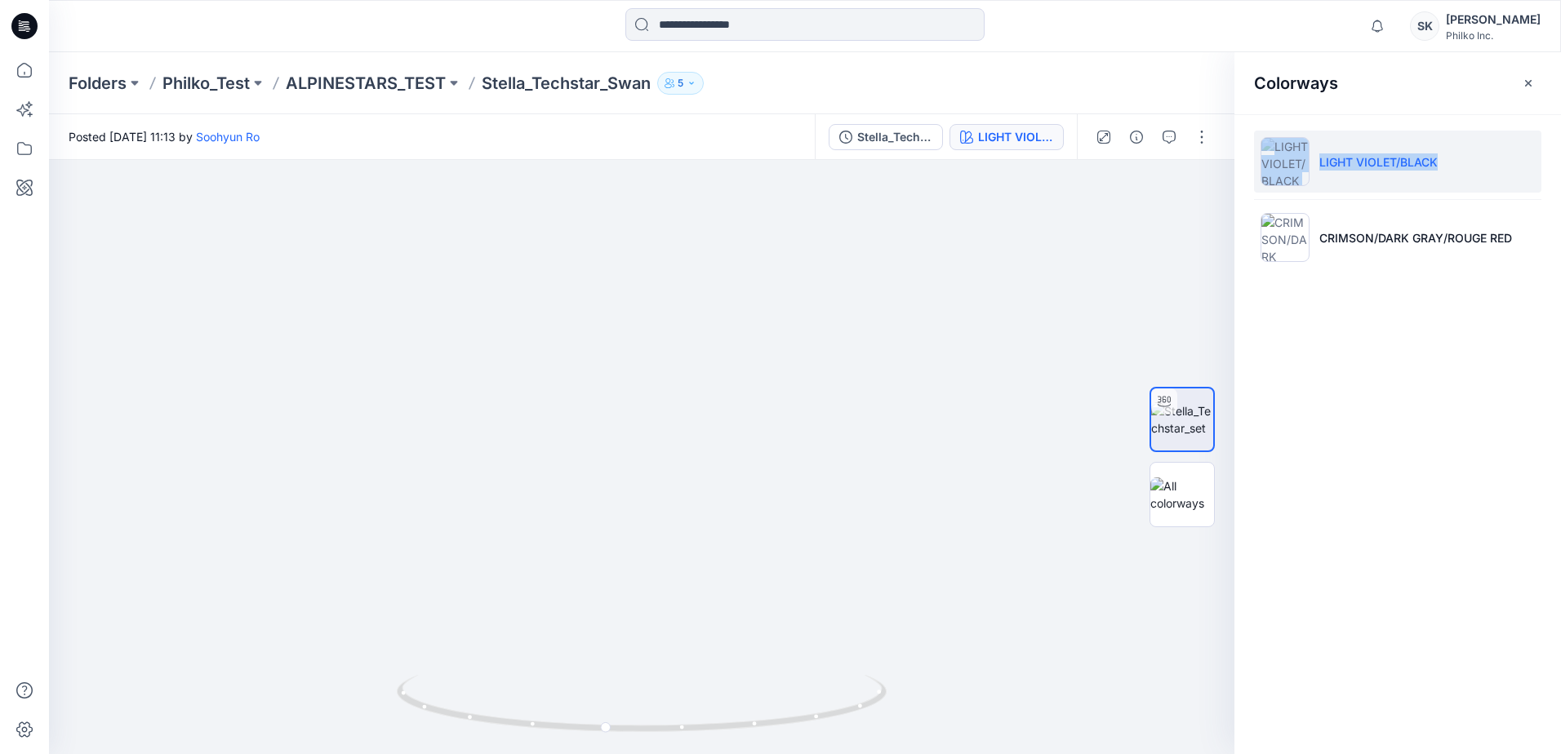
drag, startPoint x: 1498, startPoint y: 157, endPoint x: 1302, endPoint y: 157, distance: 195.9
click at [1302, 157] on li "LIGHT VIOLET/BLACK" at bounding box center [1397, 162] width 287 height 62
copy li "LIGHT VIOLET/BLACK"
drag, startPoint x: 643, startPoint y: 308, endPoint x: 673, endPoint y: 398, distance: 94.5
click at [673, 398] on img at bounding box center [671, 252] width 1592 height 1003
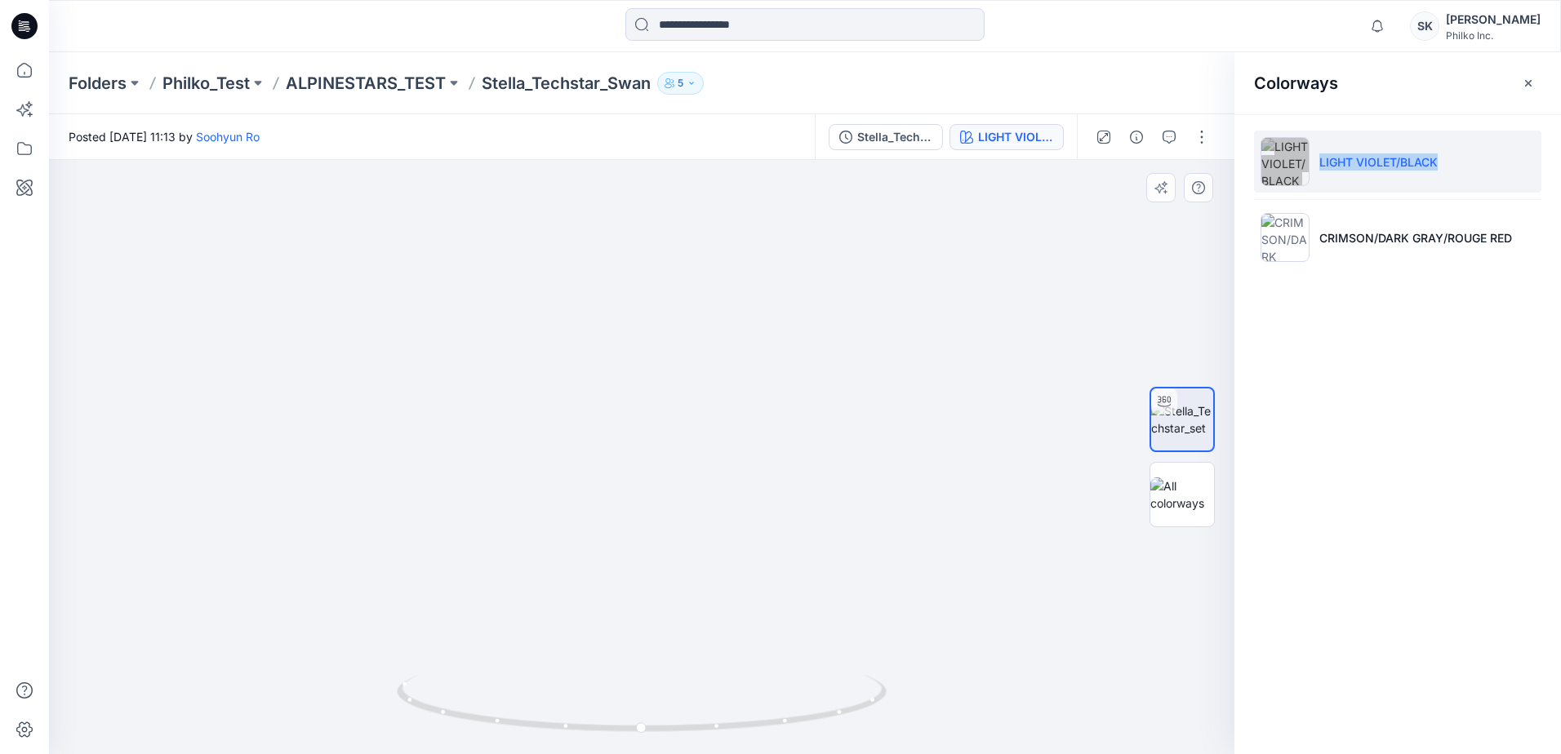
drag, startPoint x: 739, startPoint y: 411, endPoint x: 761, endPoint y: 258, distance: 155.0
click at [761, 258] on img at bounding box center [652, 261] width 1266 height 985
click at [740, 432] on img at bounding box center [680, 213] width 1266 height 1081
click at [587, 442] on img at bounding box center [680, 213] width 1266 height 1081
drag, startPoint x: 783, startPoint y: 717, endPoint x: 722, endPoint y: 719, distance: 60.5
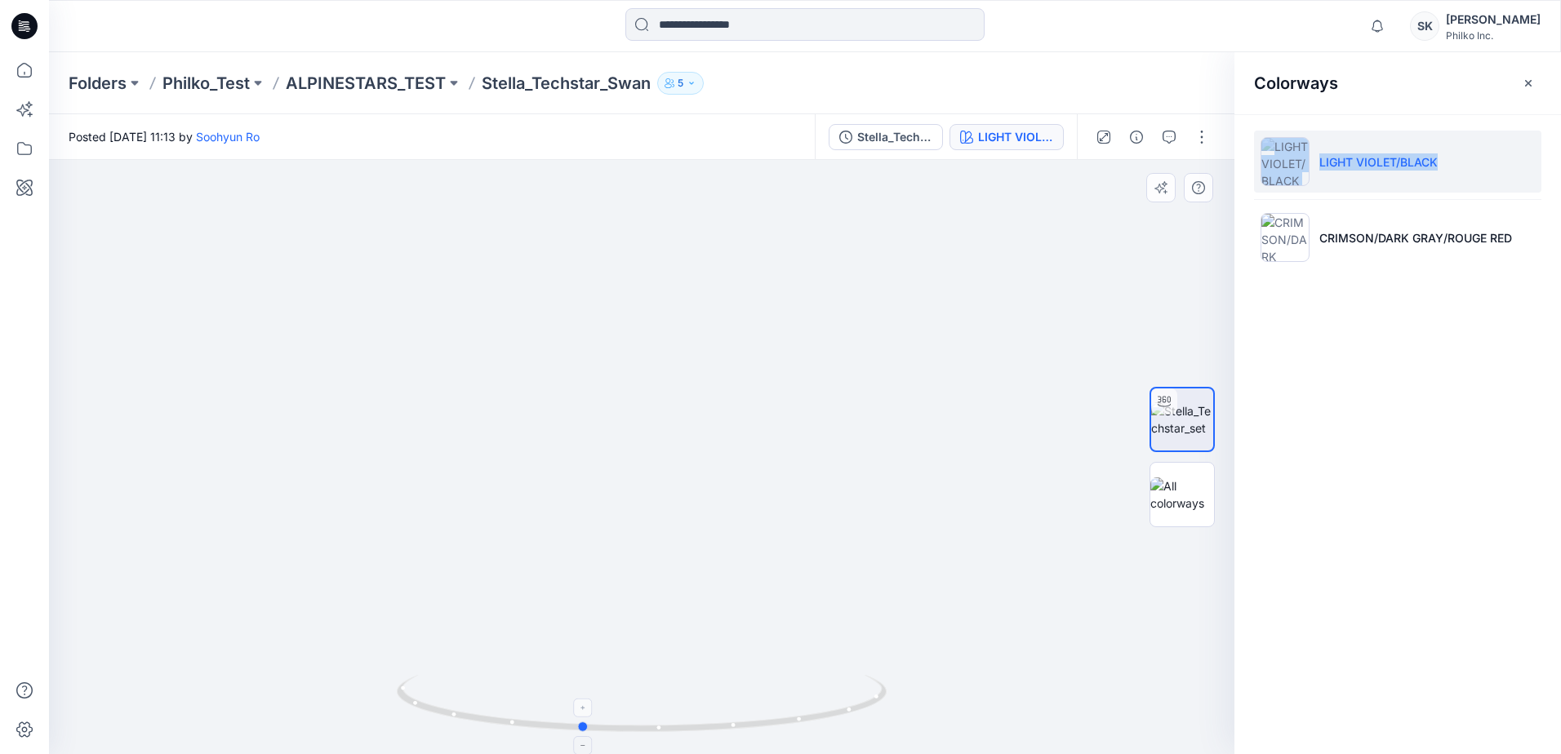
click at [722, 719] on icon at bounding box center [644, 705] width 494 height 61
drag, startPoint x: 842, startPoint y: 401, endPoint x: 869, endPoint y: 500, distance: 102.4
click at [869, 500] on img at bounding box center [840, 105] width 1592 height 1298
click at [396, 461] on img at bounding box center [845, 154] width 1592 height 1199
drag, startPoint x: 682, startPoint y: 734, endPoint x: 776, endPoint y: 728, distance: 94.1
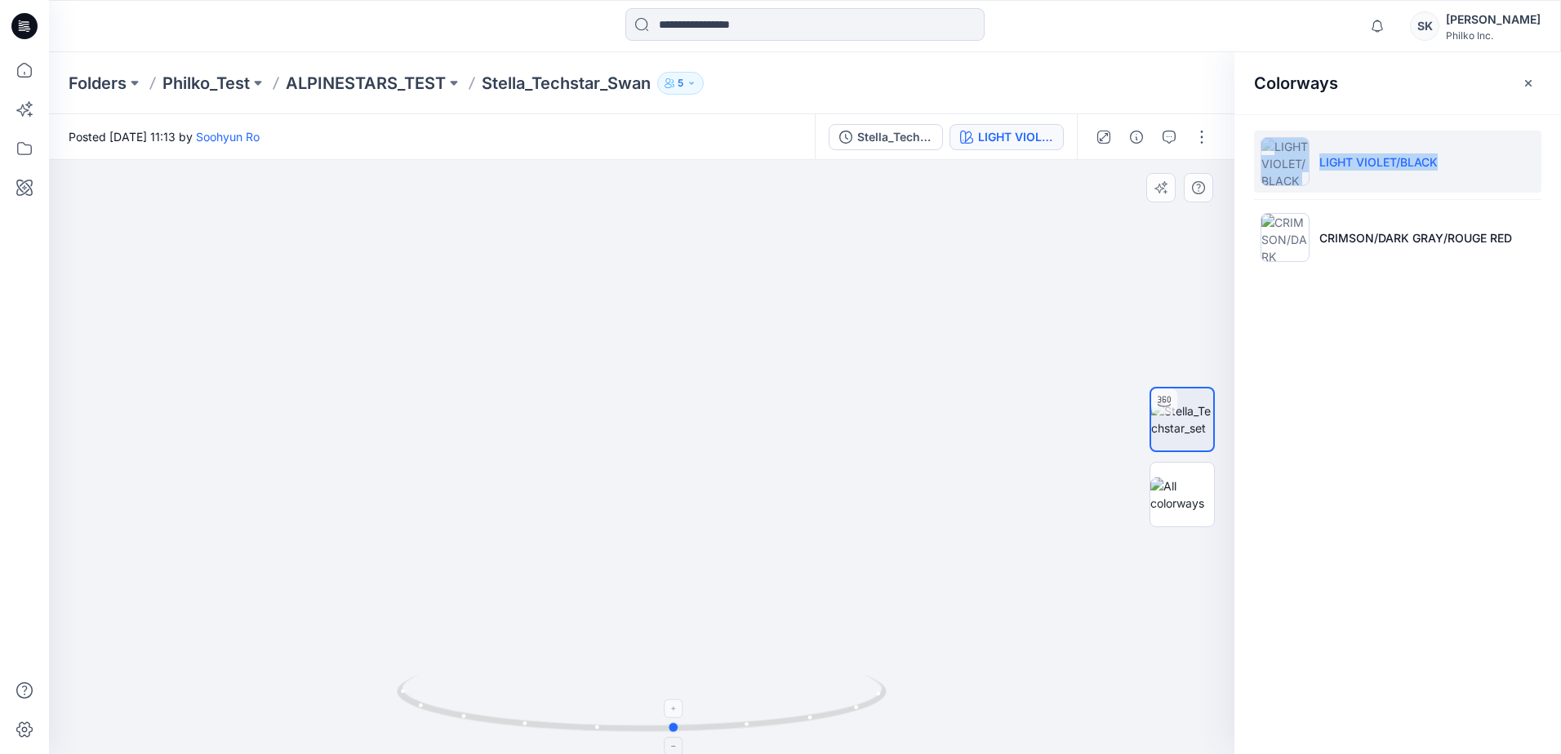
click at [776, 728] on icon at bounding box center [644, 705] width 494 height 61
click at [790, 420] on img at bounding box center [845, 54] width 1592 height 1399
drag, startPoint x: 633, startPoint y: 734, endPoint x: 769, endPoint y: 228, distance: 523.9
click at [829, 745] on div at bounding box center [642, 714] width 490 height 82
drag, startPoint x: 789, startPoint y: 348, endPoint x: 793, endPoint y: 394, distance: 46.8
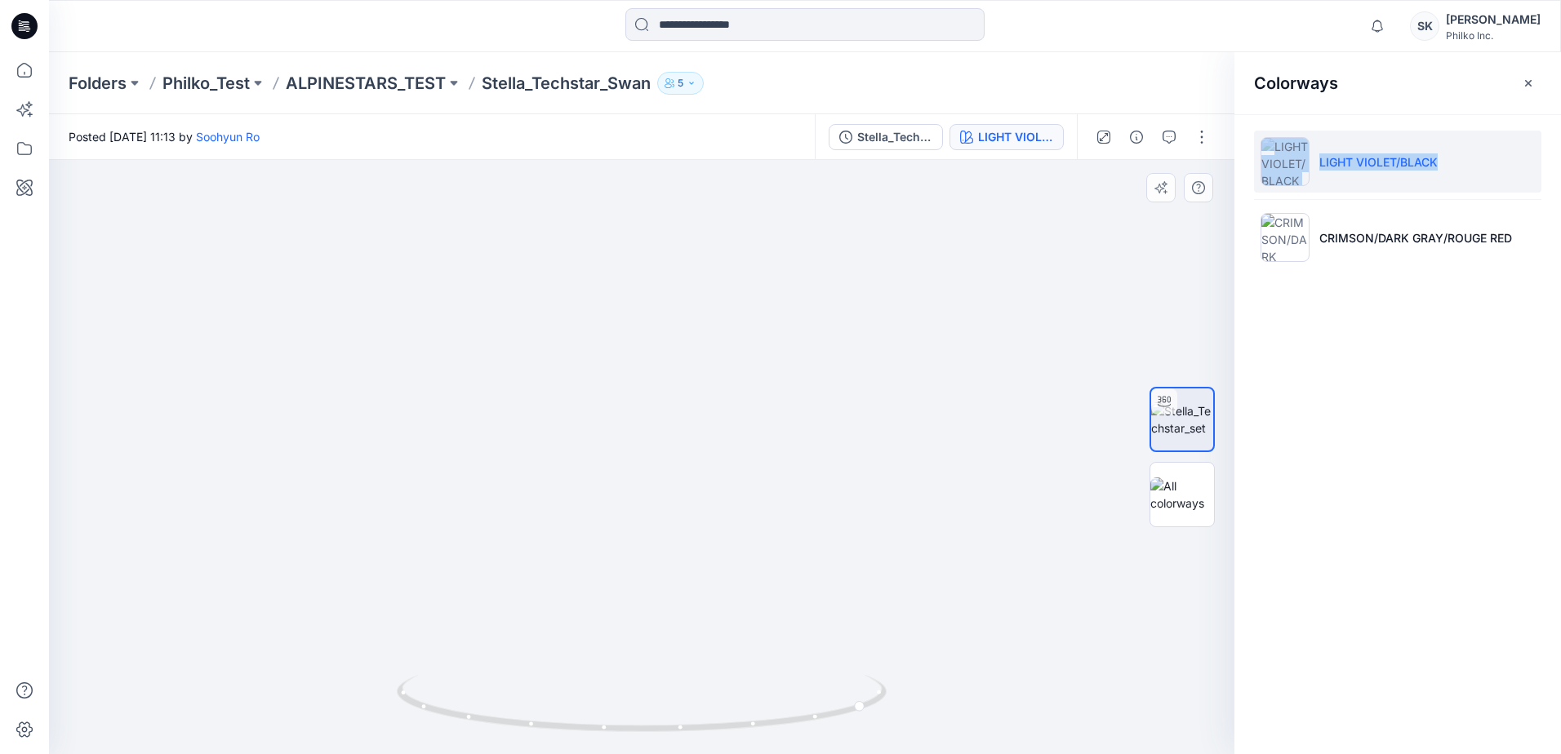
click at [793, 394] on img at bounding box center [845, 137] width 1592 height 1233
drag, startPoint x: 846, startPoint y: 247, endPoint x: 846, endPoint y: 336, distance: 89.0
click at [846, 336] on img at bounding box center [845, 182] width 1592 height 1144
drag, startPoint x: 731, startPoint y: 718, endPoint x: 728, endPoint y: 733, distance: 14.9
click at [728, 733] on icon at bounding box center [644, 705] width 494 height 61
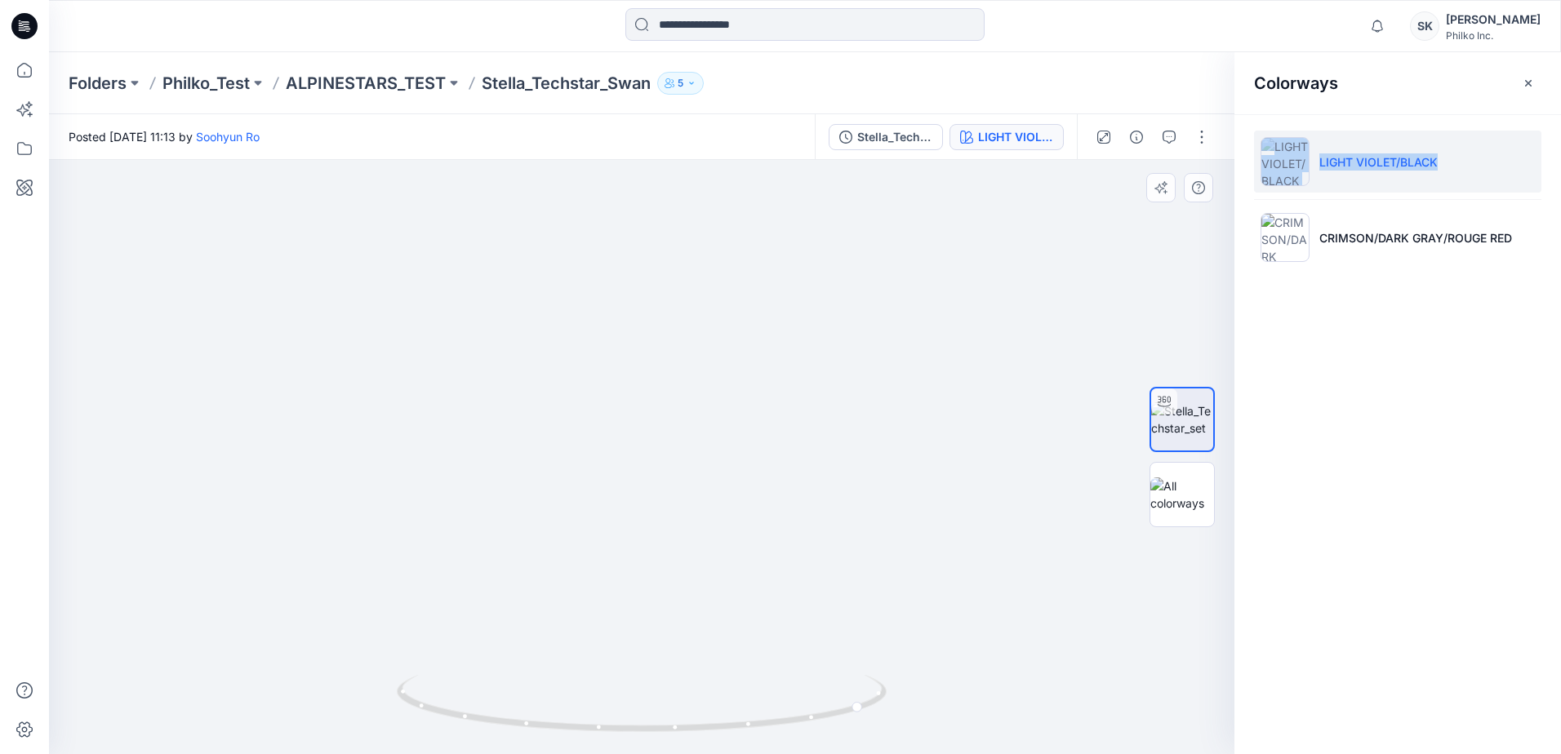
drag, startPoint x: 955, startPoint y: 641, endPoint x: 864, endPoint y: 390, distance: 266.8
click at [864, 391] on img at bounding box center [814, 130] width 1592 height 1247
drag, startPoint x: 780, startPoint y: 727, endPoint x: 527, endPoint y: 736, distance: 253.2
click at [527, 736] on div at bounding box center [642, 714] width 490 height 82
drag, startPoint x: 662, startPoint y: 626, endPoint x: 635, endPoint y: 522, distance: 107.9
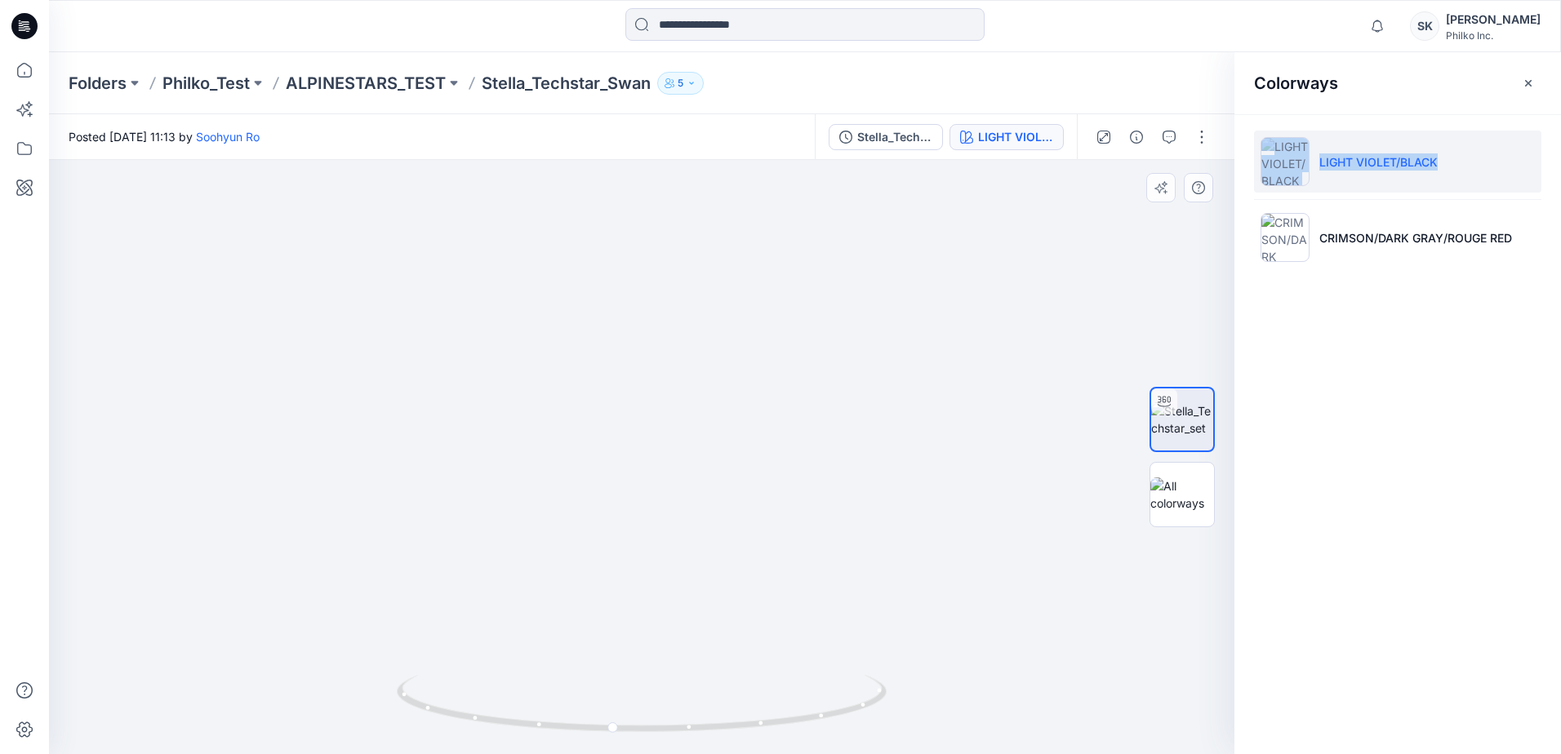
click at [635, 522] on img at bounding box center [755, 56] width 1592 height 1398
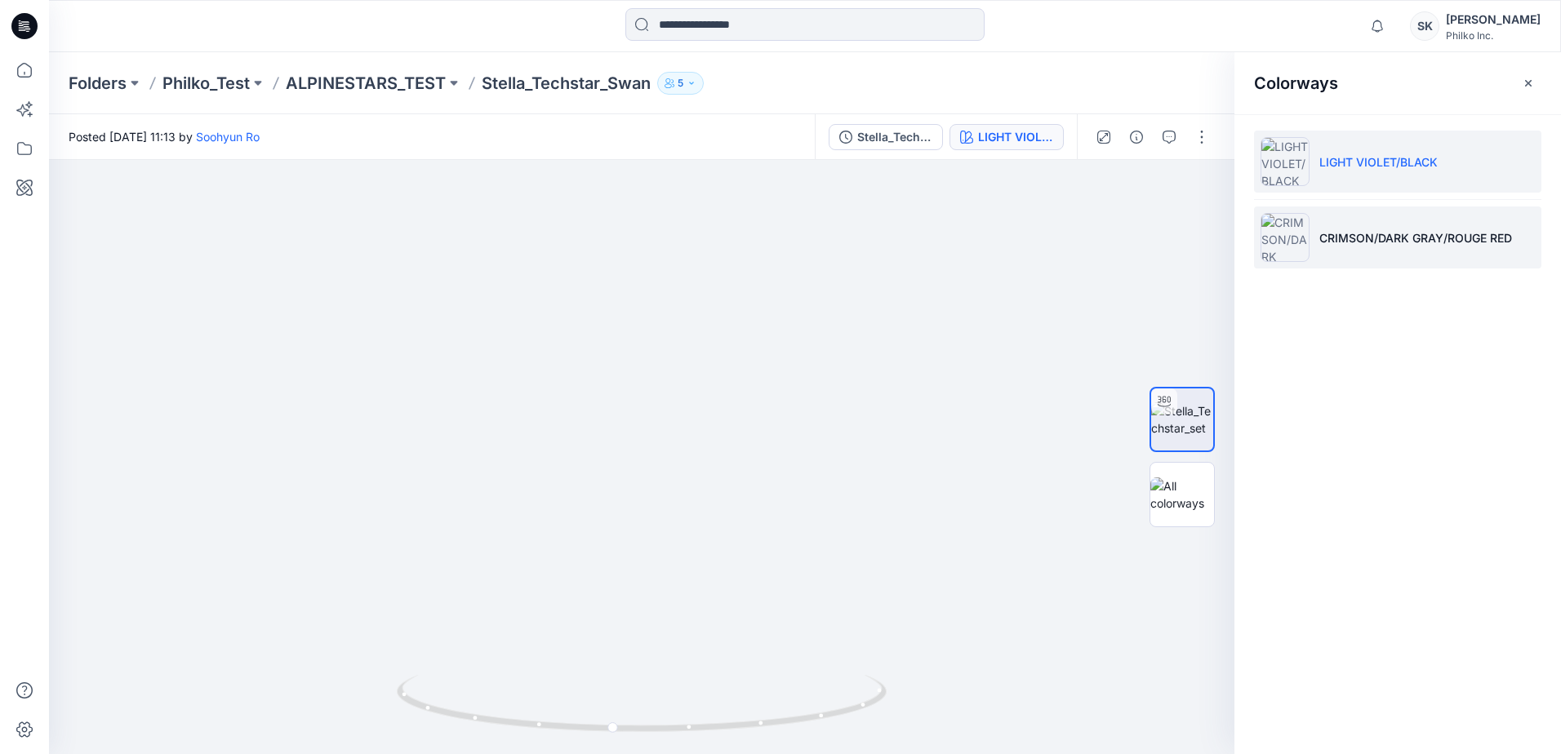
click at [1411, 224] on li "CRIMSON/DARK GRAY/ROUGE RED" at bounding box center [1397, 238] width 287 height 62
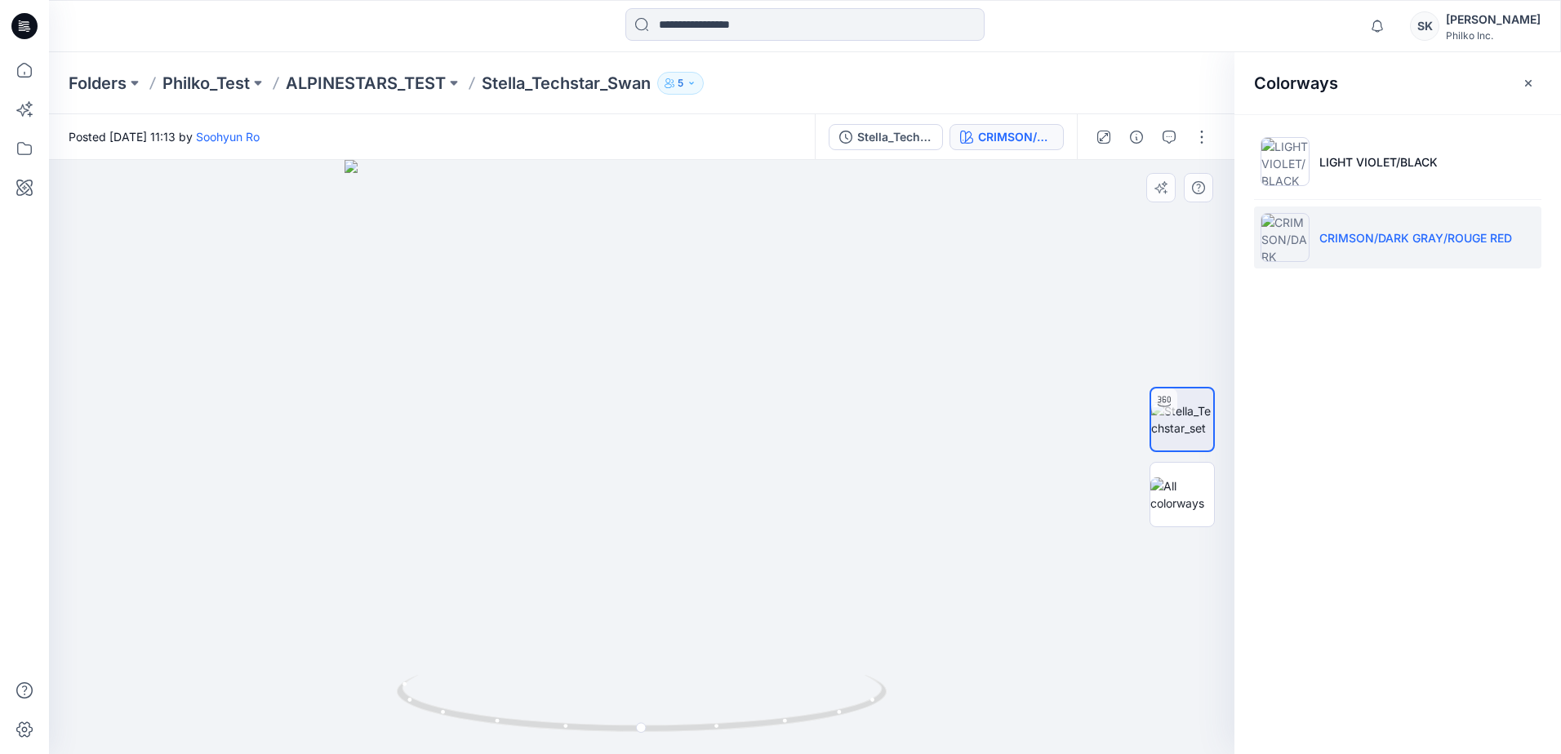
click at [959, 714] on div at bounding box center [641, 457] width 1185 height 594
drag, startPoint x: 718, startPoint y: 276, endPoint x: 738, endPoint y: 515, distance: 240.0
click at [738, 515] on img at bounding box center [661, 372] width 1409 height 766
drag, startPoint x: 722, startPoint y: 466, endPoint x: 736, endPoint y: 522, distance: 57.4
click at [736, 522] on img at bounding box center [675, 399] width 1409 height 710
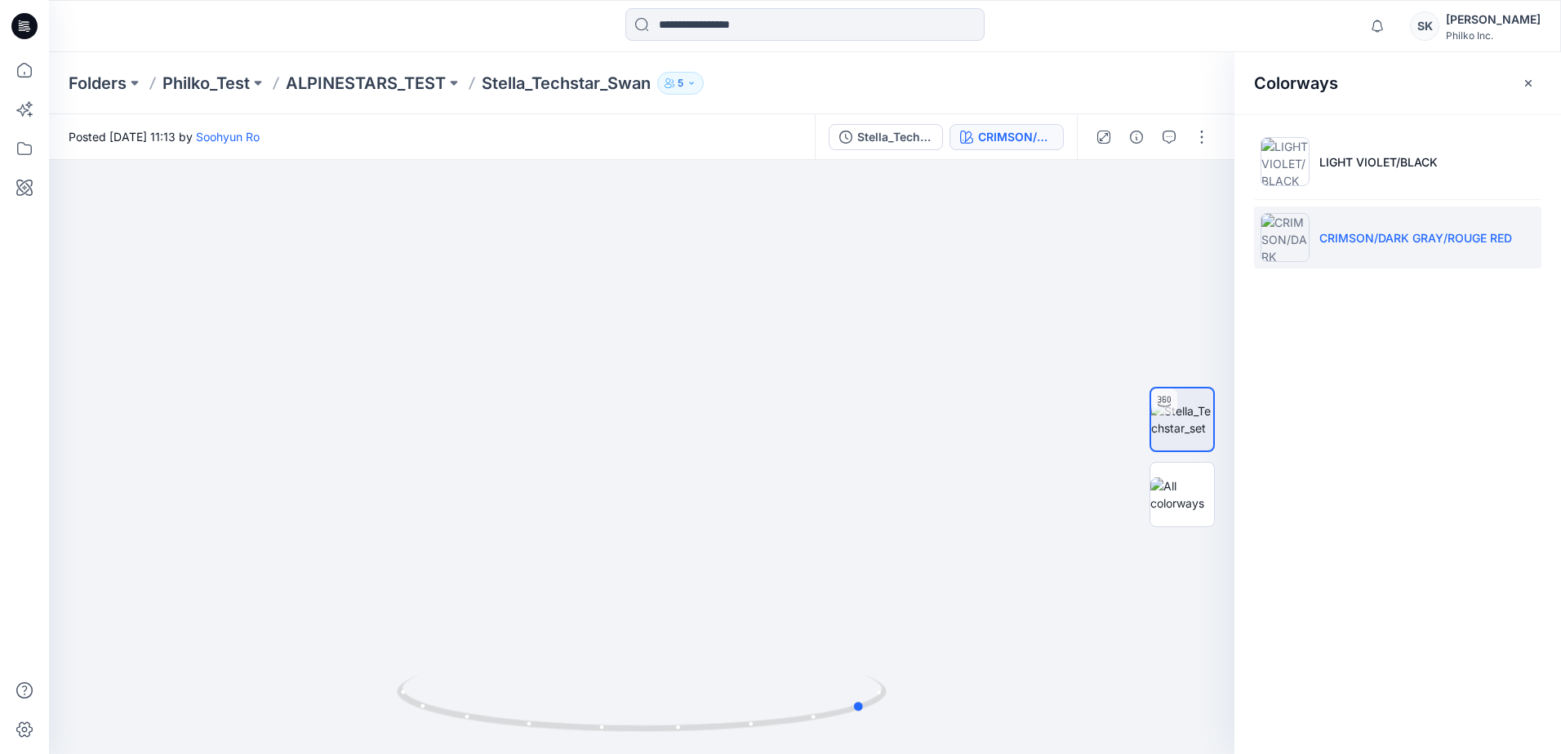
drag, startPoint x: 683, startPoint y: 727, endPoint x: 927, endPoint y: 755, distance: 244.8
click at [927, 753] on html "Notifications Mark all as read View all notifications SK Sungji Kim Philko Inc.…" at bounding box center [780, 377] width 1561 height 754
drag, startPoint x: 821, startPoint y: 718, endPoint x: 676, endPoint y: 727, distance: 145.6
click at [676, 727] on icon at bounding box center [644, 705] width 494 height 61
drag, startPoint x: 558, startPoint y: 653, endPoint x: 477, endPoint y: 644, distance: 82.1
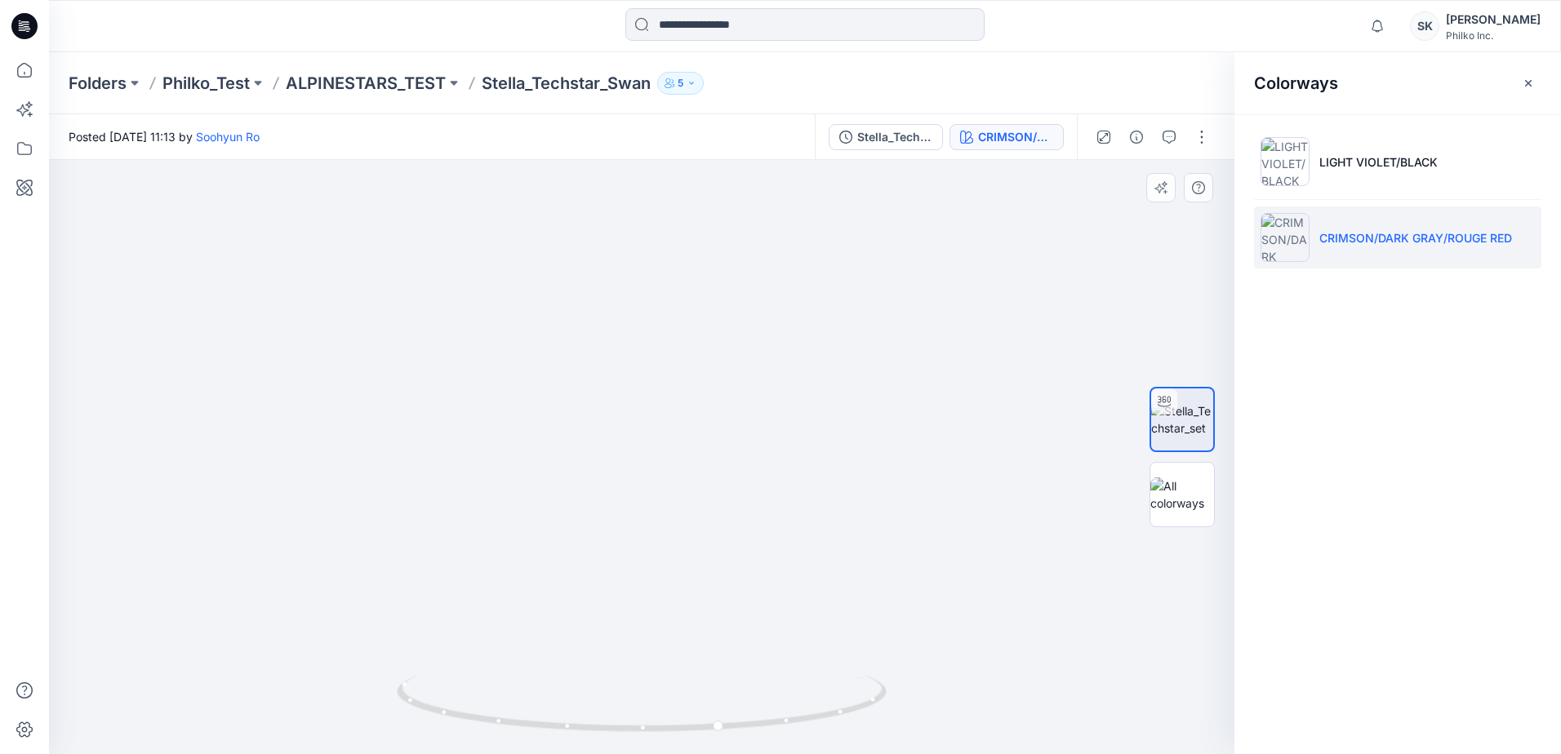
click at [477, 644] on img at bounding box center [602, 394] width 1409 height 722
drag, startPoint x: 812, startPoint y: 734, endPoint x: 624, endPoint y: 730, distance: 188.6
click at [624, 730] on icon at bounding box center [644, 705] width 494 height 61
drag, startPoint x: 442, startPoint y: 677, endPoint x: 631, endPoint y: 313, distance: 410.0
click at [631, 313] on div at bounding box center [641, 457] width 1185 height 594
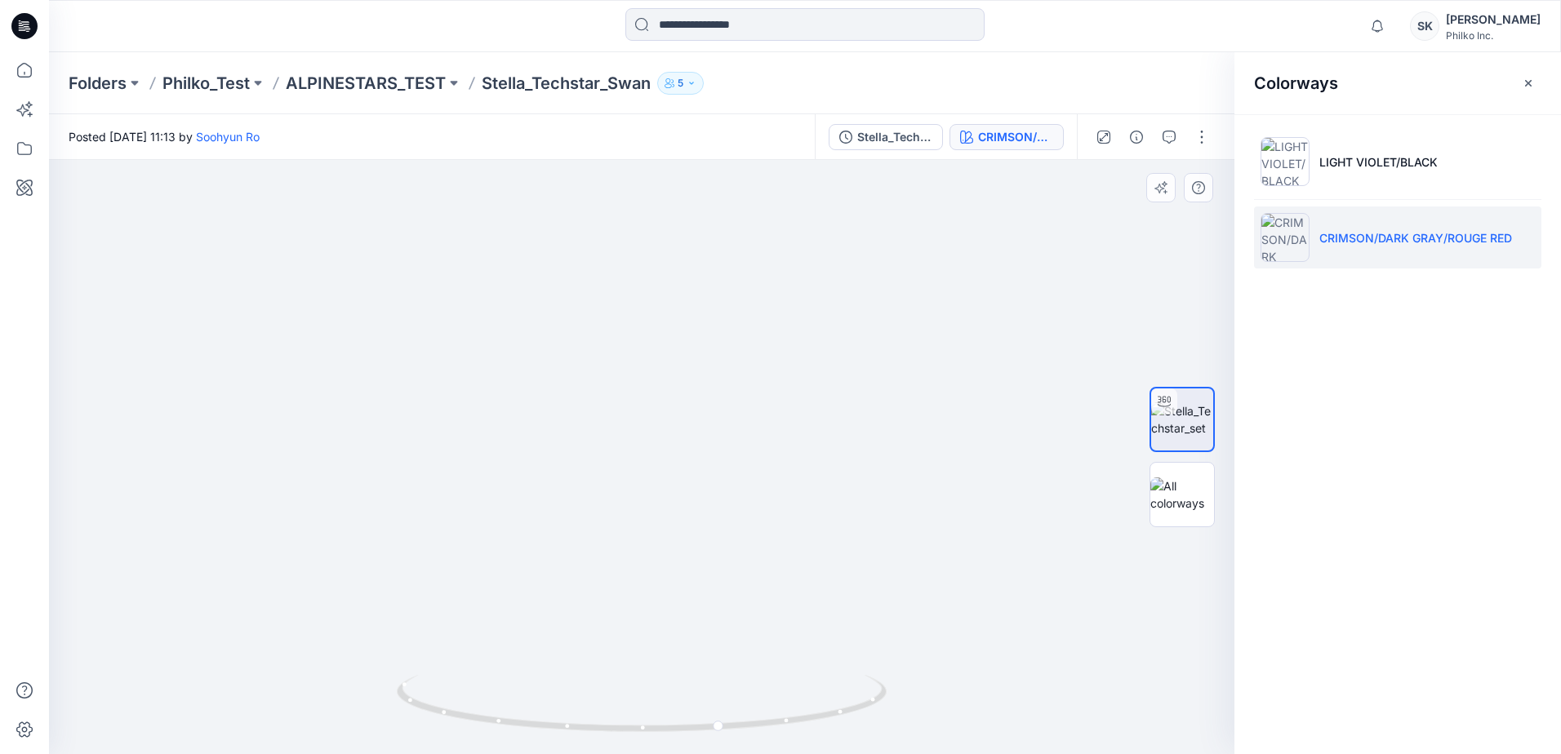
drag, startPoint x: 464, startPoint y: 629, endPoint x: 751, endPoint y: 305, distance: 433.1
click at [751, 305] on img at bounding box center [709, 217] width 1592 height 1073
click at [803, 462] on img at bounding box center [726, 211] width 1592 height 1085
drag, startPoint x: 701, startPoint y: 736, endPoint x: 557, endPoint y: 747, distance: 144.9
click at [557, 747] on img at bounding box center [642, 714] width 490 height 79
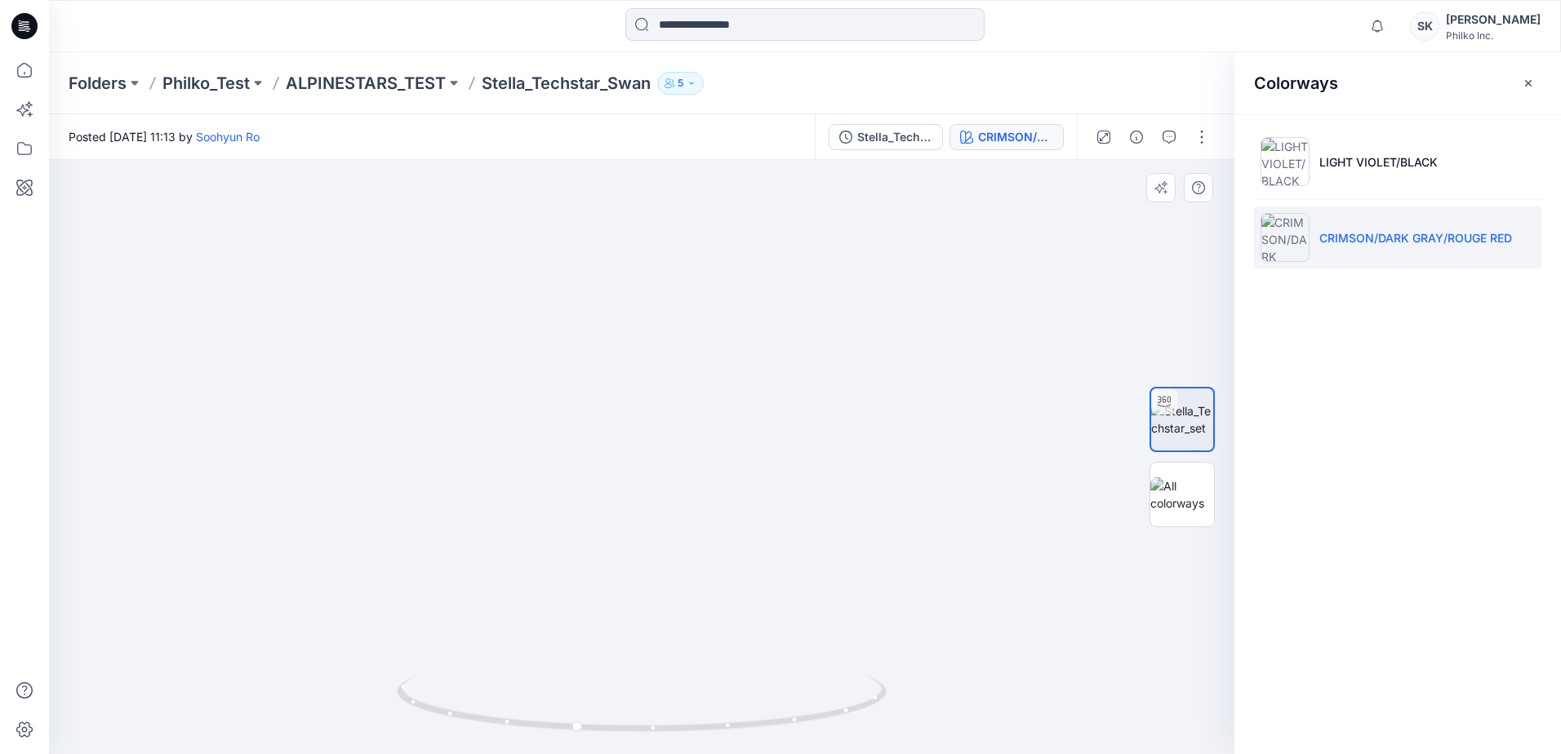
drag, startPoint x: 644, startPoint y: 633, endPoint x: 646, endPoint y: 602, distance: 31.1
click at [646, 602] on img at bounding box center [727, 196] width 1592 height 1116
click at [589, 512] on img at bounding box center [682, 192] width 1429 height 1124
drag, startPoint x: 614, startPoint y: 374, endPoint x: 614, endPoint y: 395, distance: 21.2
click at [614, 395] on img at bounding box center [682, 201] width 1429 height 1106
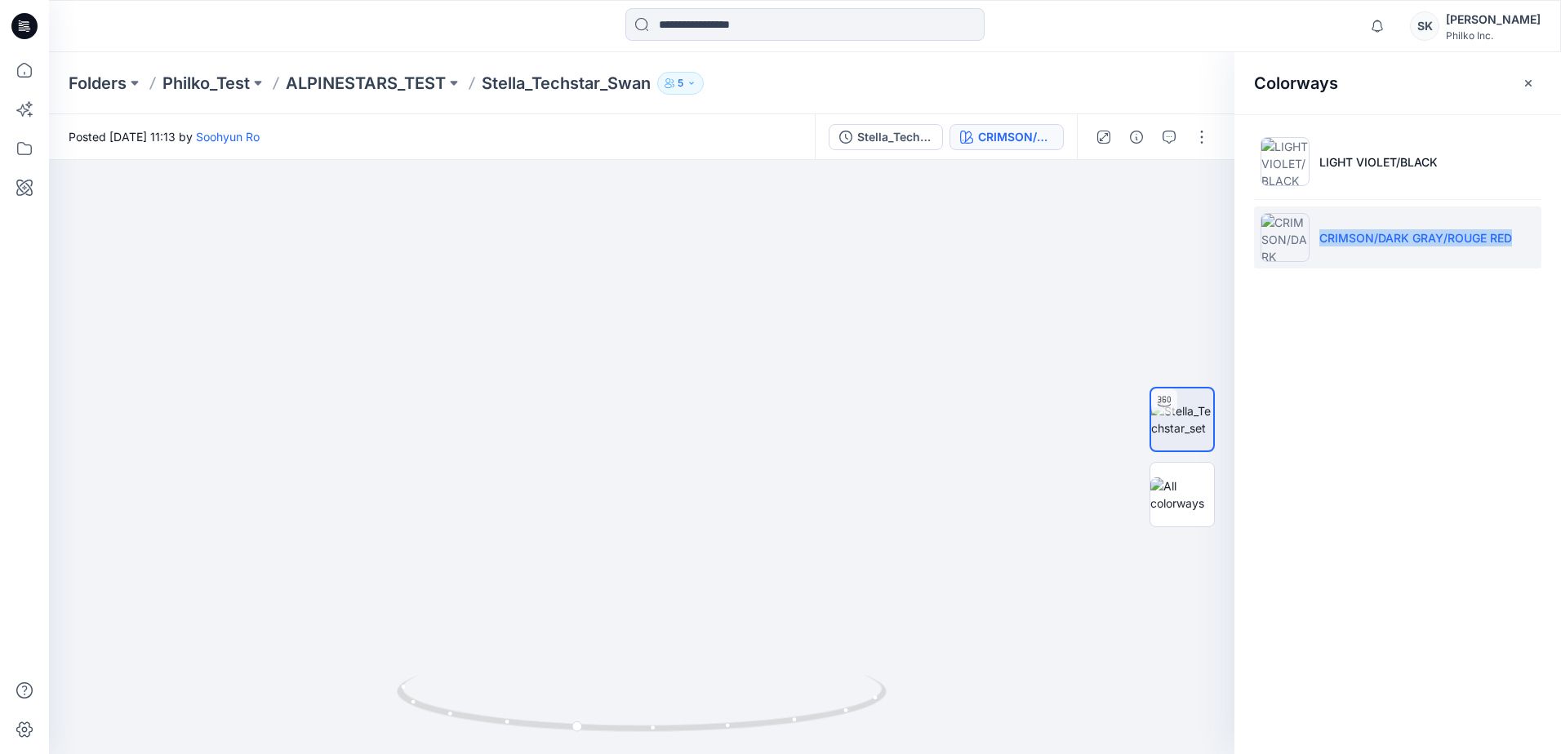
drag, startPoint x: 1522, startPoint y: 238, endPoint x: 1318, endPoint y: 230, distance: 204.2
click at [1318, 230] on li "CRIMSON/DARK GRAY/ROUGE RED" at bounding box center [1397, 238] width 287 height 62
copy p "CRIMSON/DARK GRAY/ROUGE RED"
drag, startPoint x: 709, startPoint y: 647, endPoint x: 746, endPoint y: 470, distance: 180.9
click at [746, 470] on img at bounding box center [648, 212] width 1490 height 1084
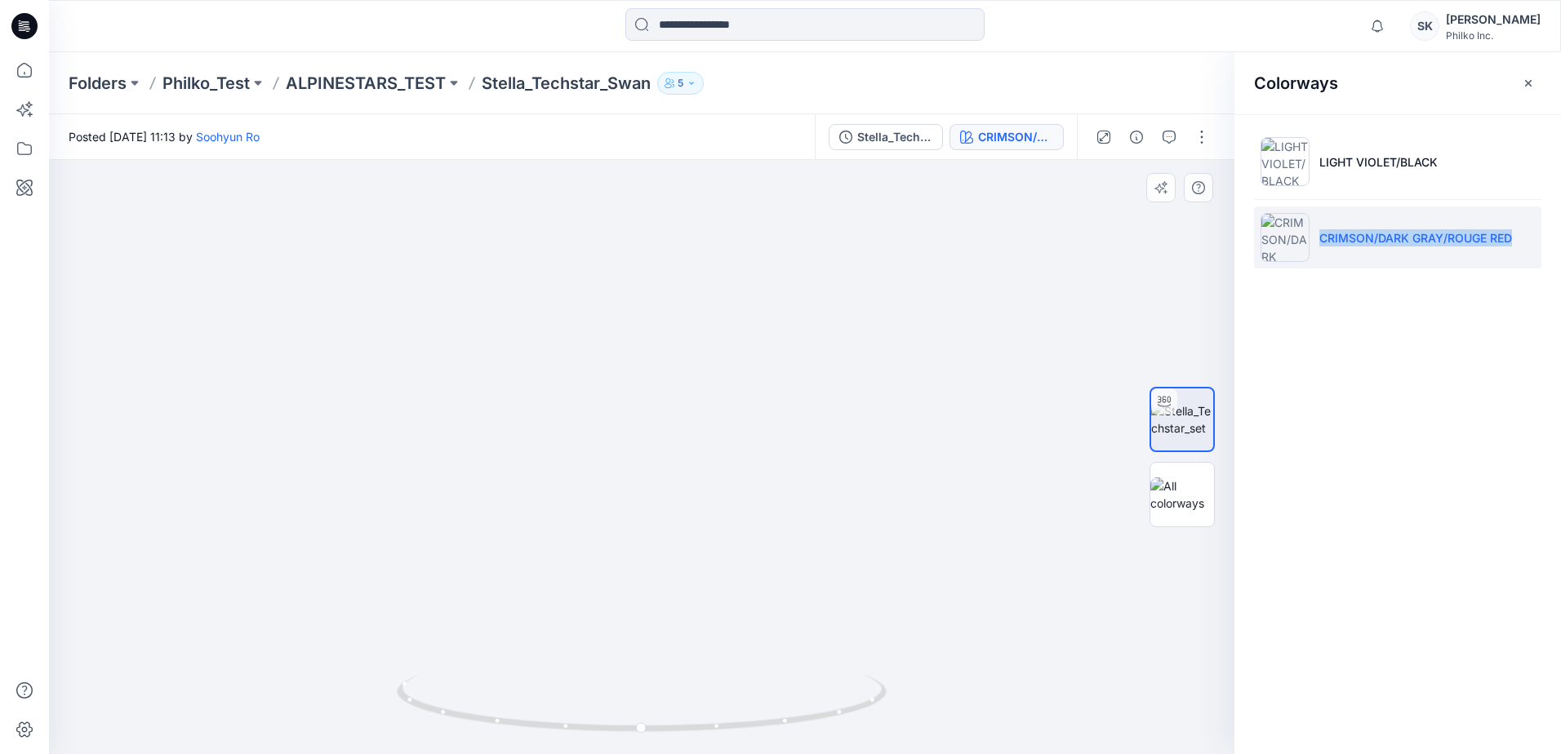
drag, startPoint x: 589, startPoint y: 642, endPoint x: 714, endPoint y: 524, distance: 171.5
click at [714, 524] on img at bounding box center [816, 45] width 1592 height 1417
drag, startPoint x: 668, startPoint y: 738, endPoint x: 733, endPoint y: 727, distance: 66.3
click at [733, 727] on div at bounding box center [642, 714] width 490 height 82
drag, startPoint x: 749, startPoint y: 644, endPoint x: 753, endPoint y: 574, distance: 70.3
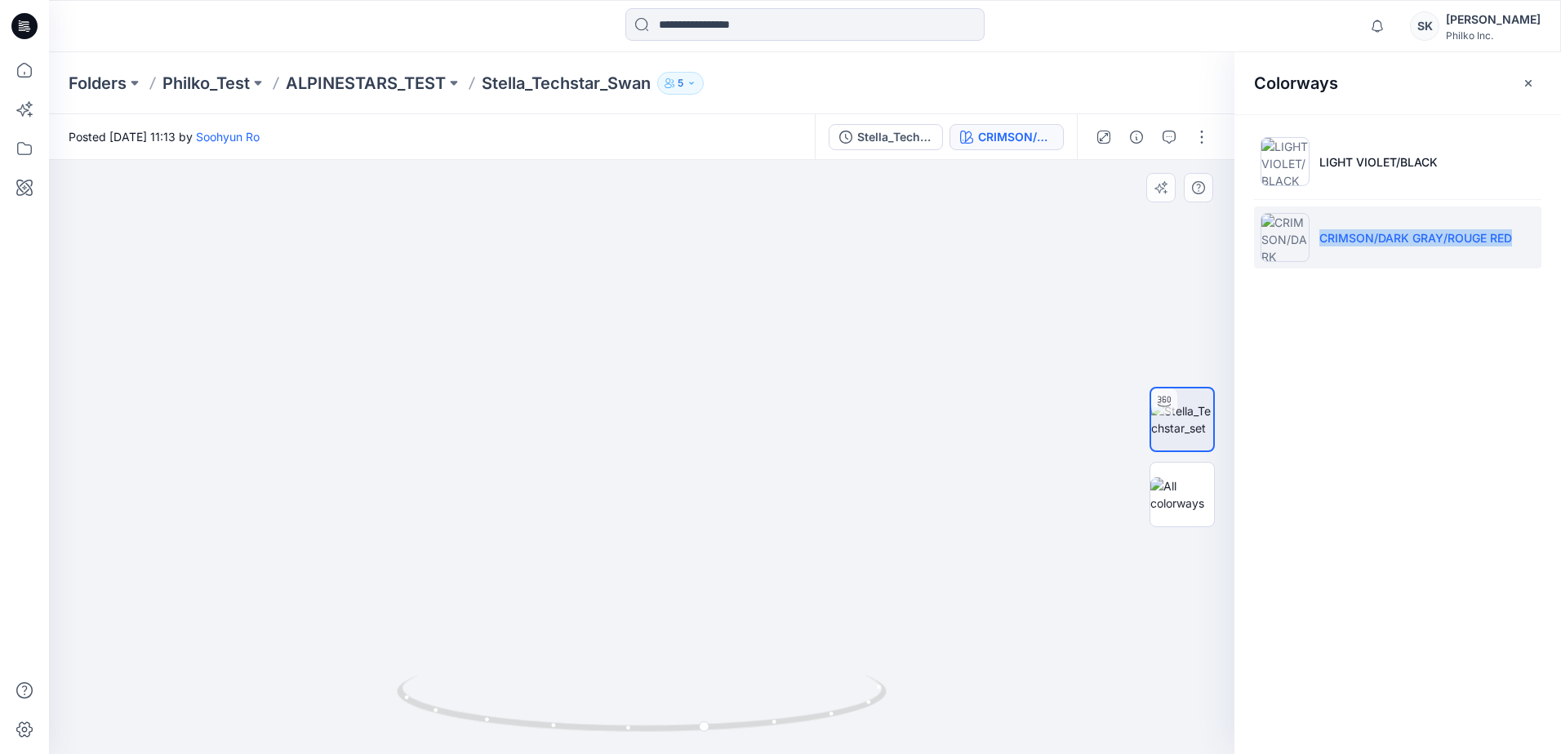
click at [753, 574] on img at bounding box center [816, 45] width 1592 height 1417
drag, startPoint x: 720, startPoint y: 736, endPoint x: 752, endPoint y: 732, distance: 32.0
click at [752, 732] on icon at bounding box center [644, 705] width 494 height 61
drag, startPoint x: 878, startPoint y: 607, endPoint x: 739, endPoint y: 559, distance: 146.9
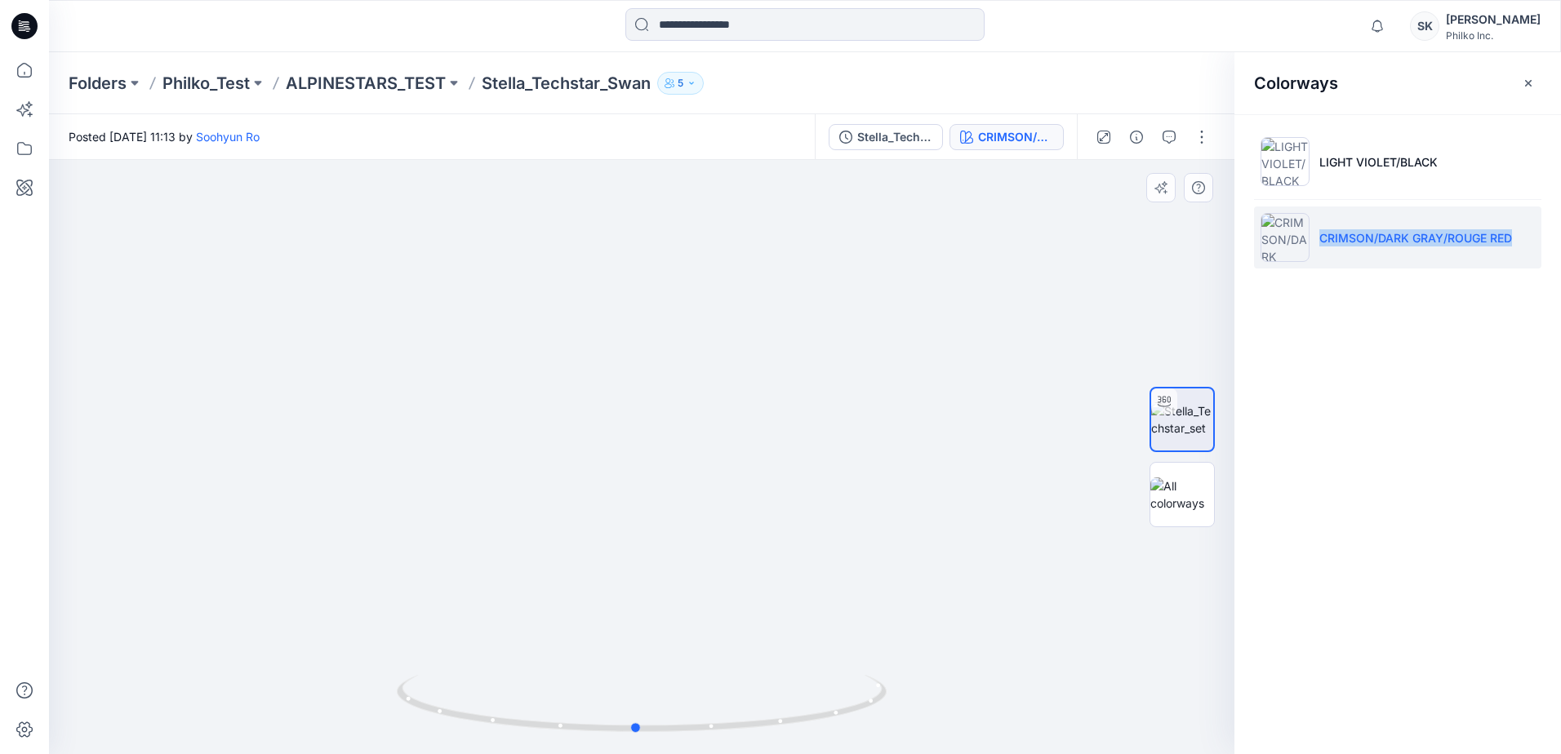
drag, startPoint x: 766, startPoint y: 721, endPoint x: 658, endPoint y: 739, distance: 109.2
click at [658, 739] on div at bounding box center [642, 714] width 490 height 82
click at [593, 705] on icon at bounding box center [644, 705] width 494 height 61
drag, startPoint x: 651, startPoint y: 725, endPoint x: 907, endPoint y: 727, distance: 256.3
click at [907, 727] on div at bounding box center [641, 457] width 1185 height 594
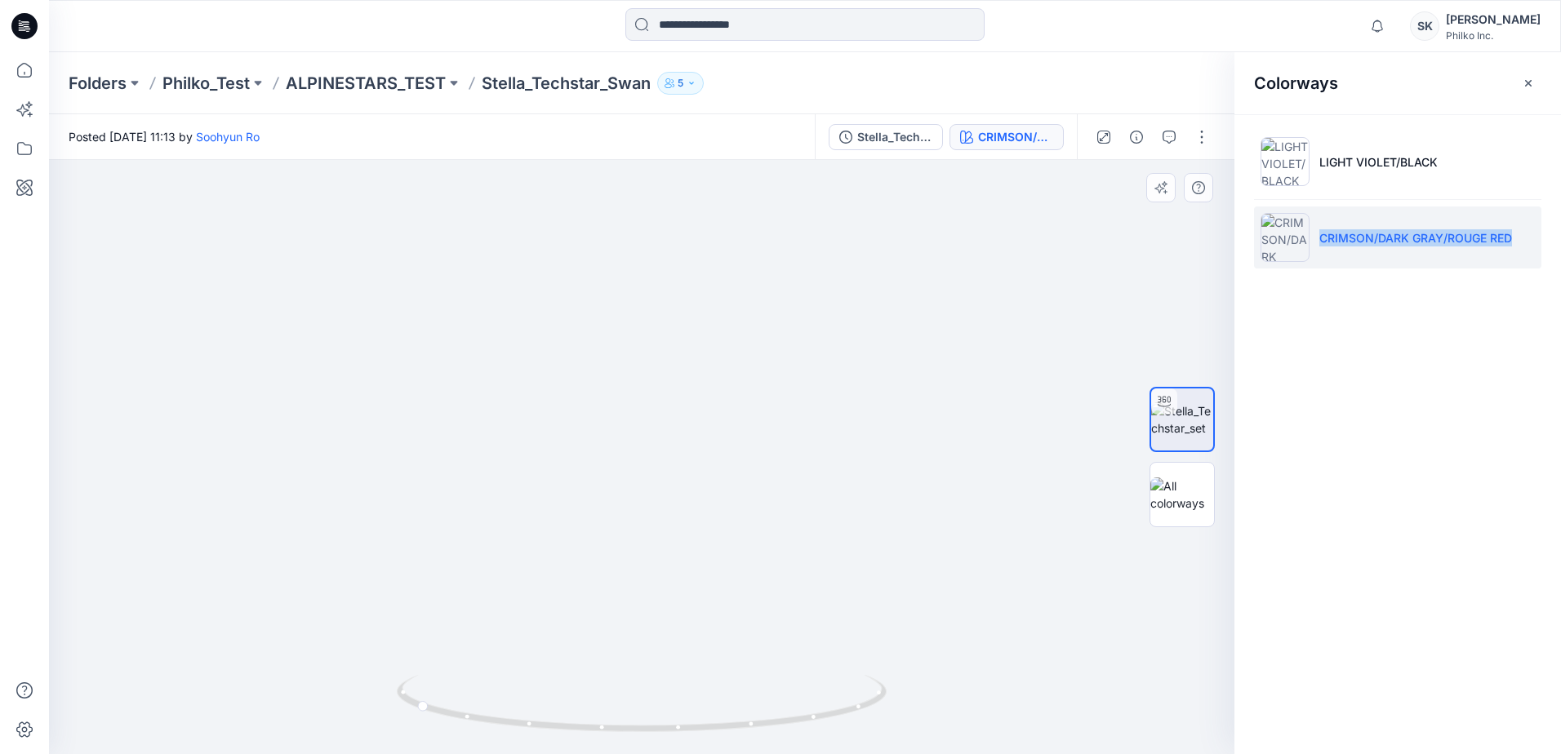
drag, startPoint x: 781, startPoint y: 362, endPoint x: 768, endPoint y: 482, distance: 120.7
click at [768, 482] on img at bounding box center [661, 74] width 1592 height 1362
drag, startPoint x: 626, startPoint y: 344, endPoint x: 586, endPoint y: 545, distance: 205.6
click at [586, 545] on img at bounding box center [644, 129] width 1592 height 1251
click at [772, 730] on icon at bounding box center [644, 705] width 494 height 61
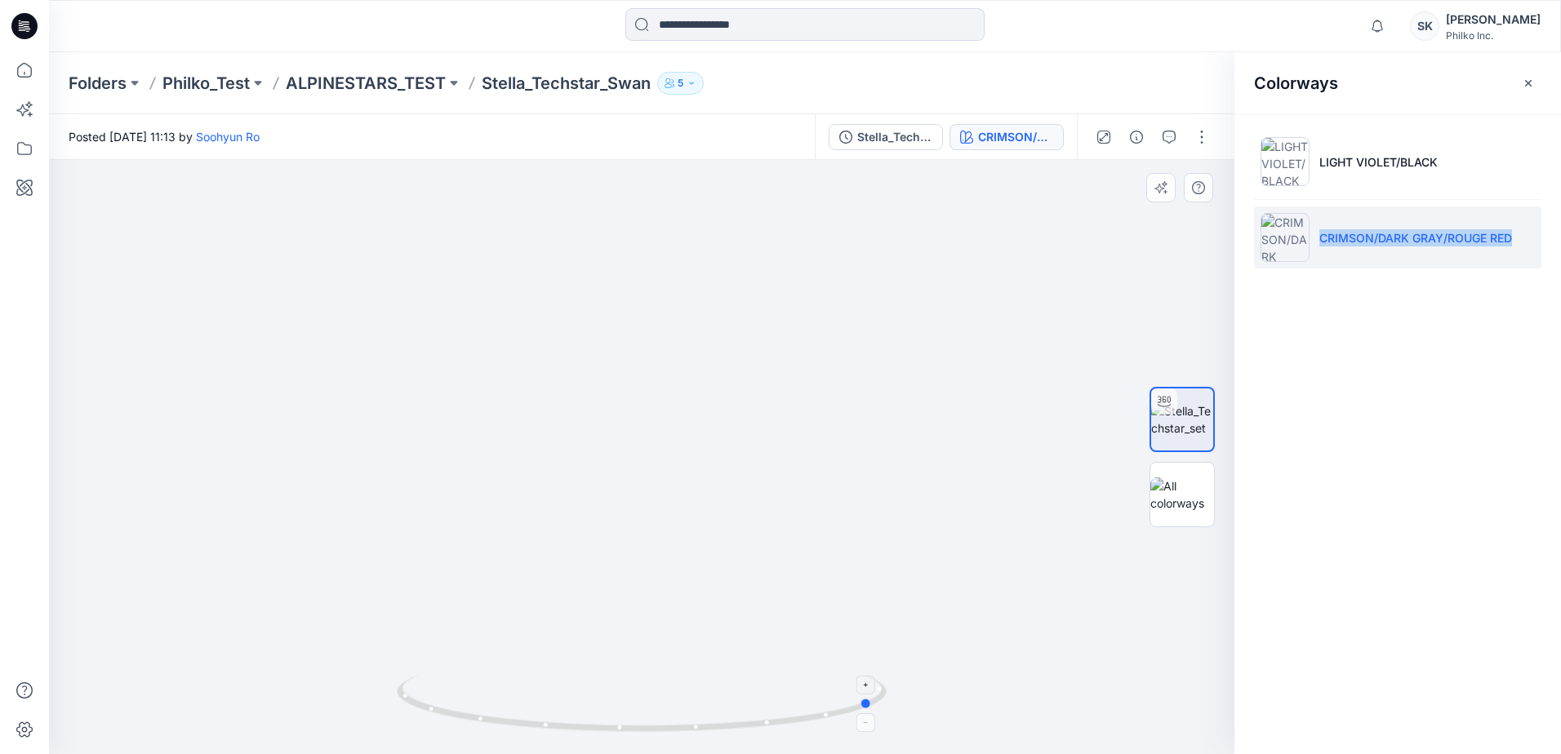
drag, startPoint x: 772, startPoint y: 730, endPoint x: 747, endPoint y: 730, distance: 25.3
click at [747, 730] on icon at bounding box center [644, 705] width 494 height 61
drag, startPoint x: 633, startPoint y: 220, endPoint x: 614, endPoint y: 279, distance: 61.7
click at [614, 279] on img at bounding box center [603, 203] width 1592 height 1101
drag, startPoint x: 622, startPoint y: 361, endPoint x: 637, endPoint y: 350, distance: 18.1
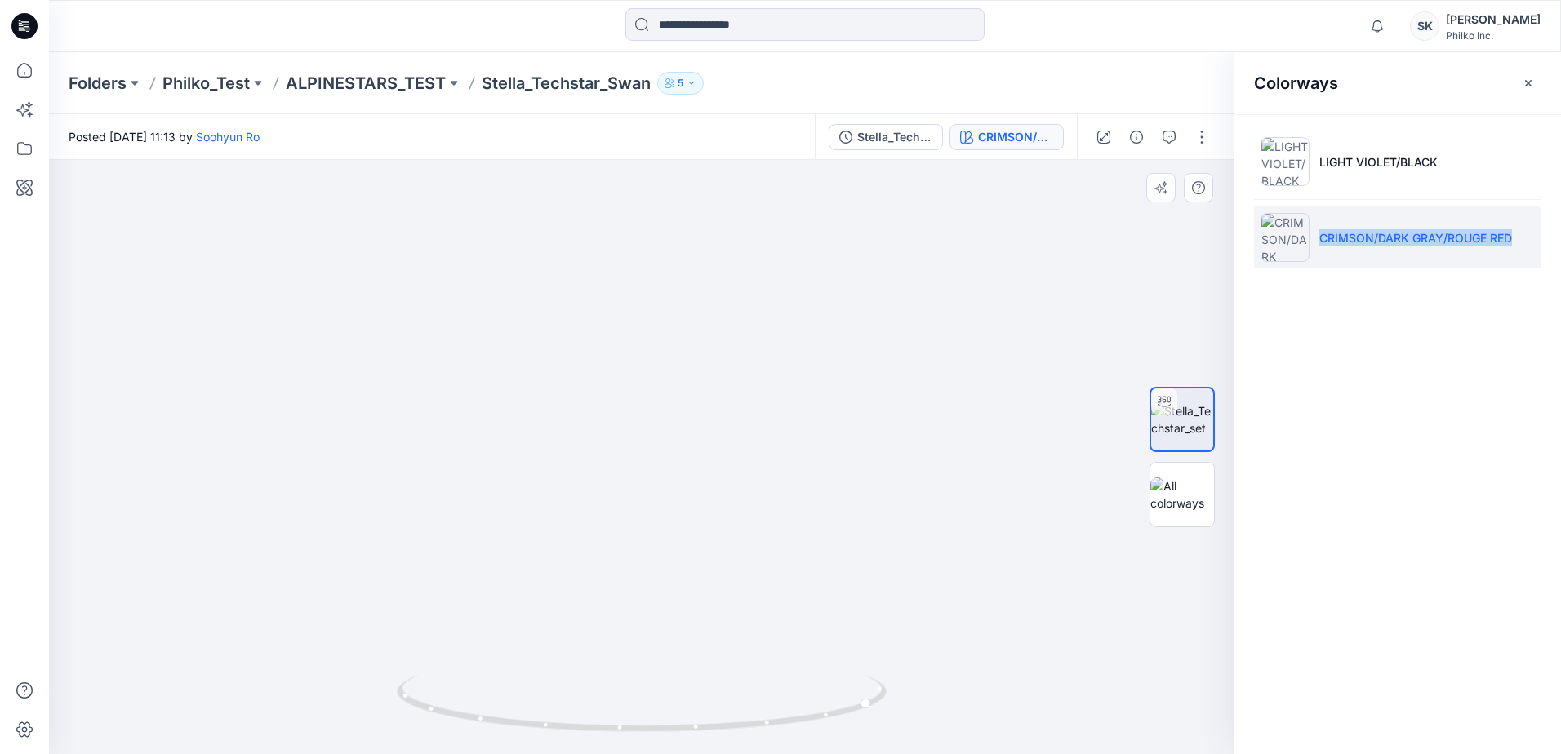
click at [637, 350] on img at bounding box center [617, 198] width 1592 height 1112
click at [29, 59] on icon at bounding box center [25, 70] width 36 height 36
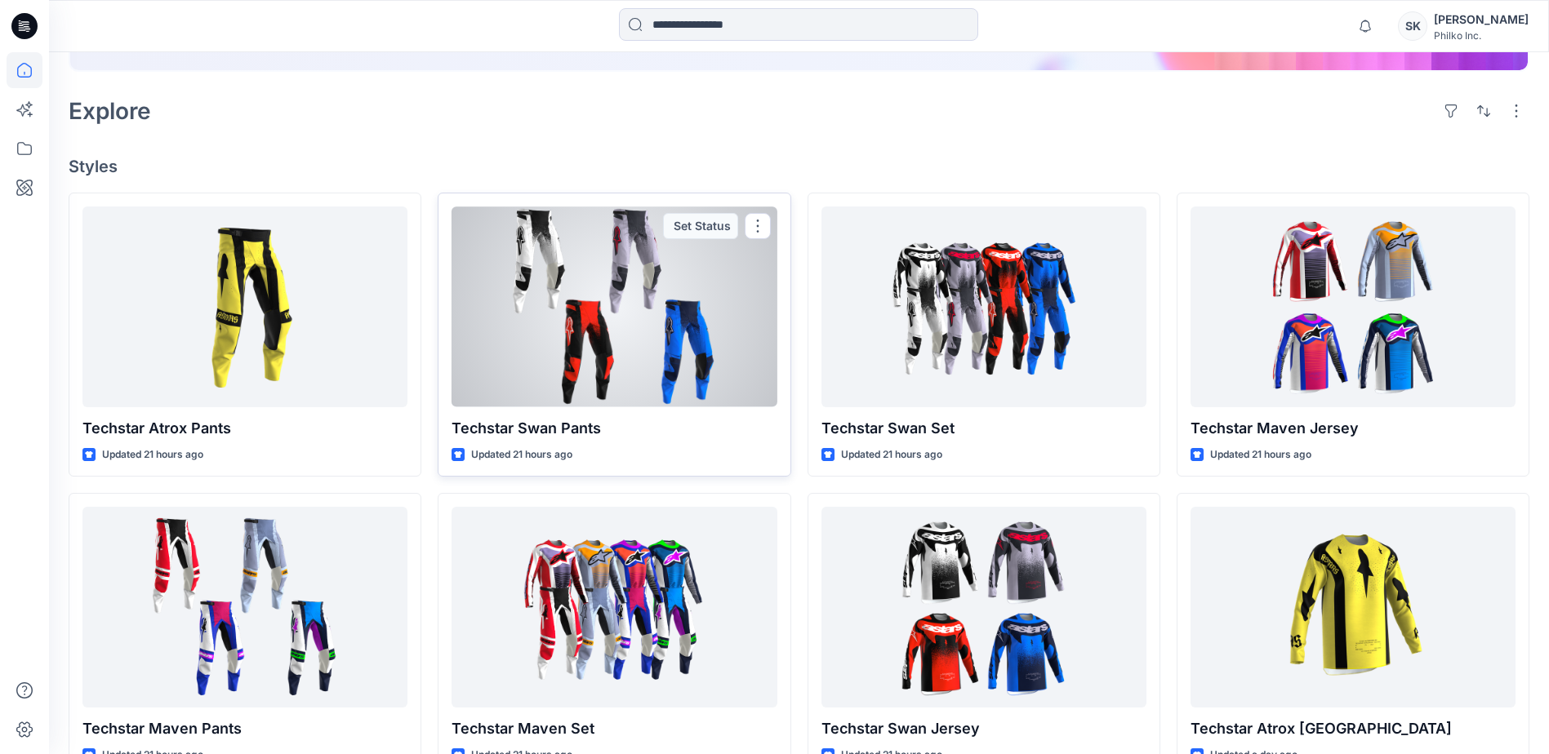
scroll to position [327, 0]
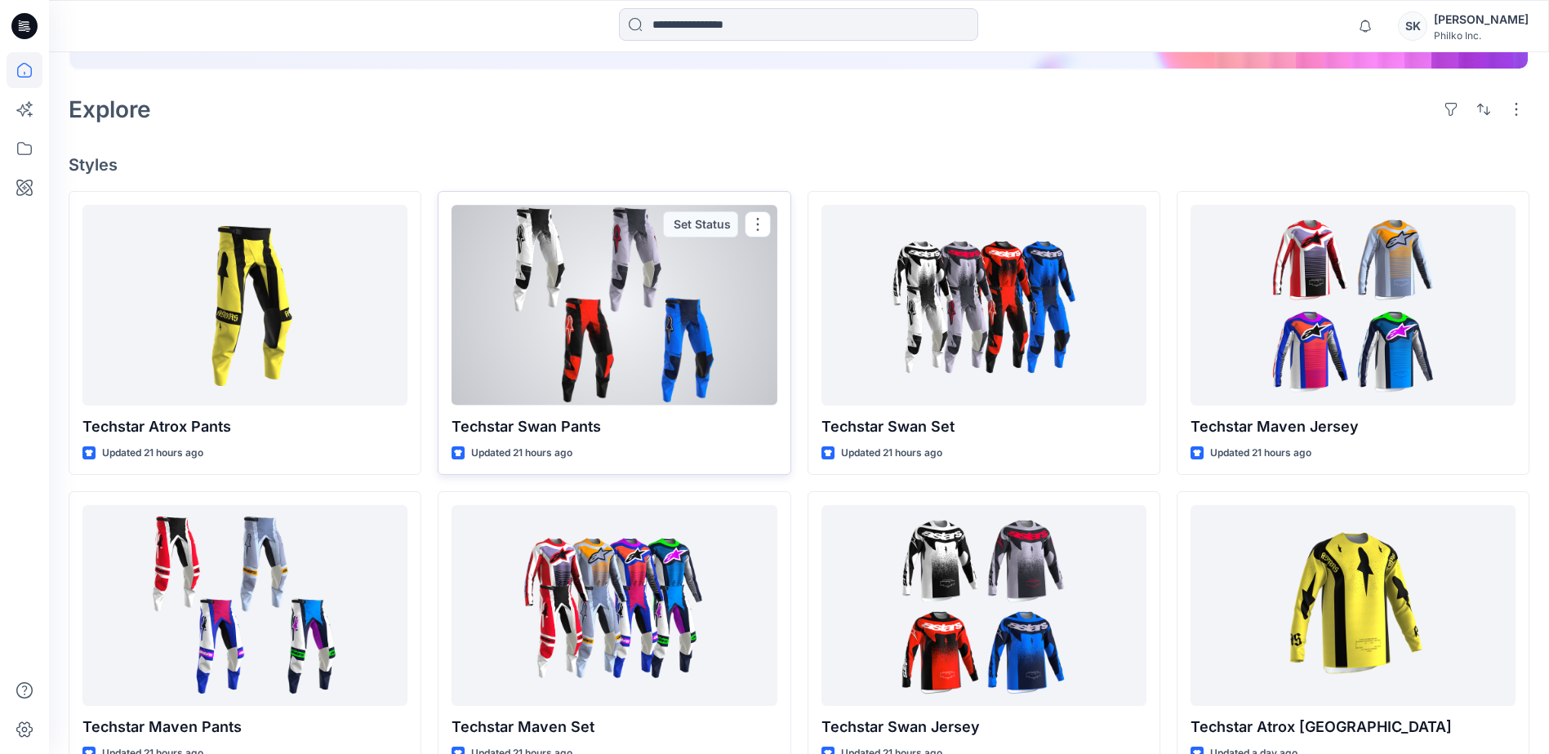
click at [626, 352] on div at bounding box center [613, 305] width 325 height 200
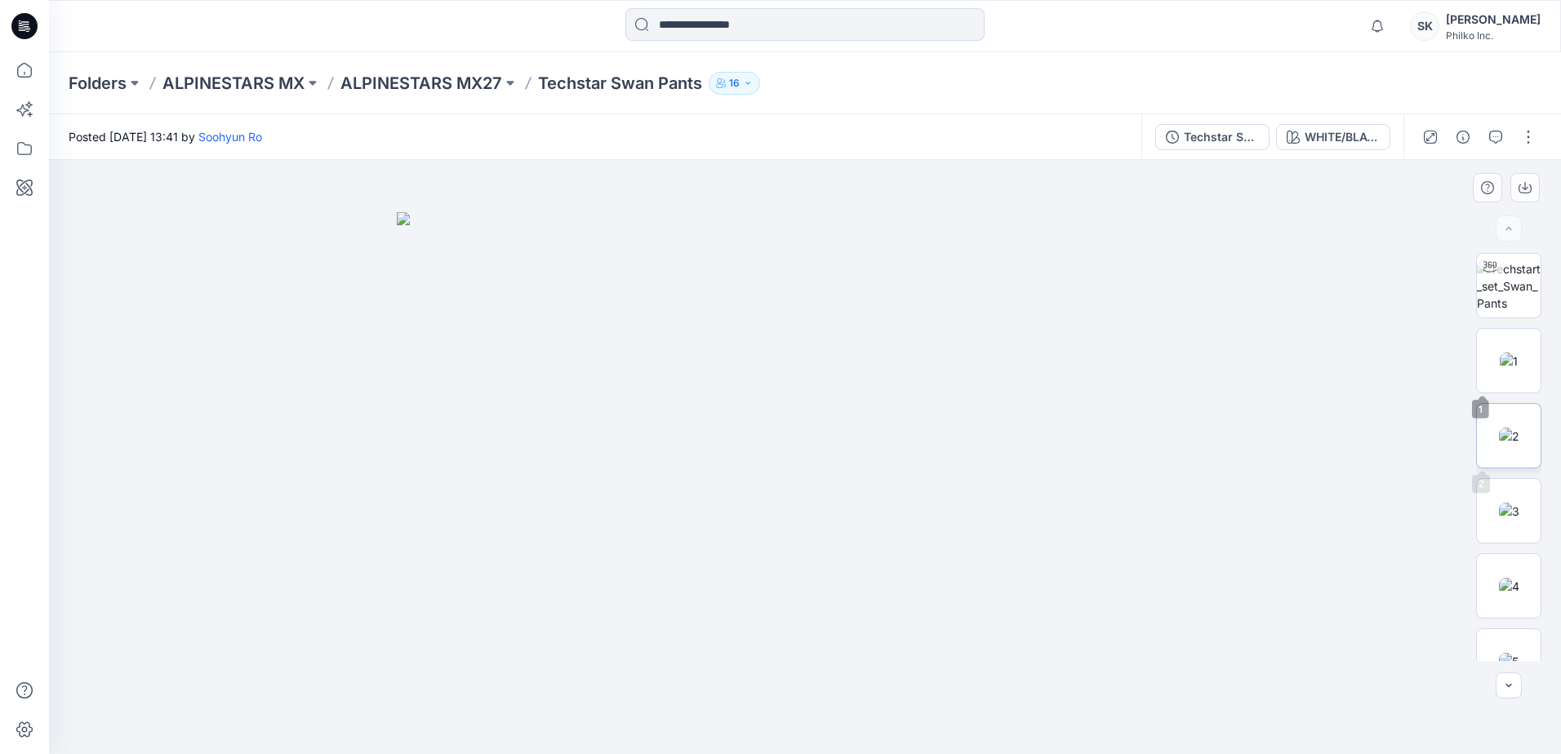
click at [1512, 445] on img at bounding box center [1509, 436] width 20 height 17
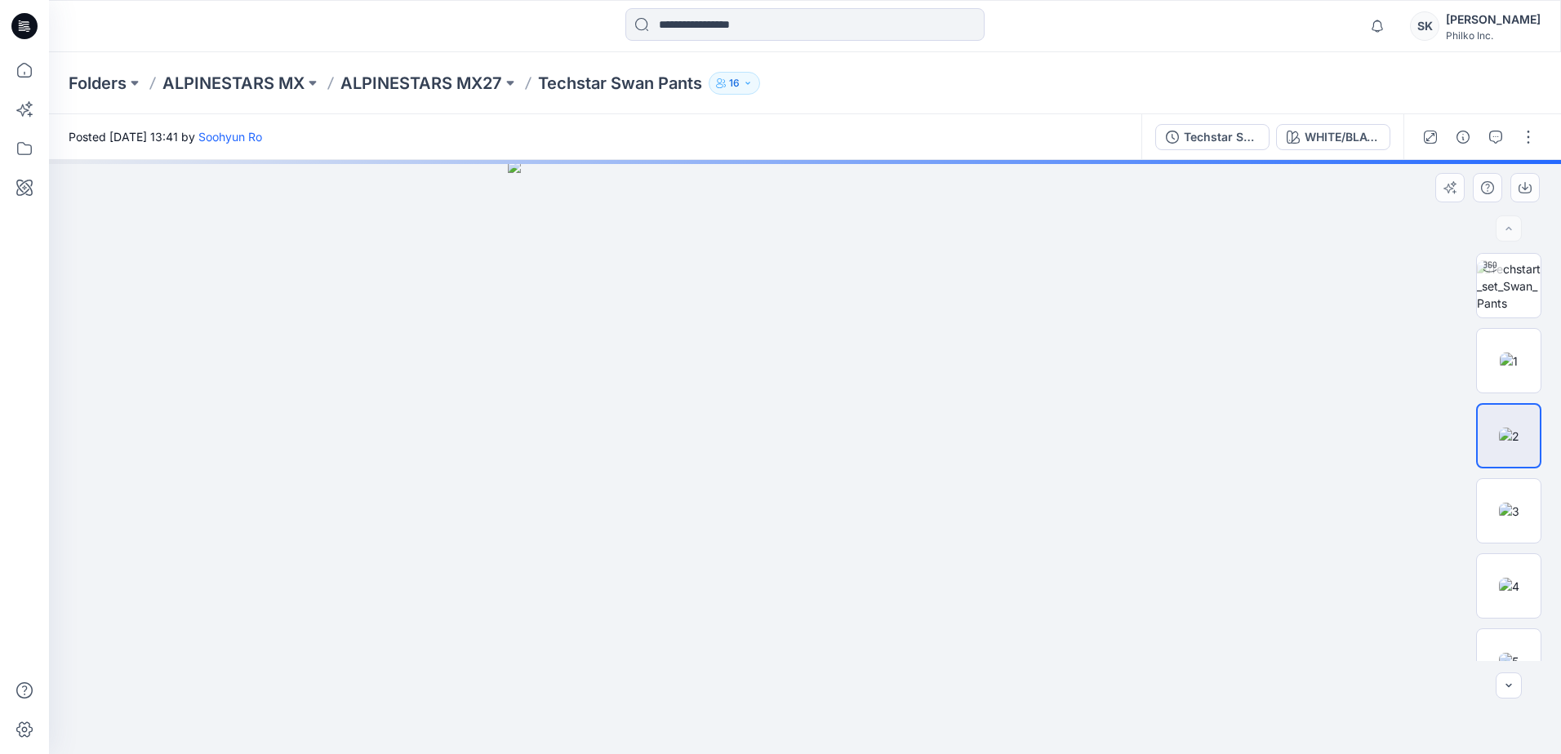
click at [1504, 469] on div at bounding box center [1508, 457] width 65 height 408
click at [1499, 517] on img at bounding box center [1509, 511] width 20 height 17
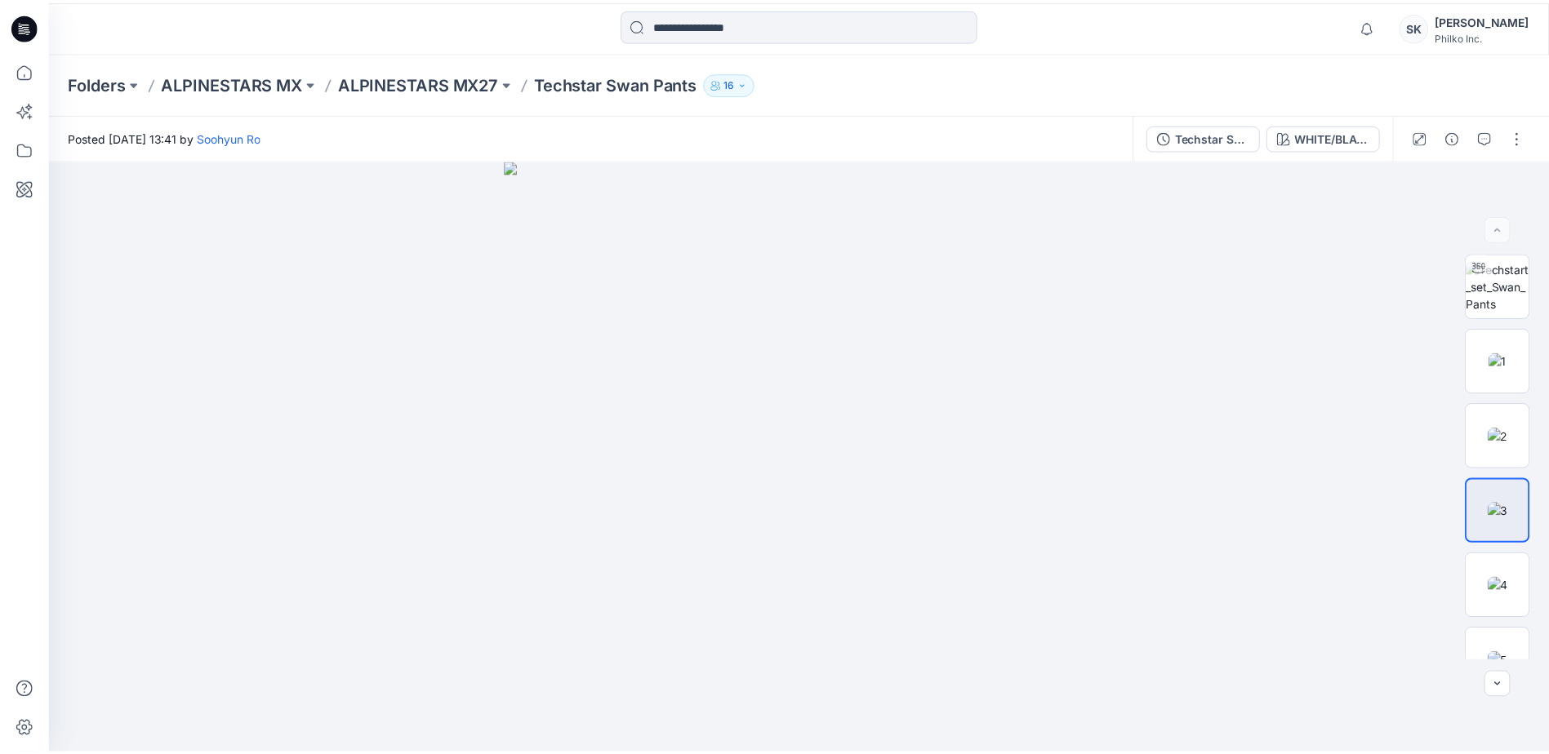
scroll to position [327, 0]
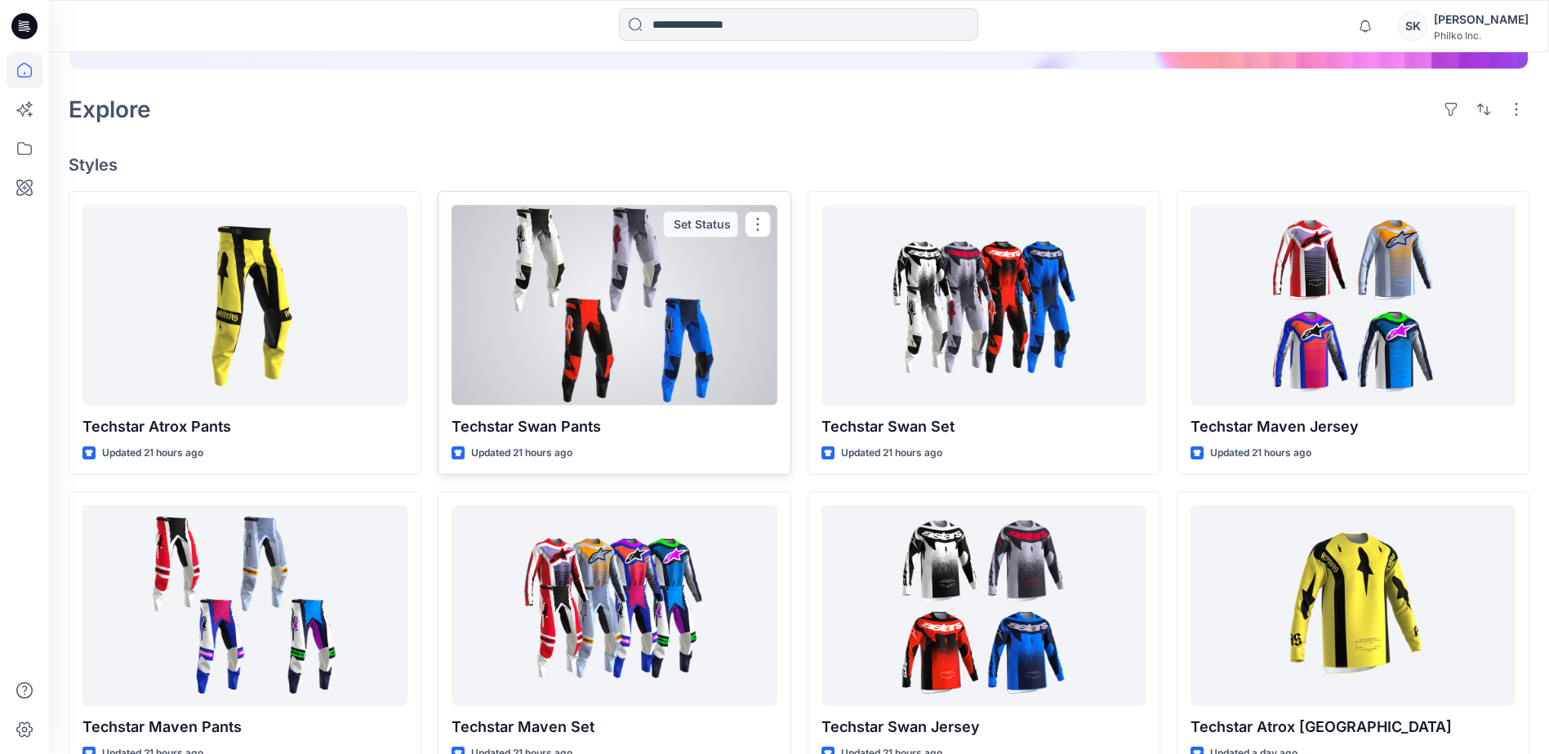
click at [670, 341] on div at bounding box center [613, 305] width 325 height 200
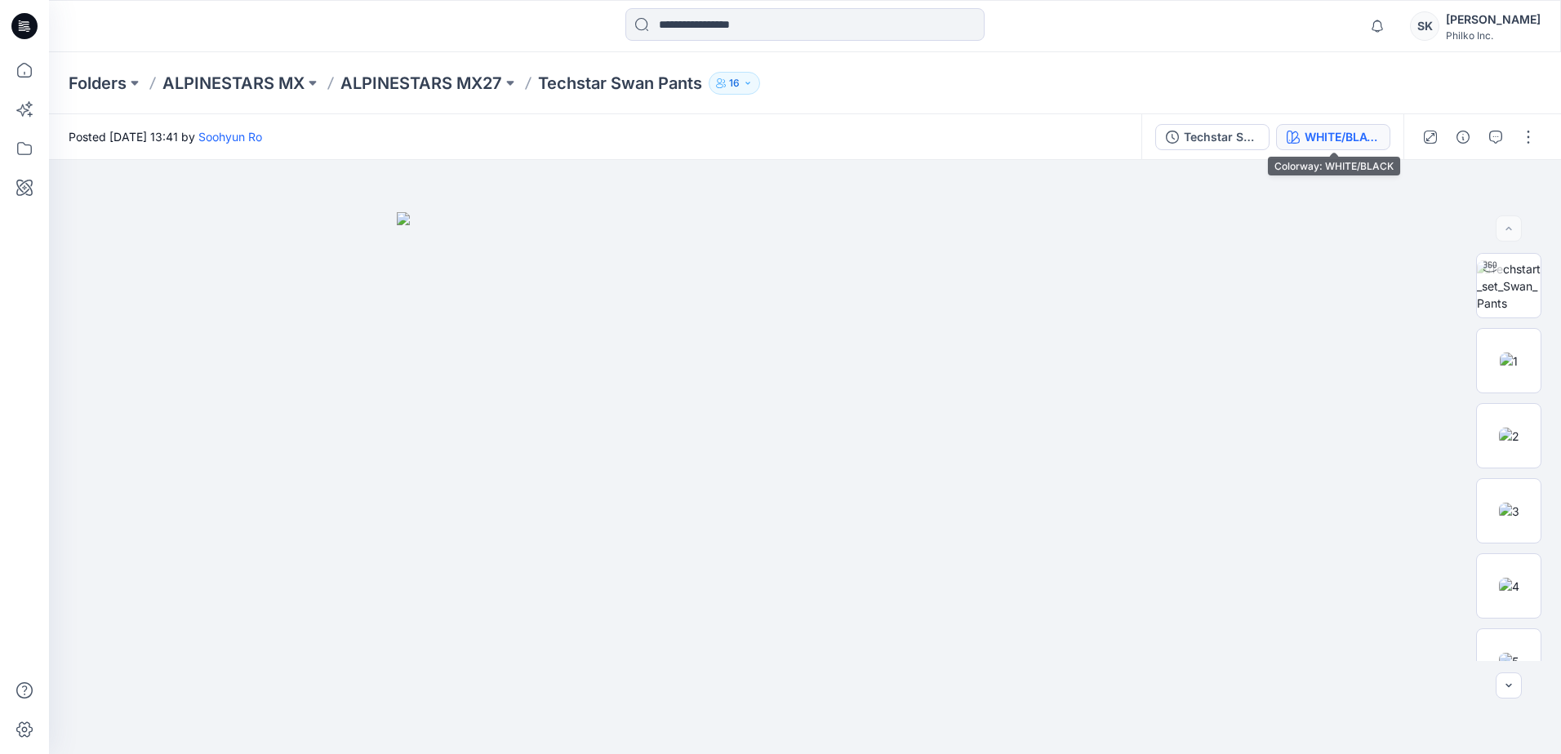
click at [1310, 149] on button "WHITE/BLACK" at bounding box center [1333, 137] width 114 height 26
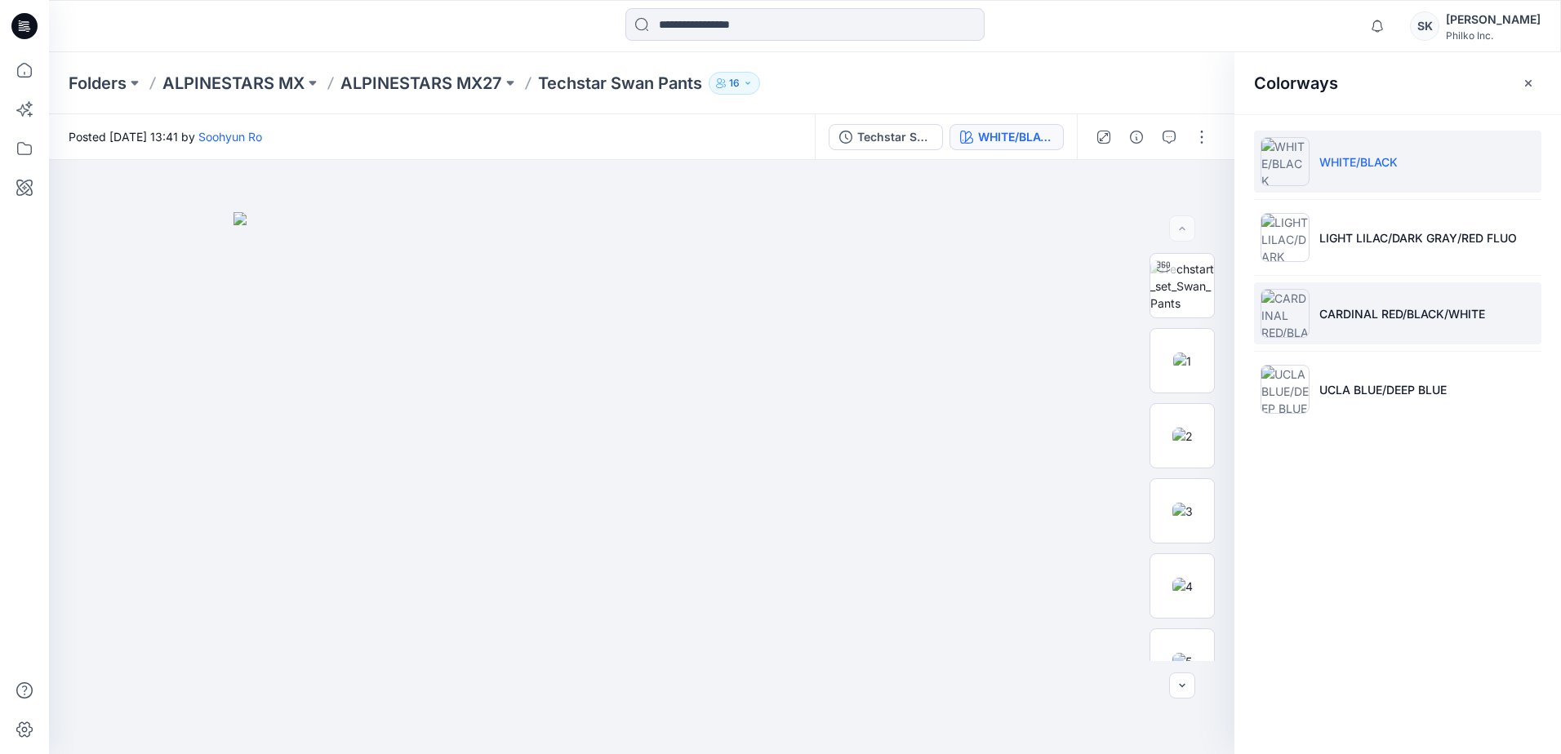
click at [1354, 303] on li "CARDINAL RED/BLACK/WHITE" at bounding box center [1397, 313] width 287 height 62
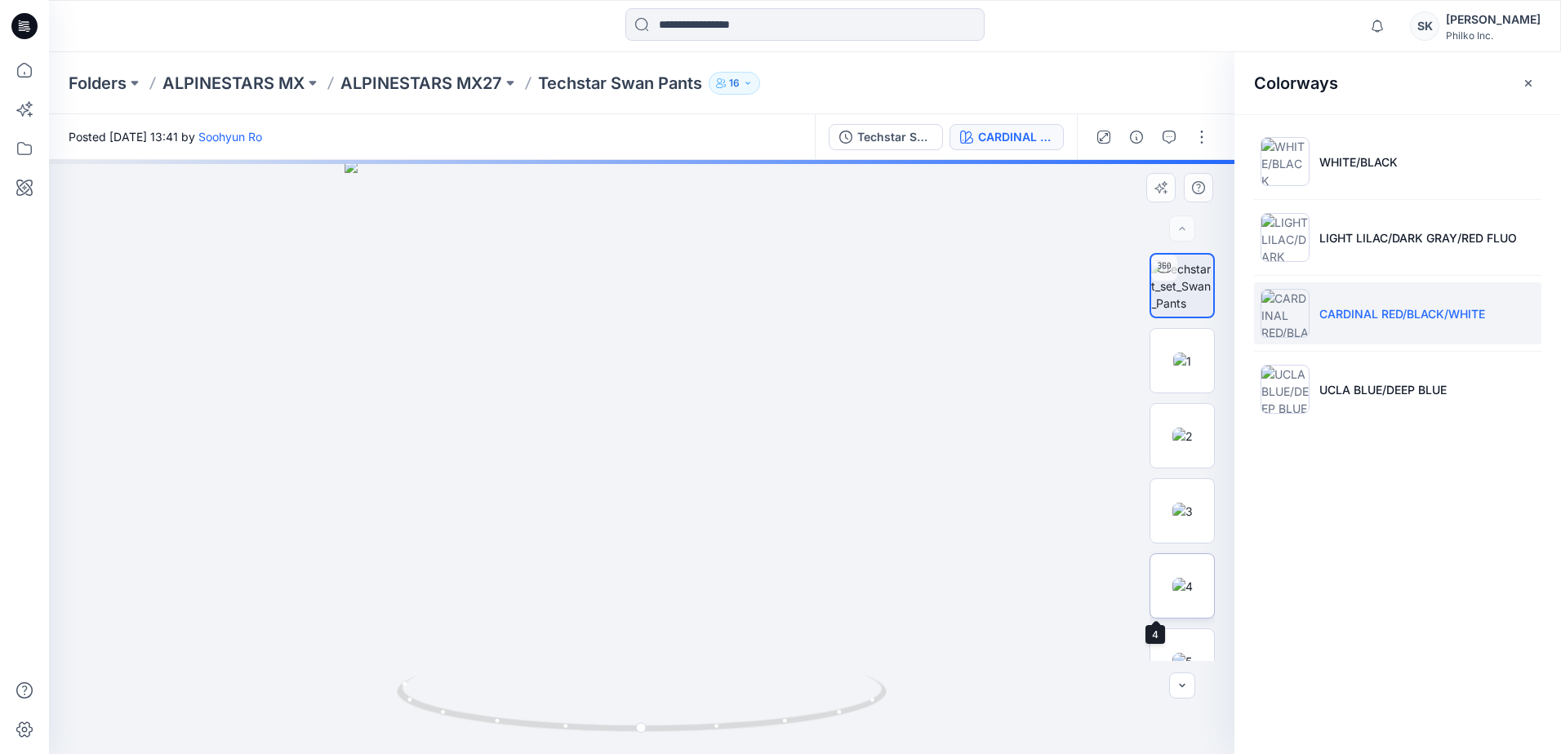
drag, startPoint x: 1183, startPoint y: 572, endPoint x: 1175, endPoint y: 568, distance: 9.1
click at [1183, 578] on img at bounding box center [1182, 586] width 20 height 17
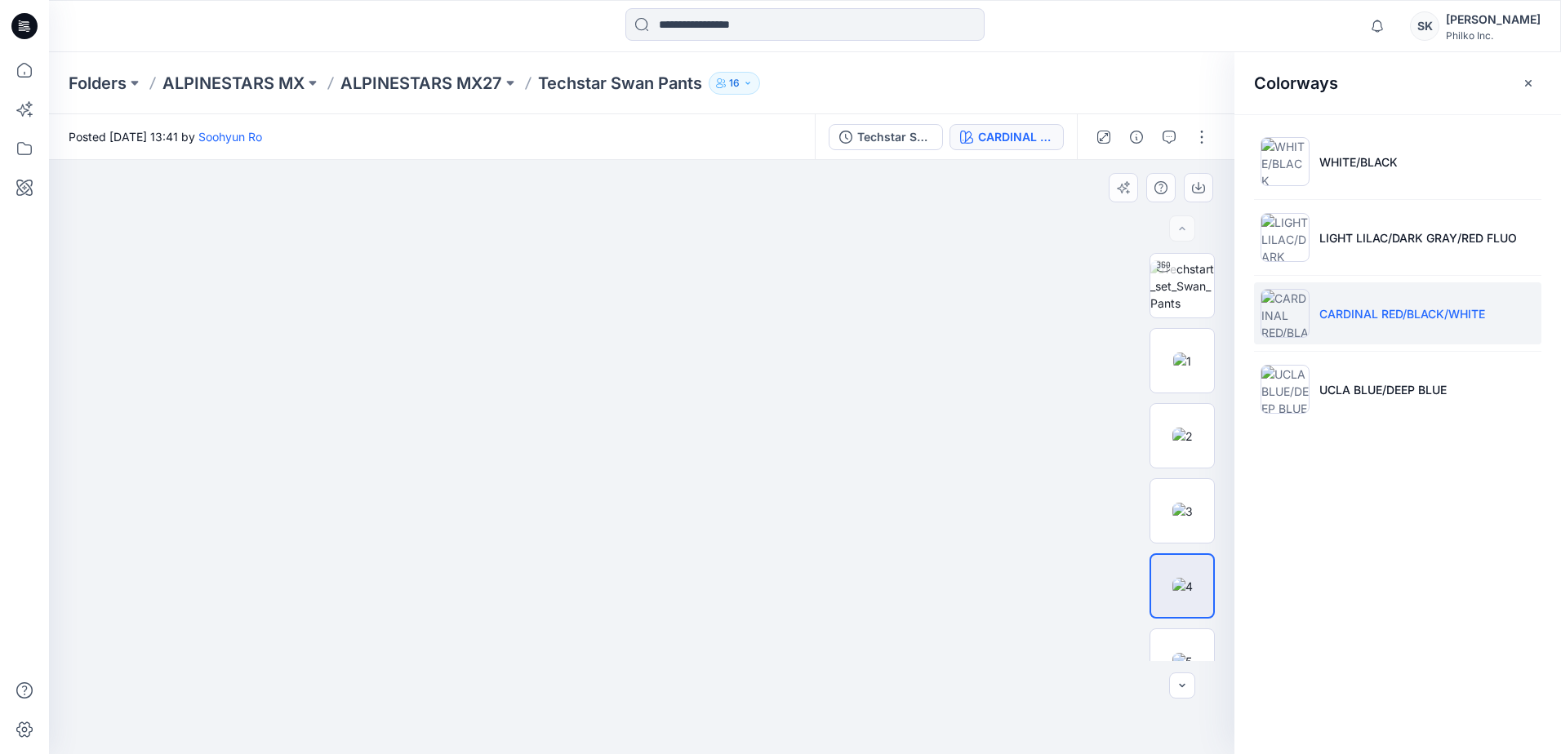
drag, startPoint x: 699, startPoint y: 219, endPoint x: 716, endPoint y: 393, distance: 174.7
click at [716, 393] on img at bounding box center [641, 356] width 1083 height 795
click at [254, 87] on p "ALPINESTARS MX" at bounding box center [233, 83] width 142 height 23
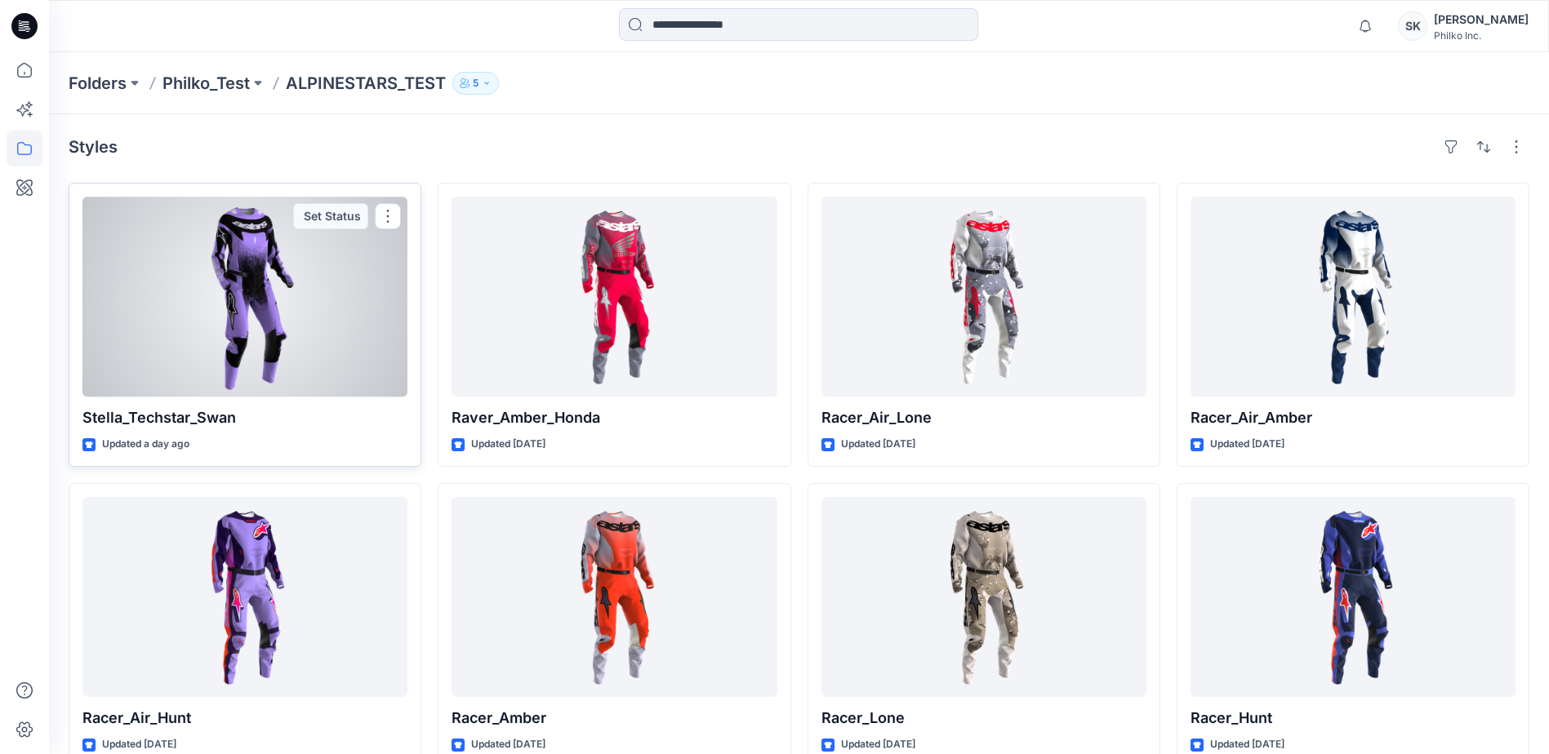
click at [310, 349] on div at bounding box center [244, 297] width 325 height 200
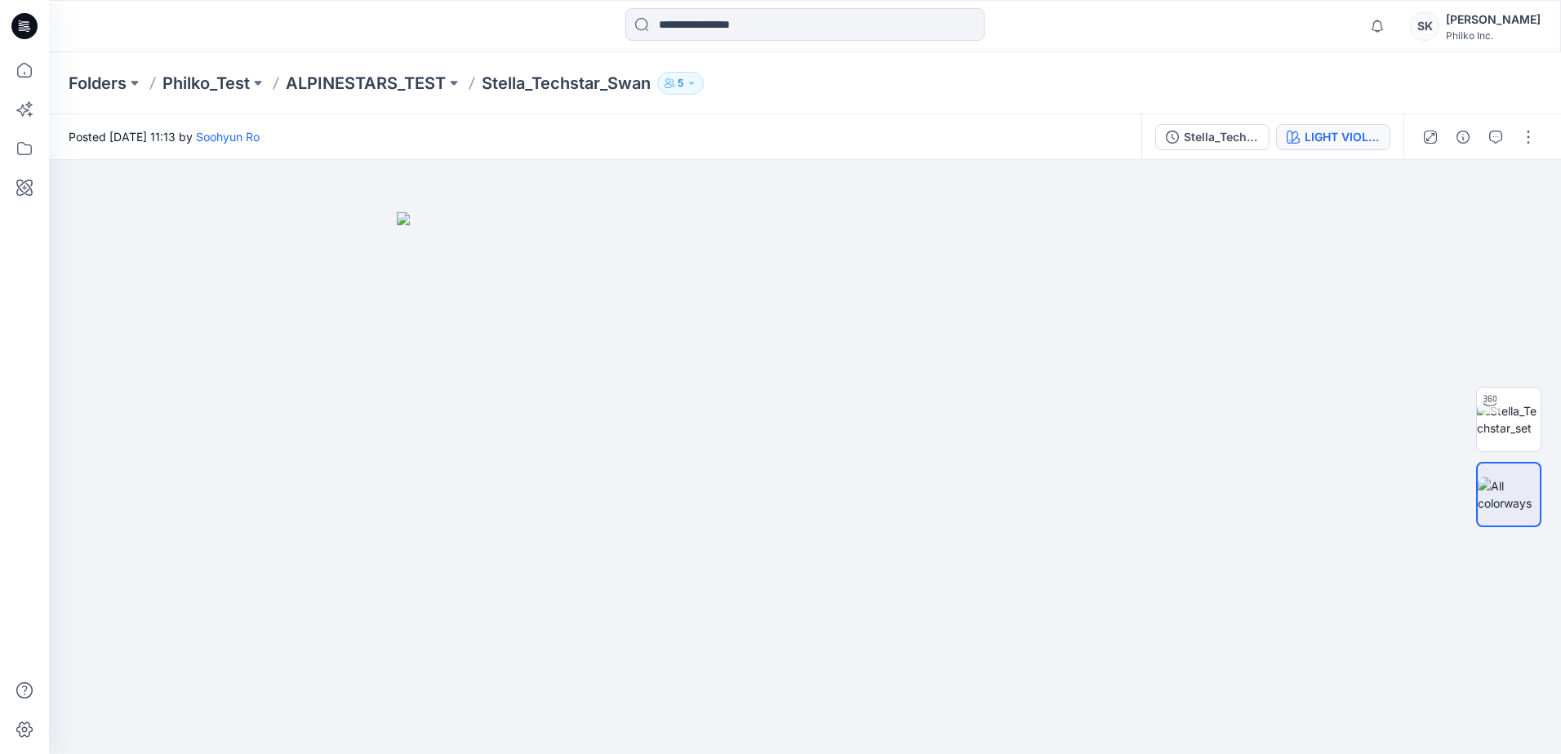
click at [1336, 140] on div "LIGHT VIOLET/BLACK" at bounding box center [1341, 137] width 75 height 18
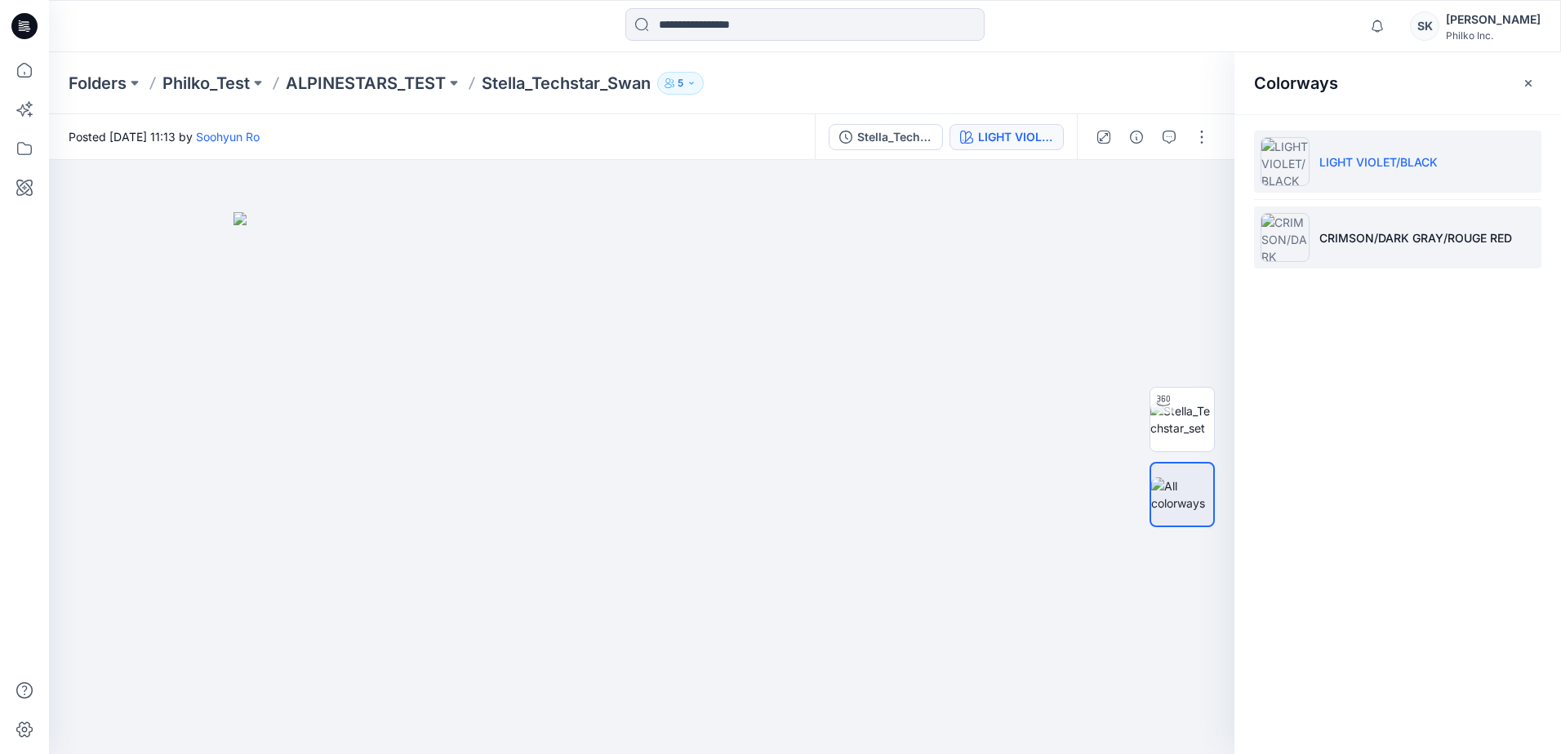
click at [1326, 228] on li "CRIMSON/DARK GRAY/ROUGE RED" at bounding box center [1397, 238] width 287 height 62
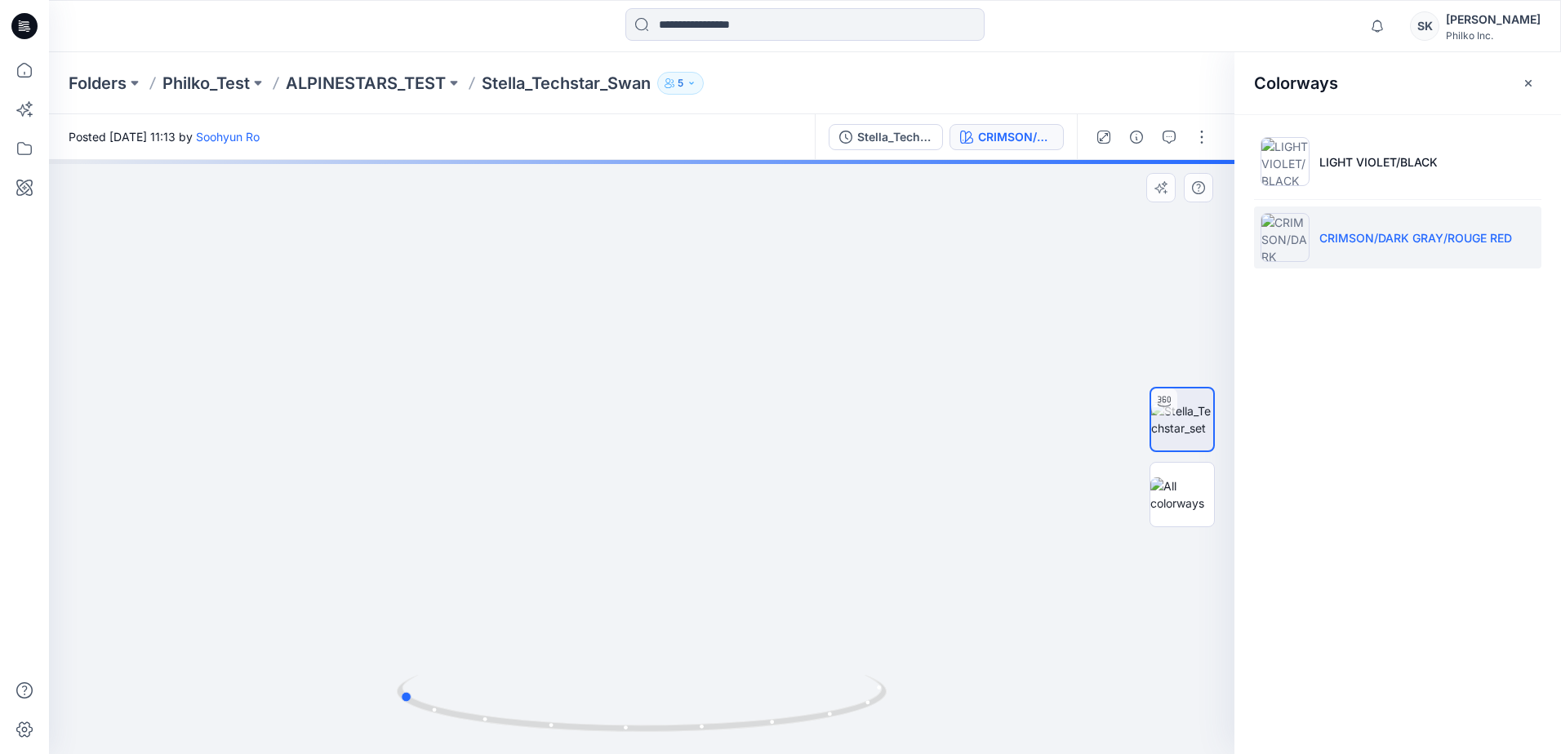
drag, startPoint x: 784, startPoint y: 731, endPoint x: 1016, endPoint y: 700, distance: 234.0
click at [1016, 700] on div at bounding box center [641, 457] width 1185 height 594
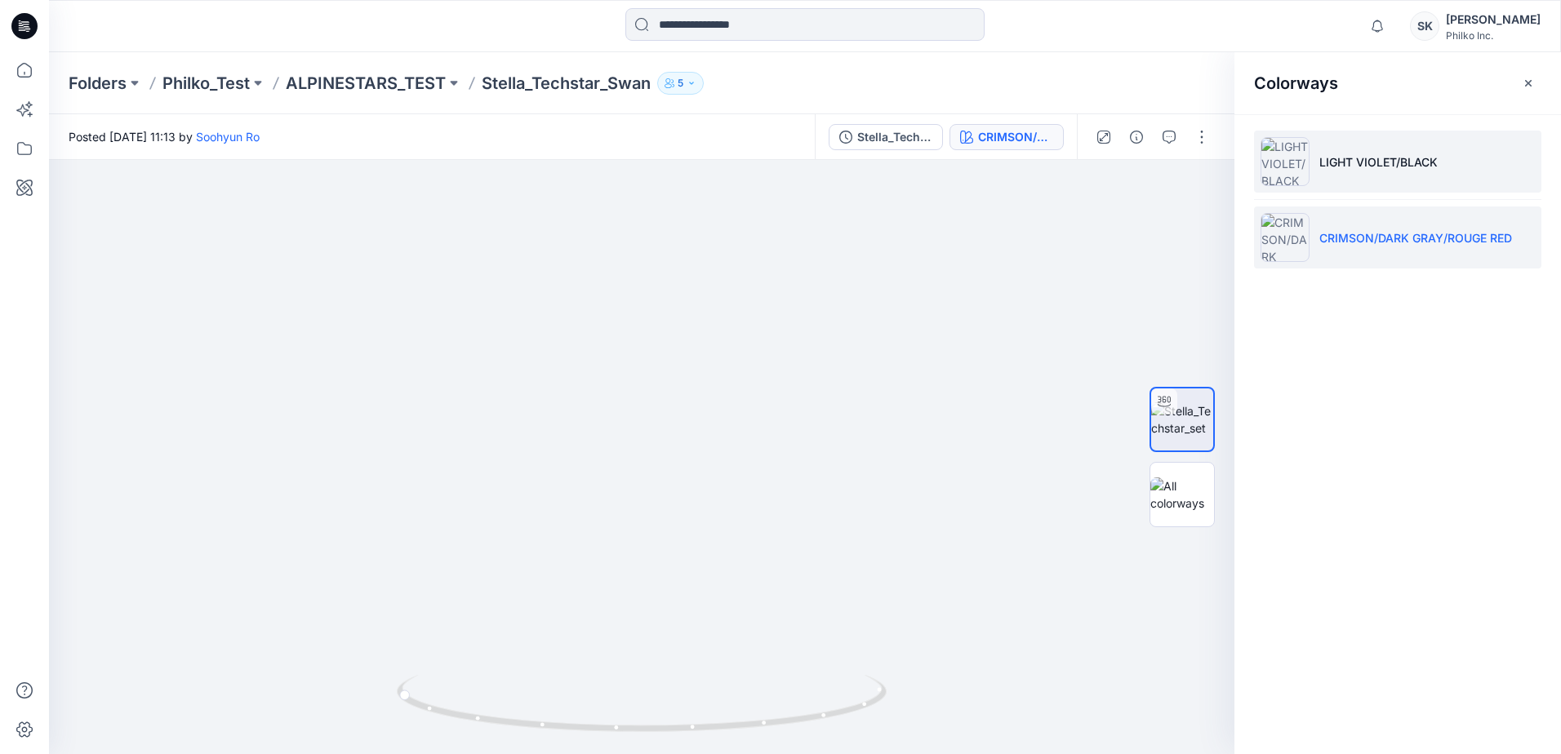
click at [1334, 174] on li "LIGHT VIOLET/BLACK" at bounding box center [1397, 162] width 287 height 62
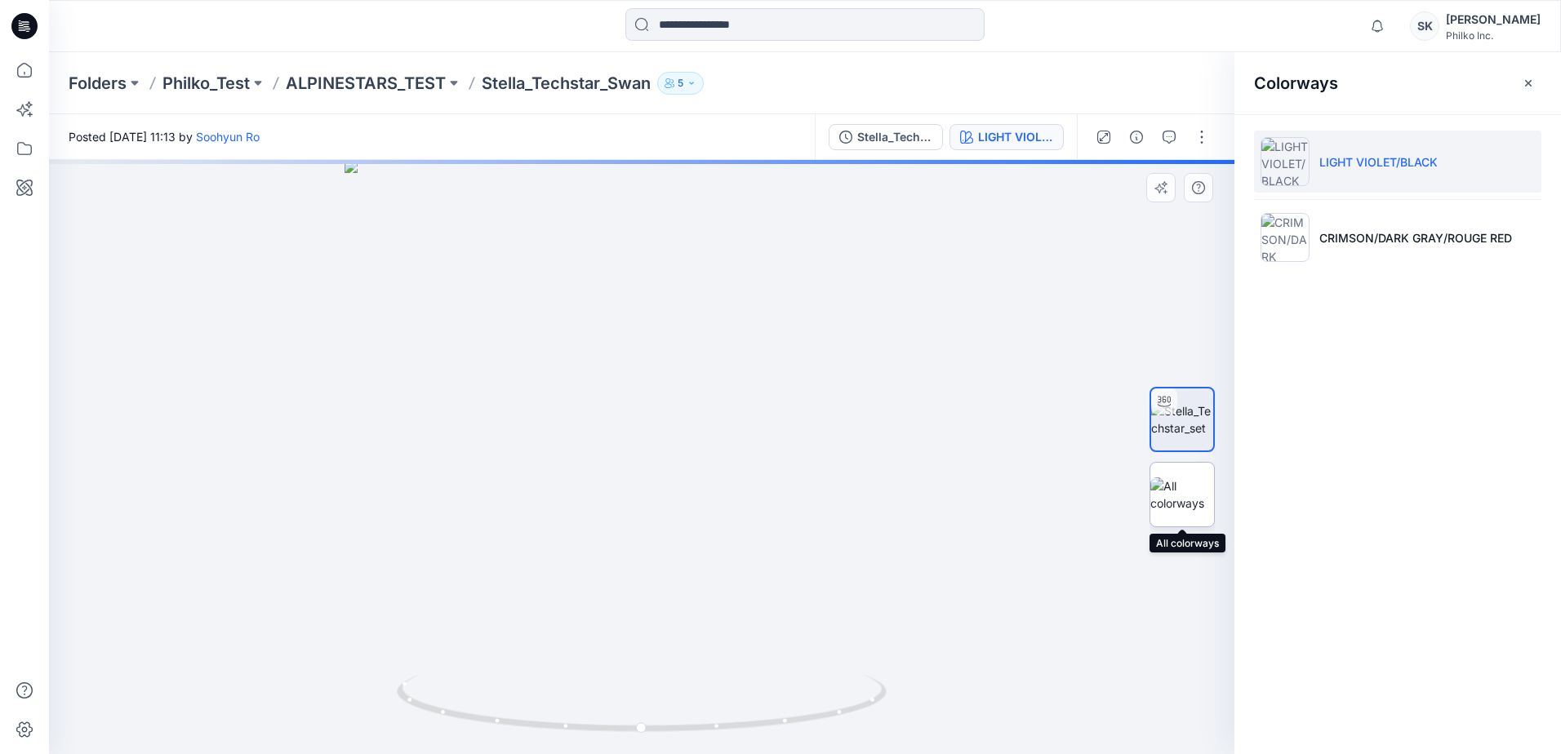
click at [1190, 487] on img at bounding box center [1182, 495] width 64 height 34
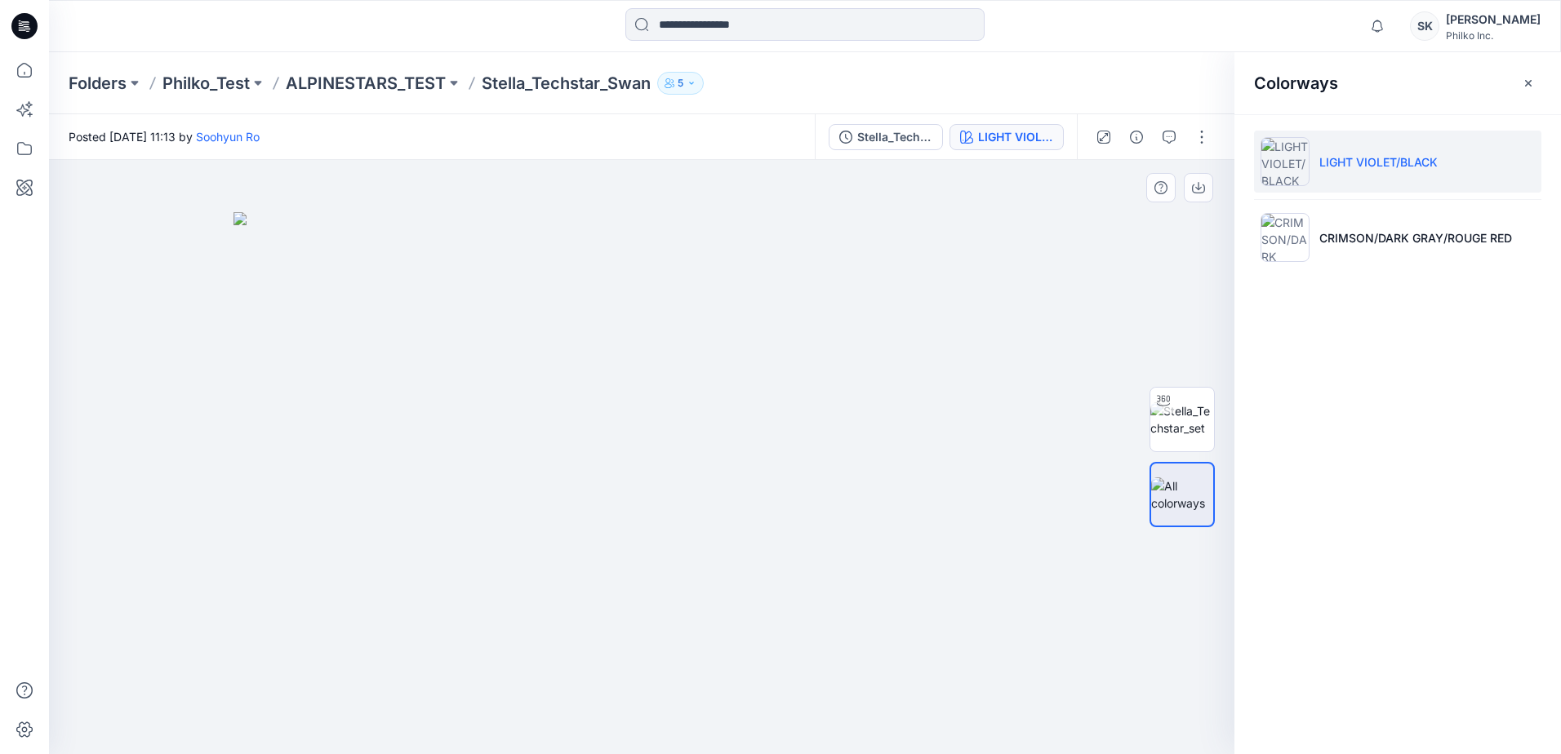
click at [1188, 455] on div at bounding box center [1181, 457] width 65 height 408
click at [1183, 410] on img at bounding box center [1182, 419] width 64 height 34
drag, startPoint x: 644, startPoint y: 730, endPoint x: 929, endPoint y: 723, distance: 285.0
click at [929, 723] on div at bounding box center [641, 457] width 1185 height 594
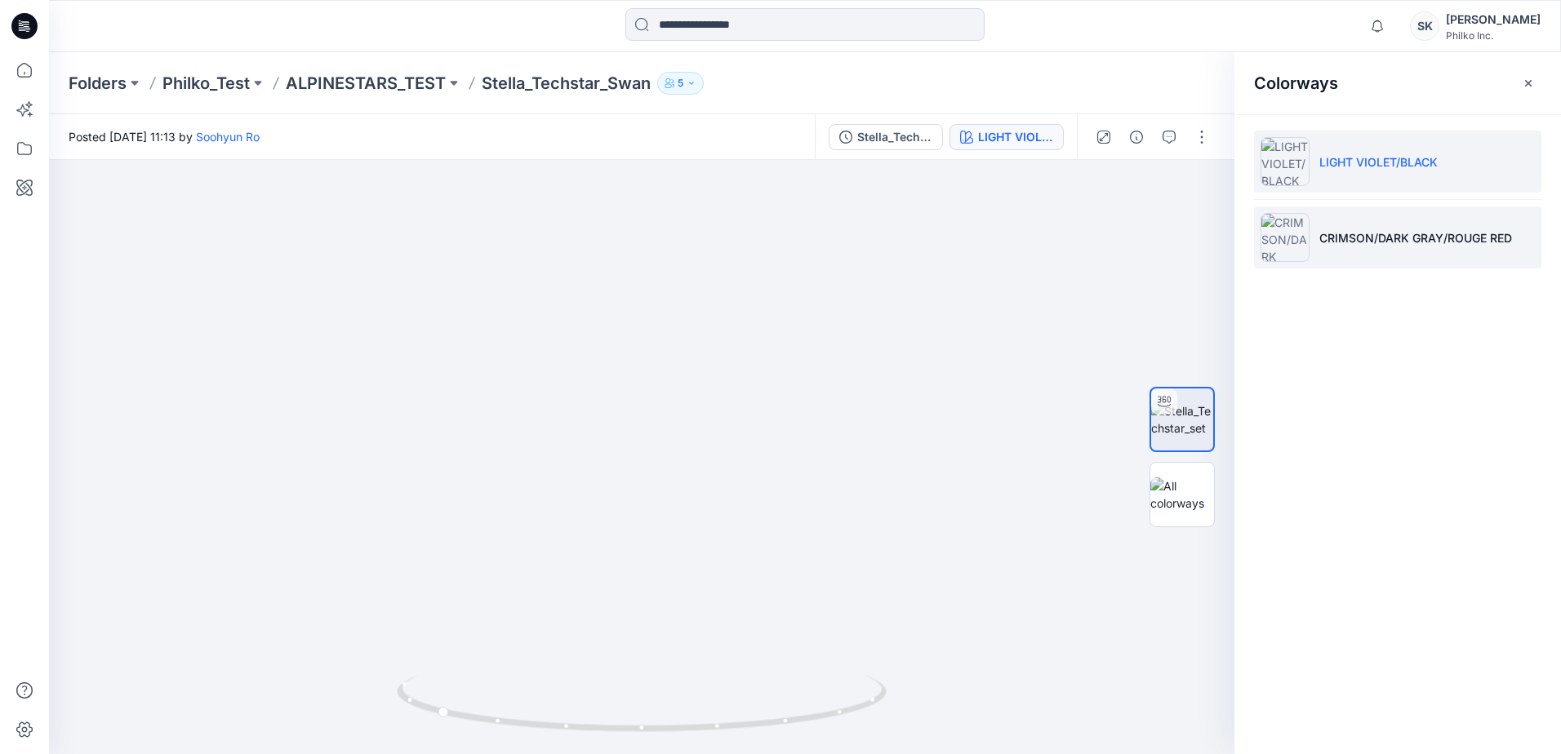
click at [1326, 239] on p "CRIMSON/DARK GRAY/ROUGE RED" at bounding box center [1415, 237] width 193 height 17
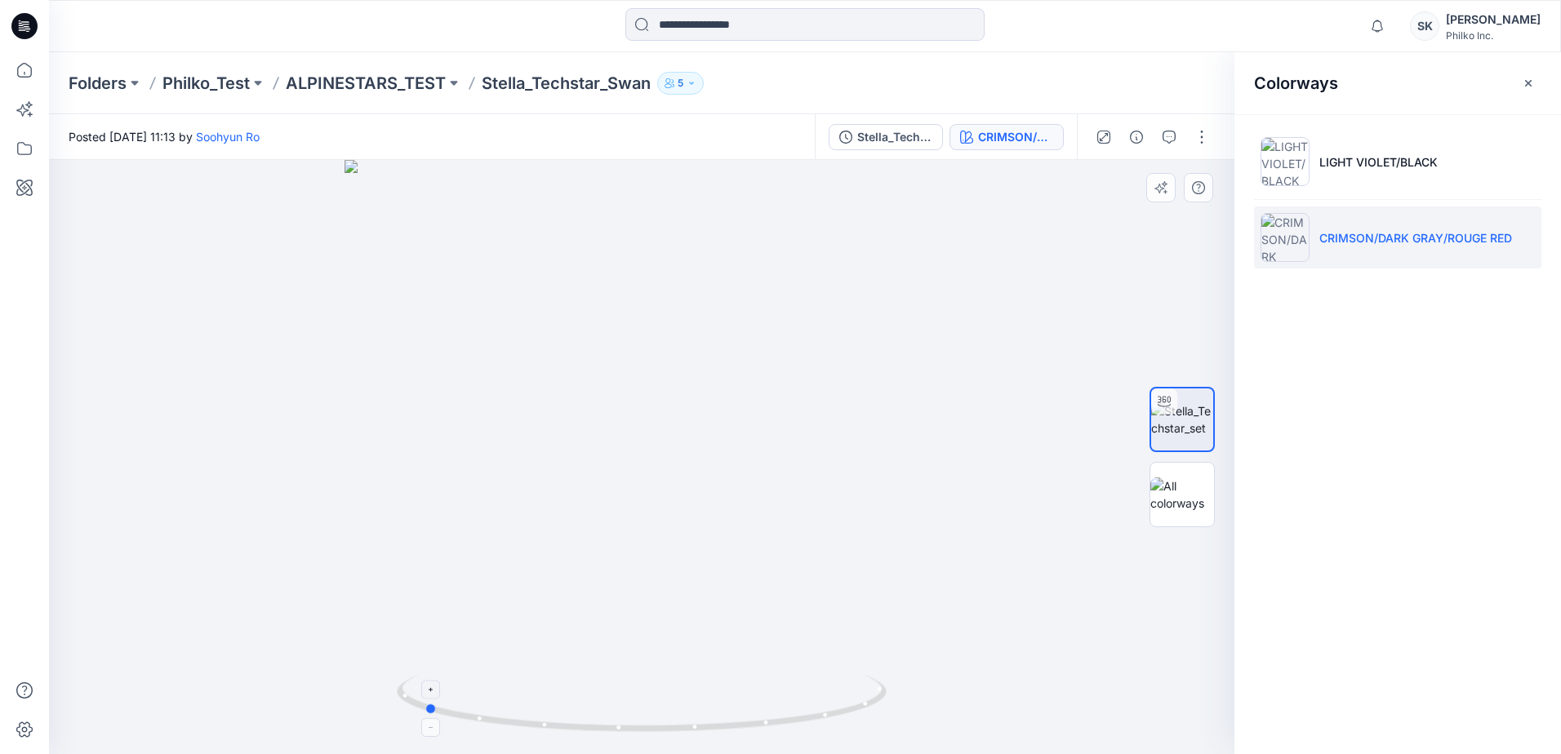
drag, startPoint x: 771, startPoint y: 723, endPoint x: 553, endPoint y: 734, distance: 218.2
click at [553, 734] on icon at bounding box center [644, 705] width 494 height 61
drag, startPoint x: 680, startPoint y: 730, endPoint x: 905, endPoint y: 727, distance: 225.3
click at [905, 727] on div at bounding box center [641, 457] width 1185 height 594
drag, startPoint x: 697, startPoint y: 598, endPoint x: 696, endPoint y: 382, distance: 215.5
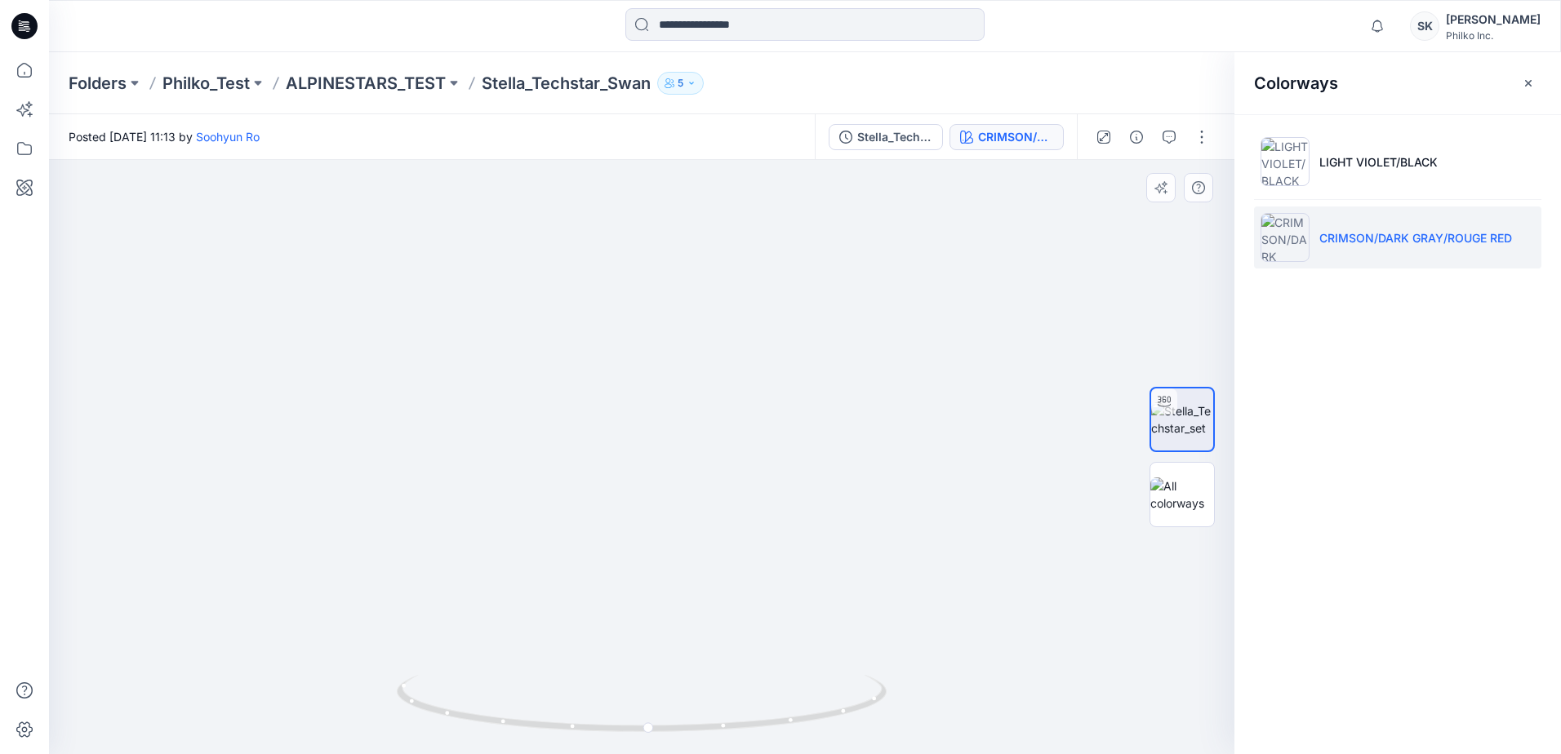
click at [696, 382] on img at bounding box center [641, 223] width 1103 height 1061
drag, startPoint x: 672, startPoint y: 733, endPoint x: 582, endPoint y: 731, distance: 89.8
click at [582, 731] on icon at bounding box center [644, 705] width 494 height 61
drag, startPoint x: 688, startPoint y: 737, endPoint x: 976, endPoint y: 724, distance: 288.5
click at [976, 724] on div at bounding box center [641, 457] width 1185 height 594
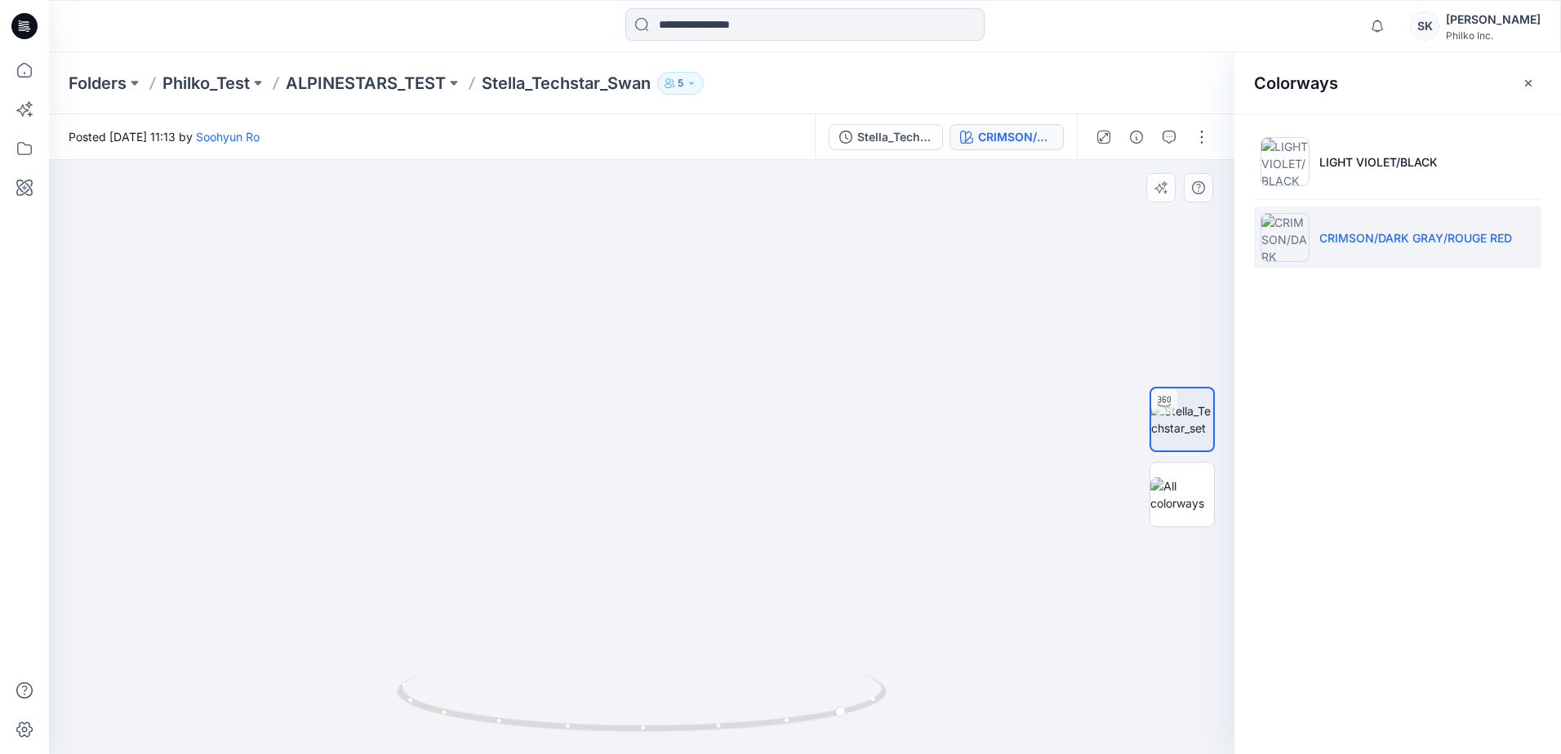
drag, startPoint x: 796, startPoint y: 411, endPoint x: 766, endPoint y: 576, distance: 167.6
click at [766, 576] on img at bounding box center [641, 305] width 1103 height 900
drag, startPoint x: 638, startPoint y: 321, endPoint x: 652, endPoint y: 429, distance: 108.8
click at [652, 429] on img at bounding box center [660, 221] width 1592 height 1066
click at [852, 489] on img at bounding box center [661, 225] width 1592 height 1058
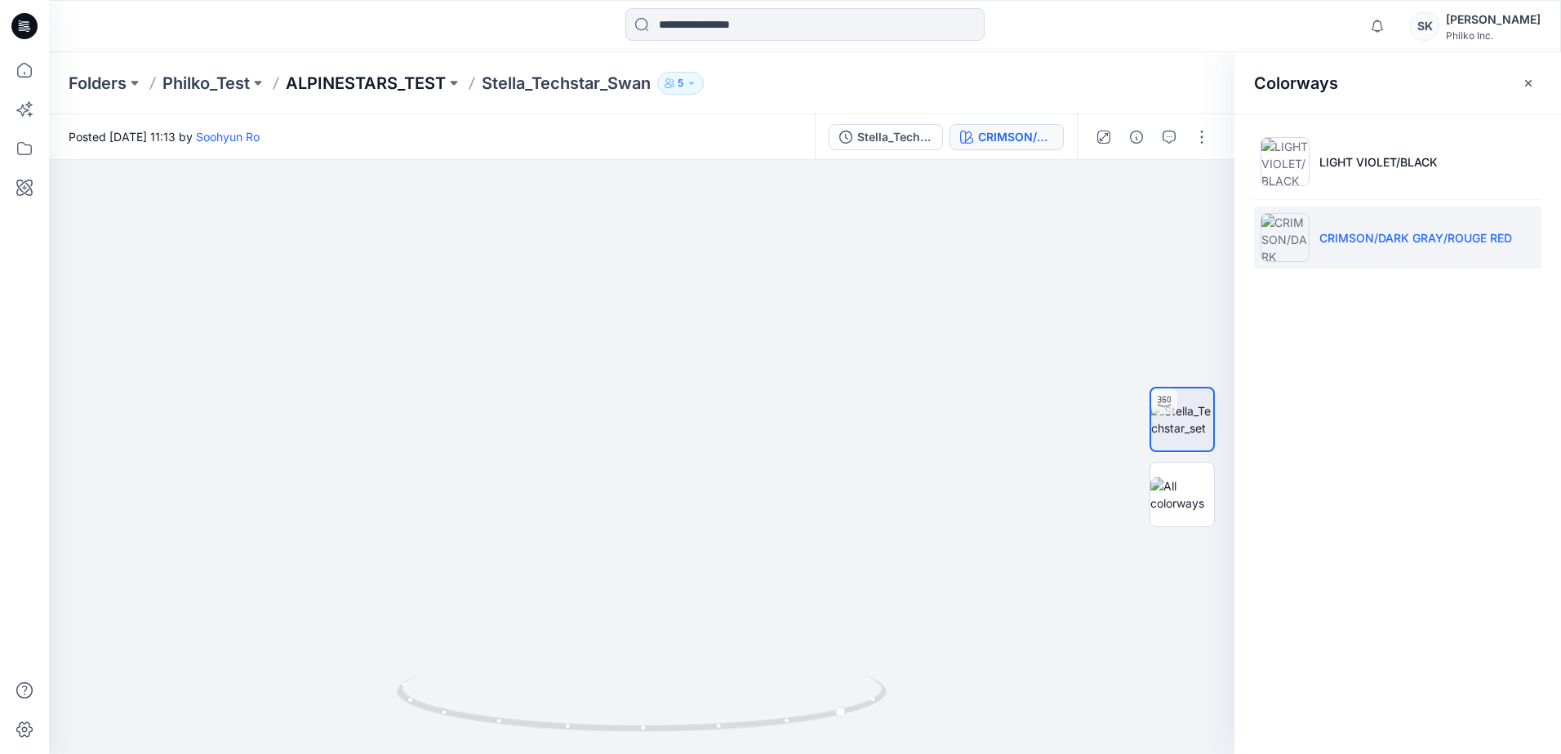
click at [390, 76] on p "ALPINESTARS_TEST" at bounding box center [366, 83] width 160 height 23
